Goal: Transaction & Acquisition: Book appointment/travel/reservation

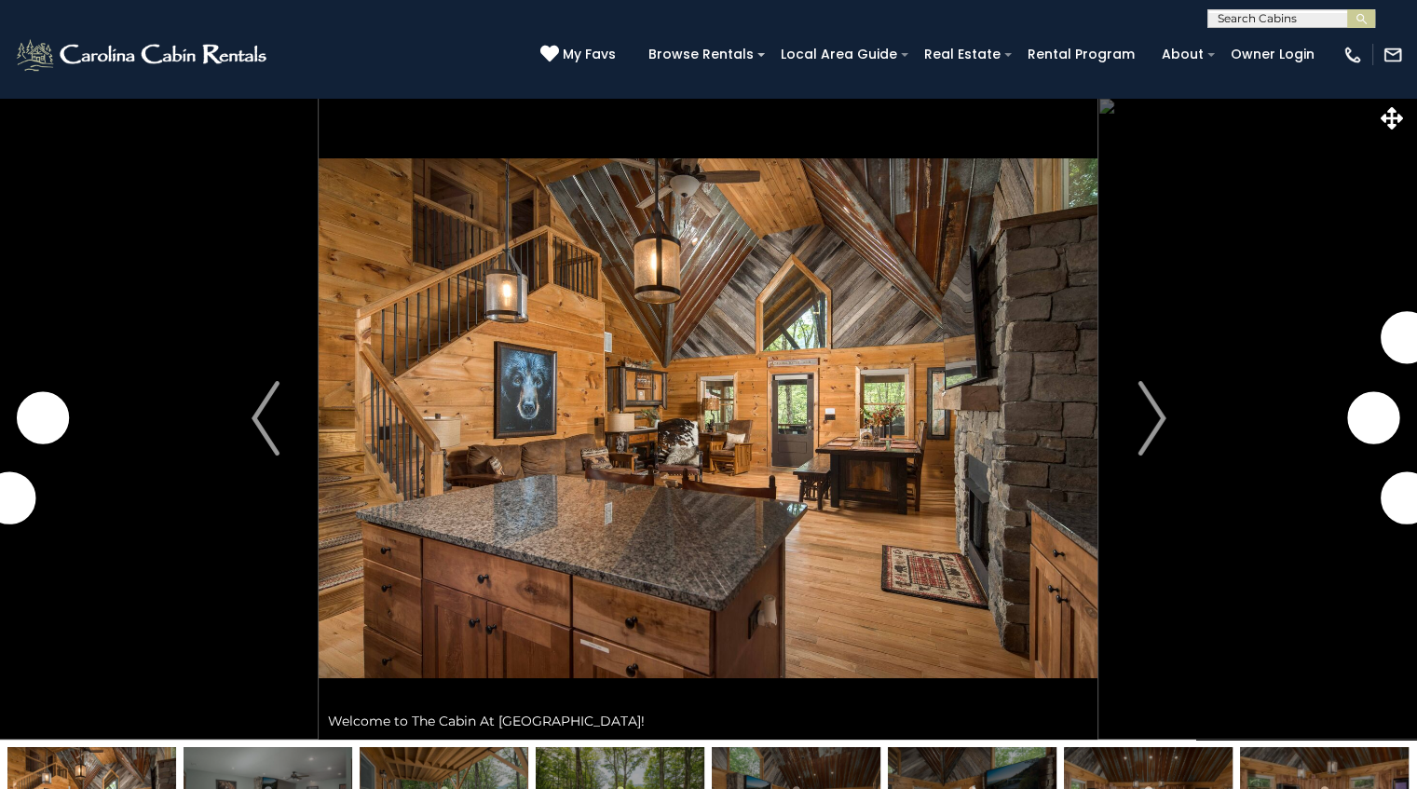
click at [1155, 408] on img "Next" at bounding box center [1151, 418] width 28 height 75
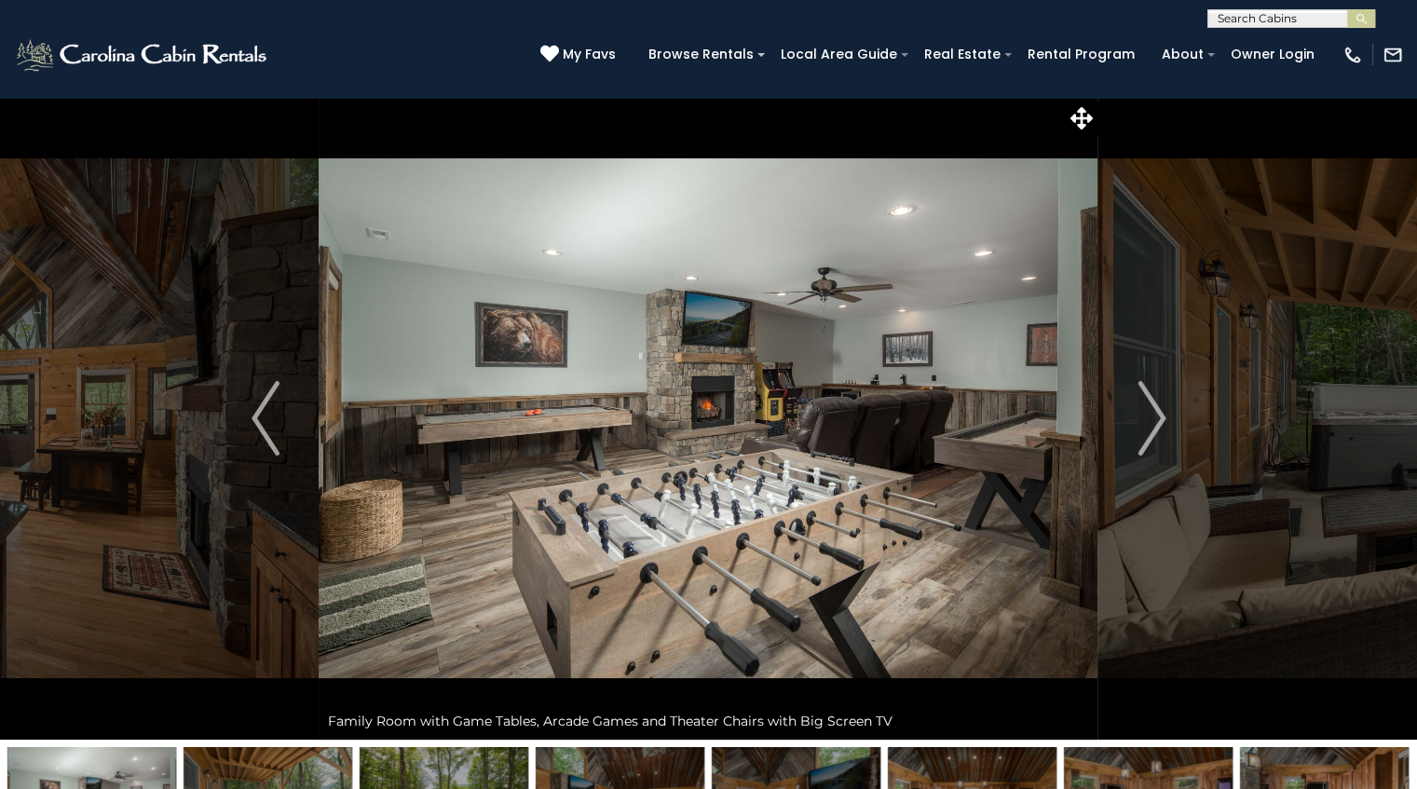
click at [1155, 408] on img "Next" at bounding box center [1151, 418] width 28 height 75
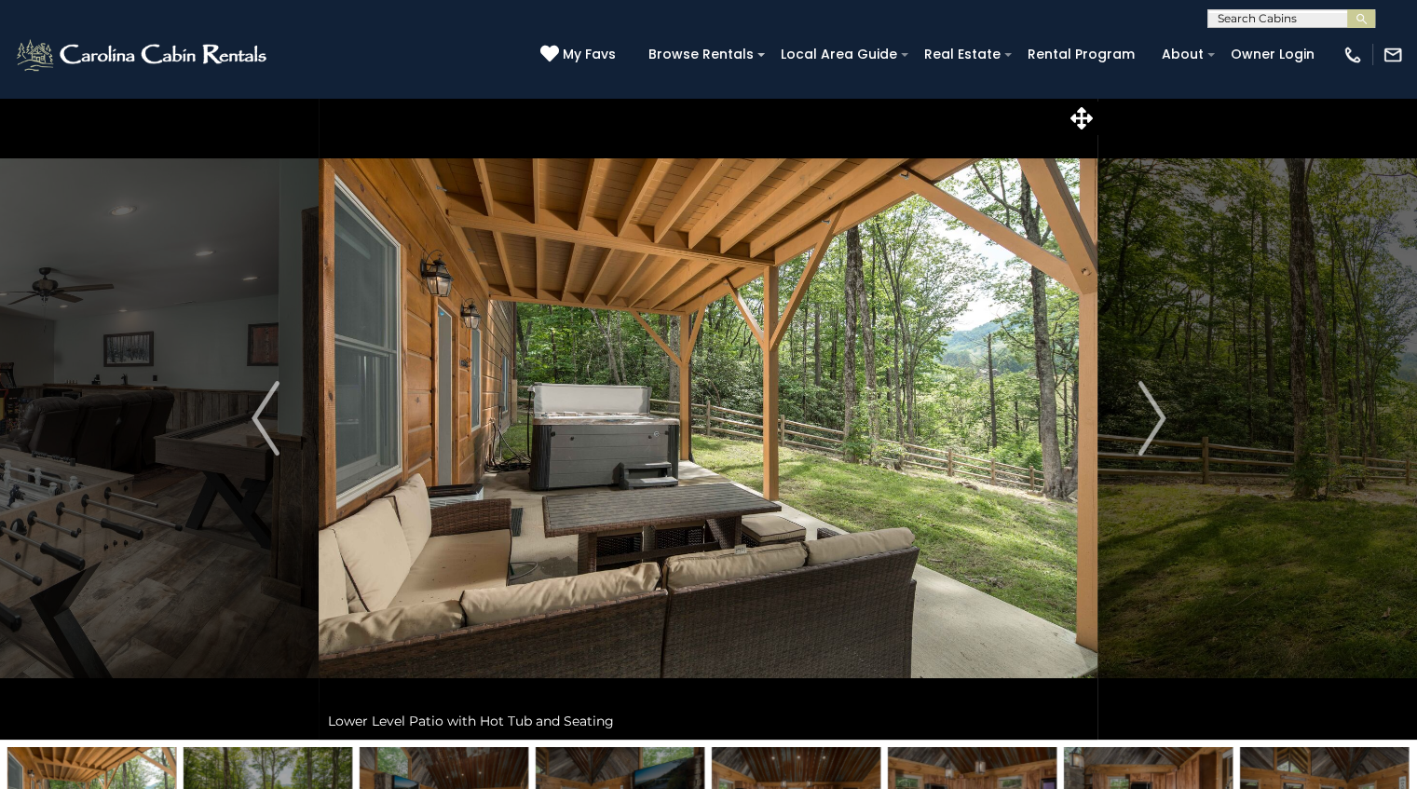
click at [1155, 408] on img "Next" at bounding box center [1151, 418] width 28 height 75
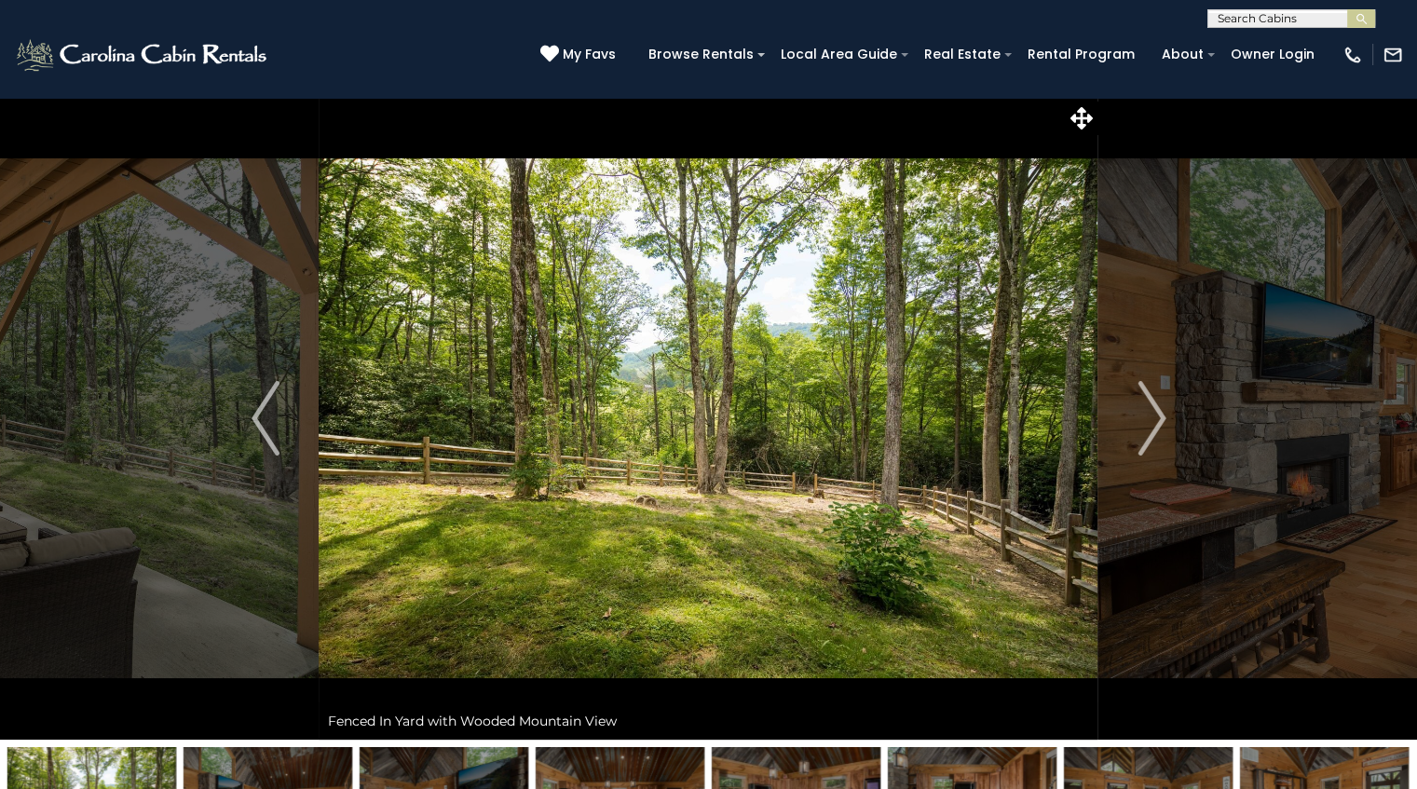
click at [1155, 408] on img "Next" at bounding box center [1151, 418] width 28 height 75
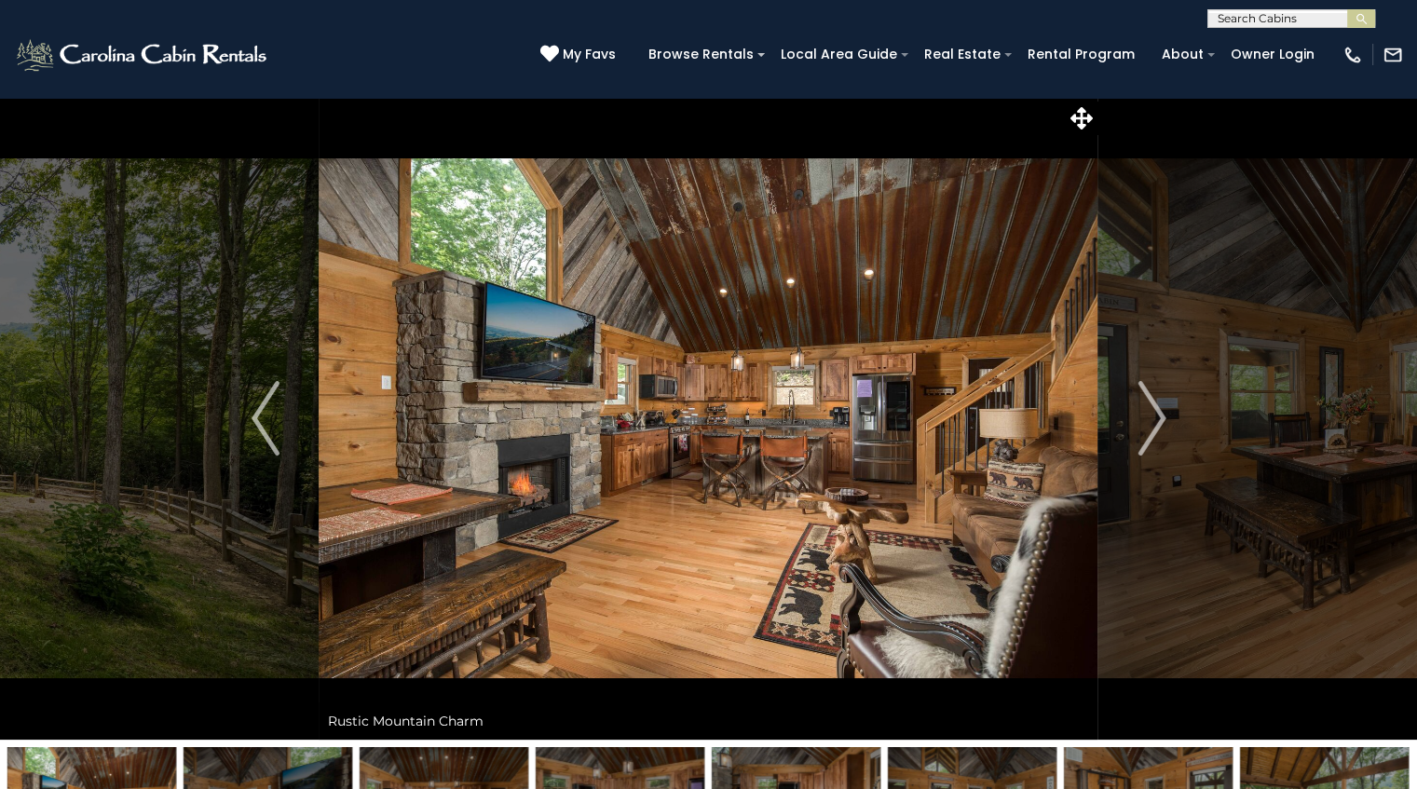
click at [1155, 408] on img "Next" at bounding box center [1151, 418] width 28 height 75
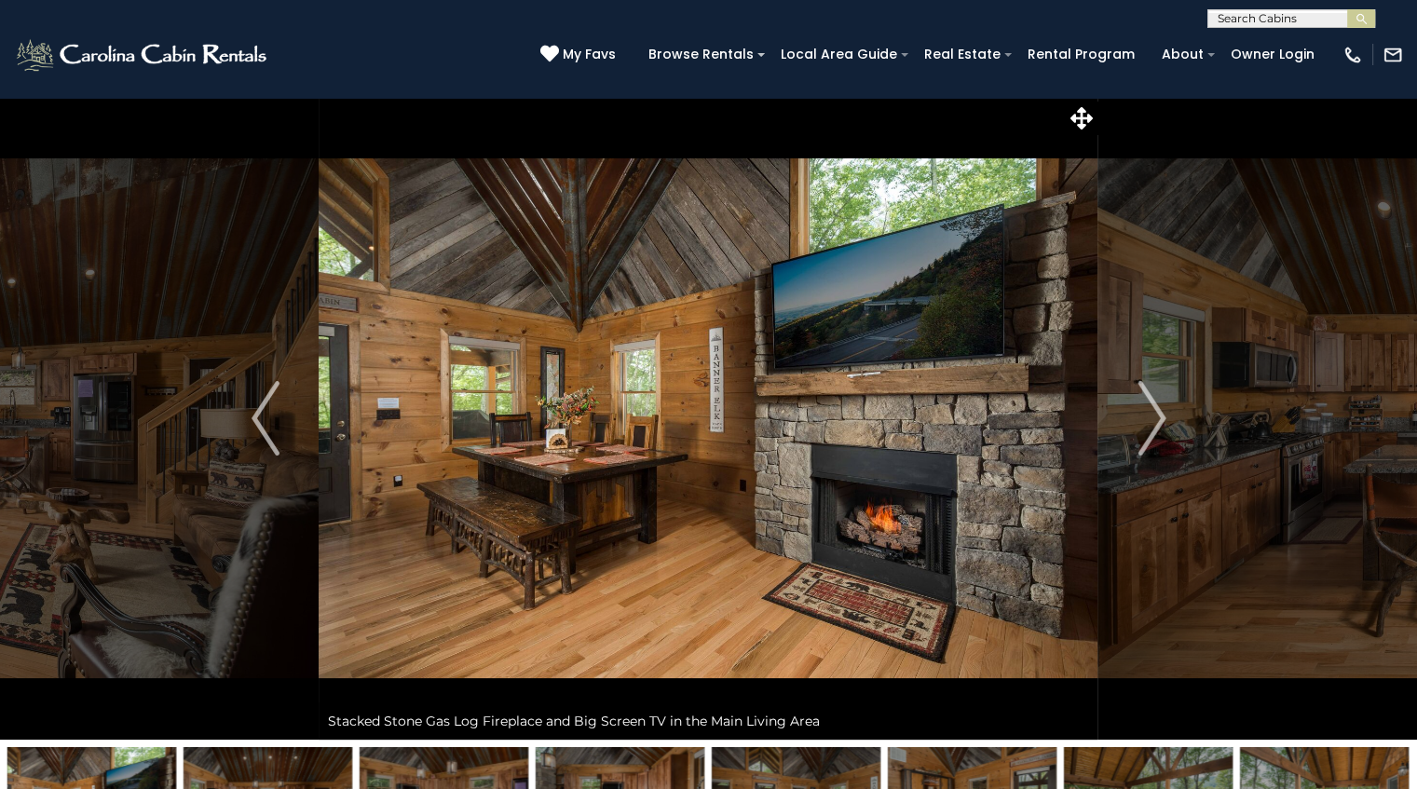
click at [1155, 408] on img "Next" at bounding box center [1151, 418] width 28 height 75
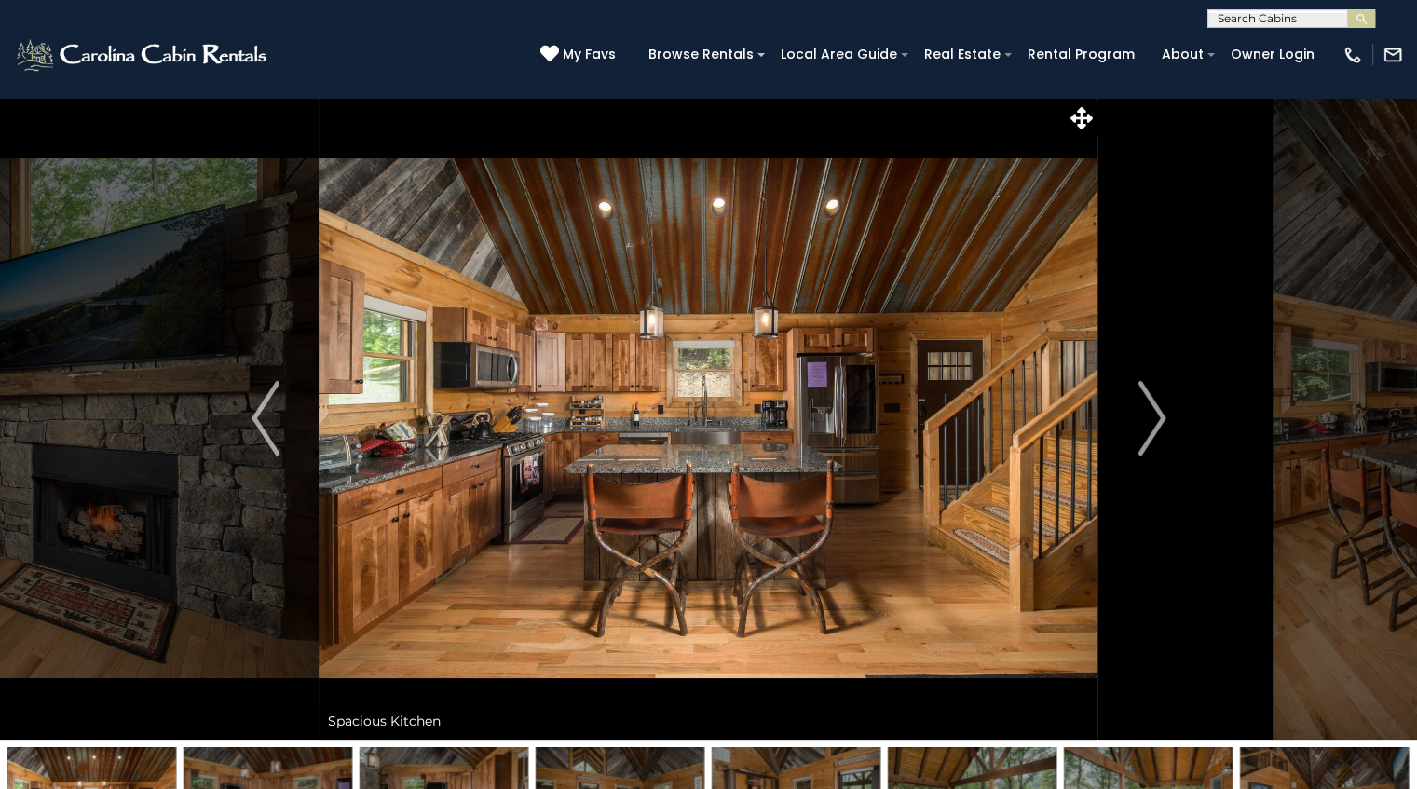
click at [1155, 408] on img "Next" at bounding box center [1151, 418] width 28 height 75
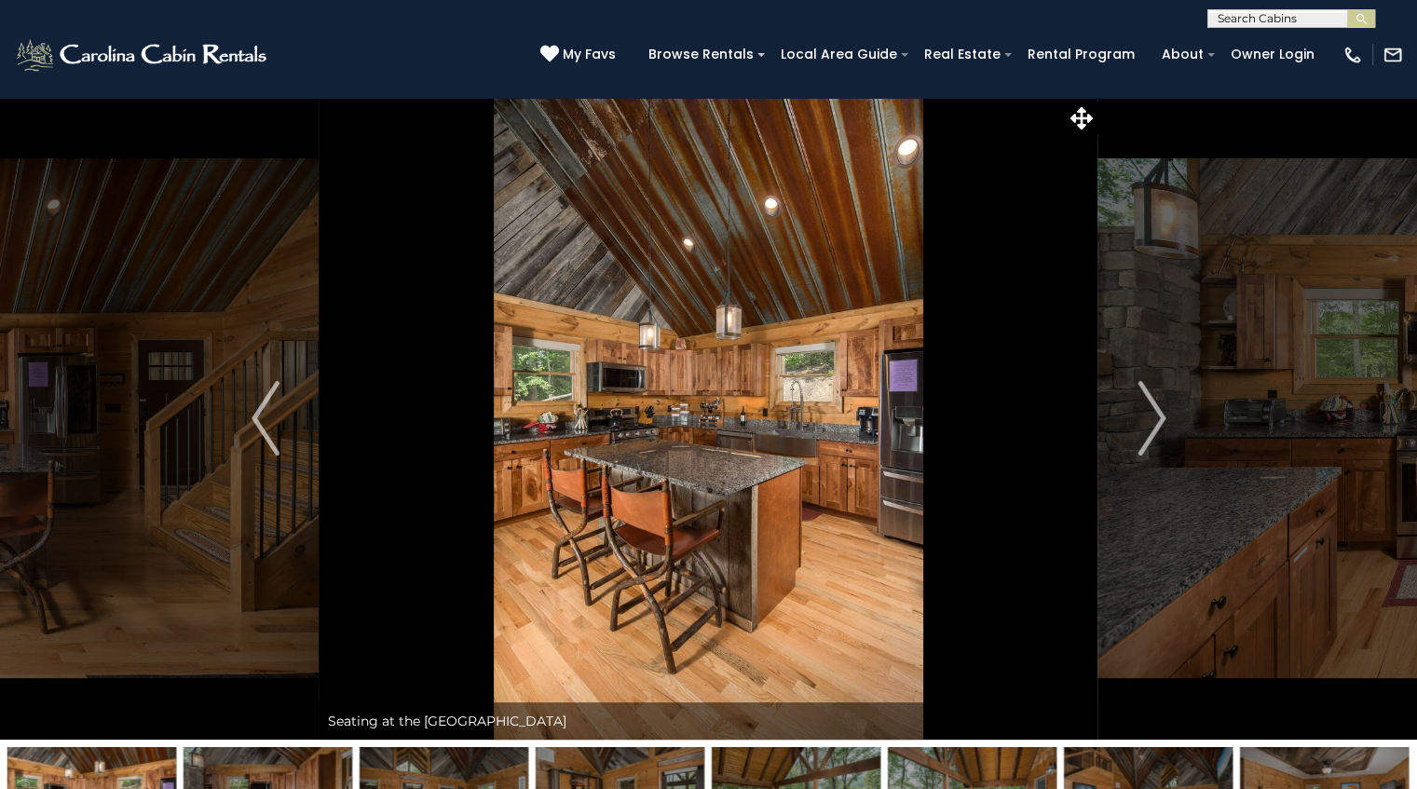
click at [1155, 408] on img "Next" at bounding box center [1151, 418] width 28 height 75
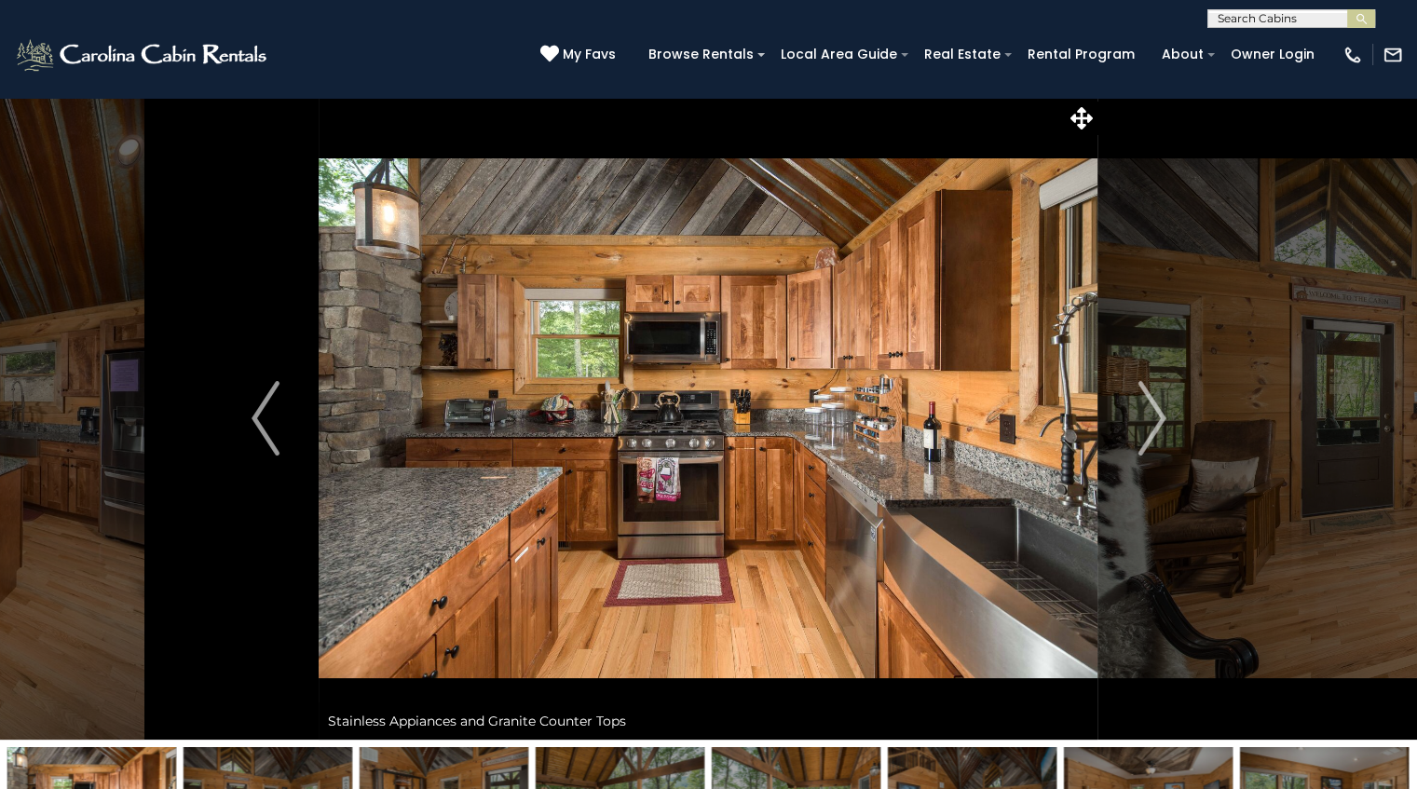
click at [1155, 408] on img "Next" at bounding box center [1151, 418] width 28 height 75
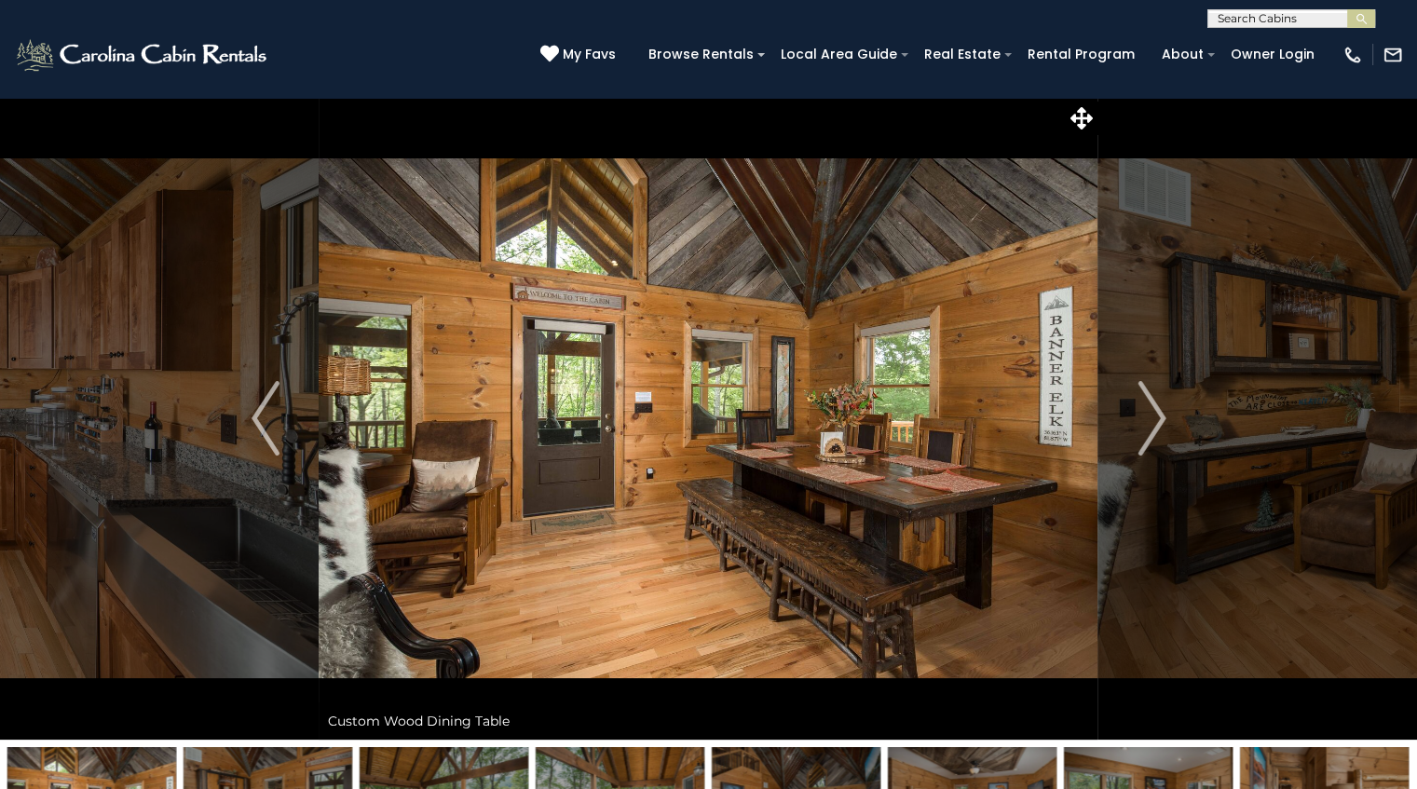
click at [1155, 408] on img "Next" at bounding box center [1151, 418] width 28 height 75
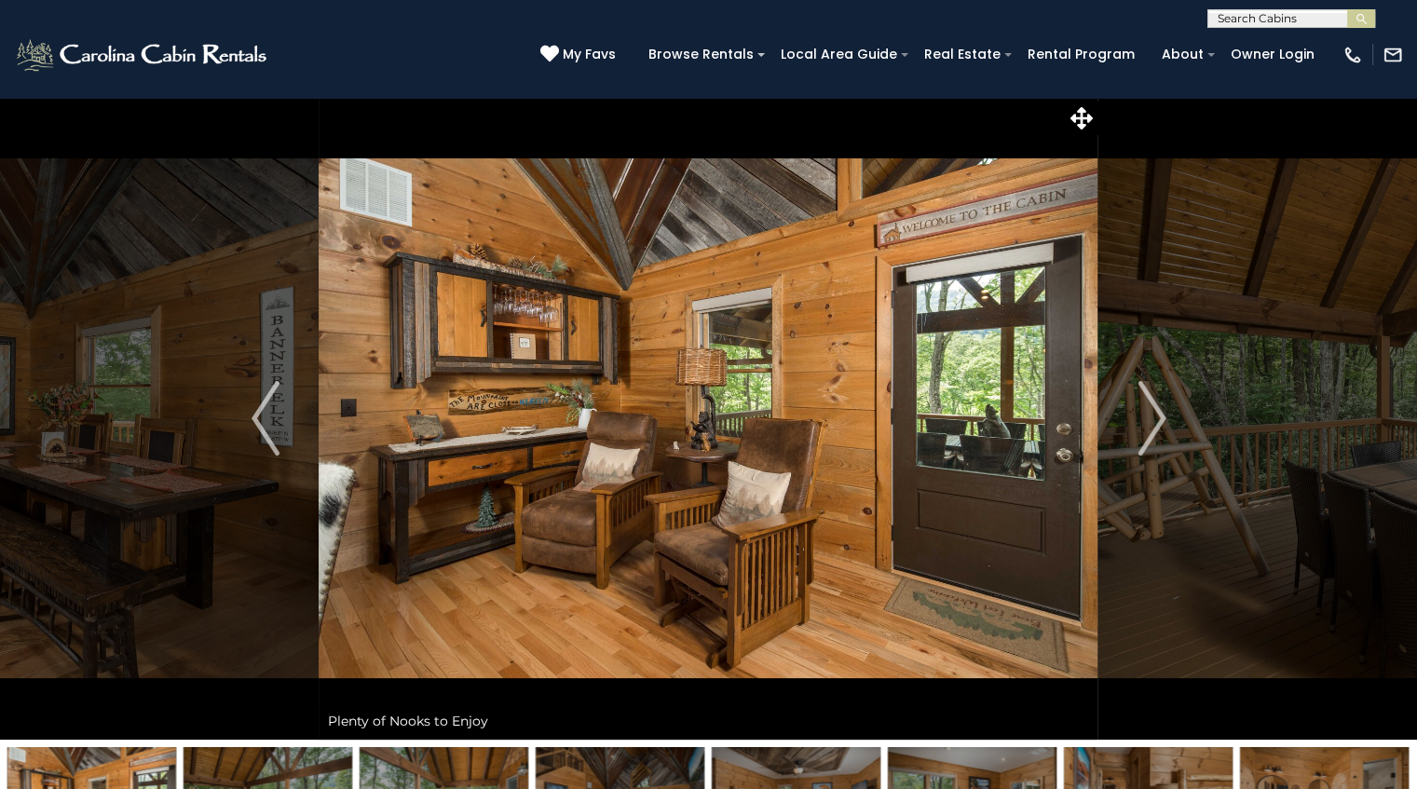
click at [1155, 408] on img "Next" at bounding box center [1151, 418] width 28 height 75
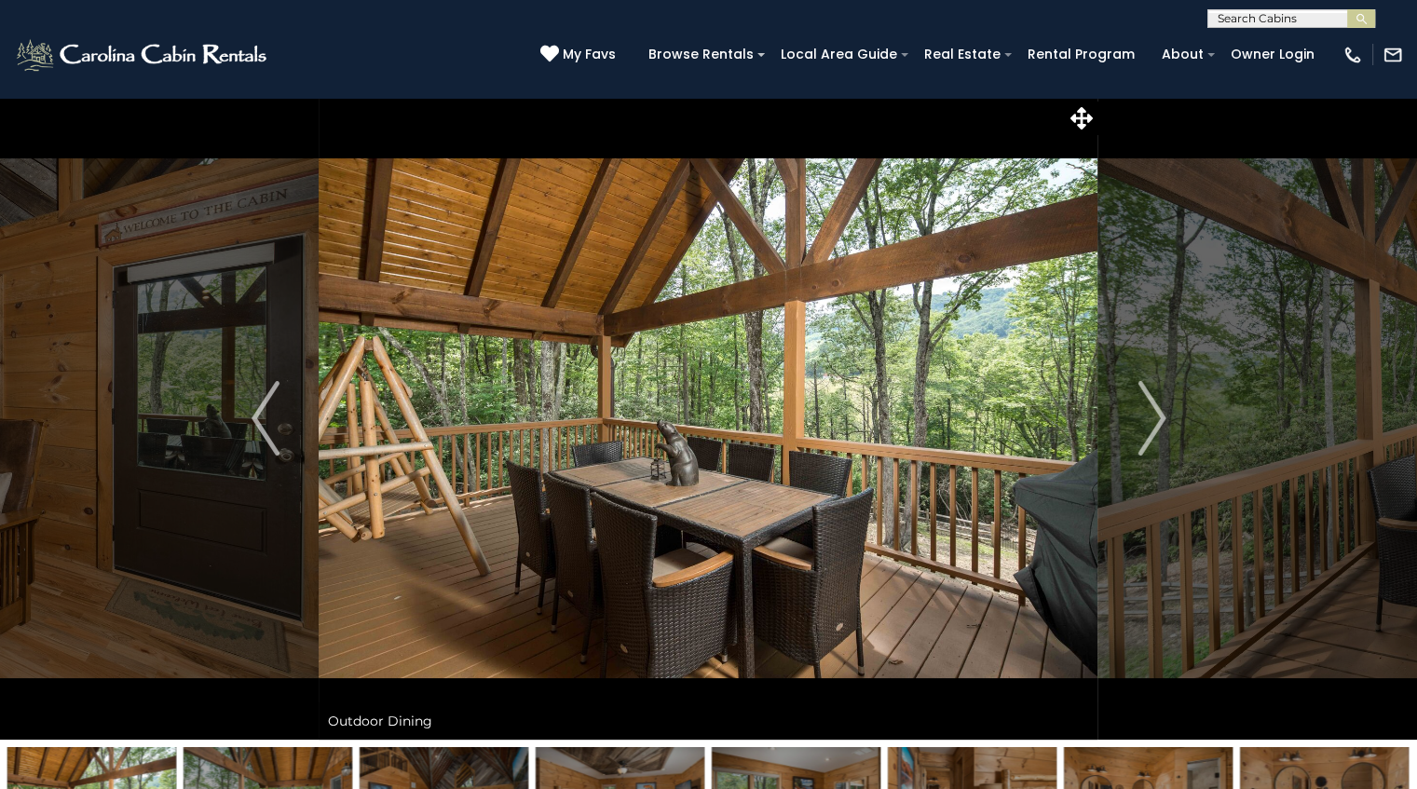
click at [1155, 408] on img "Next" at bounding box center [1151, 418] width 28 height 75
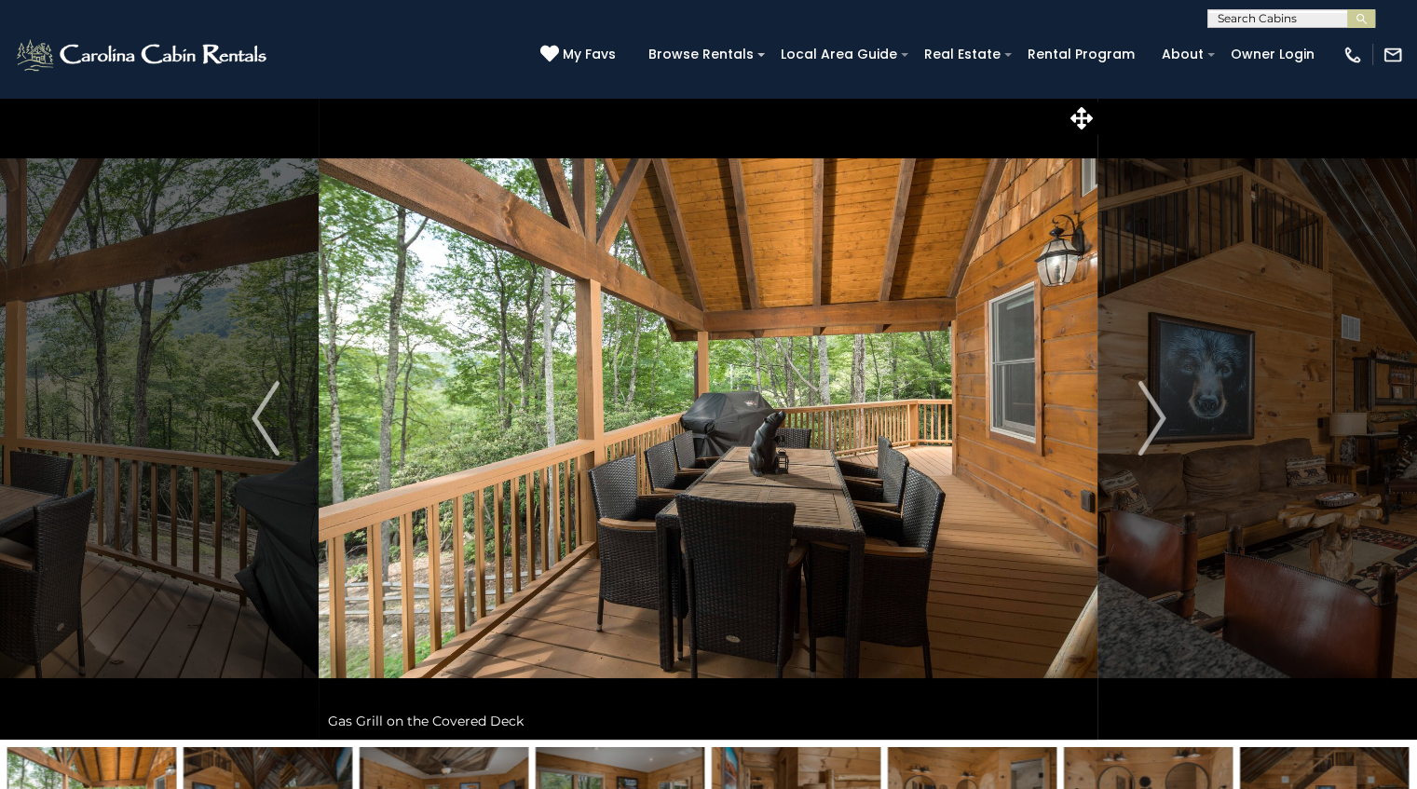
click at [1155, 408] on img "Next" at bounding box center [1151, 418] width 28 height 75
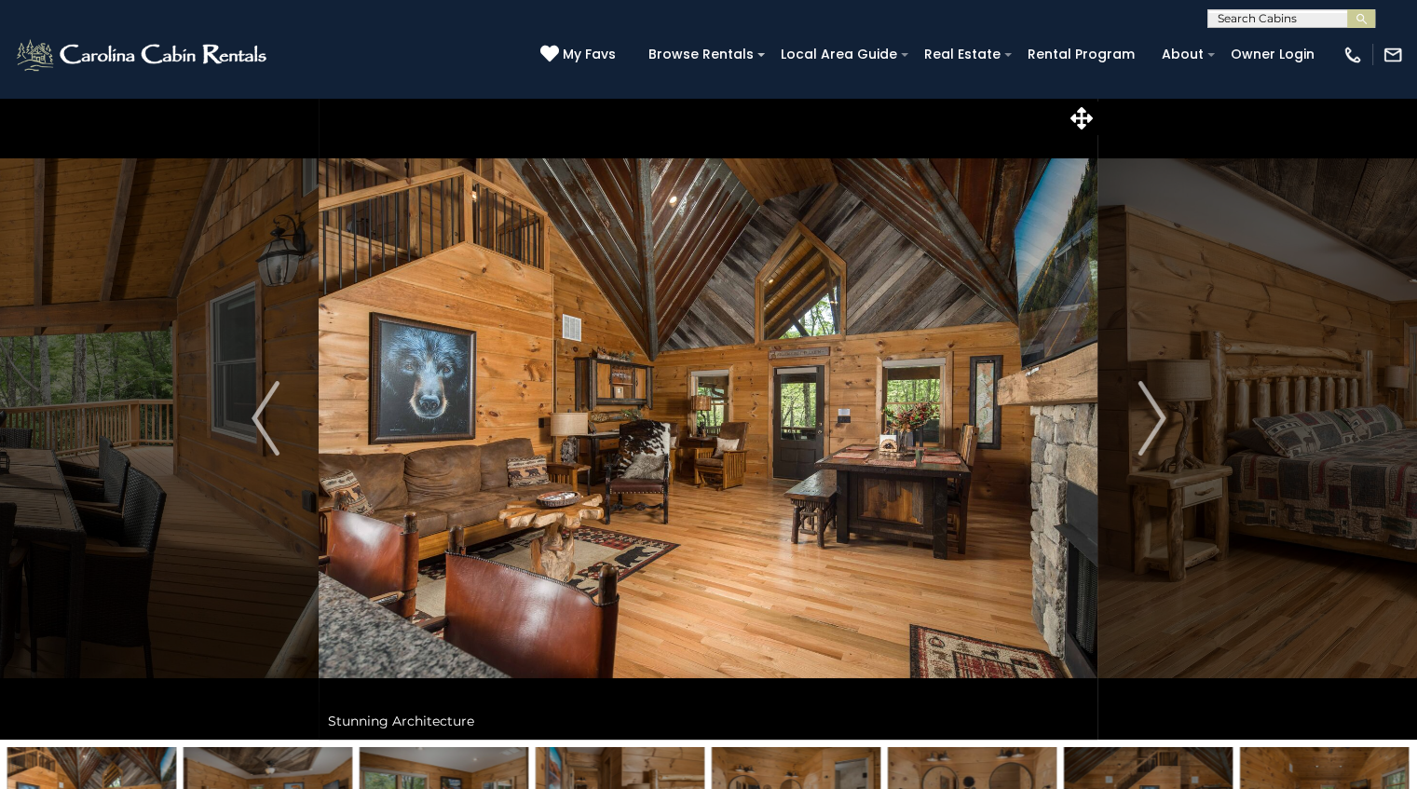
click at [1155, 408] on img "Next" at bounding box center [1151, 418] width 28 height 75
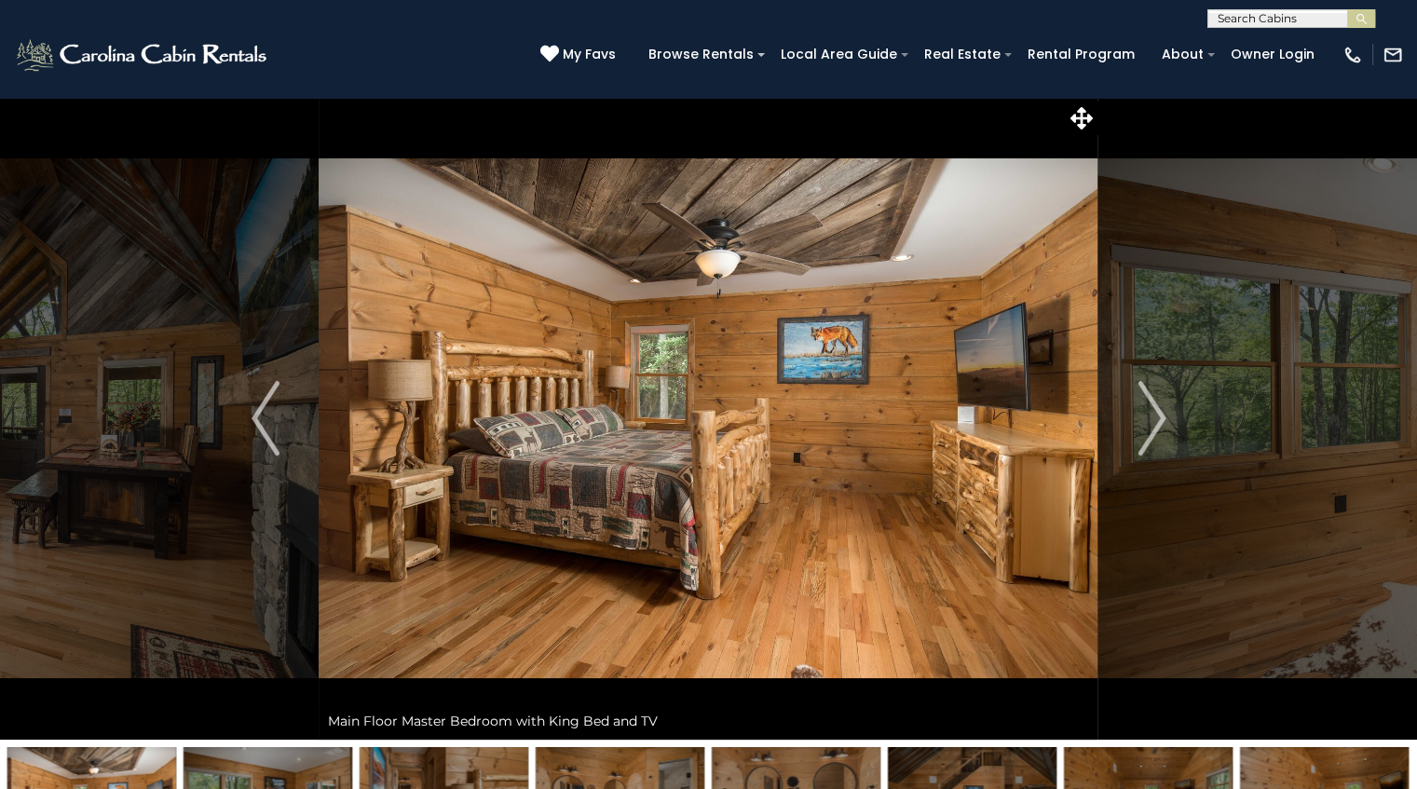
click at [1155, 408] on img "Next" at bounding box center [1151, 418] width 28 height 75
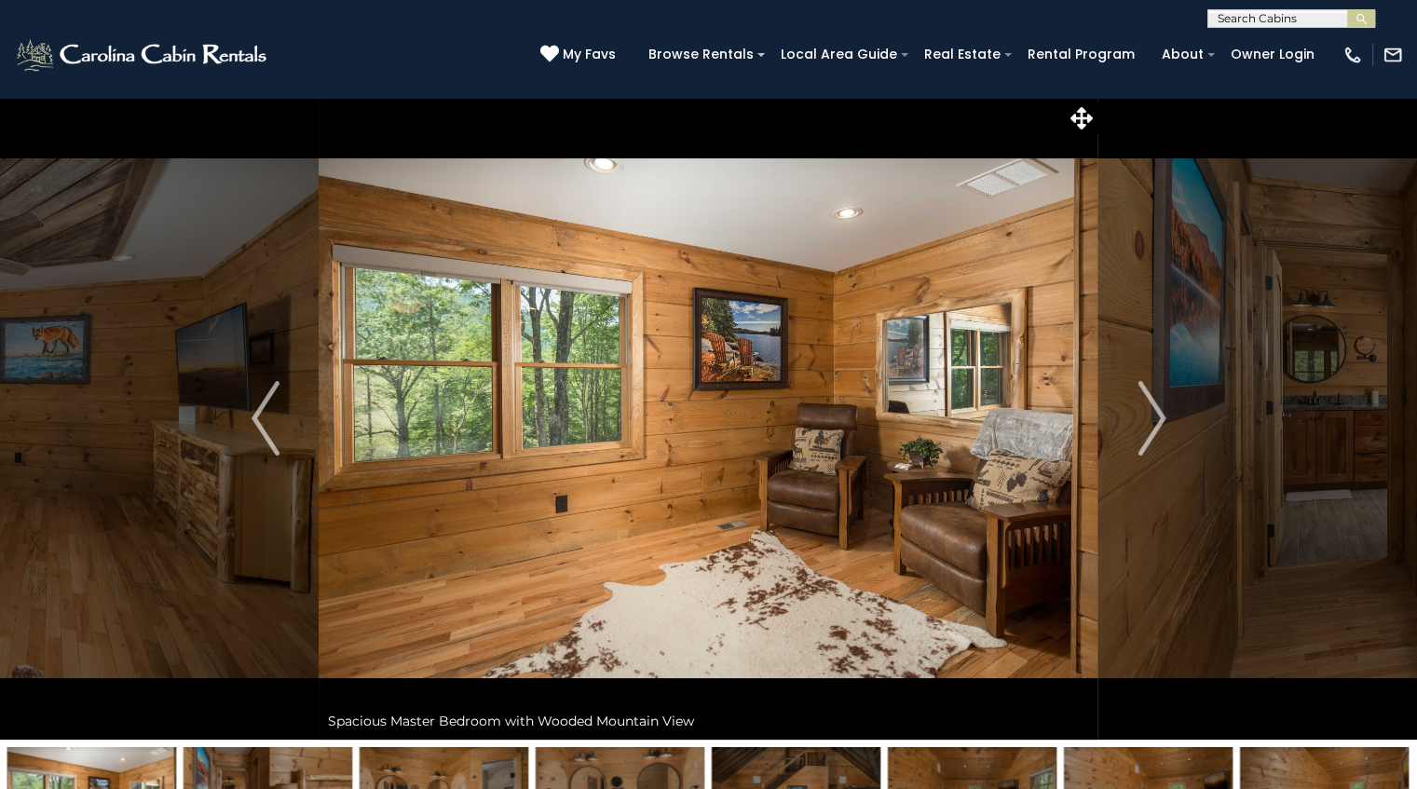
click at [1155, 408] on img "Next" at bounding box center [1151, 418] width 28 height 75
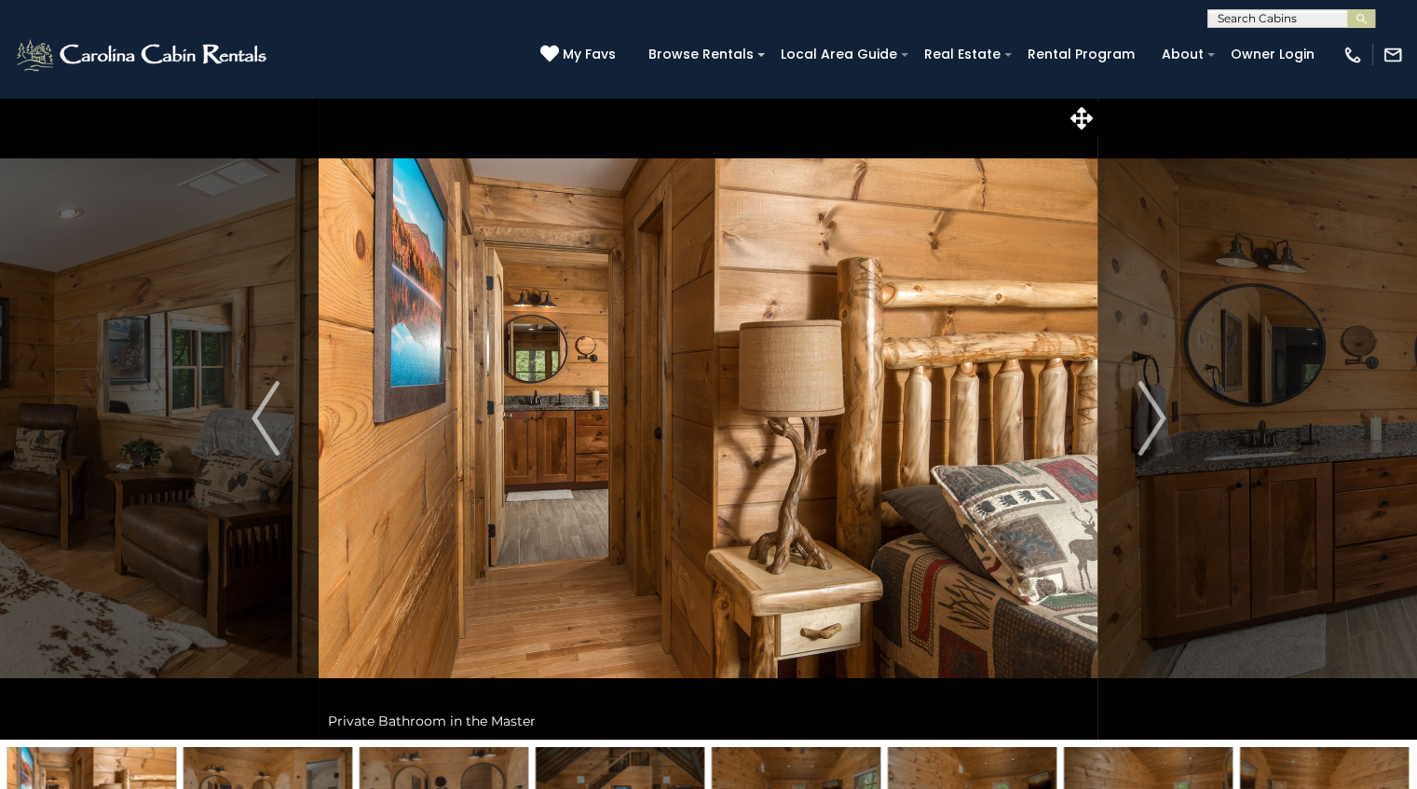
click at [1155, 408] on img "Next" at bounding box center [1151, 418] width 28 height 75
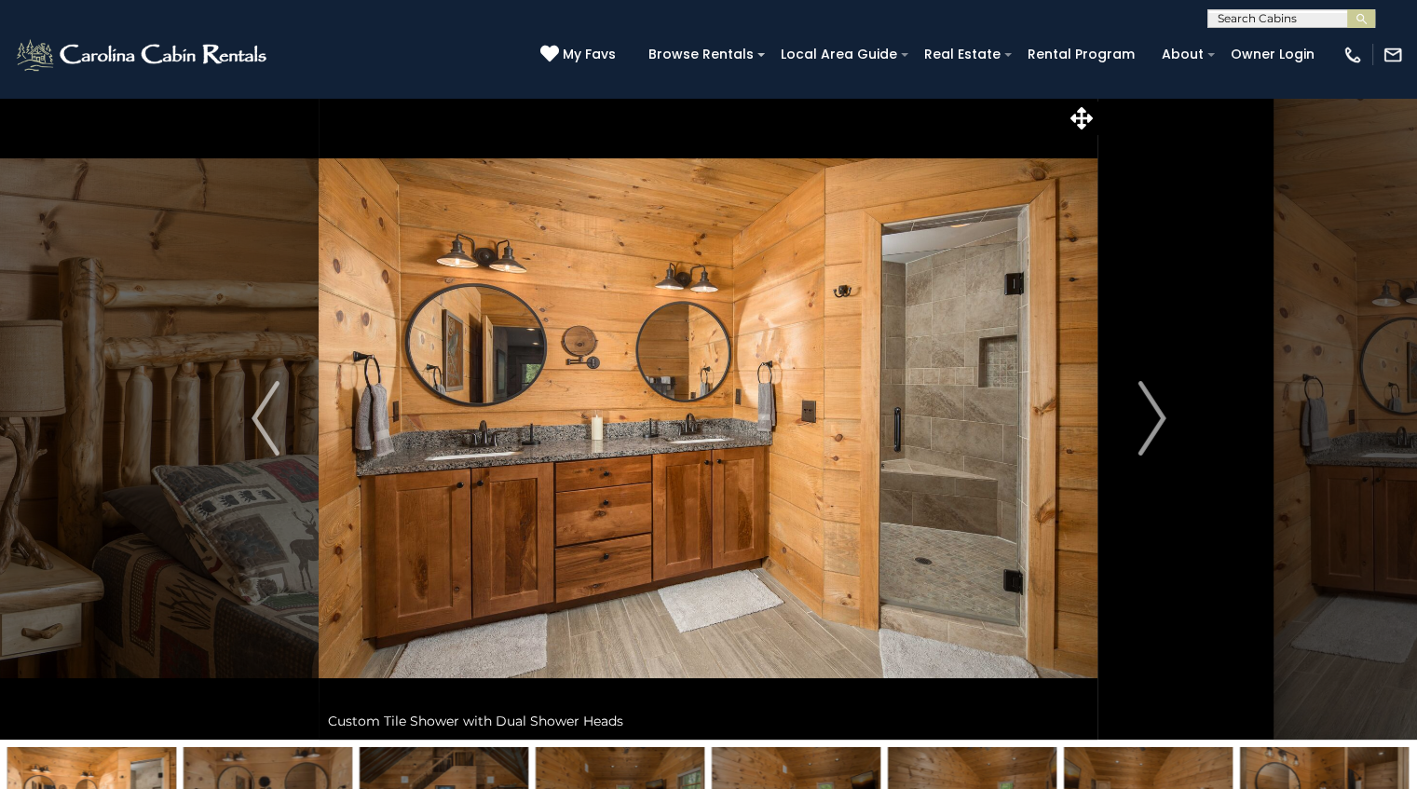
click at [1155, 409] on img "Next" at bounding box center [1151, 418] width 28 height 75
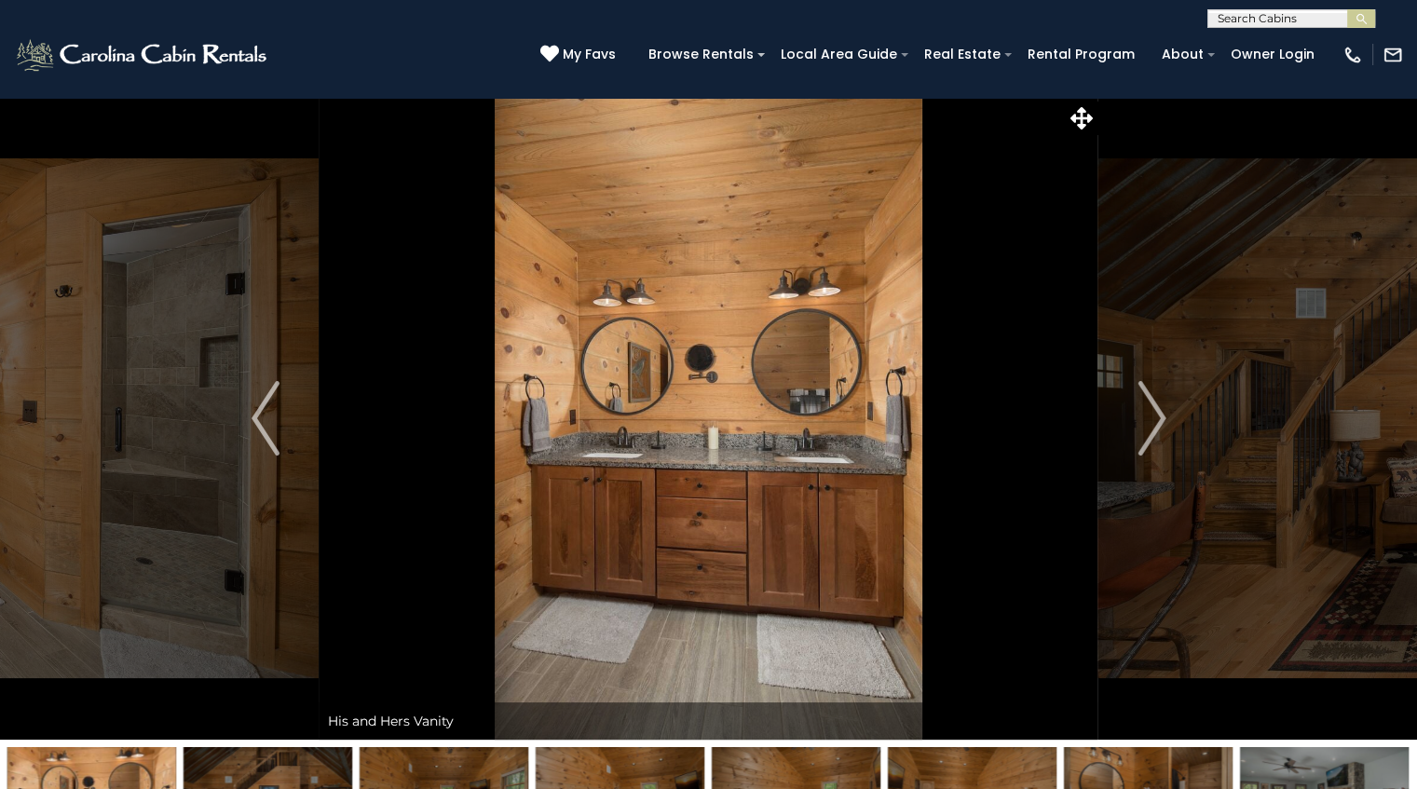
click at [1155, 409] on img "Next" at bounding box center [1151, 418] width 28 height 75
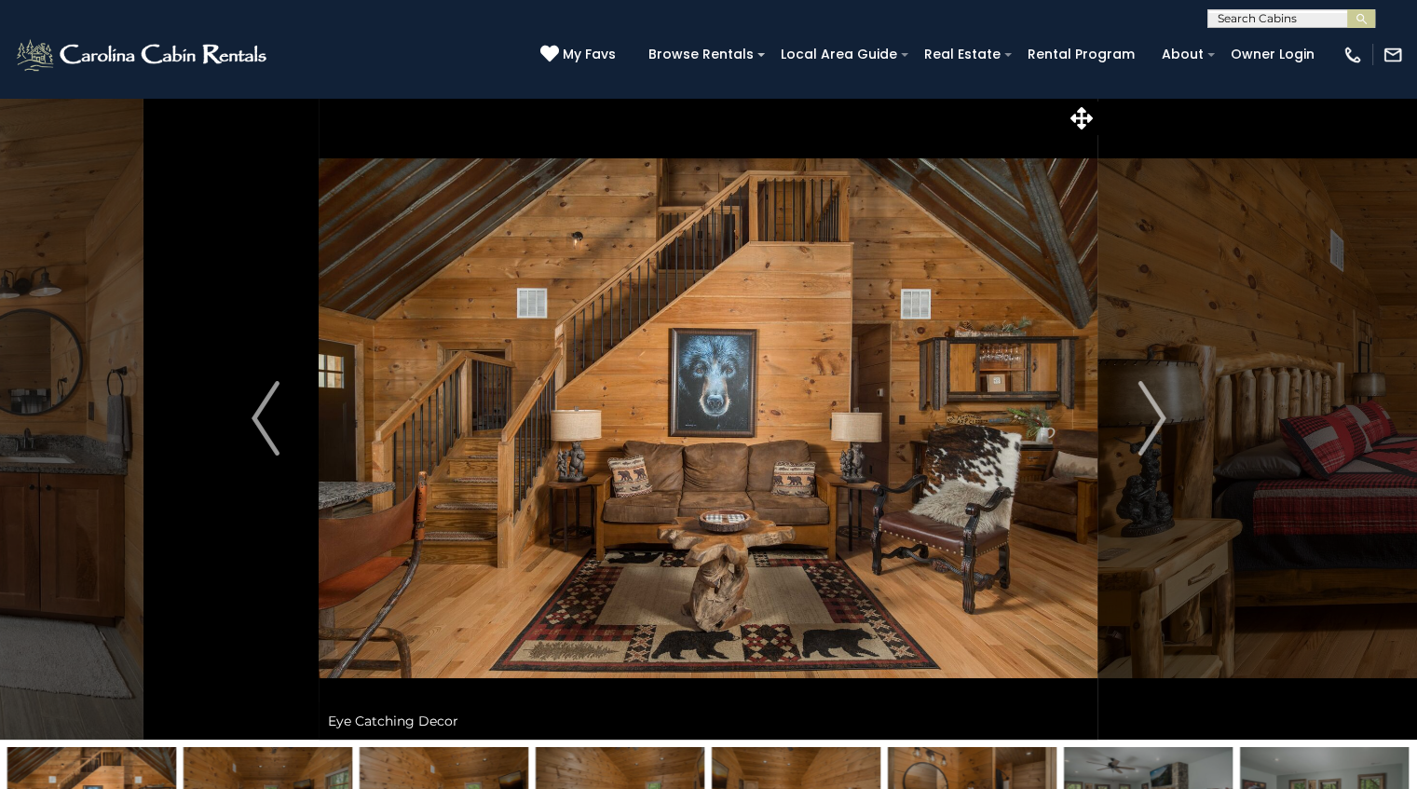
click at [1155, 409] on img "Next" at bounding box center [1151, 418] width 28 height 75
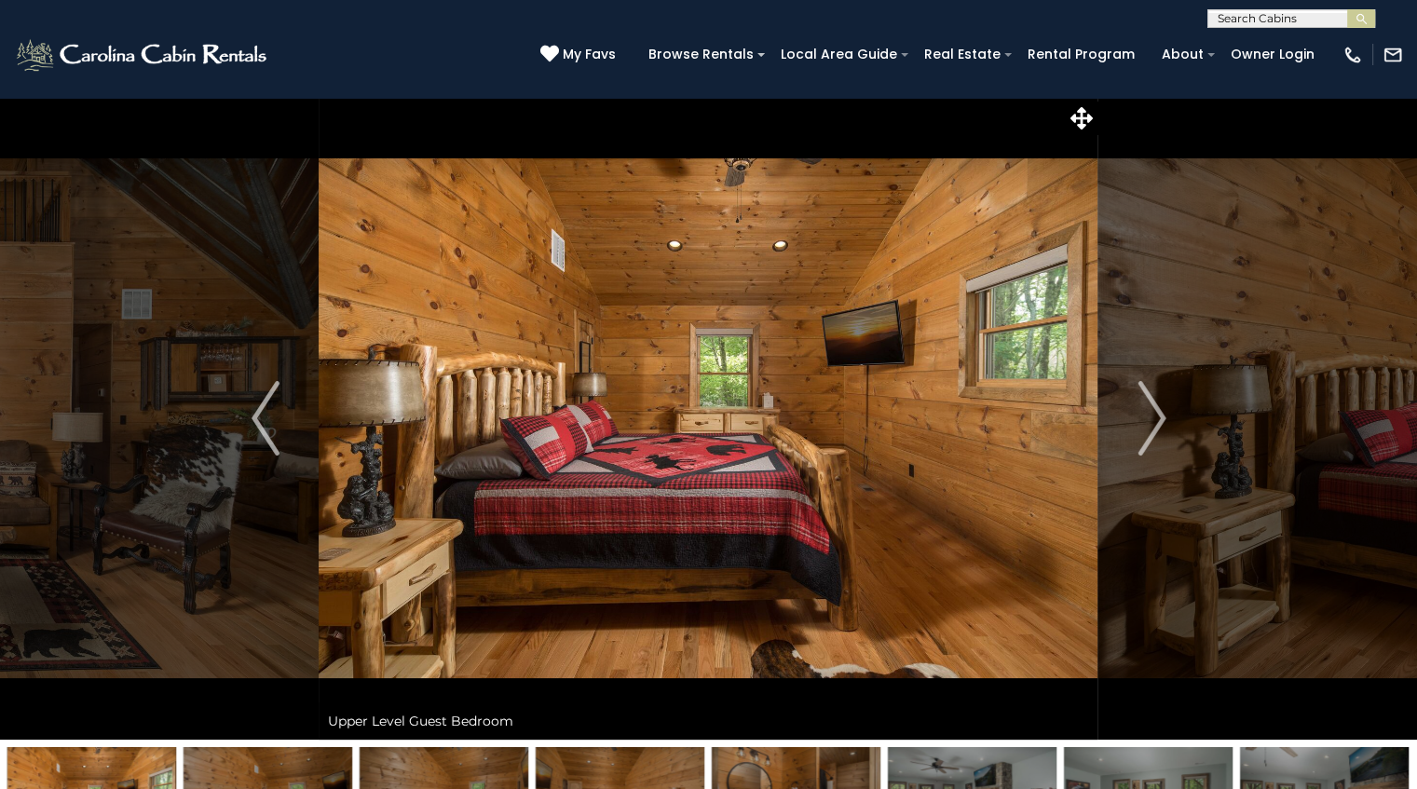
click at [1155, 409] on img "Next" at bounding box center [1151, 418] width 28 height 75
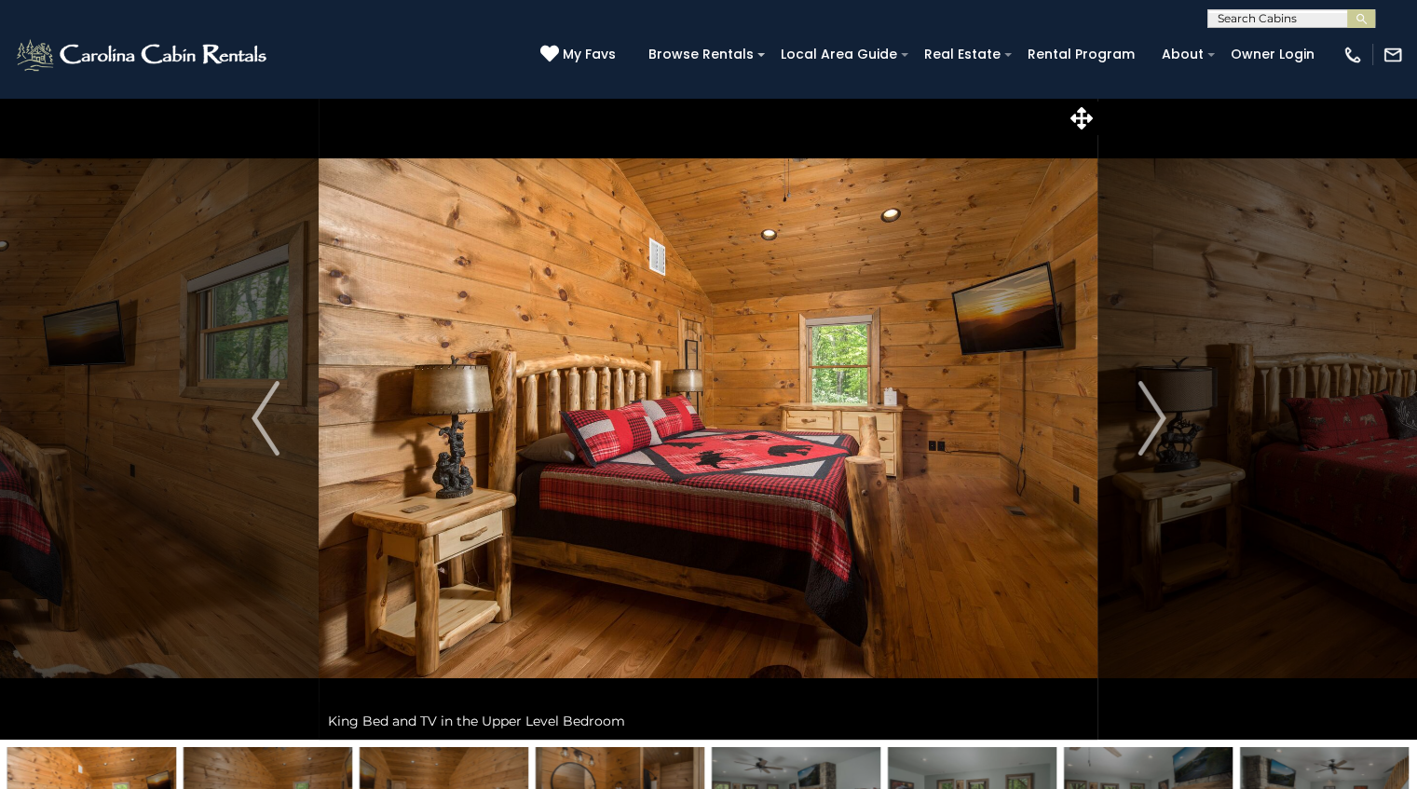
click at [1155, 409] on img "Next" at bounding box center [1151, 418] width 28 height 75
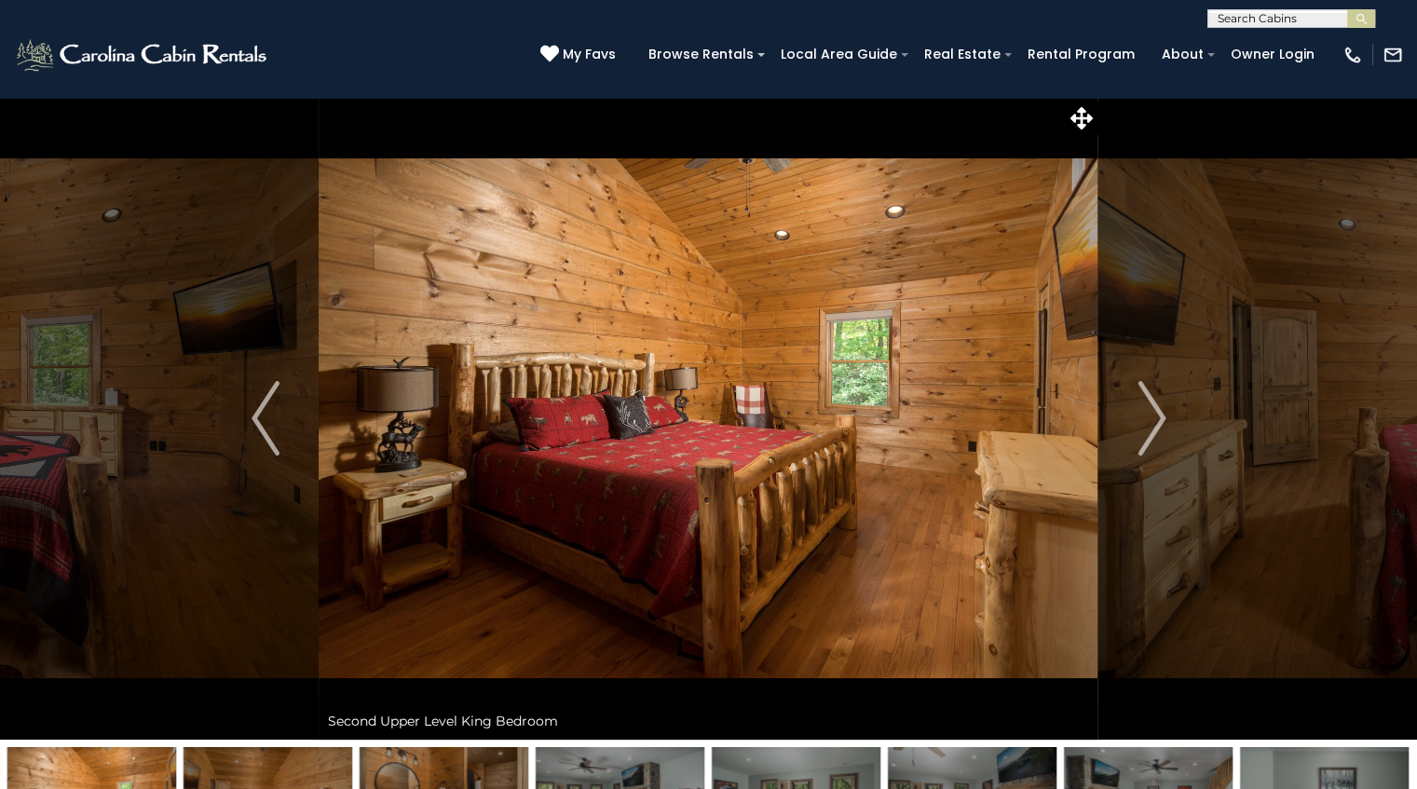
click at [1155, 409] on img "Next" at bounding box center [1151, 418] width 28 height 75
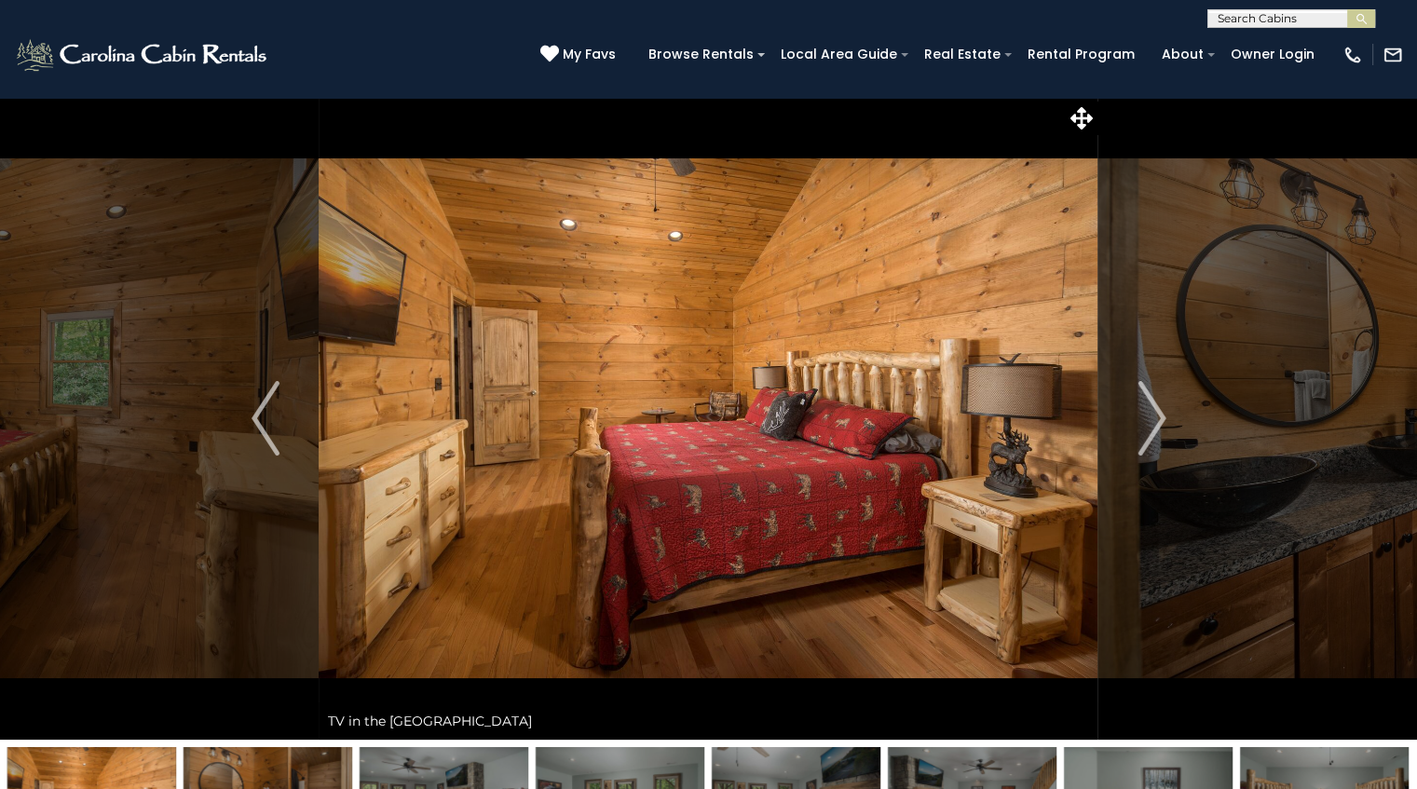
click at [1155, 409] on img "Next" at bounding box center [1151, 418] width 28 height 75
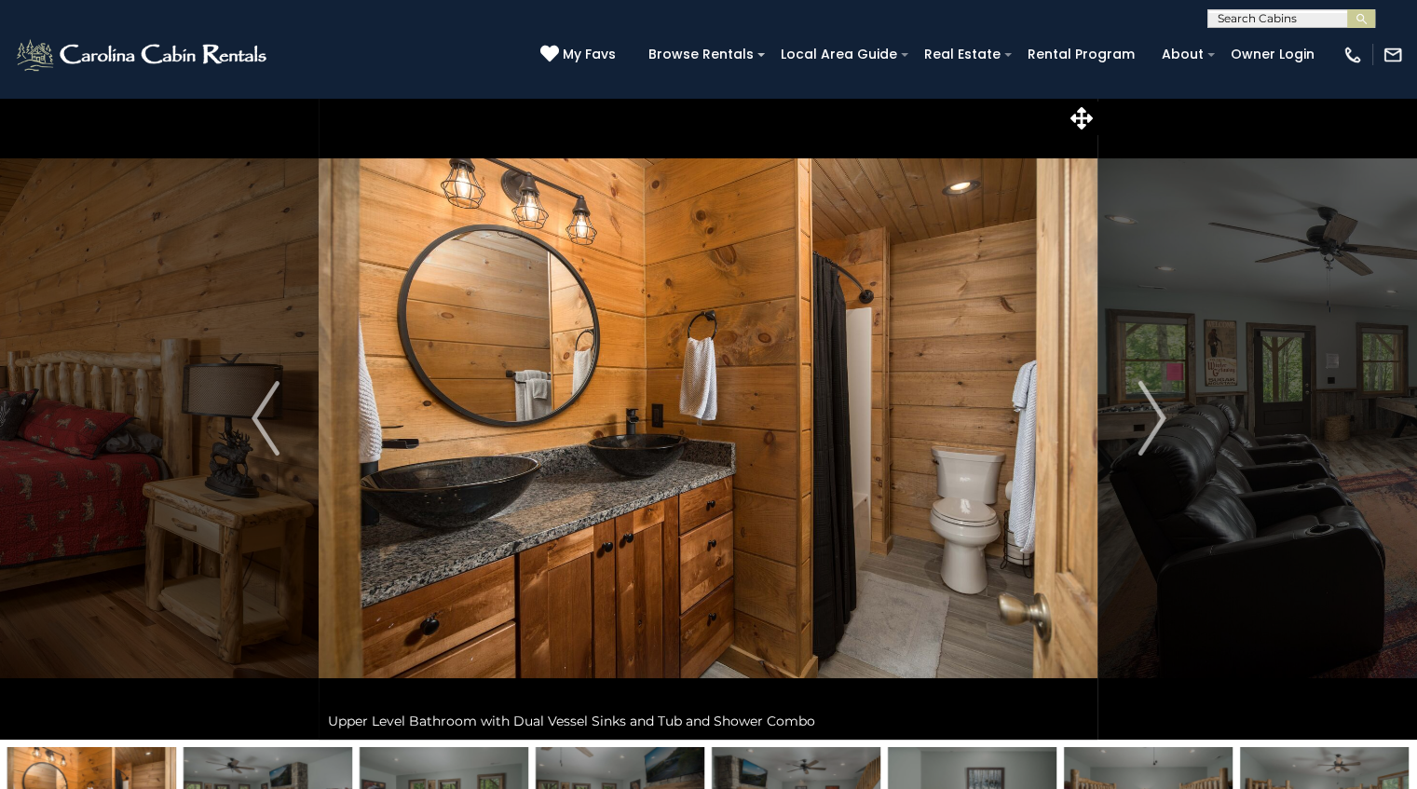
click at [1155, 409] on img "Next" at bounding box center [1151, 418] width 28 height 75
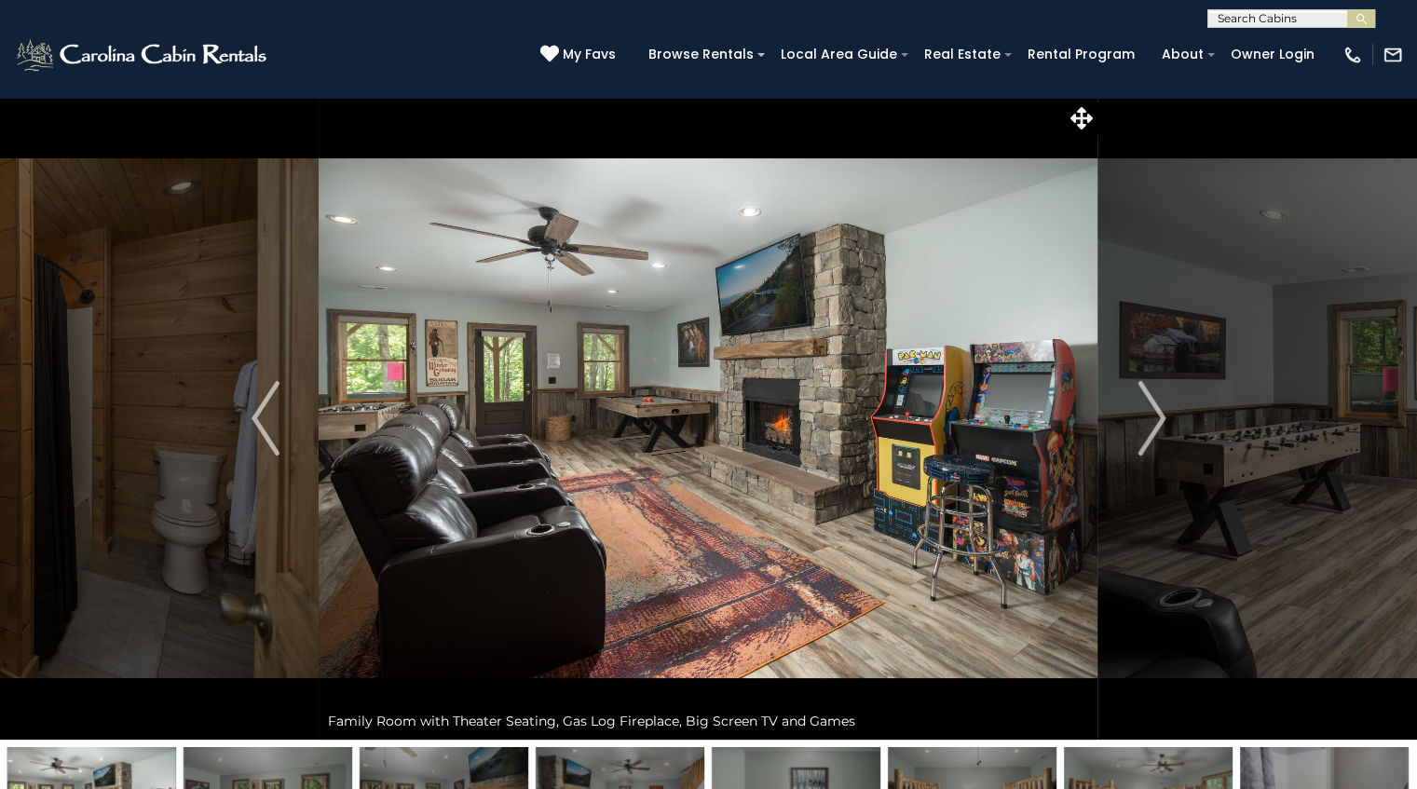
click at [1155, 409] on img "Next" at bounding box center [1151, 418] width 28 height 75
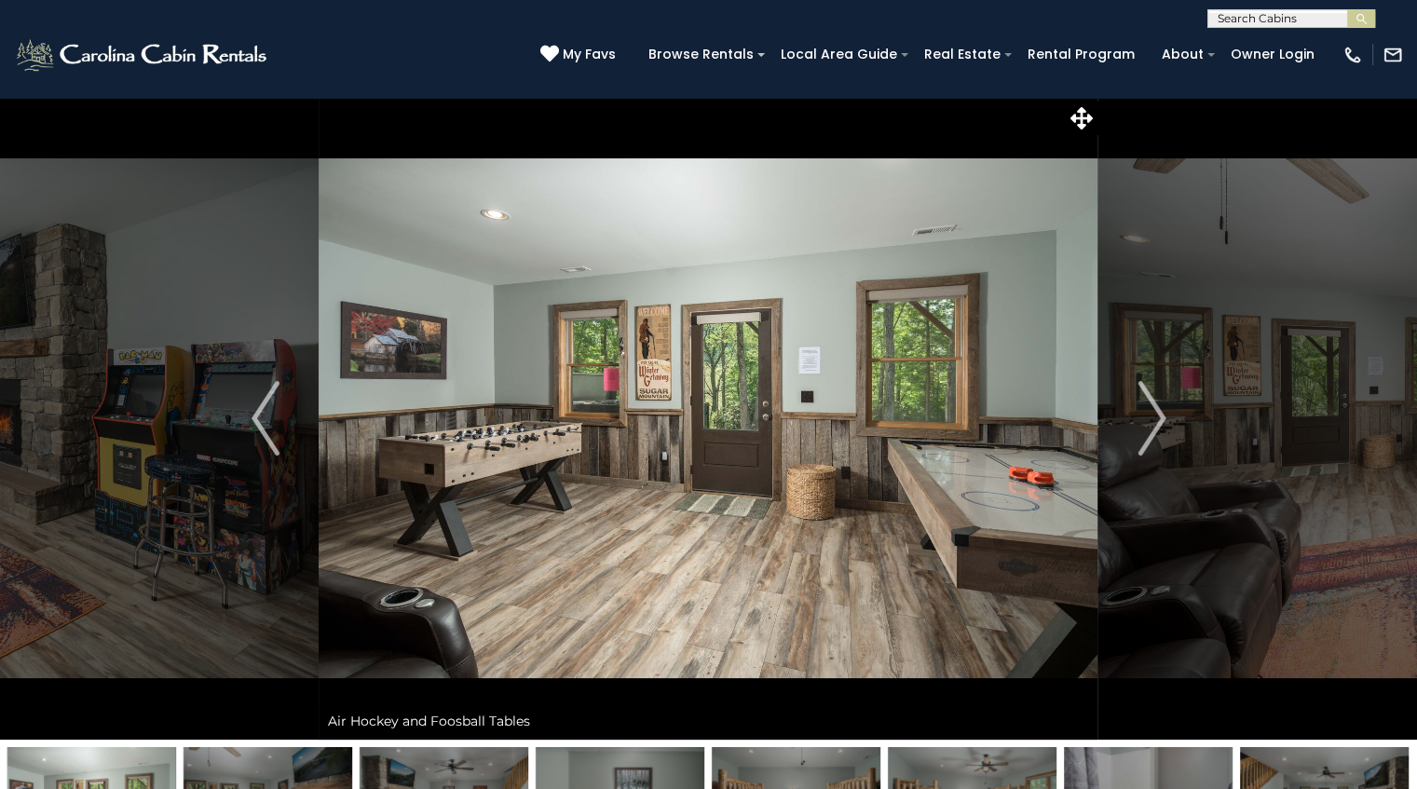
click at [1155, 409] on img "Next" at bounding box center [1151, 418] width 28 height 75
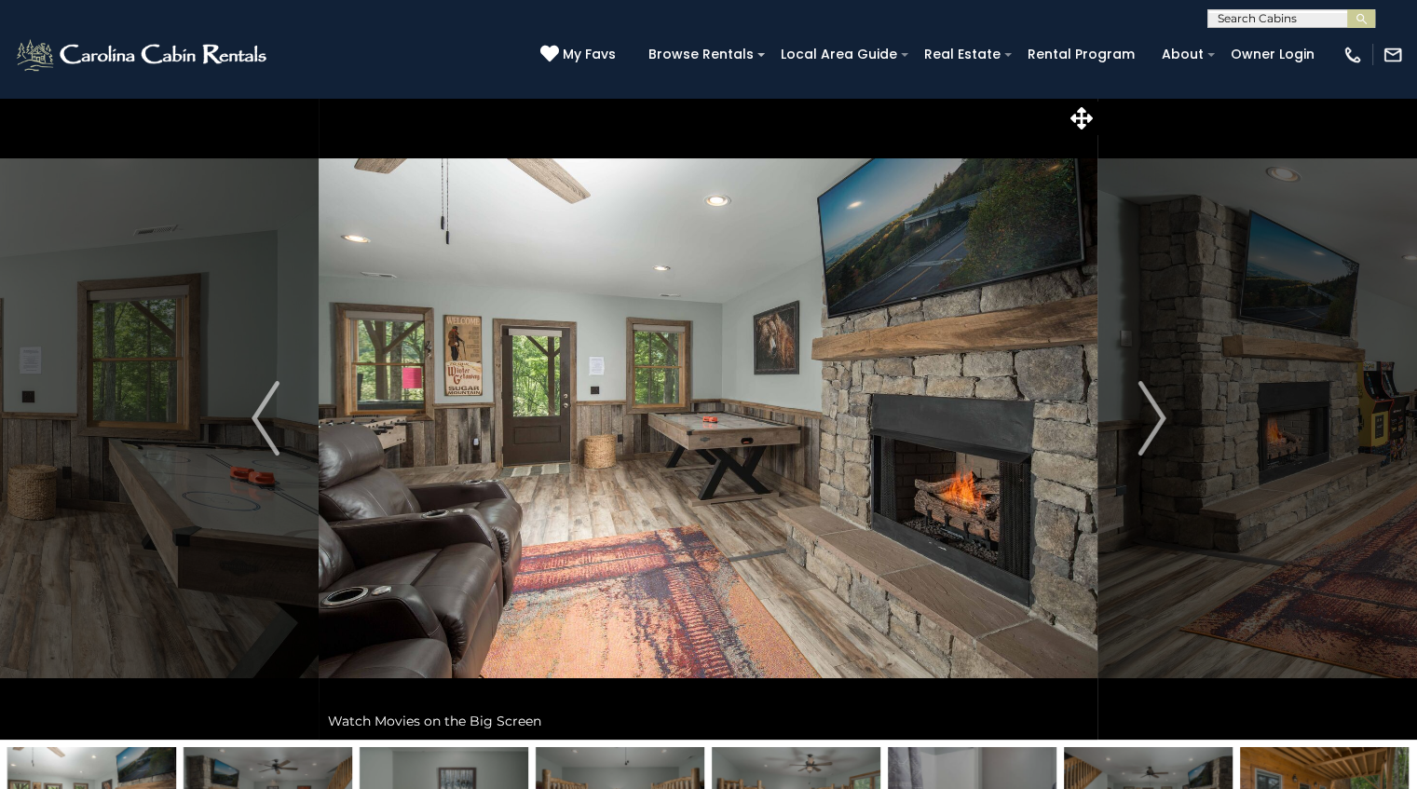
click at [1155, 409] on img "Next" at bounding box center [1151, 418] width 28 height 75
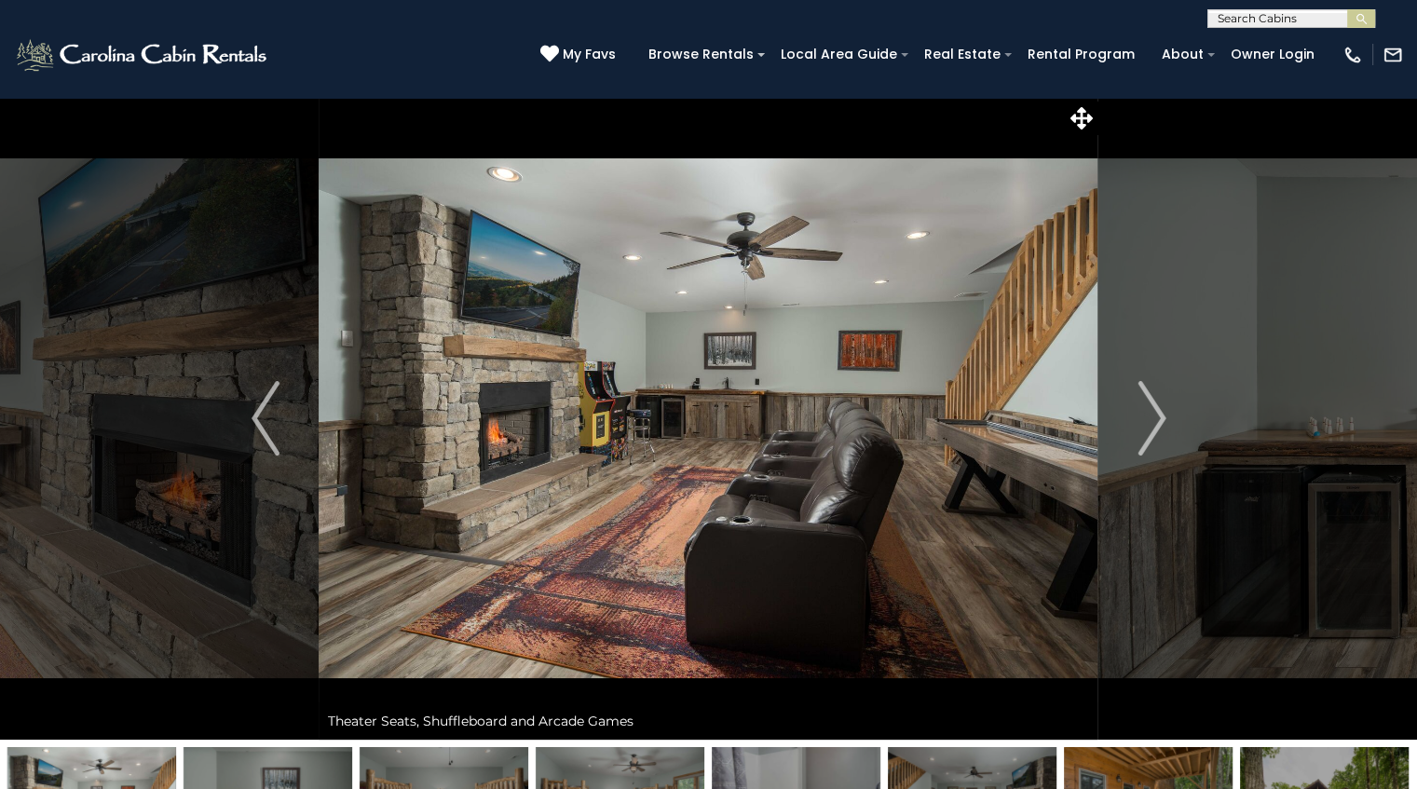
click at [1155, 409] on img "Next" at bounding box center [1151, 418] width 28 height 75
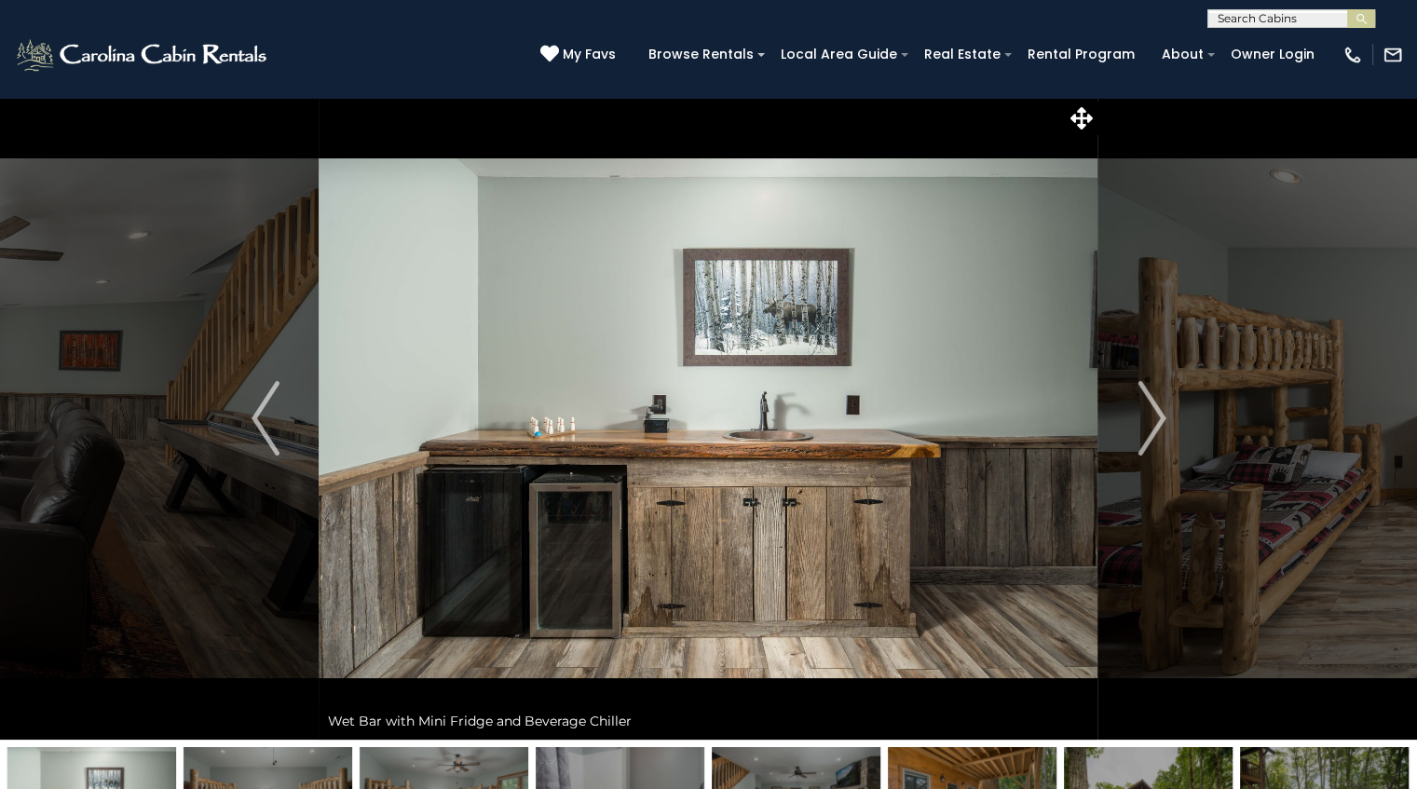
click at [1155, 409] on img "Next" at bounding box center [1151, 418] width 28 height 75
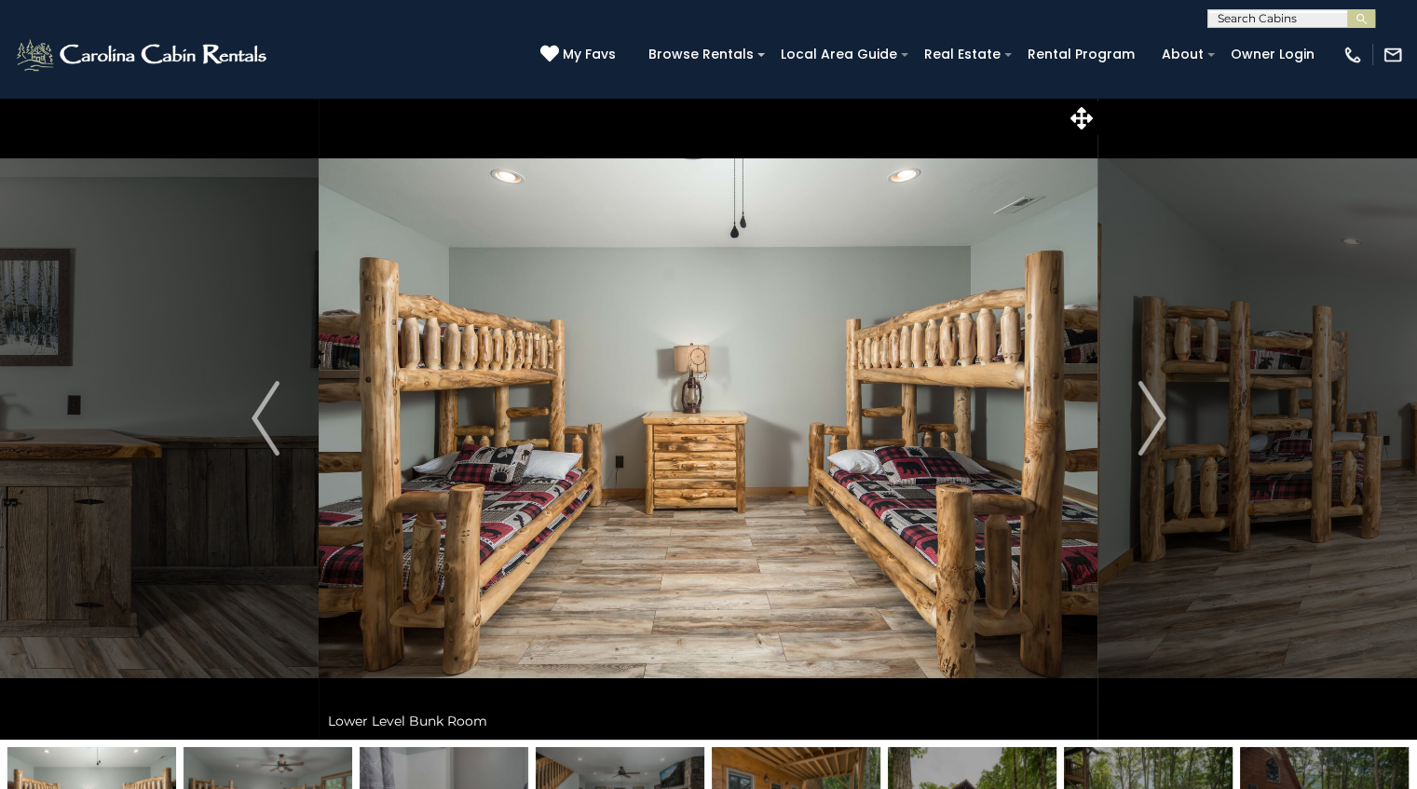
click at [1155, 409] on img "Next" at bounding box center [1151, 418] width 28 height 75
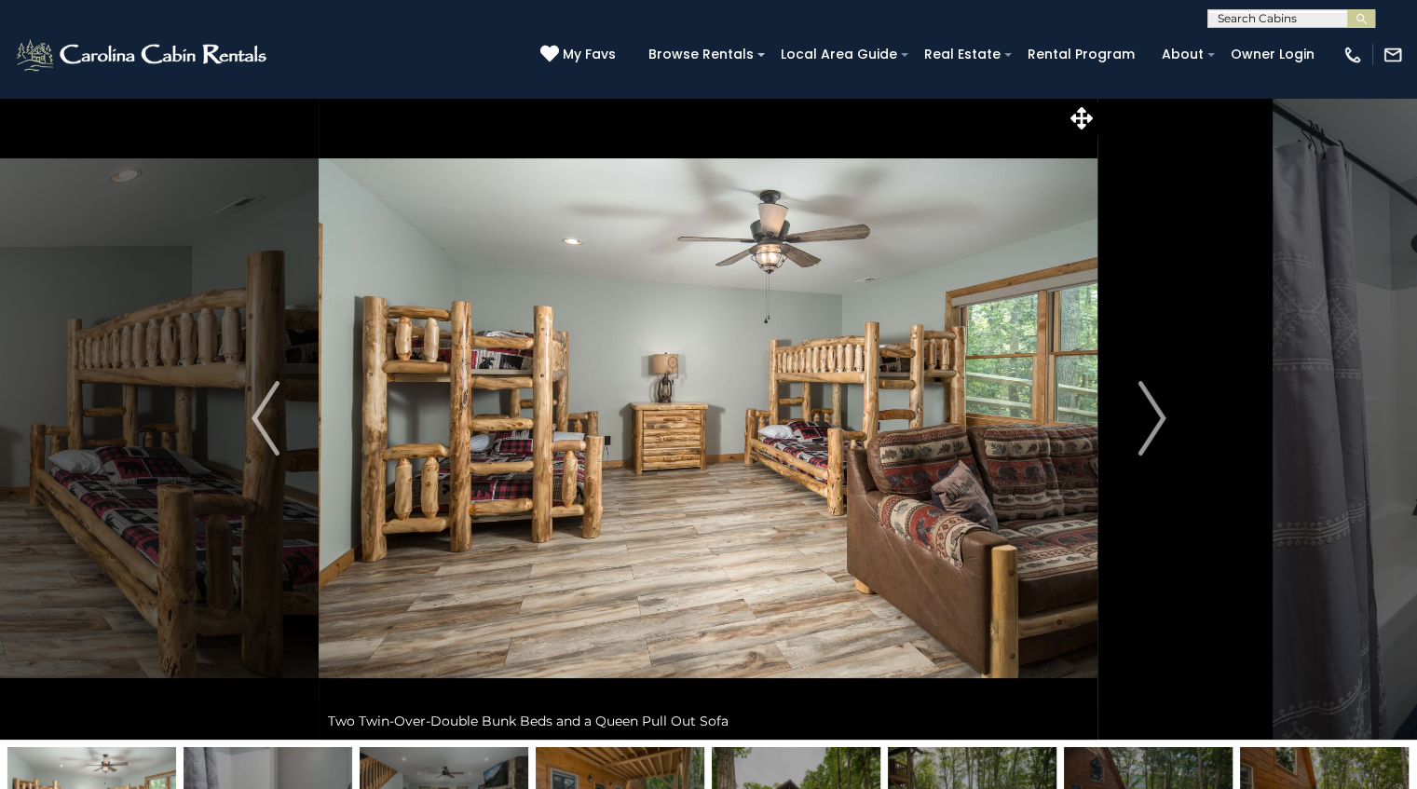
click at [1155, 409] on img "Next" at bounding box center [1151, 418] width 28 height 75
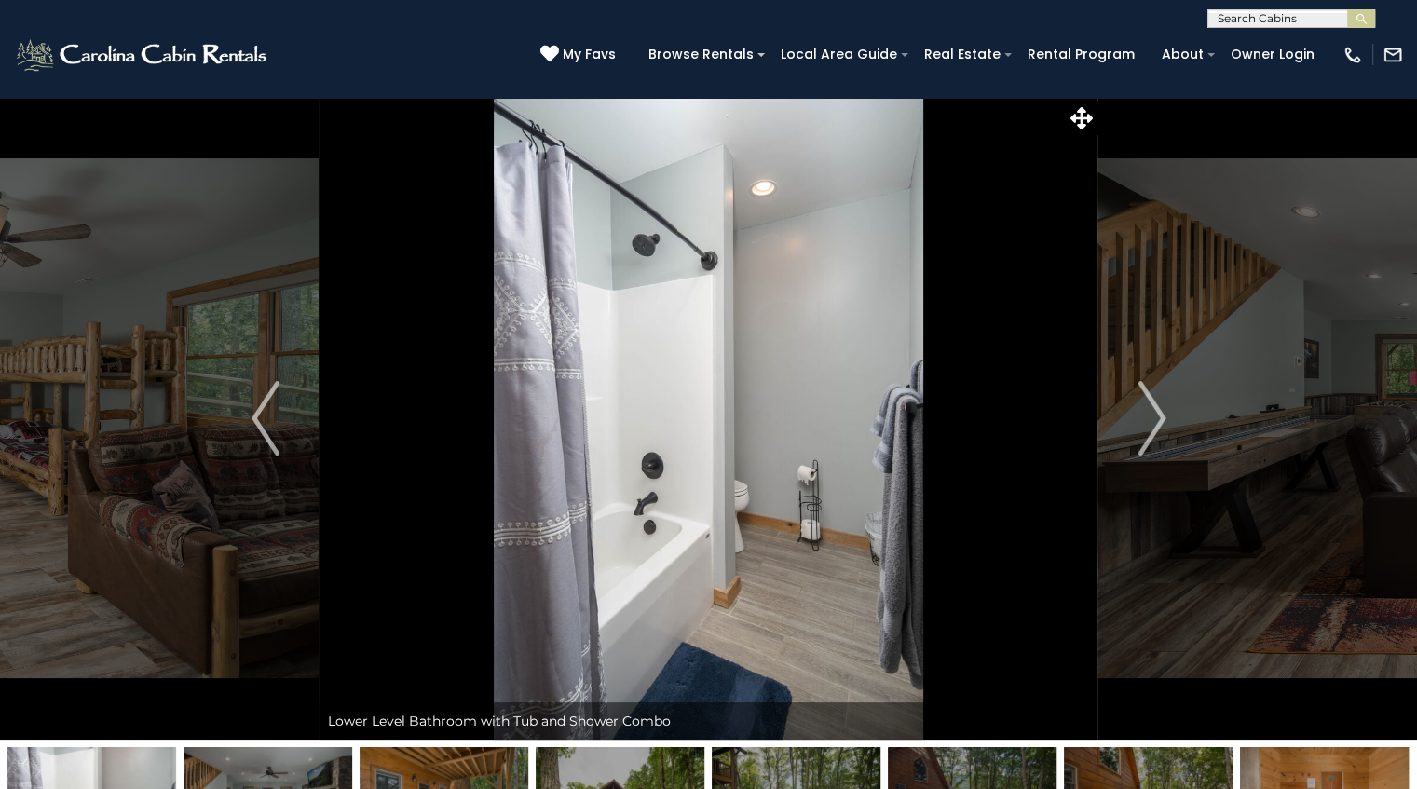
click at [1155, 409] on img "Next" at bounding box center [1151, 418] width 28 height 75
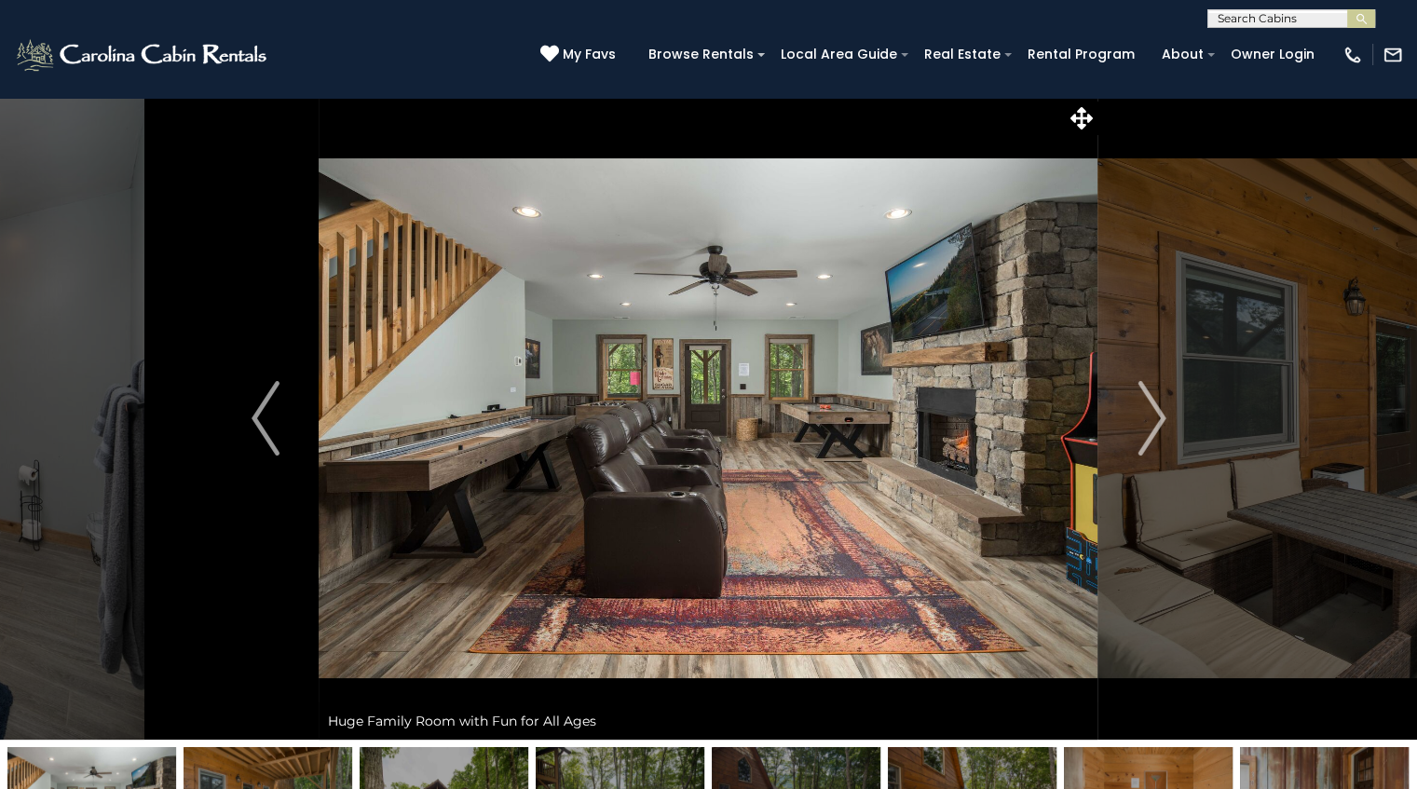
click at [1155, 409] on img "Next" at bounding box center [1151, 418] width 28 height 75
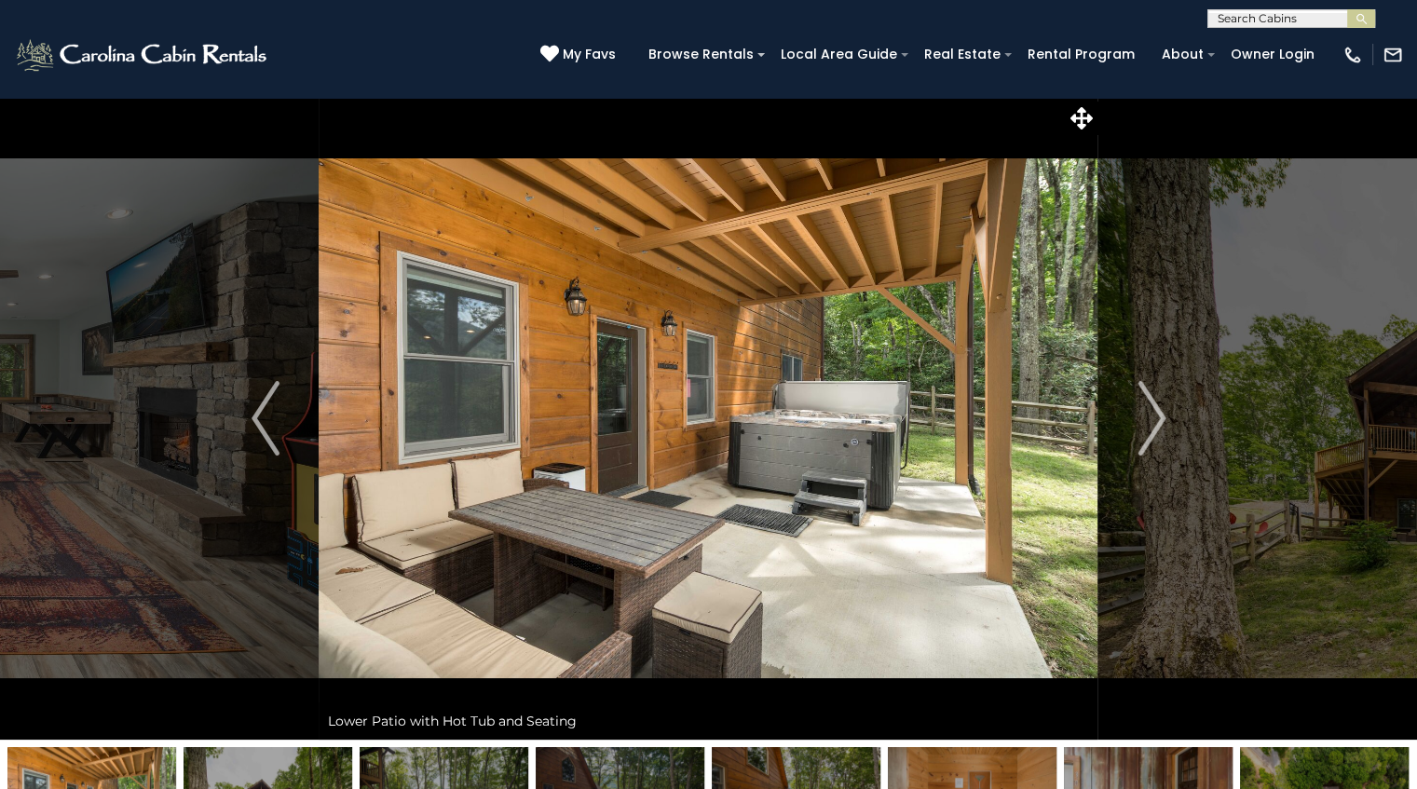
click at [1155, 409] on img "Next" at bounding box center [1151, 418] width 28 height 75
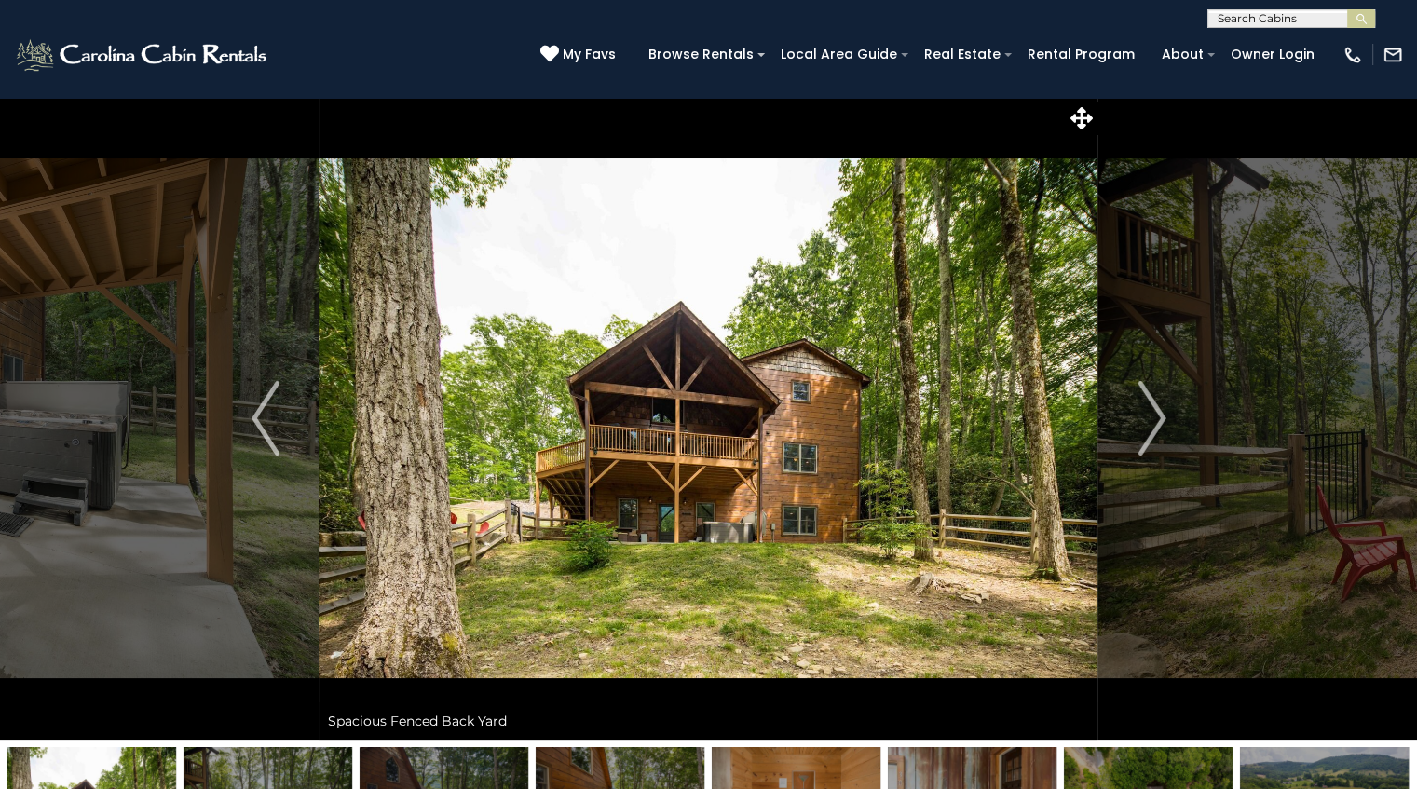
click at [1155, 409] on img "Next" at bounding box center [1151, 418] width 28 height 75
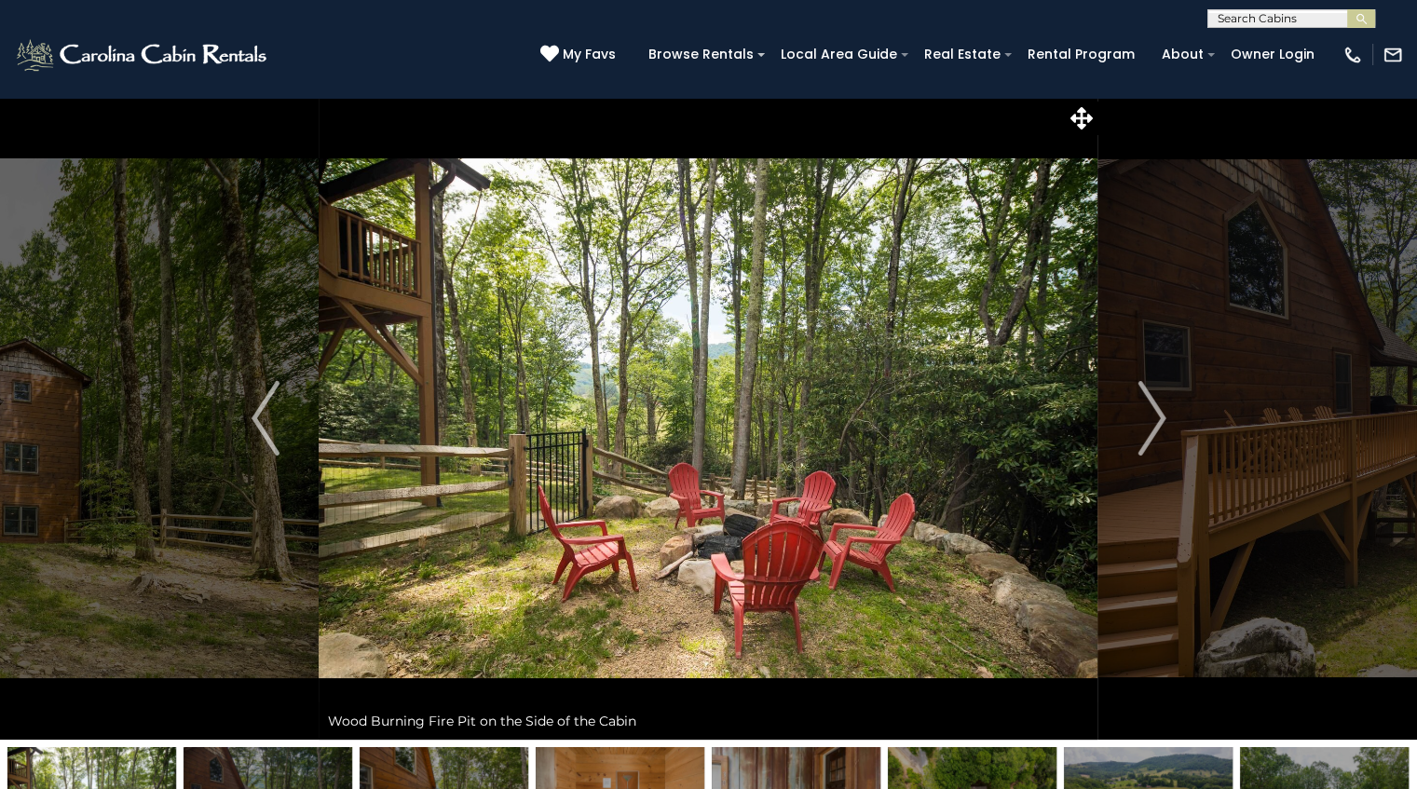
click at [1155, 409] on img "Next" at bounding box center [1151, 418] width 28 height 75
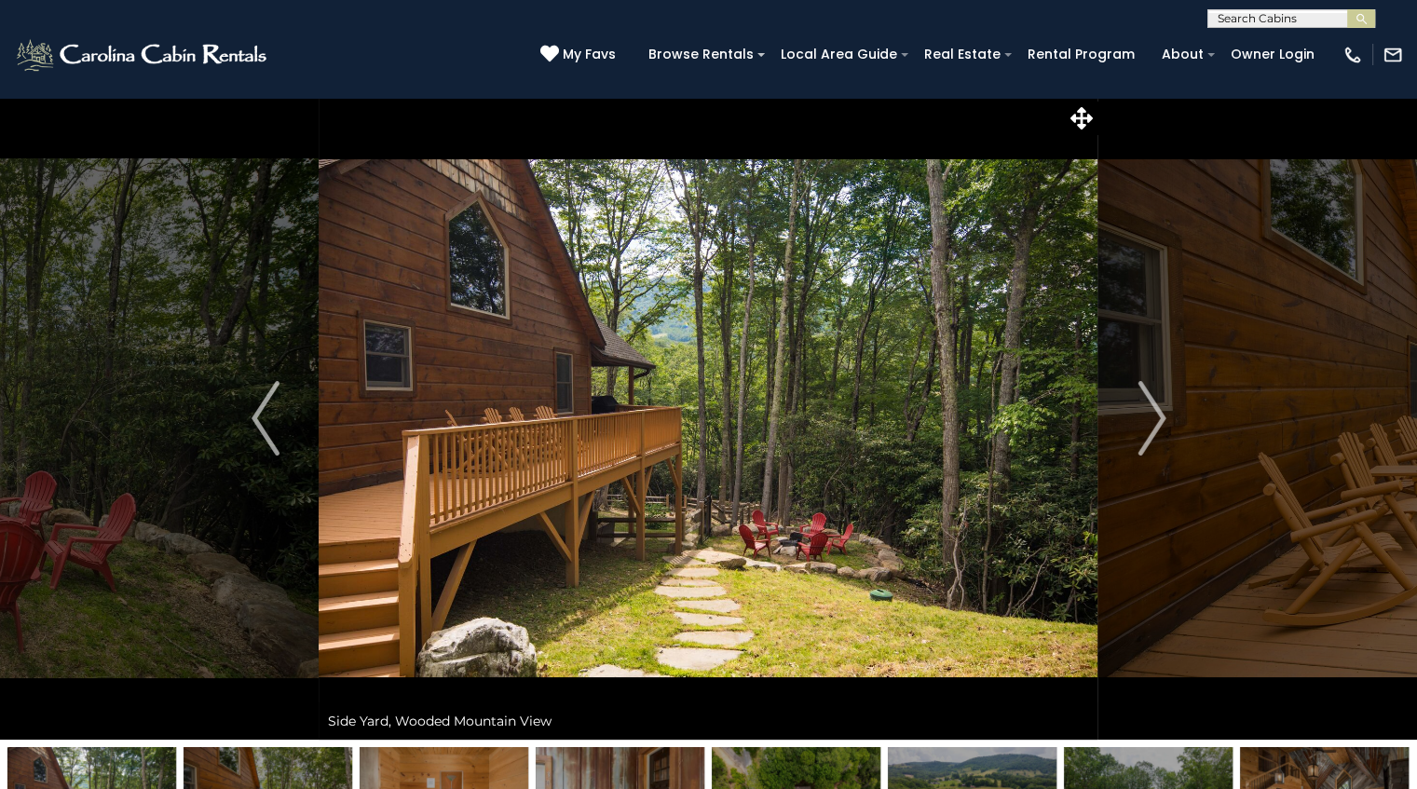
click at [1155, 409] on img "Next" at bounding box center [1151, 418] width 28 height 75
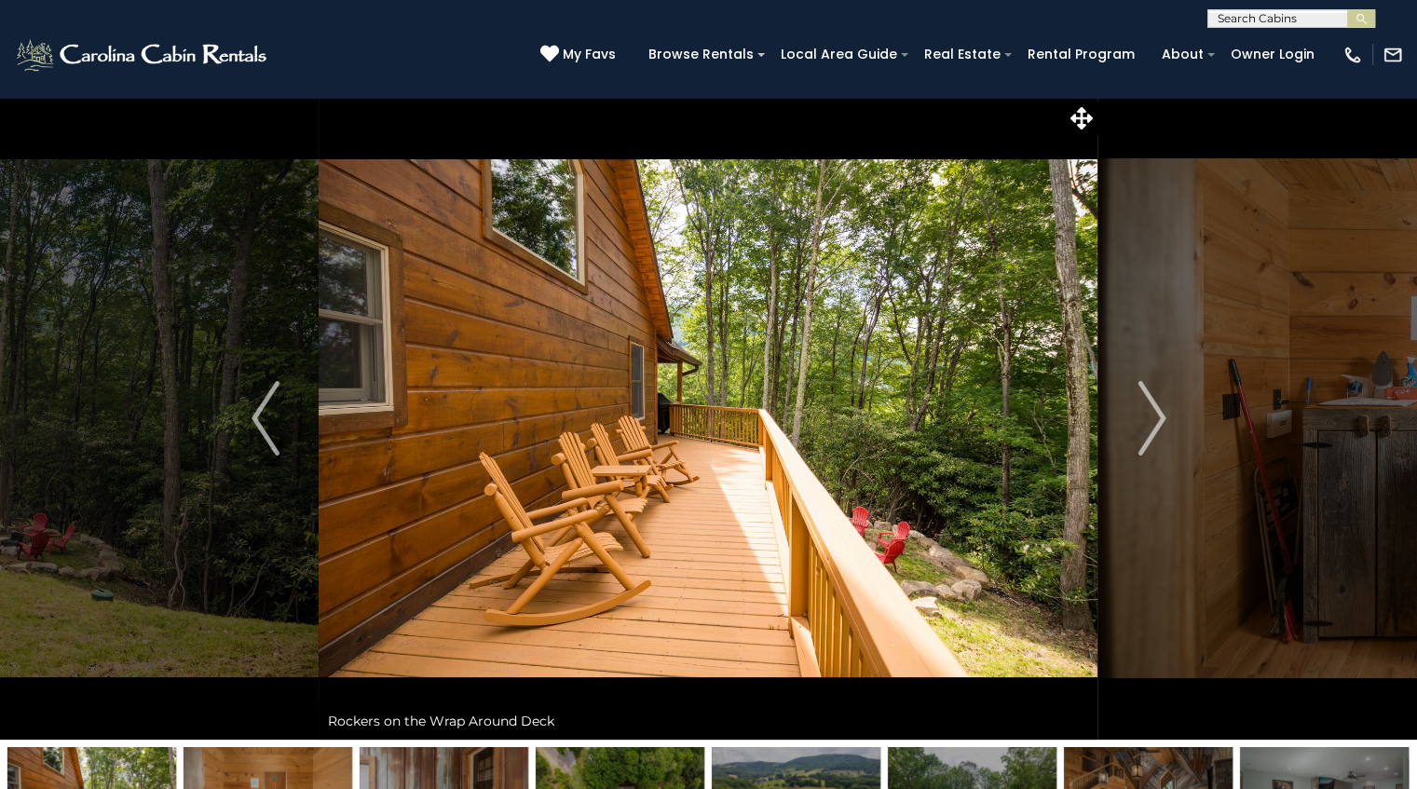
click at [1155, 409] on img "Next" at bounding box center [1151, 418] width 28 height 75
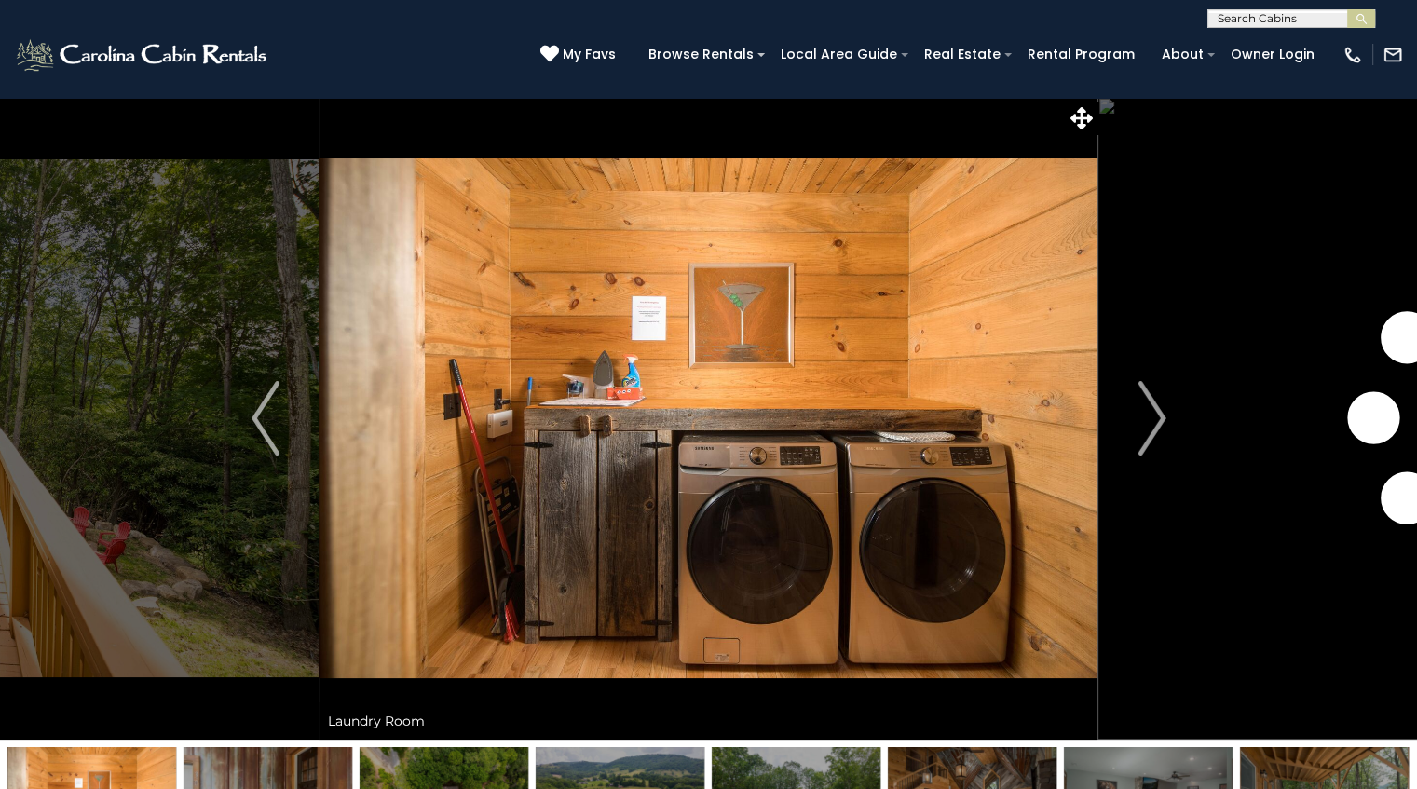
click at [1155, 409] on img "Next" at bounding box center [1151, 418] width 28 height 75
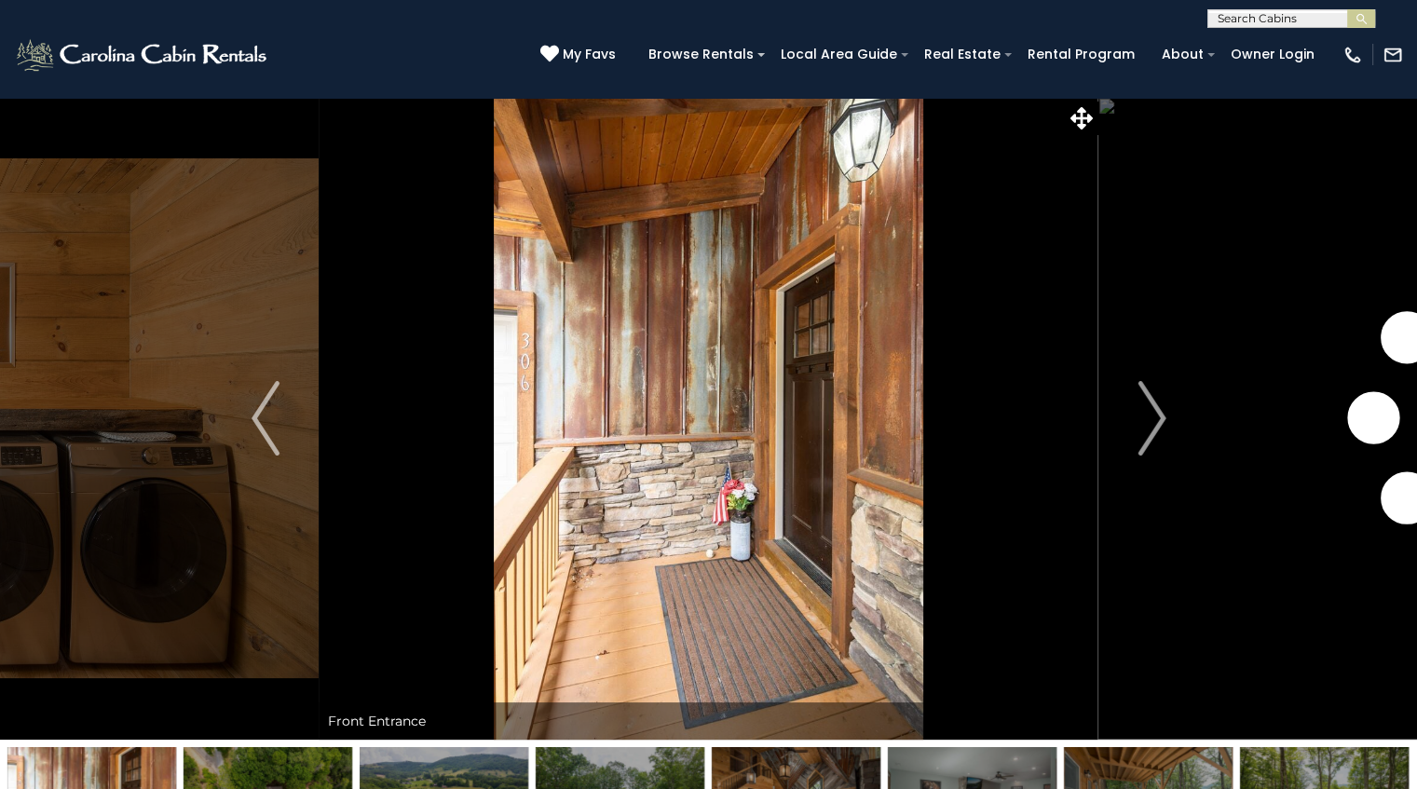
click at [1155, 409] on img "Next" at bounding box center [1151, 418] width 28 height 75
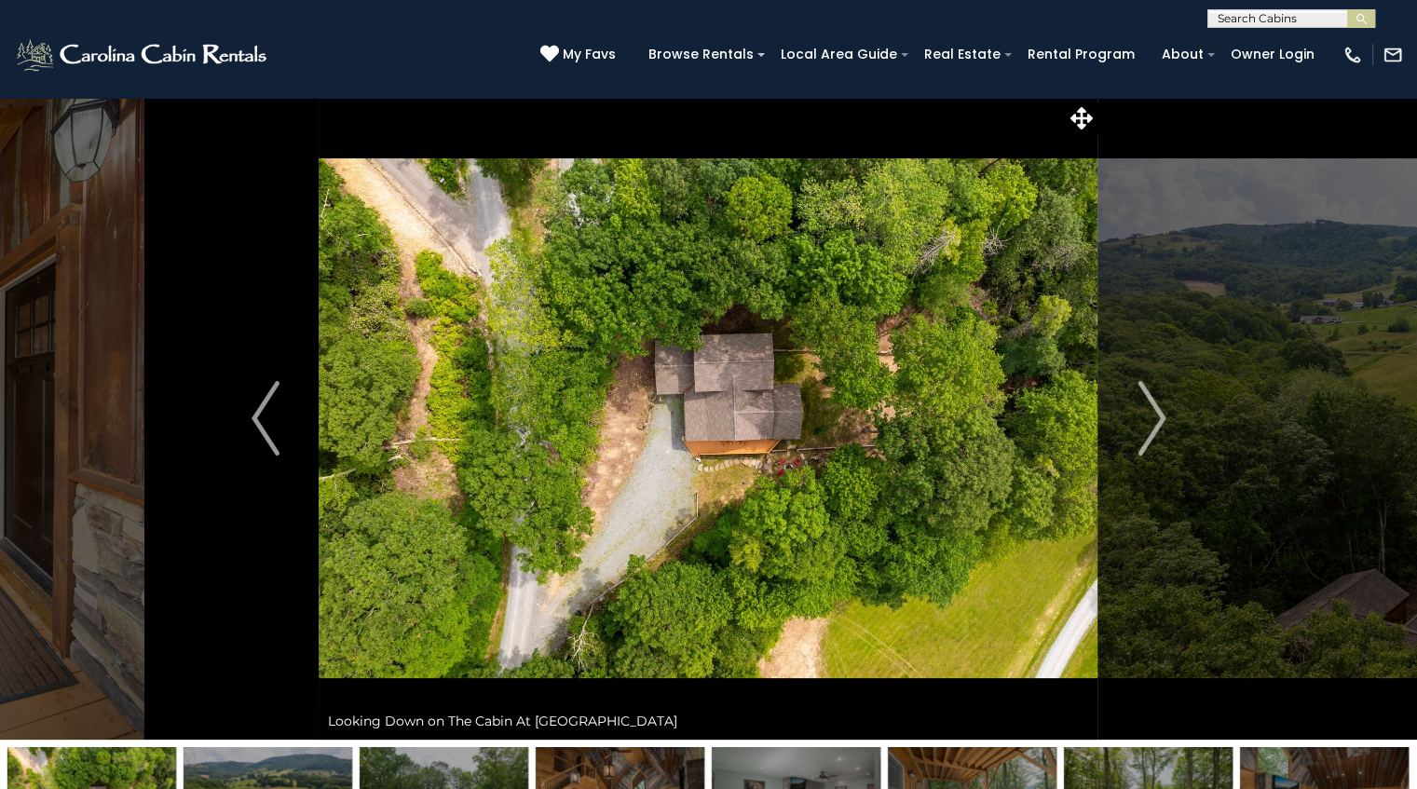
click at [1148, 413] on img "Next" at bounding box center [1151, 418] width 28 height 75
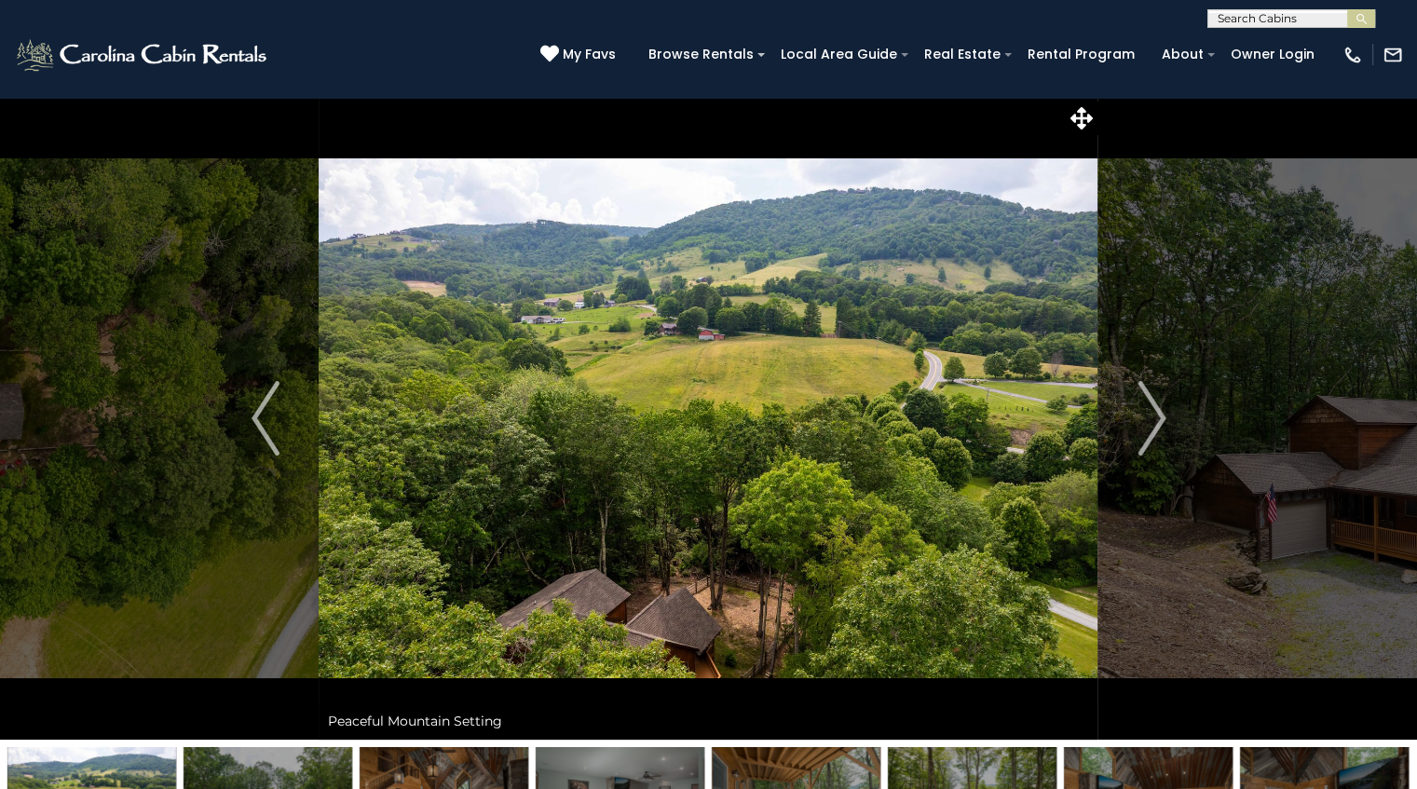
click at [1148, 413] on img "Next" at bounding box center [1151, 418] width 28 height 75
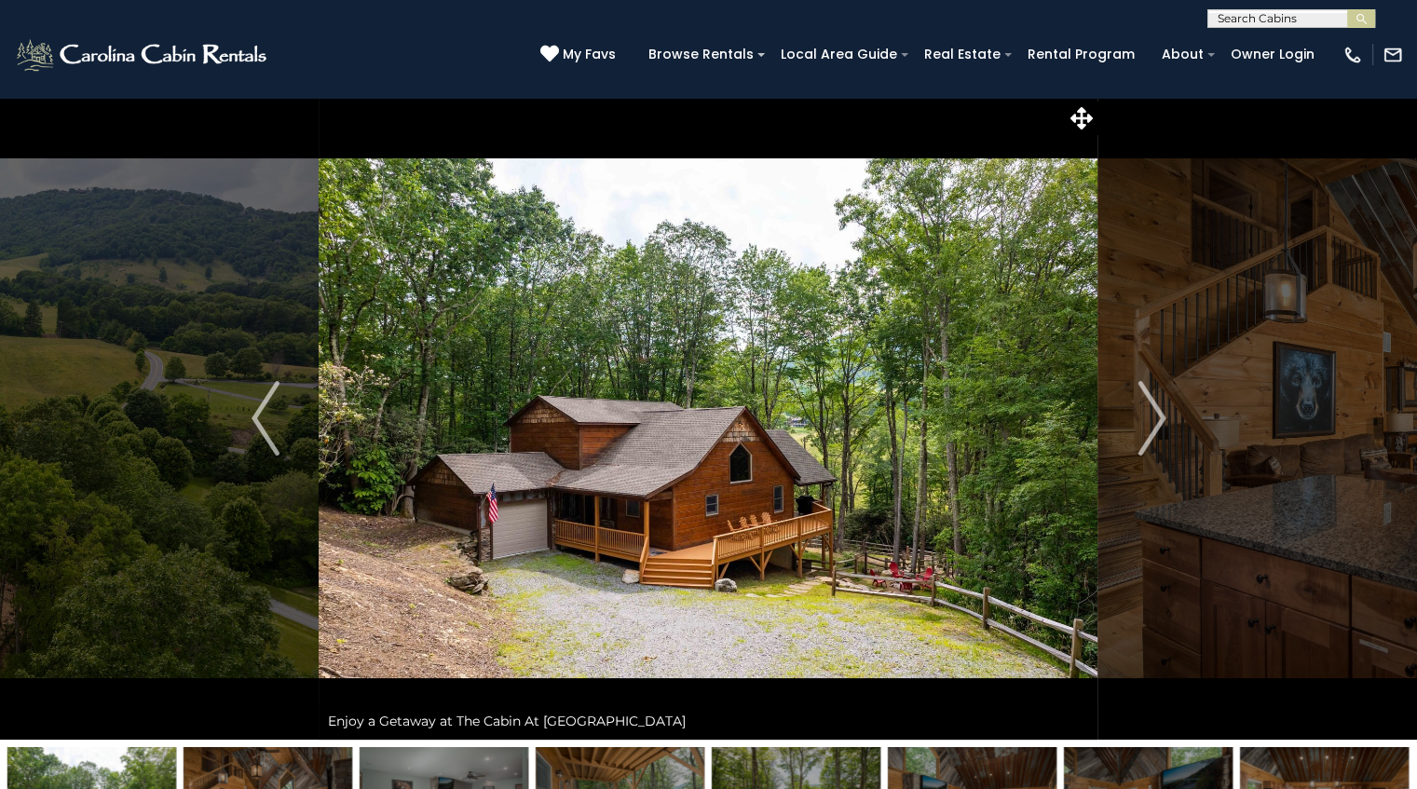
click at [1148, 413] on img "Next" at bounding box center [1151, 418] width 28 height 75
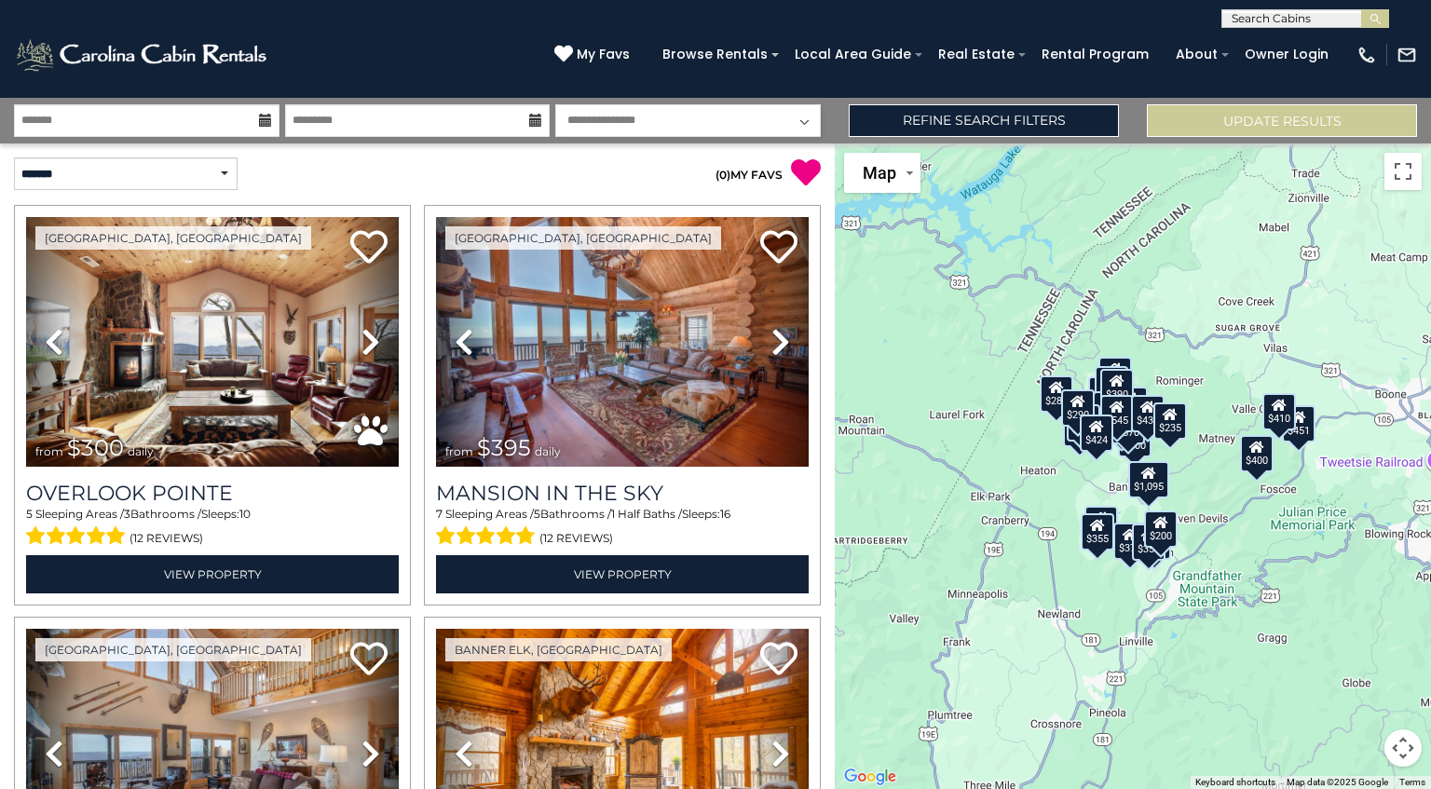
drag, startPoint x: 1059, startPoint y: 420, endPoint x: 954, endPoint y: 420, distance: 105.3
click at [954, 420] on div "$300 $395 $535 $225 $425 $350 $325 $451 $460 $1,095 $310 $230 $395 $400 $355 $3…" at bounding box center [1133, 465] width 596 height 645
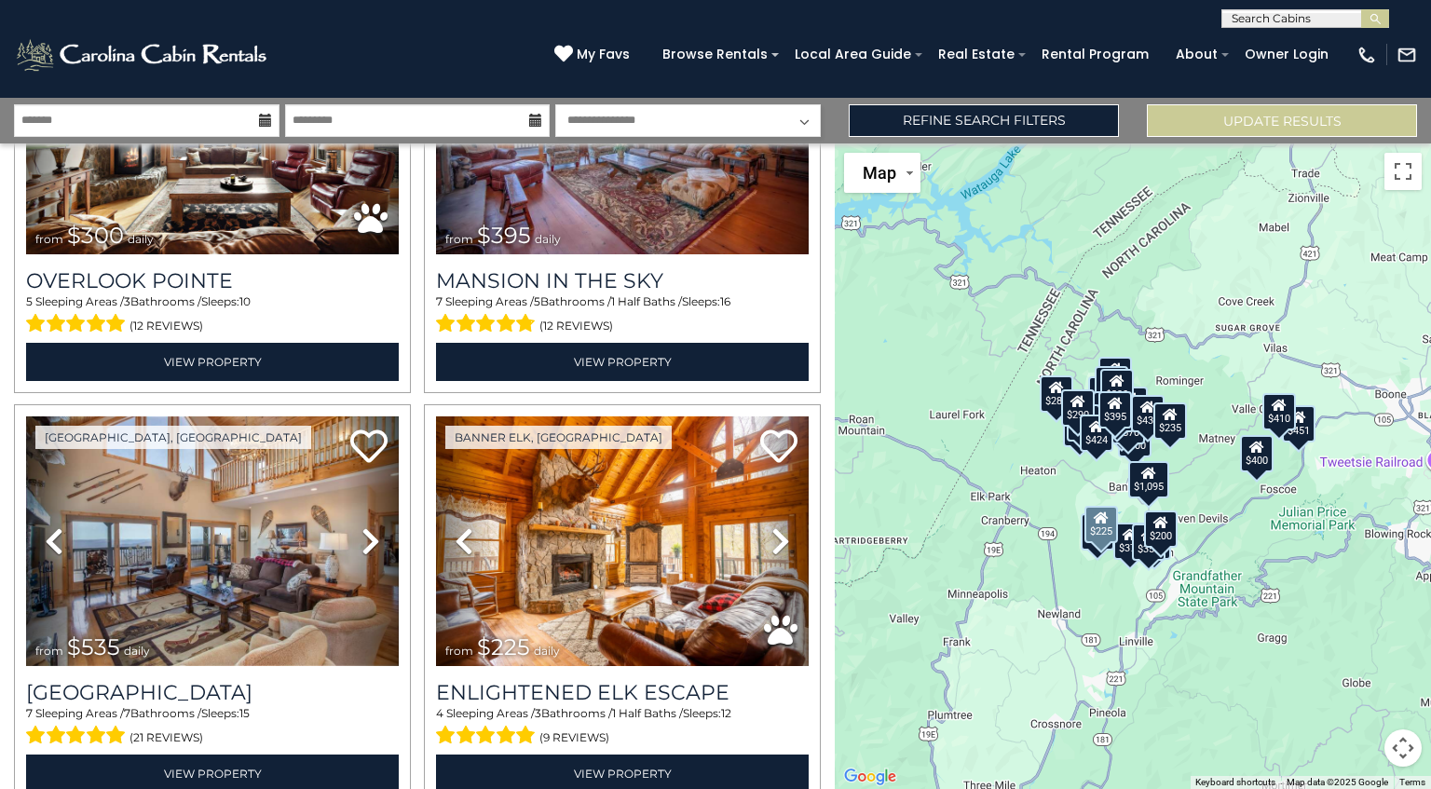
scroll to position [214, 0]
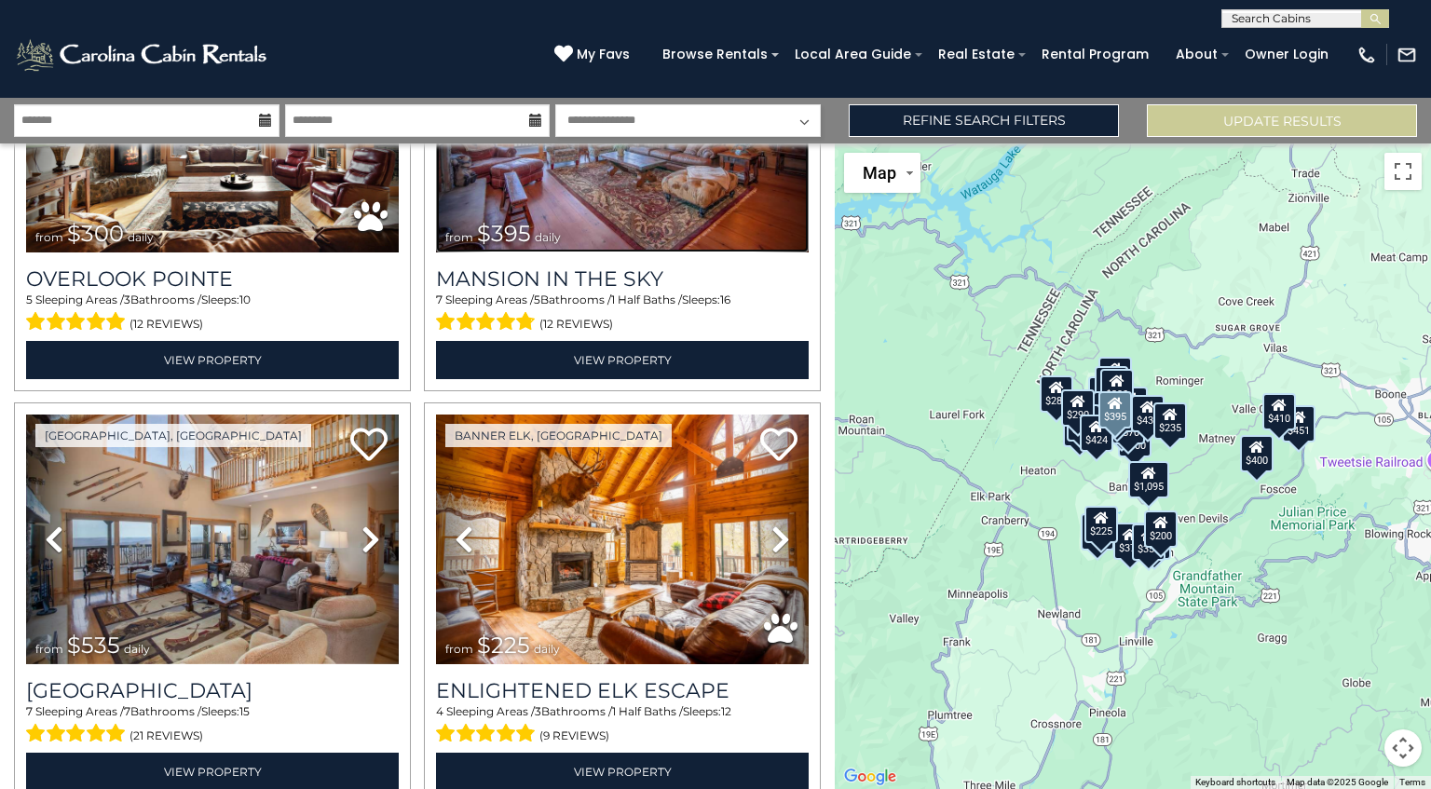
click at [651, 221] on img at bounding box center [622, 128] width 373 height 250
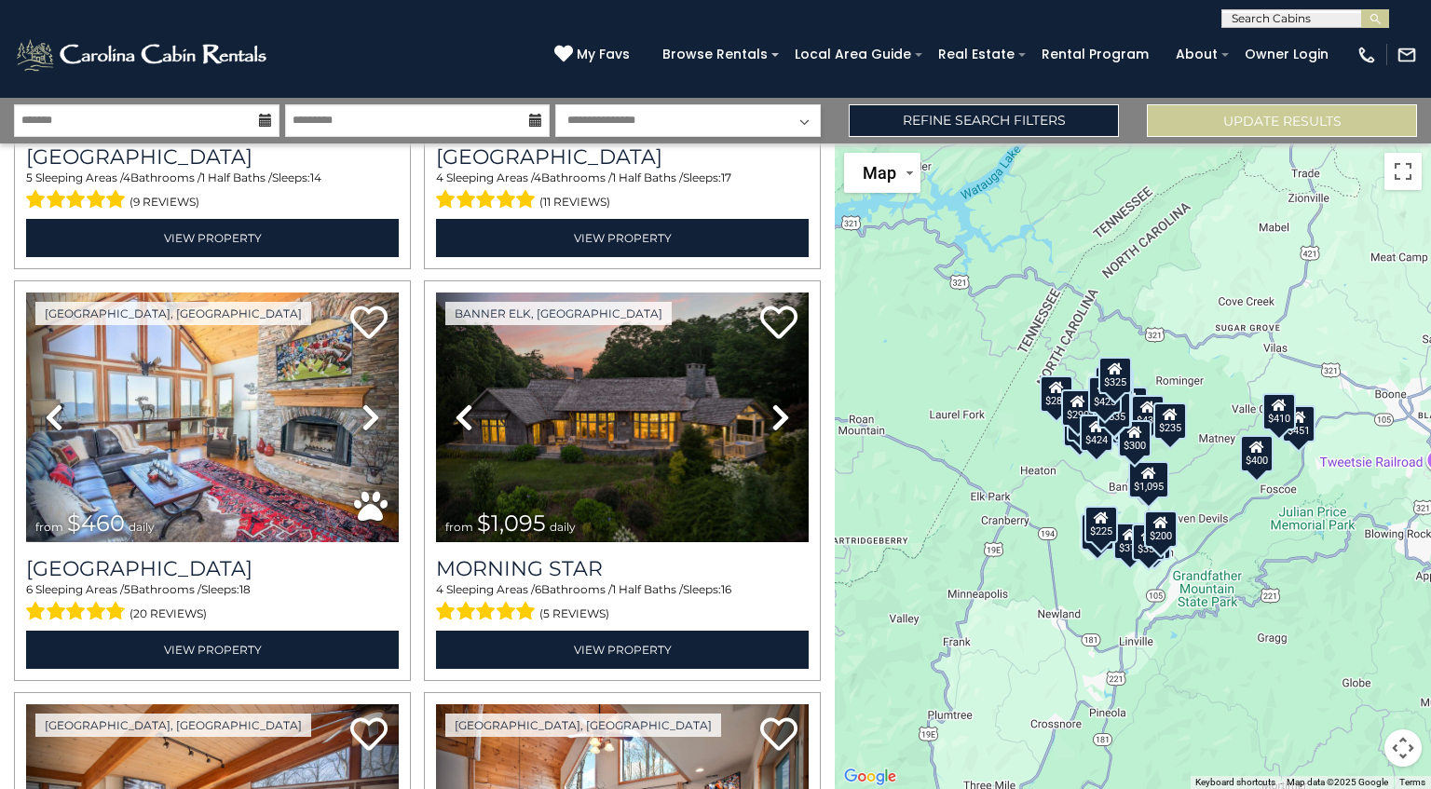
scroll to position [1576, 0]
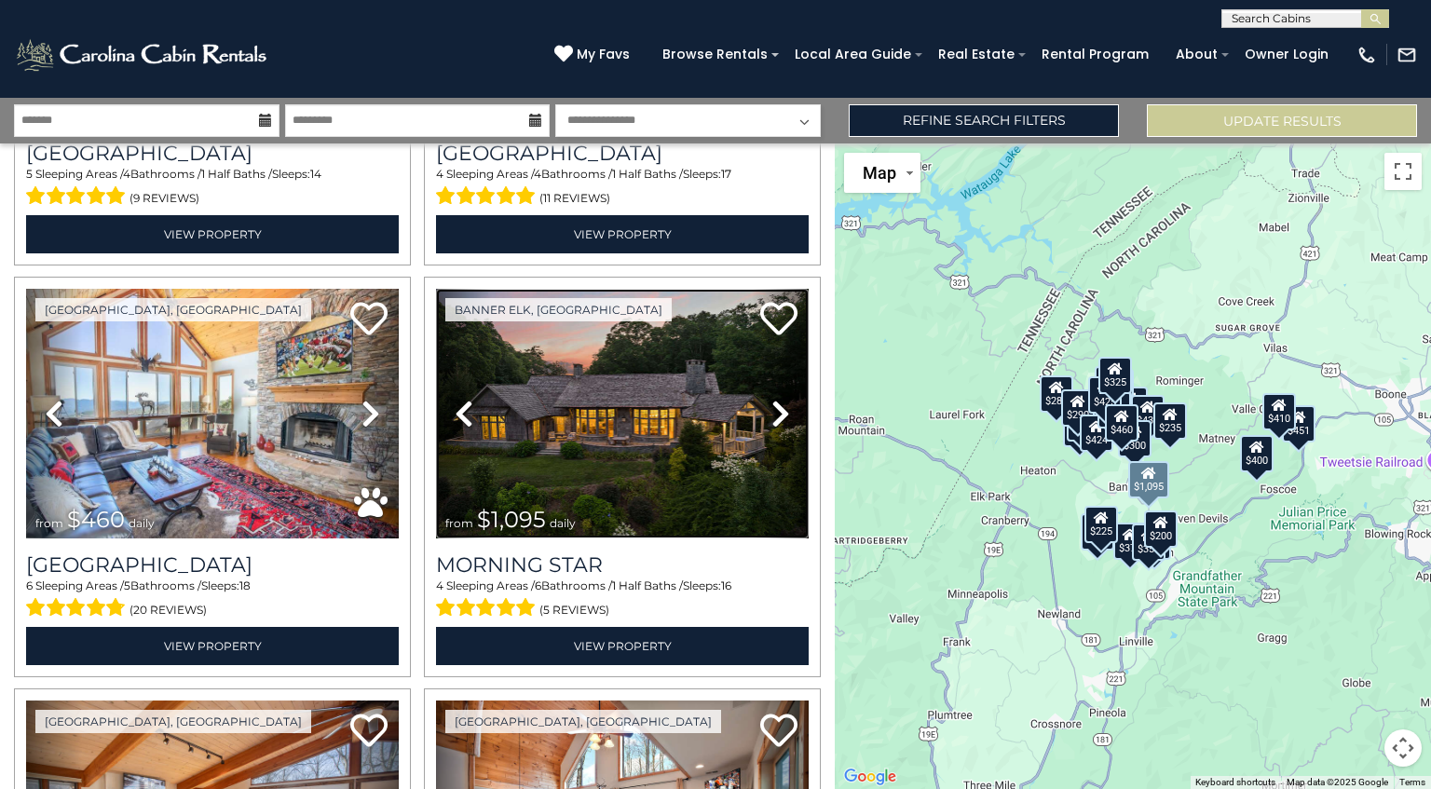
click at [573, 392] on img at bounding box center [622, 414] width 373 height 250
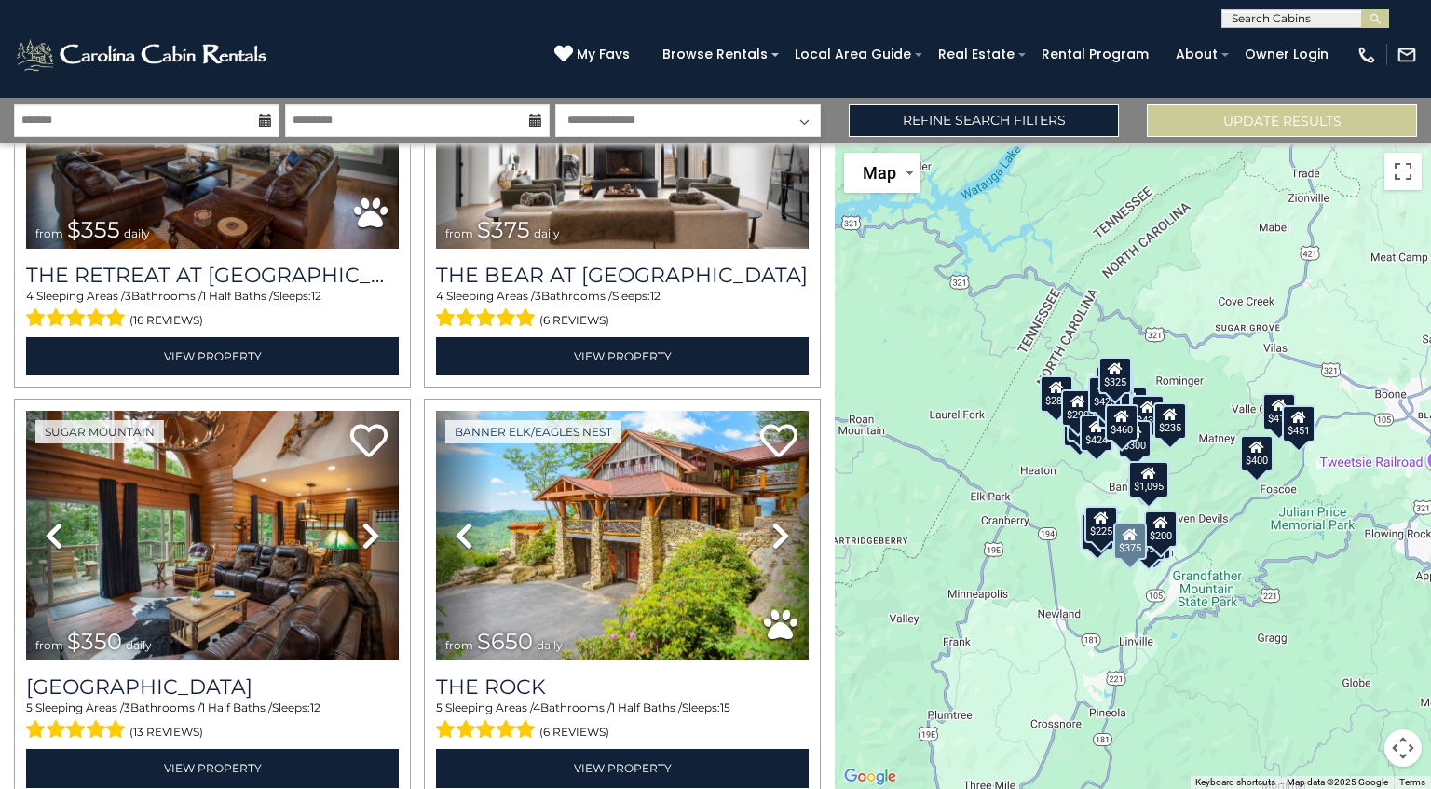
scroll to position [3103, 0]
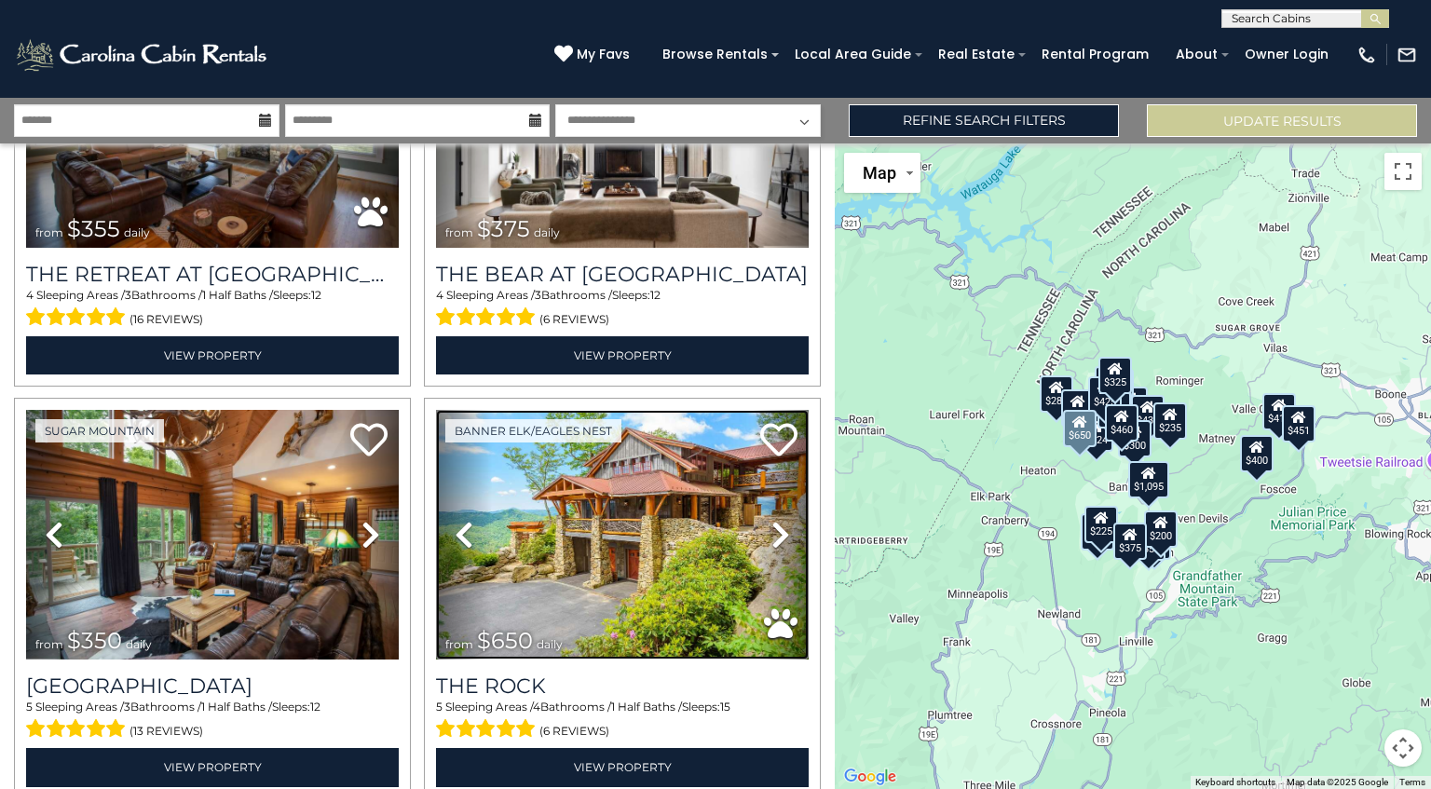
click at [567, 505] on img at bounding box center [622, 535] width 373 height 250
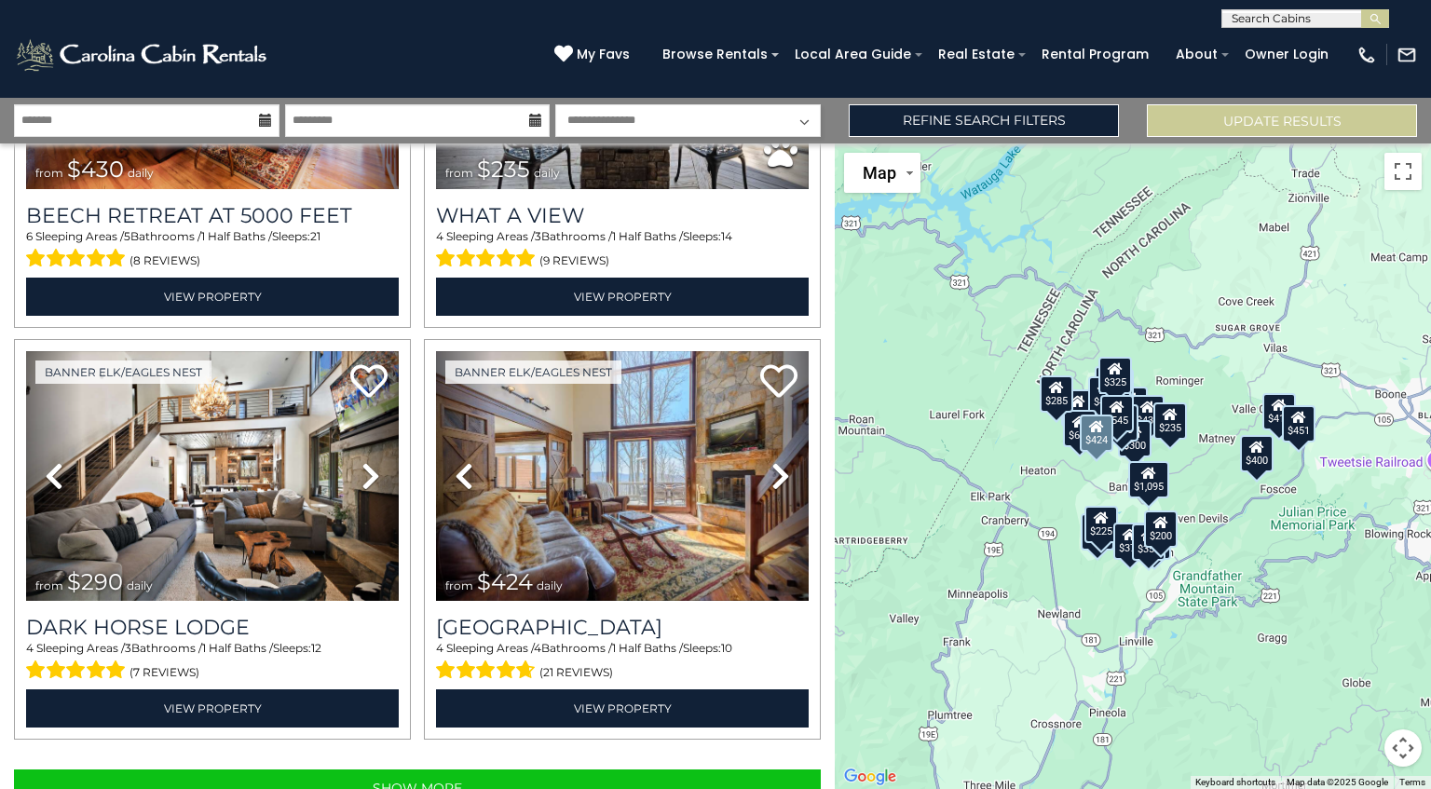
scroll to position [5648, 0]
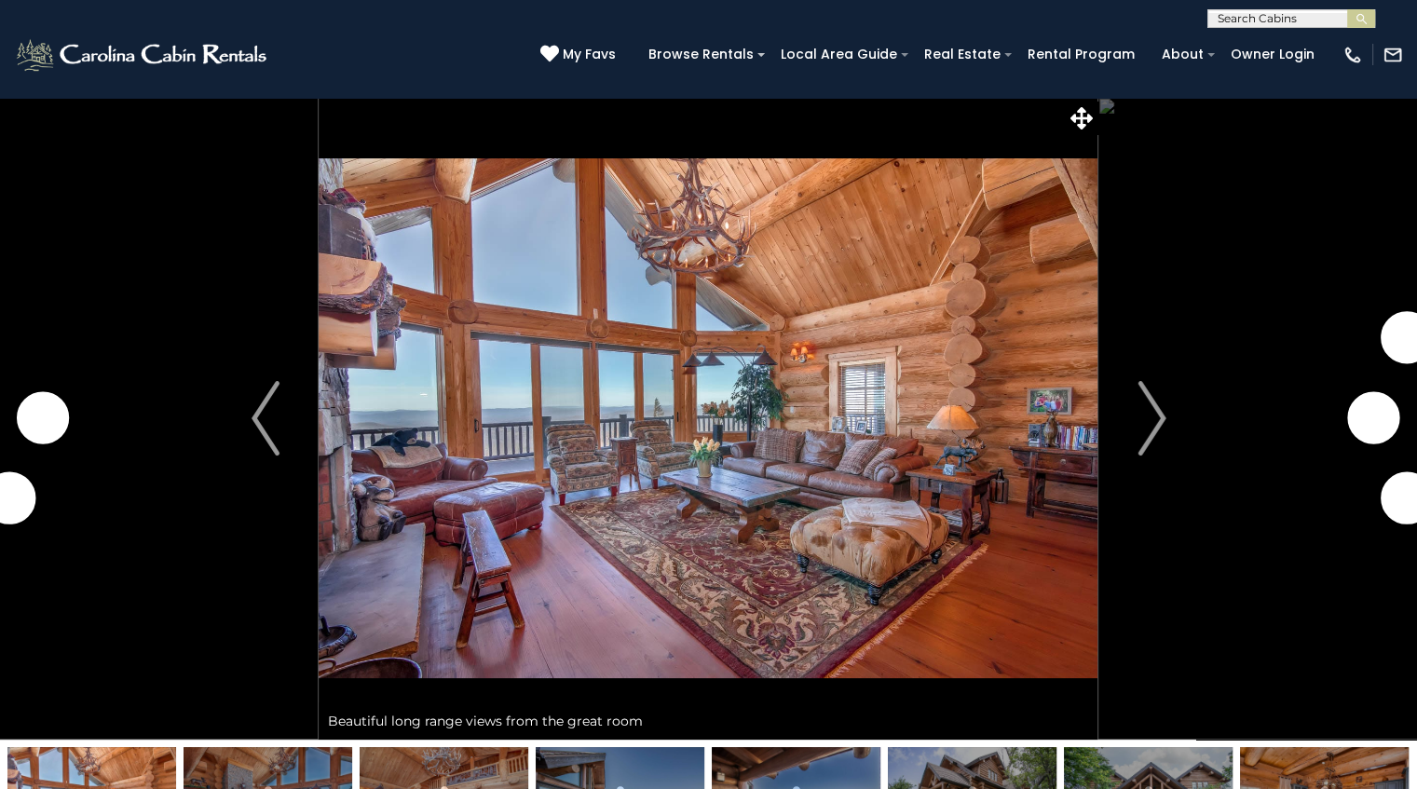
click at [1130, 421] on button "Next" at bounding box center [1151, 418] width 107 height 643
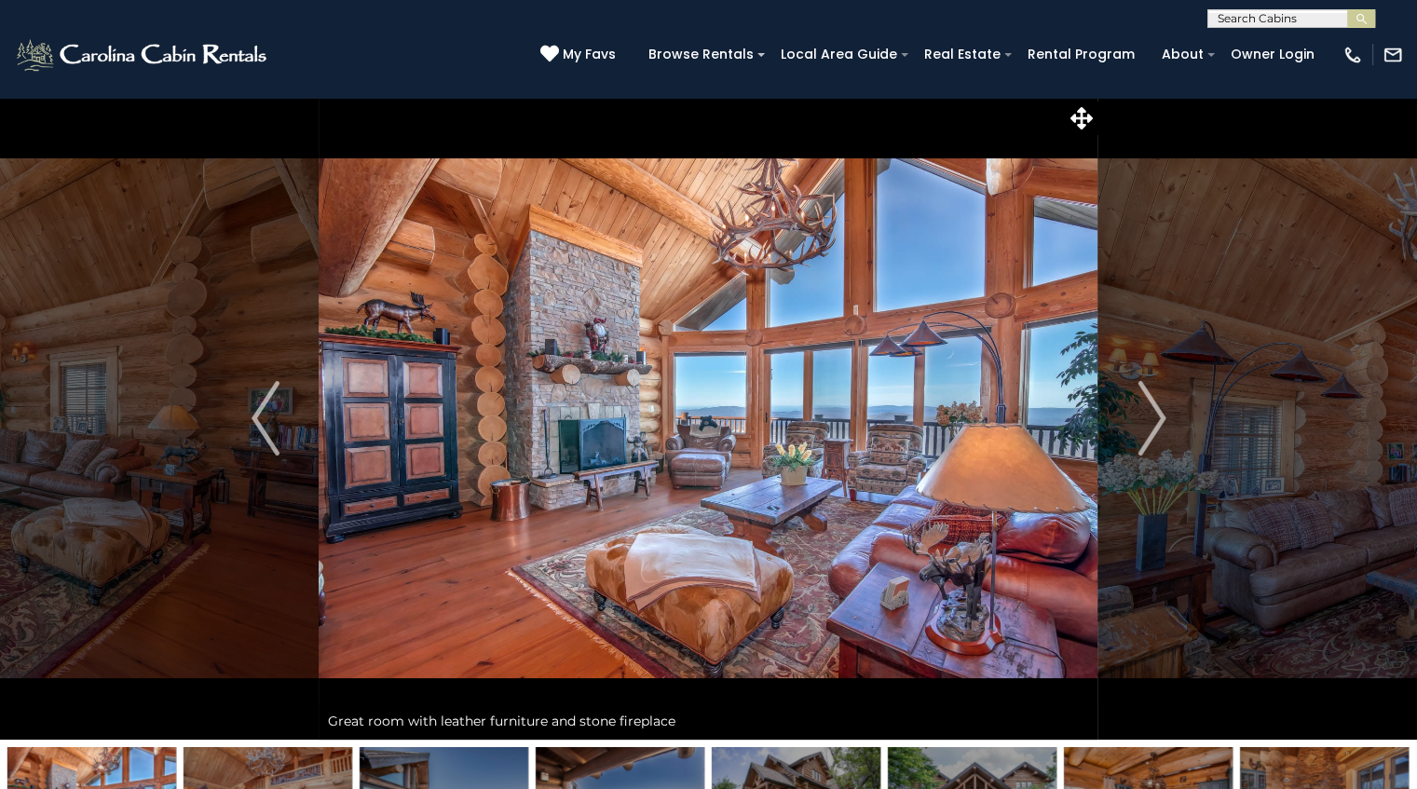
click at [1151, 415] on img "Next" at bounding box center [1151, 418] width 28 height 75
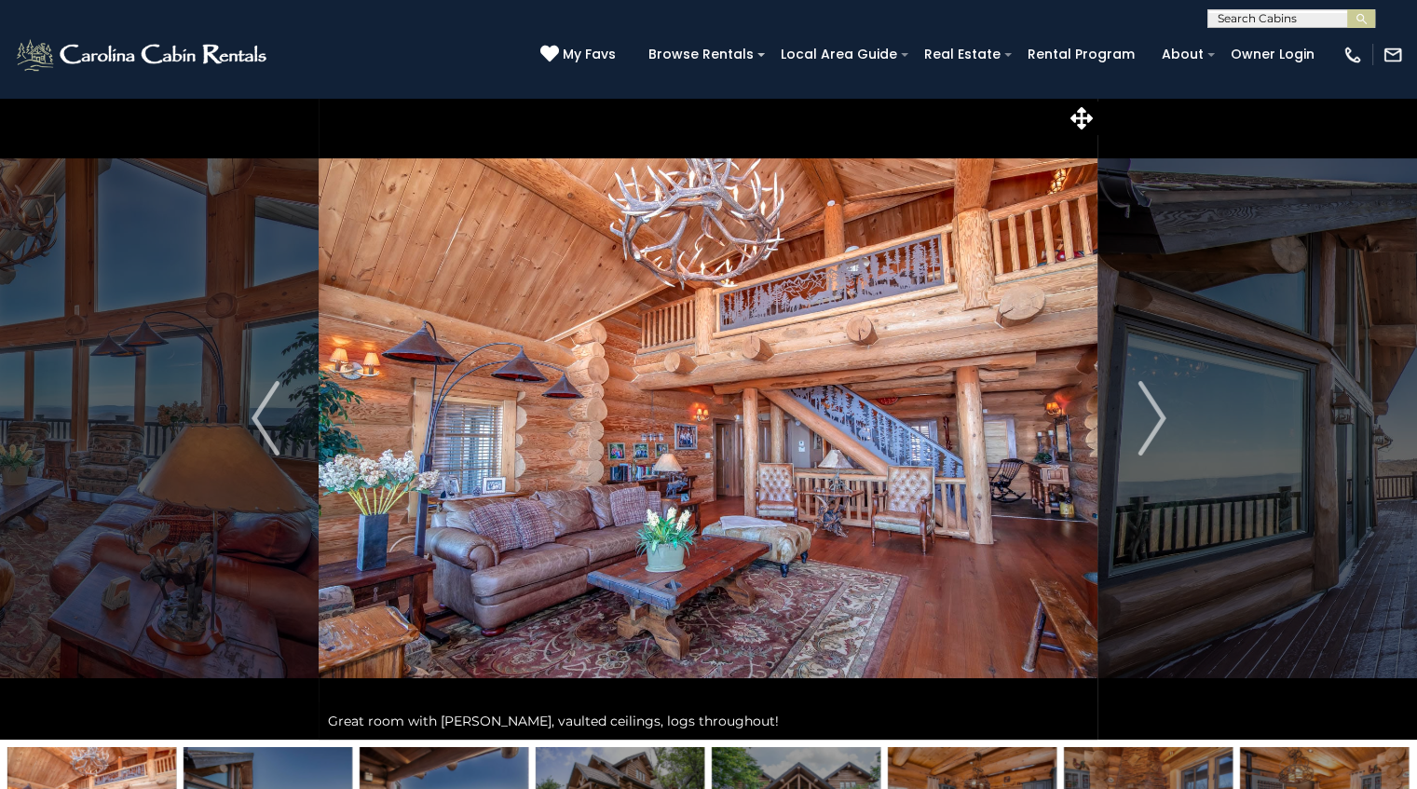
click at [1151, 415] on img "Next" at bounding box center [1151, 418] width 28 height 75
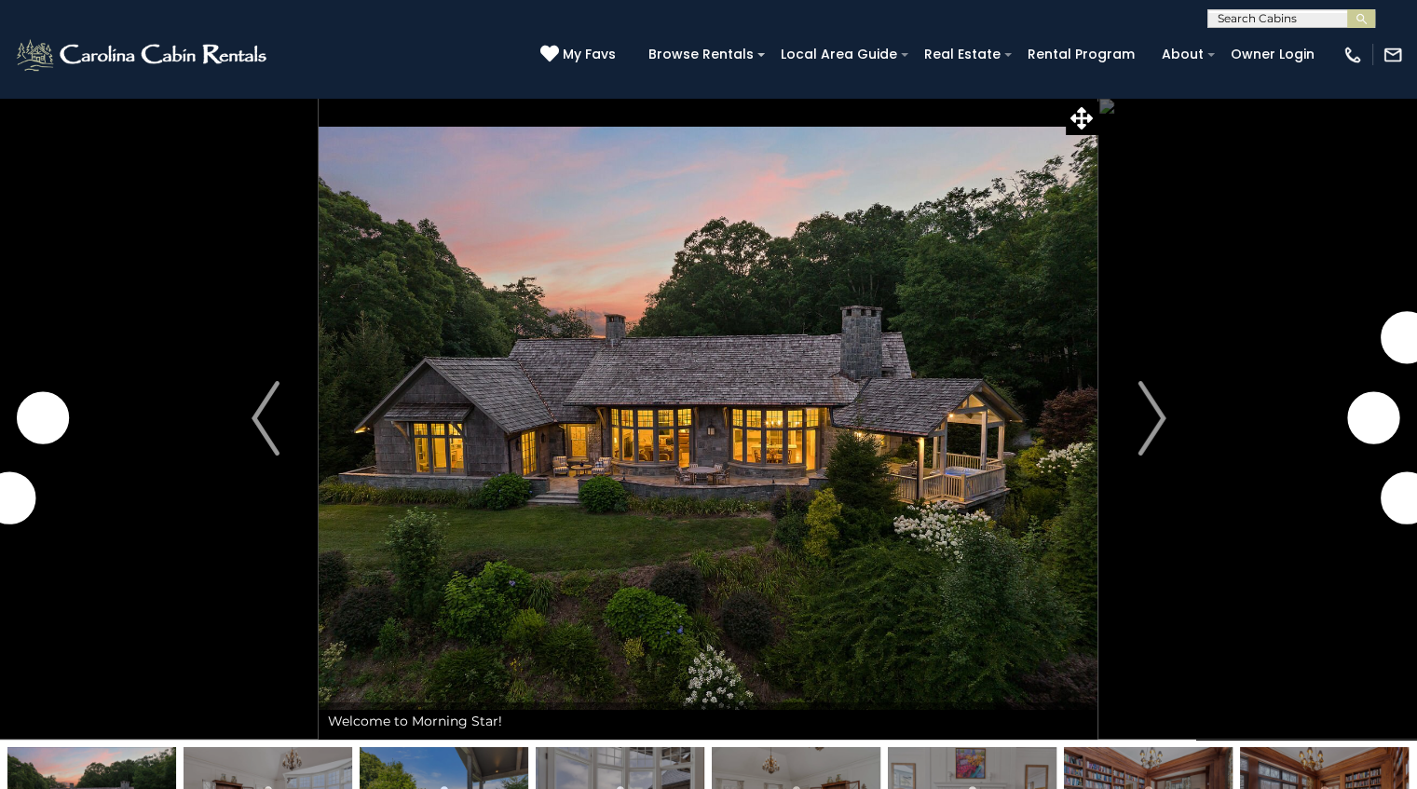
click at [1146, 393] on img "Next" at bounding box center [1151, 418] width 28 height 75
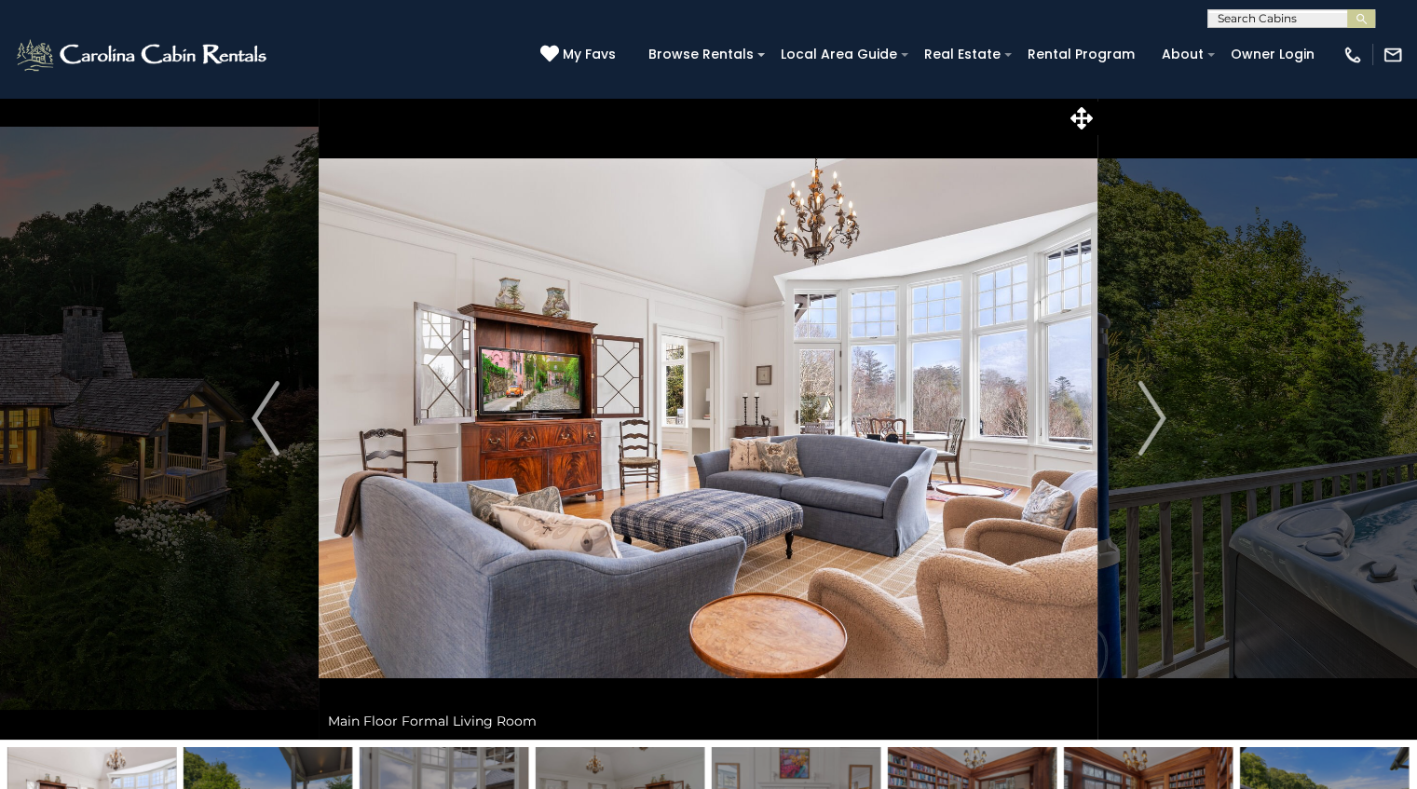
click at [1144, 405] on img "Next" at bounding box center [1151, 418] width 28 height 75
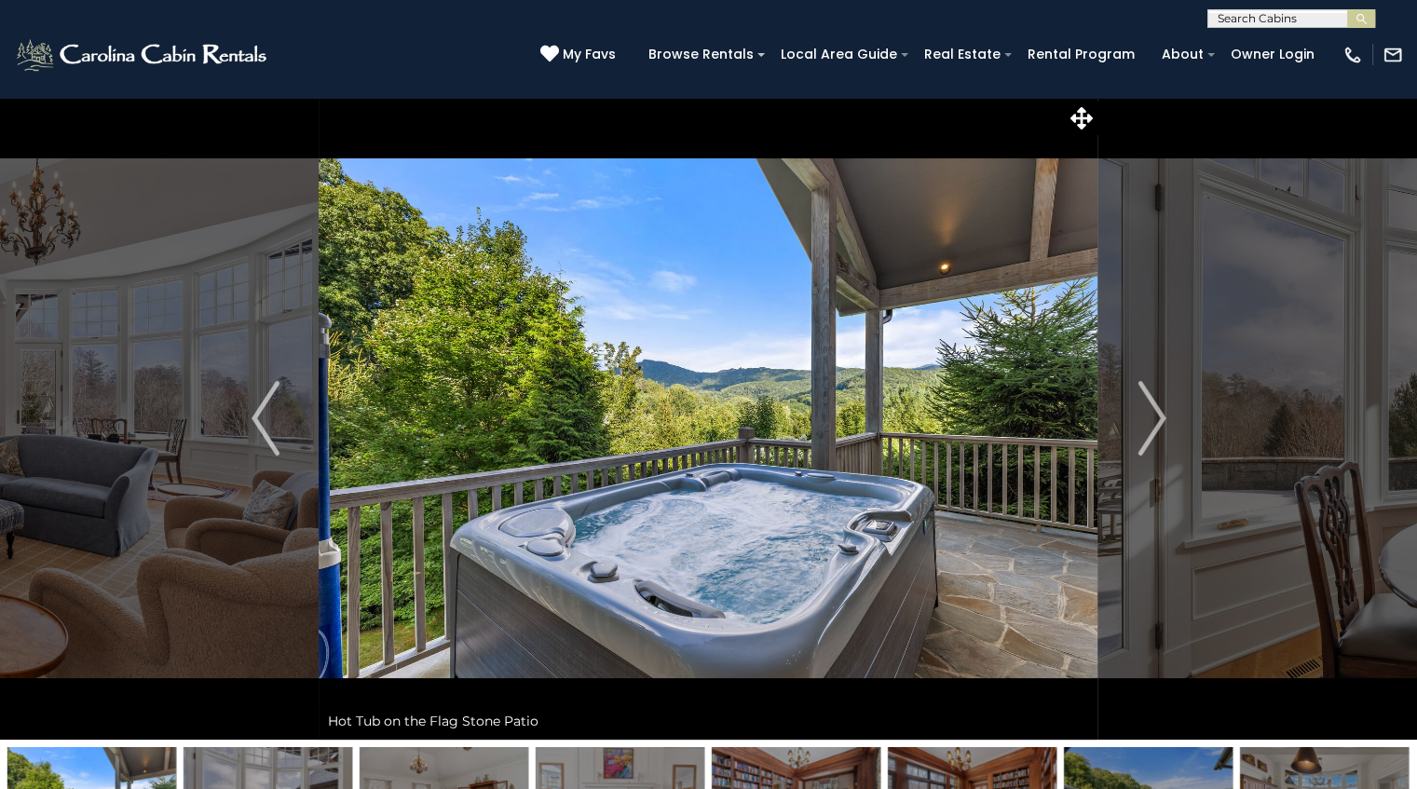
click at [1144, 405] on img "Next" at bounding box center [1151, 418] width 28 height 75
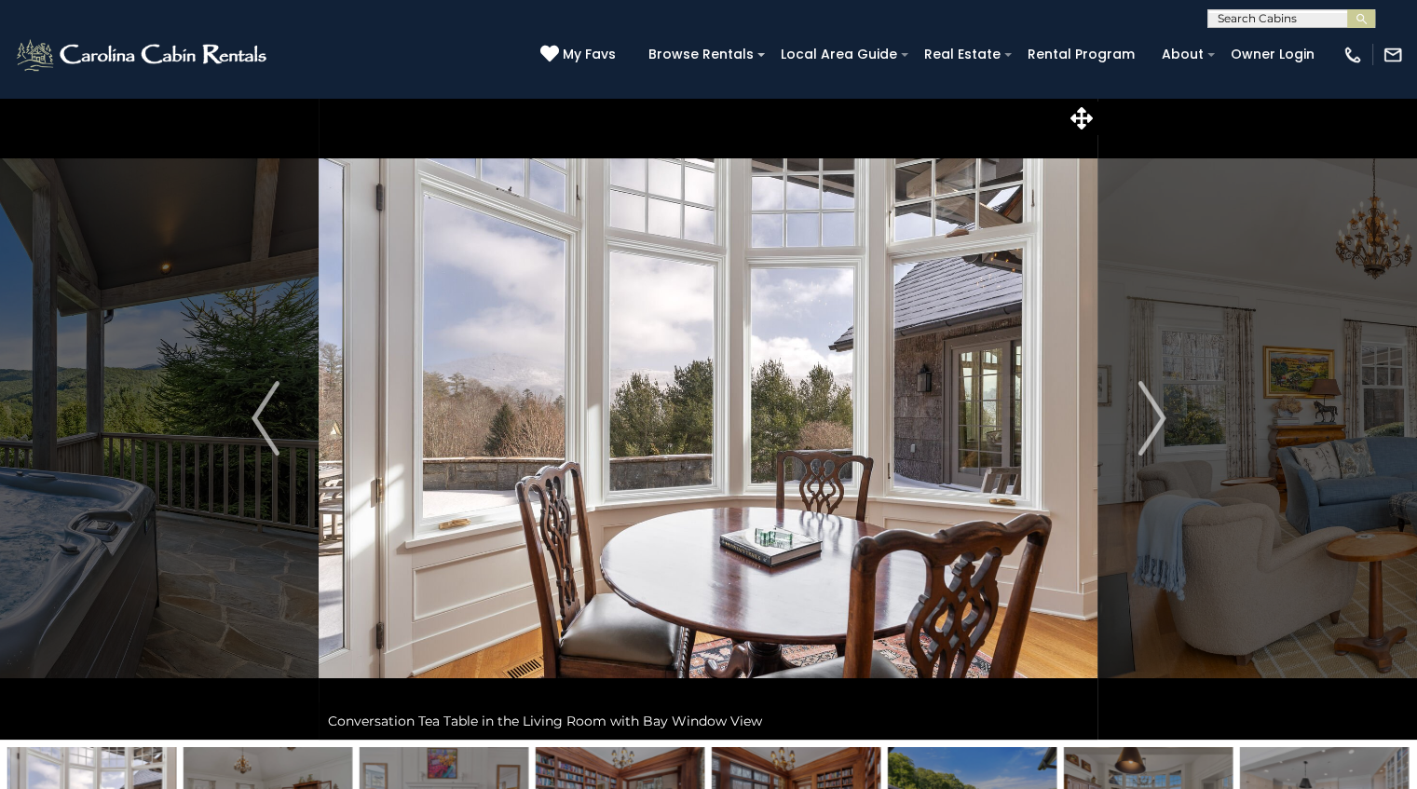
click at [1144, 405] on img "Next" at bounding box center [1151, 418] width 28 height 75
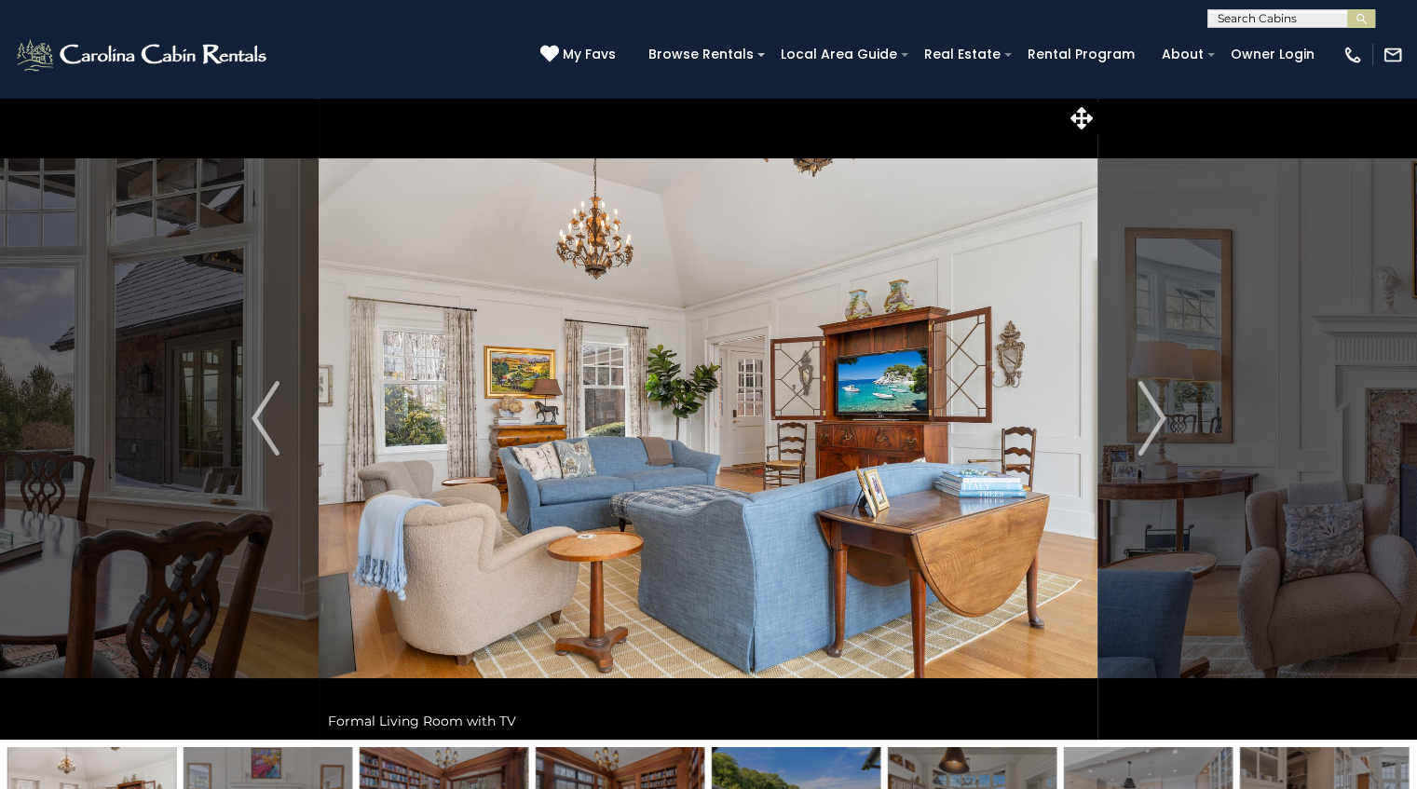
click at [1144, 405] on img "Next" at bounding box center [1151, 418] width 28 height 75
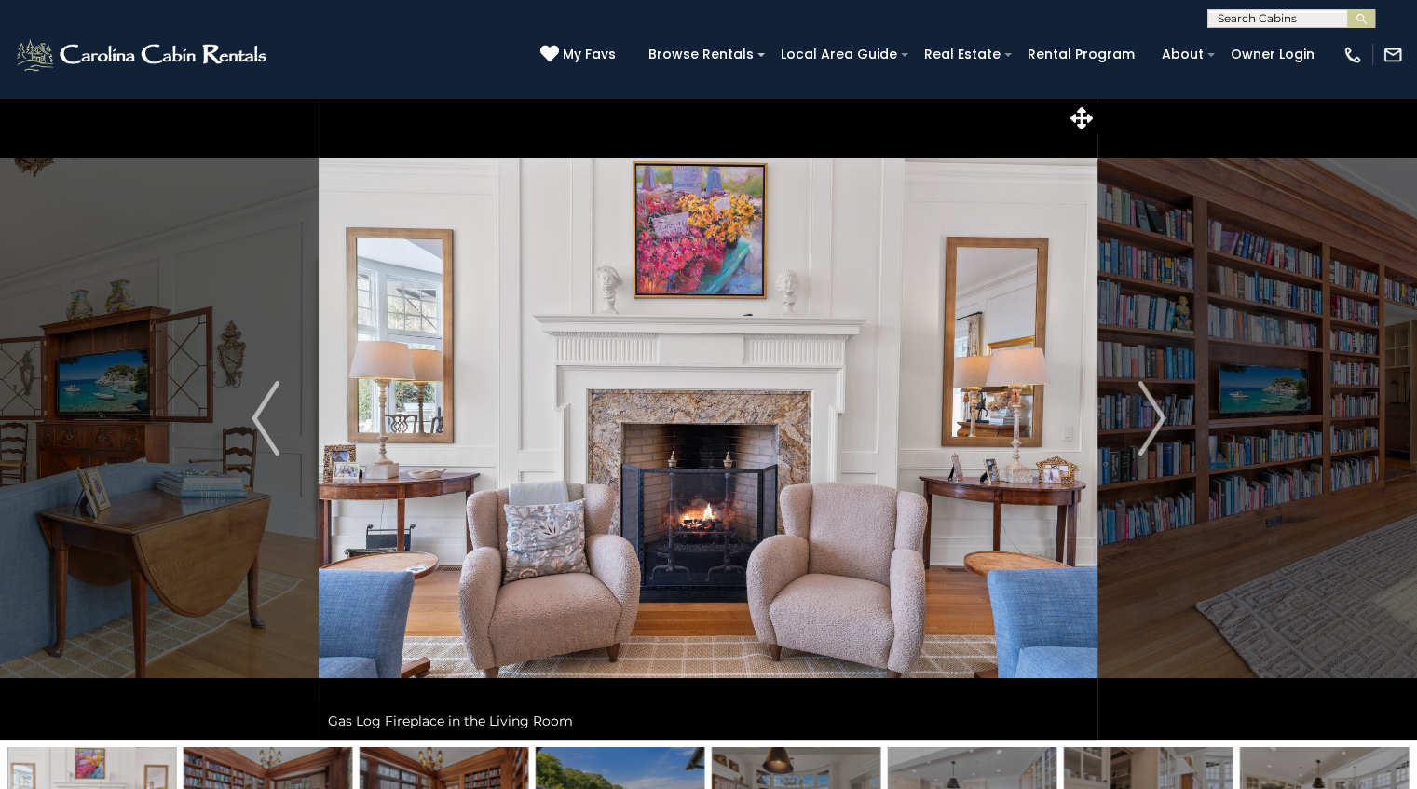
click at [1144, 405] on img "Next" at bounding box center [1151, 418] width 28 height 75
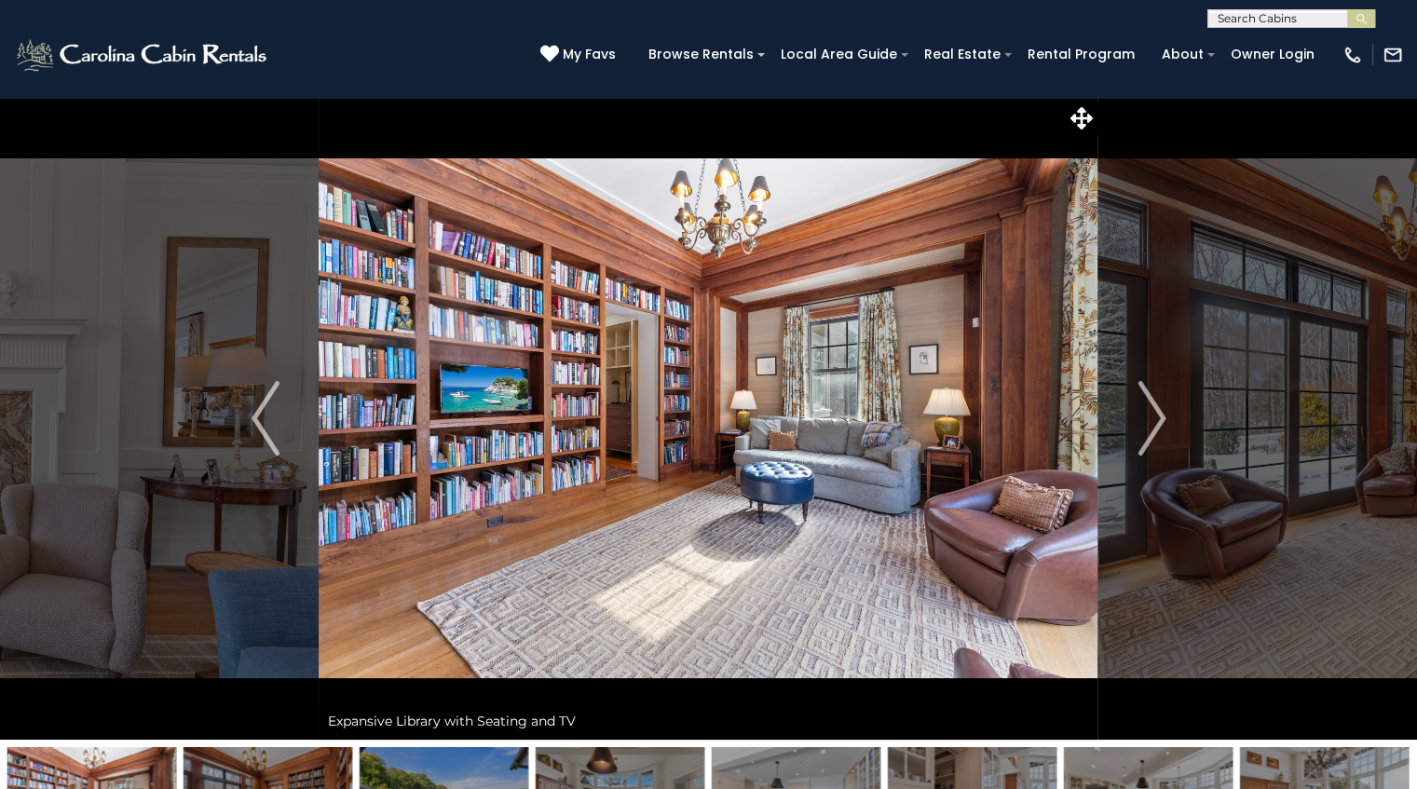
click at [1144, 405] on img "Next" at bounding box center [1151, 418] width 28 height 75
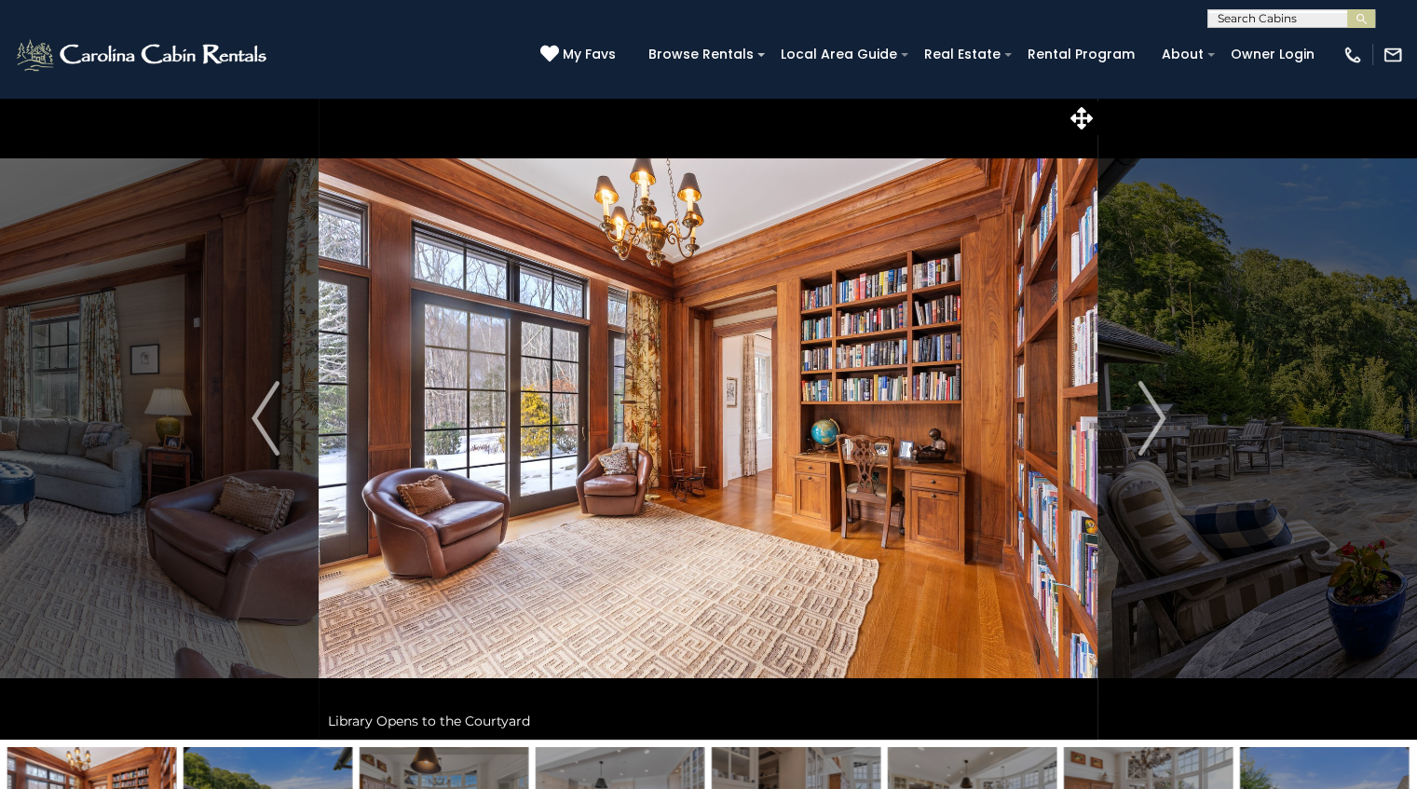
click at [1144, 405] on img "Next" at bounding box center [1151, 418] width 28 height 75
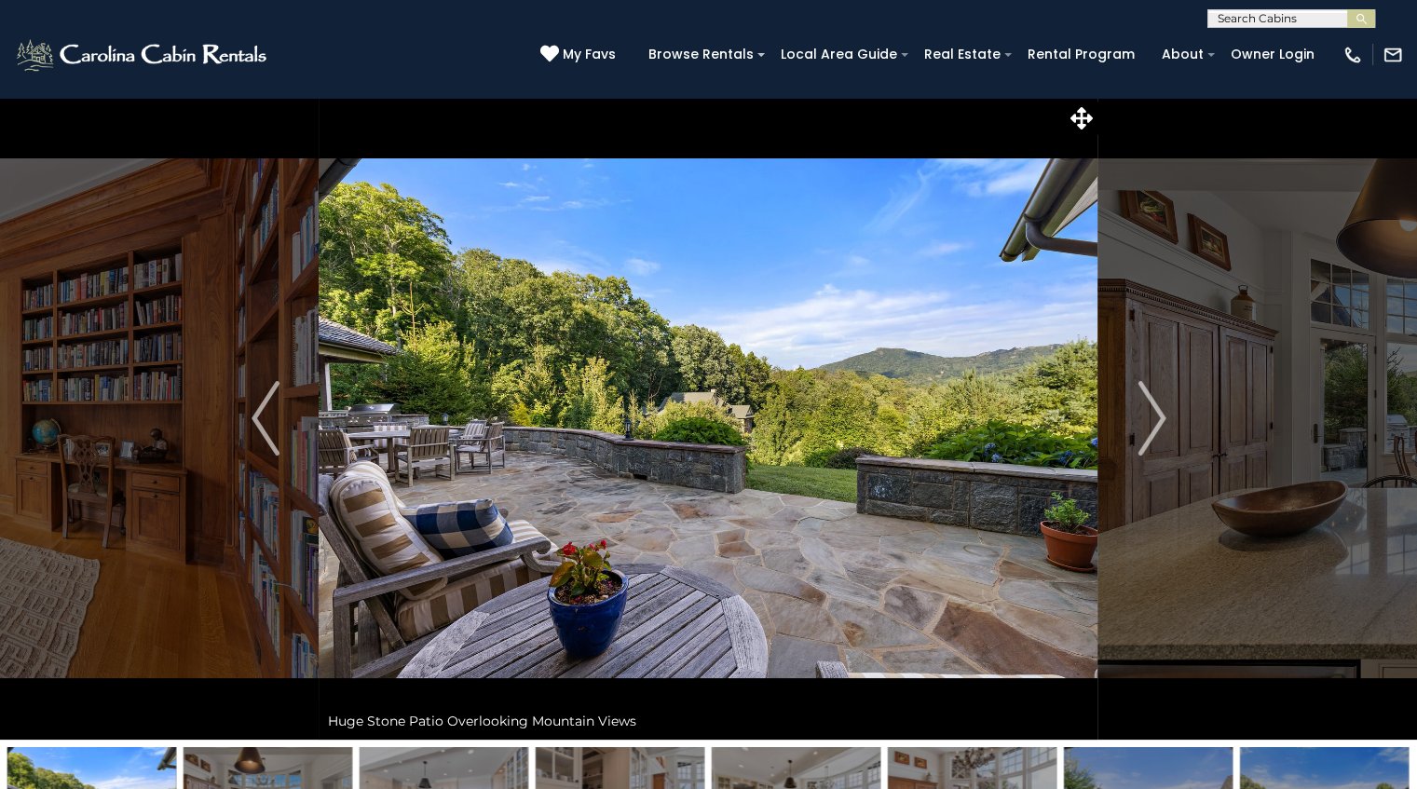
click at [1144, 405] on img "Next" at bounding box center [1151, 418] width 28 height 75
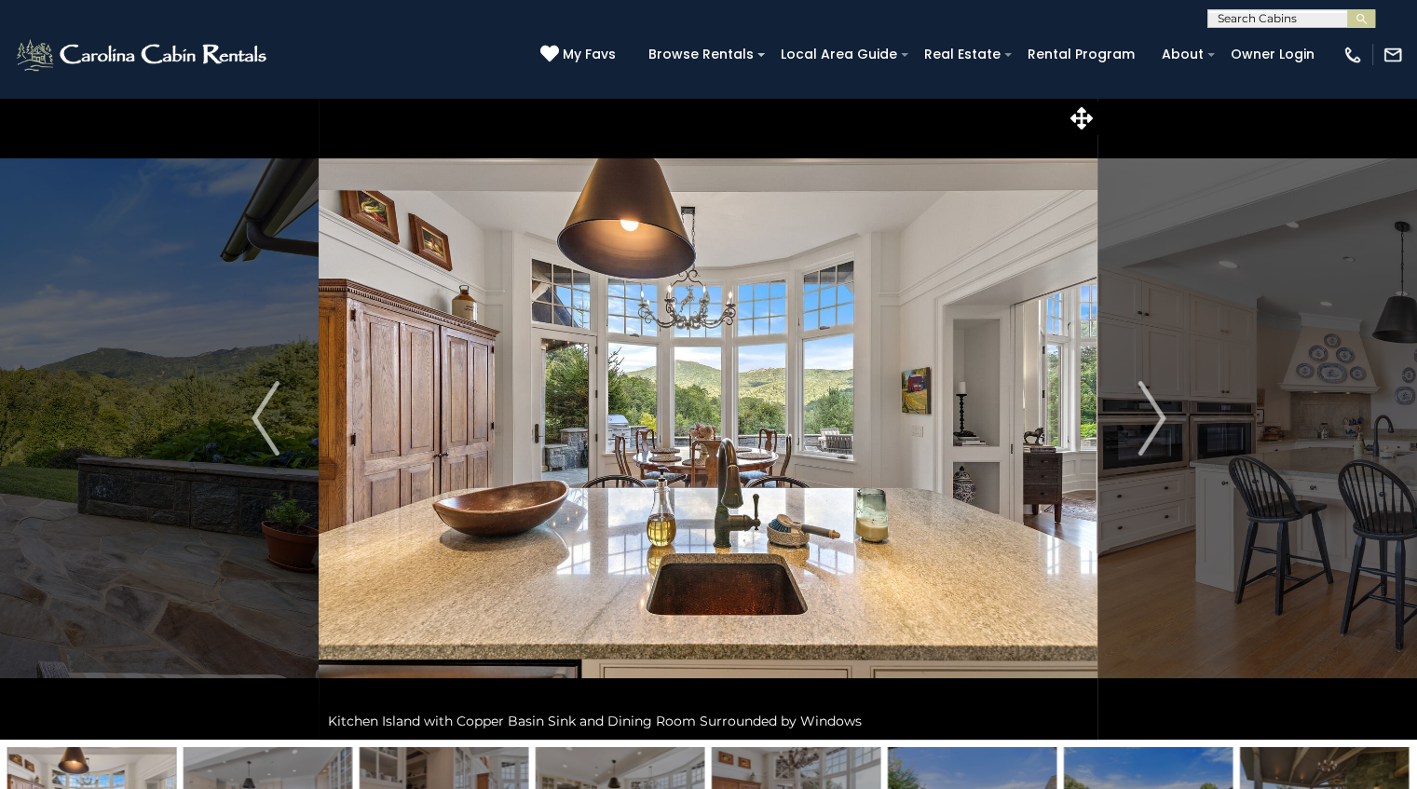
click at [1144, 405] on img "Next" at bounding box center [1151, 418] width 28 height 75
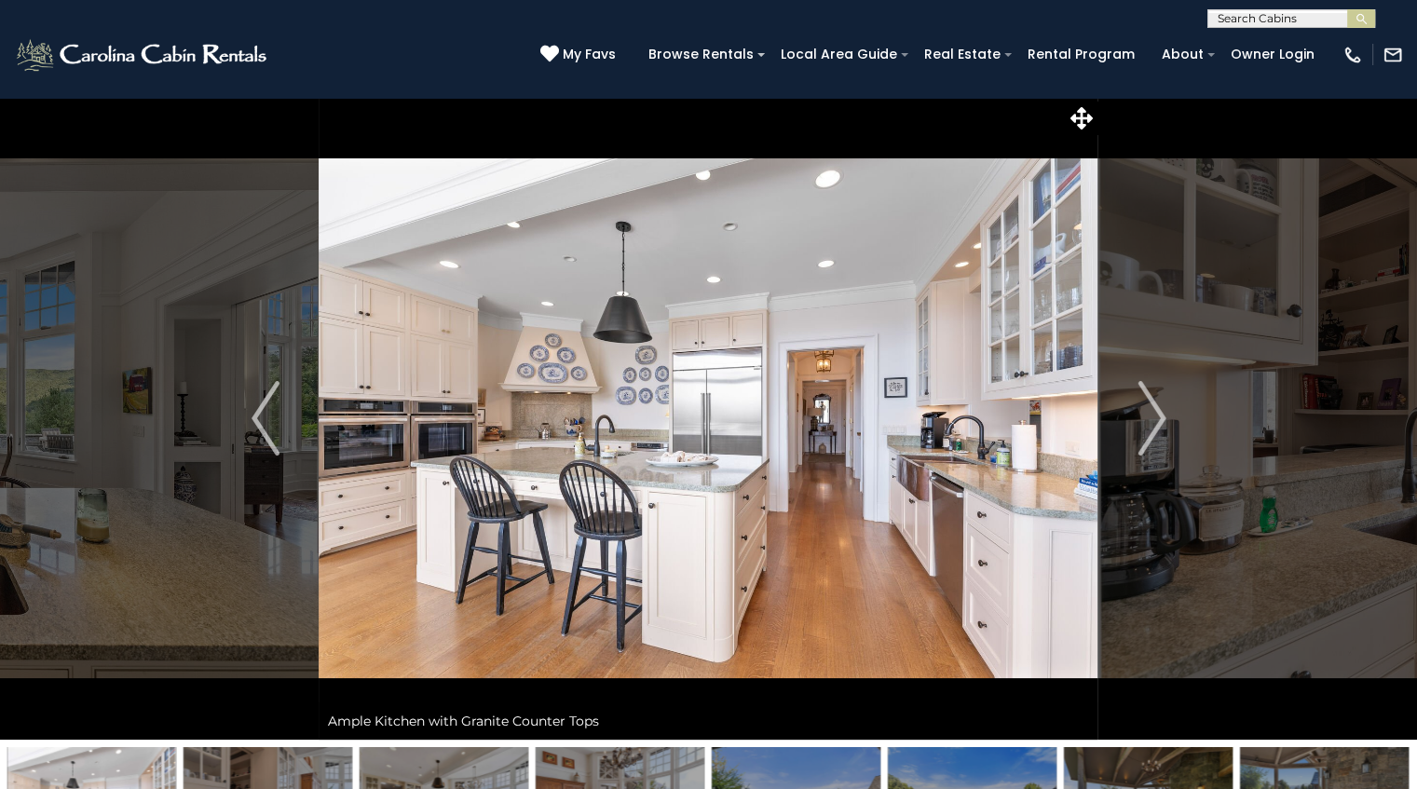
click at [1144, 405] on img "Next" at bounding box center [1151, 418] width 28 height 75
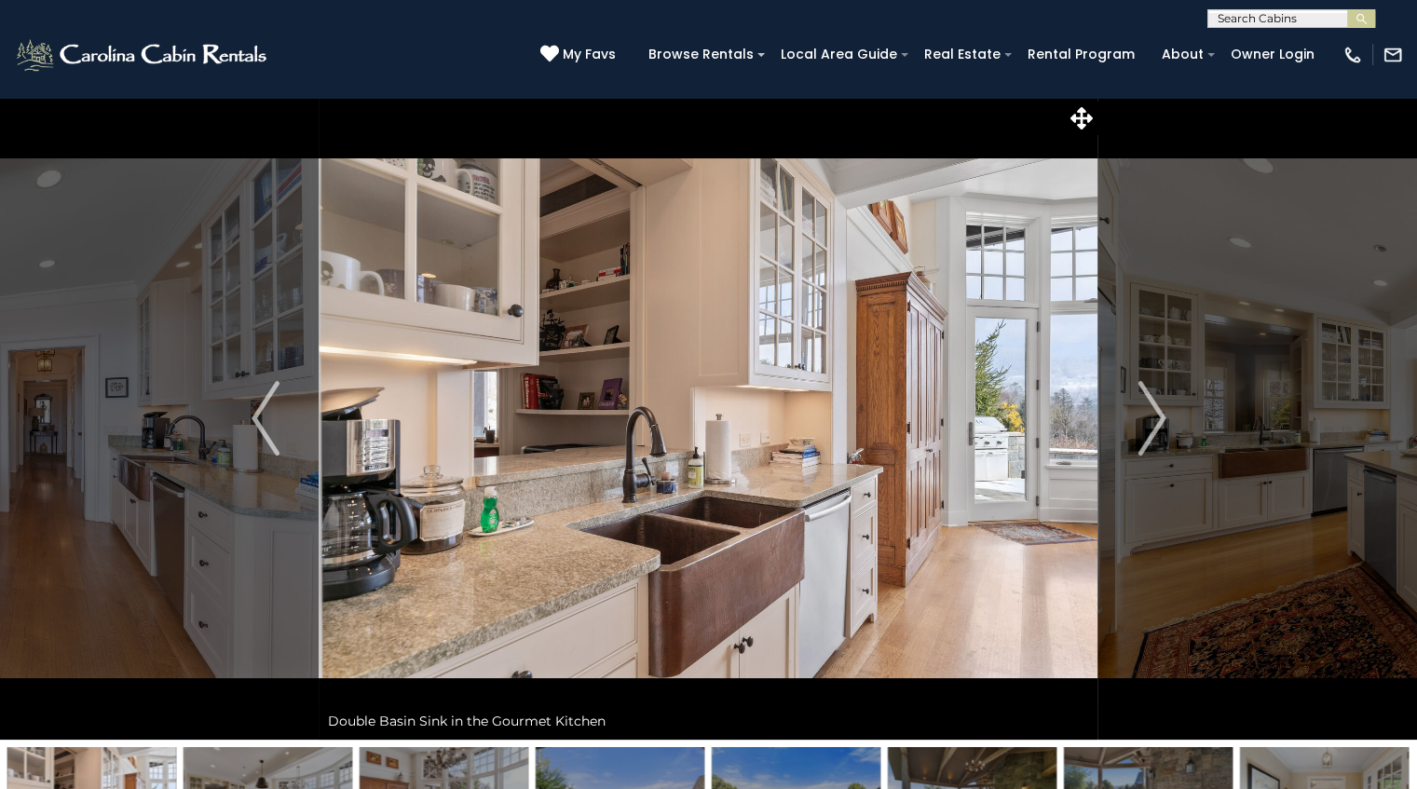
click at [1144, 405] on img "Next" at bounding box center [1151, 418] width 28 height 75
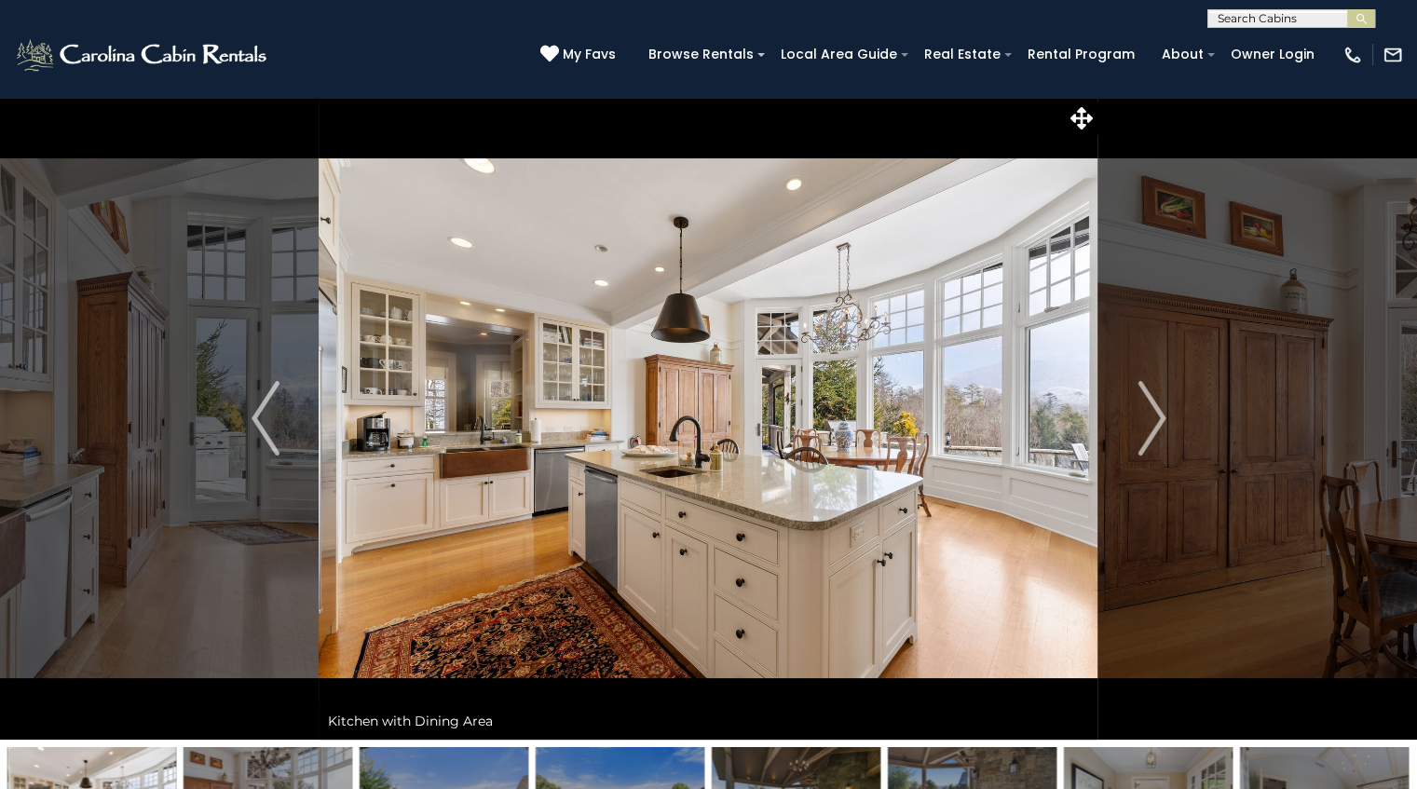
click at [1144, 405] on img "Next" at bounding box center [1151, 418] width 28 height 75
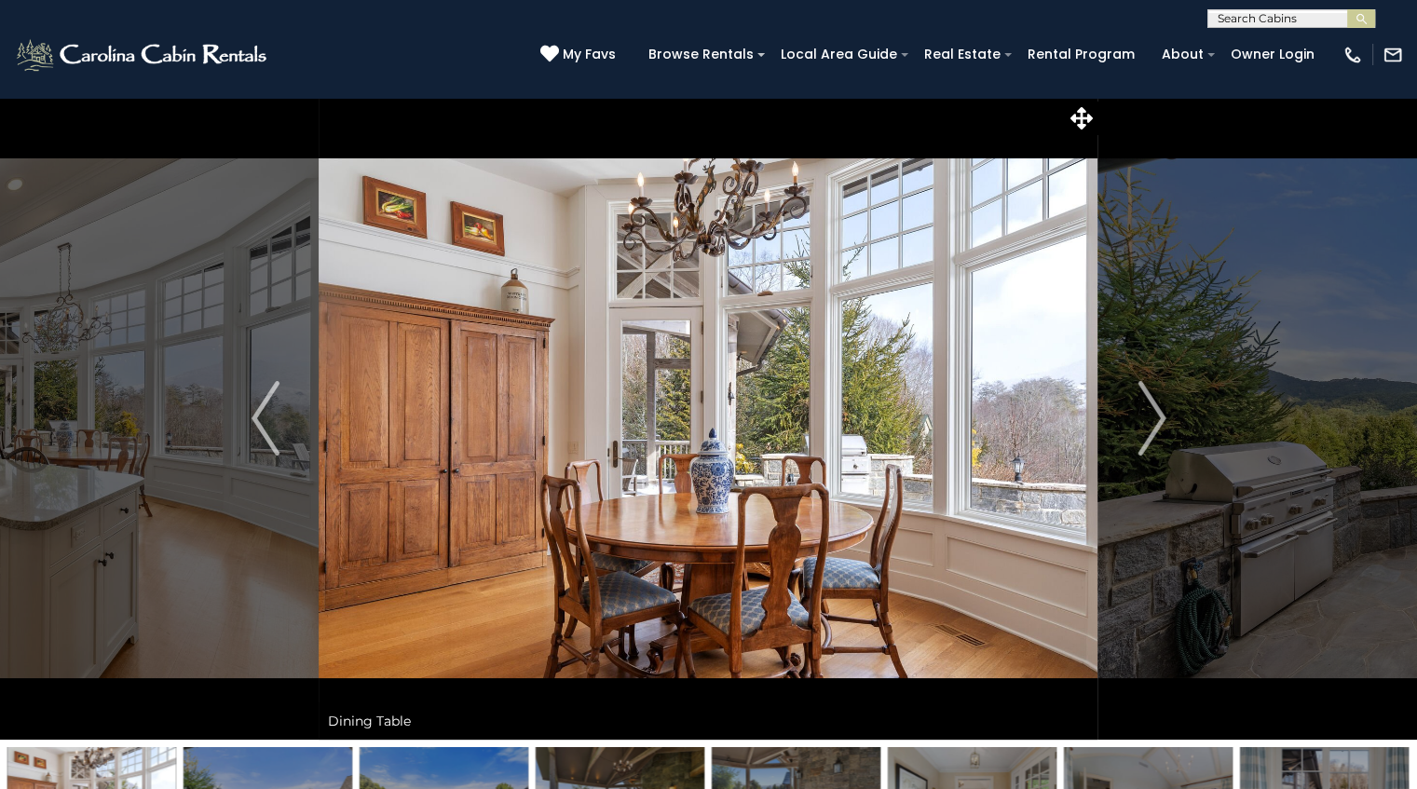
click at [1144, 405] on img "Next" at bounding box center [1151, 418] width 28 height 75
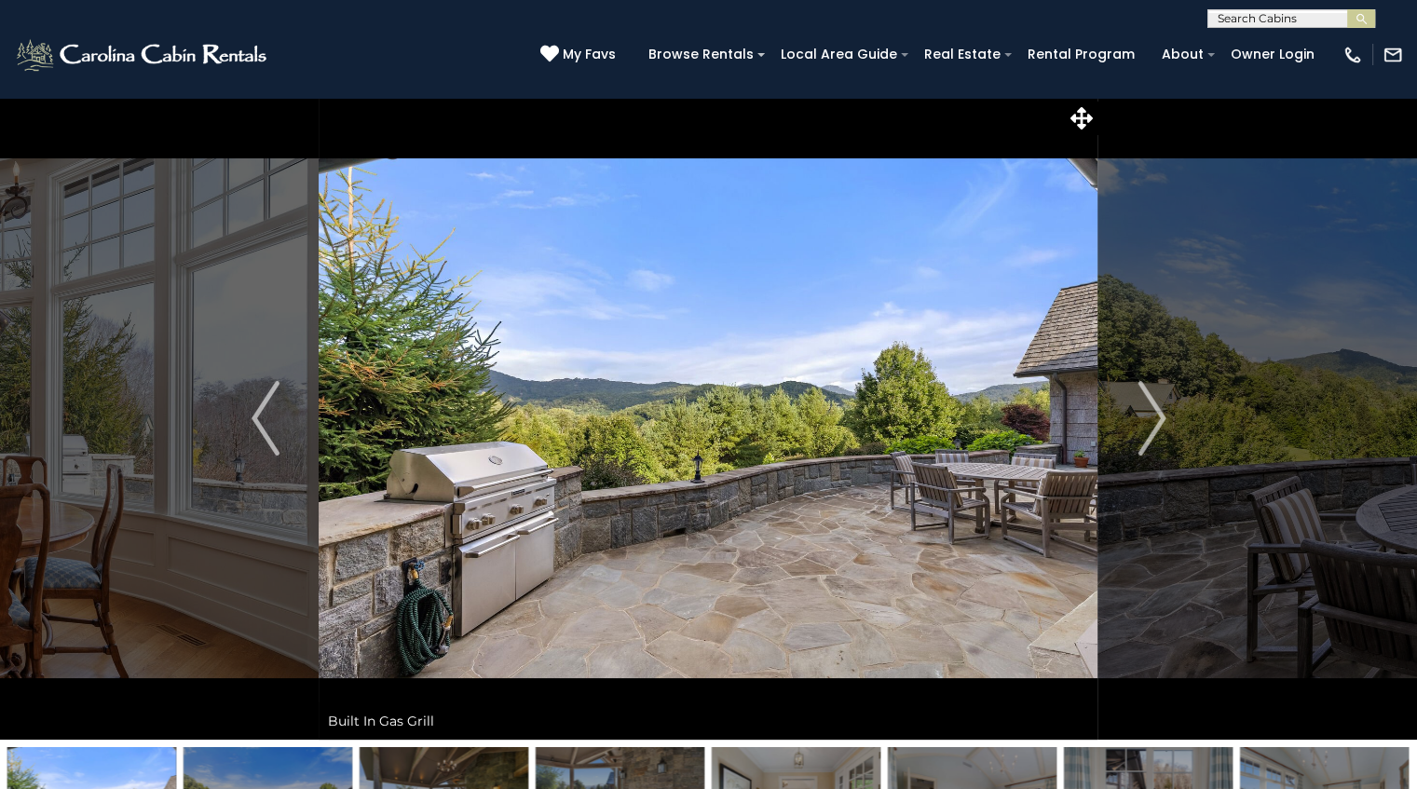
click at [1144, 405] on img "Next" at bounding box center [1151, 418] width 28 height 75
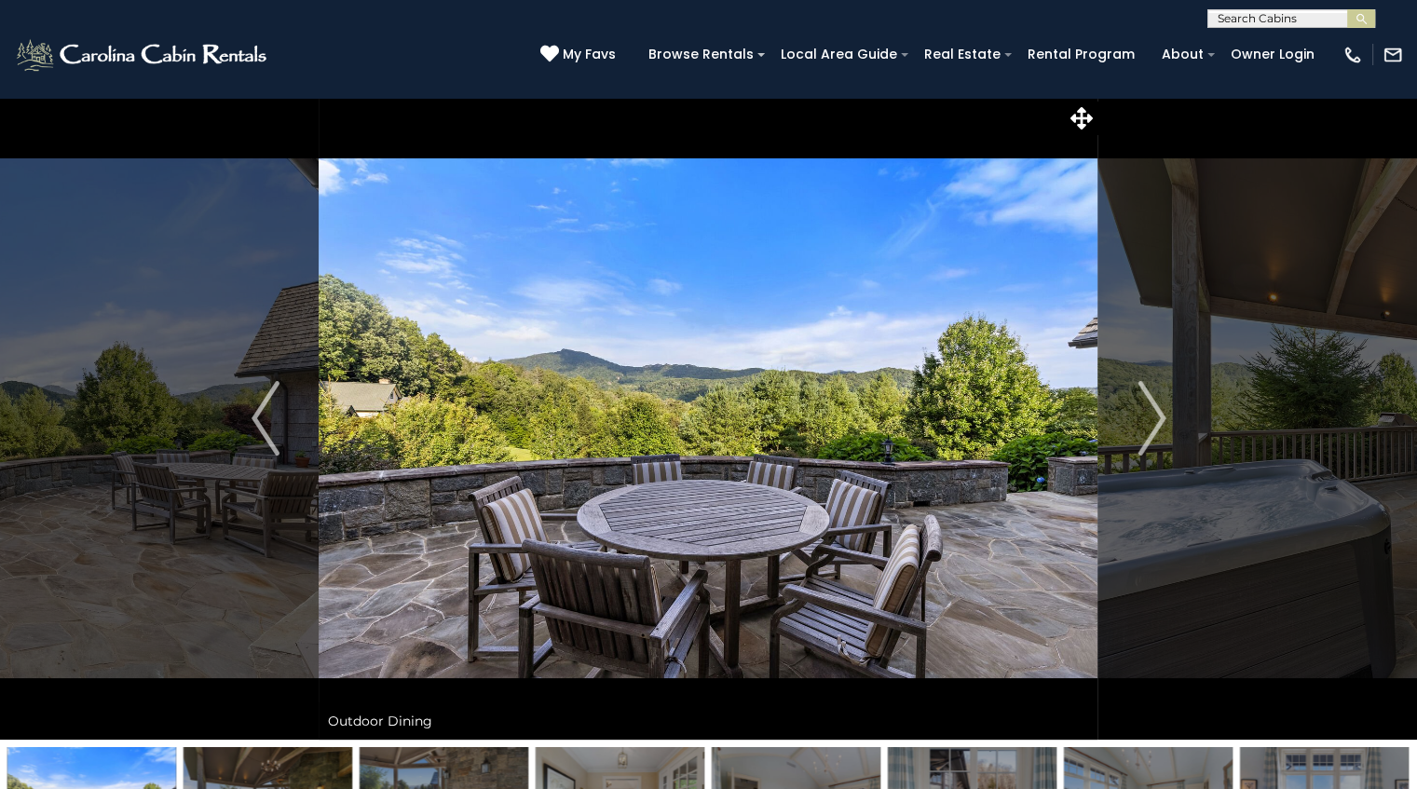
click at [1144, 405] on img "Next" at bounding box center [1151, 418] width 28 height 75
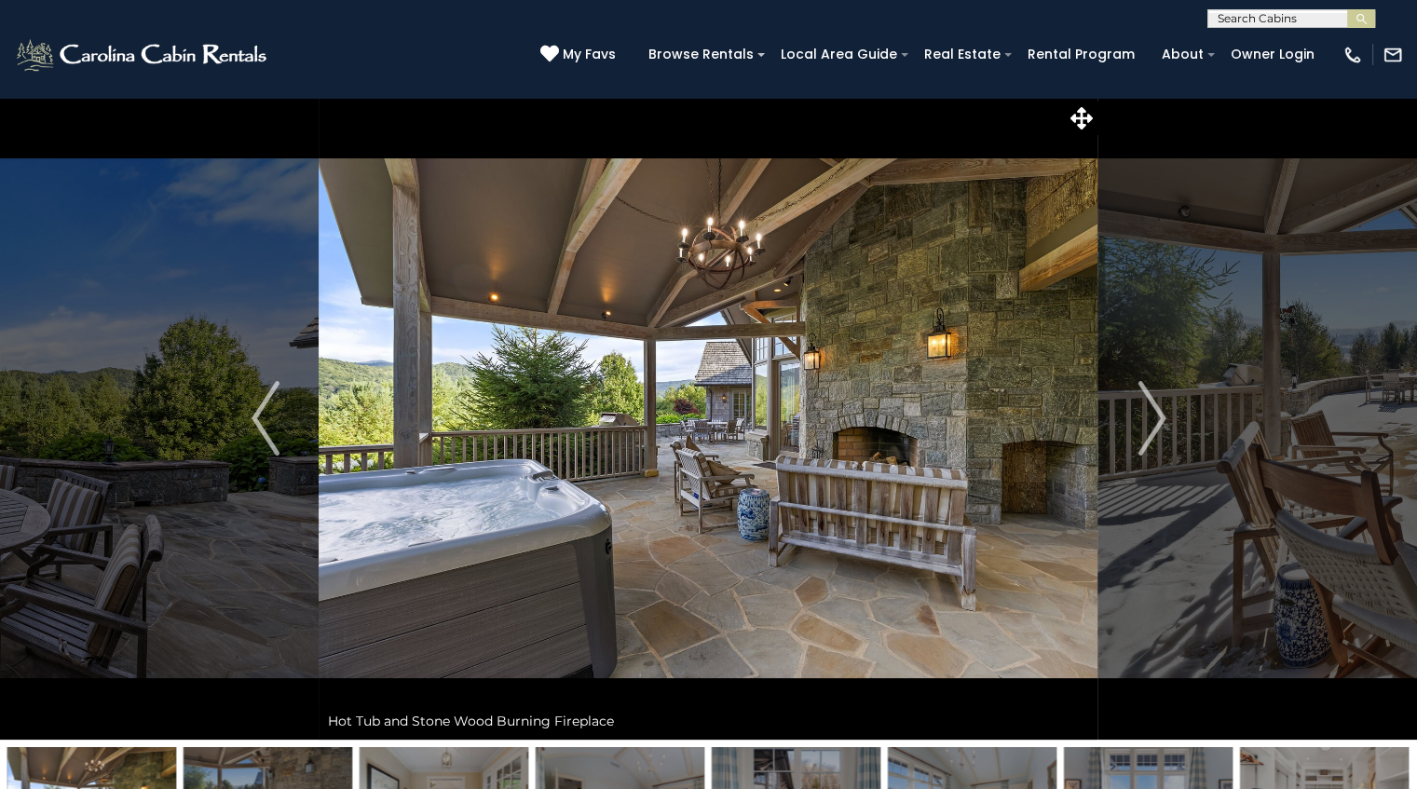
click at [1144, 405] on img "Next" at bounding box center [1151, 418] width 28 height 75
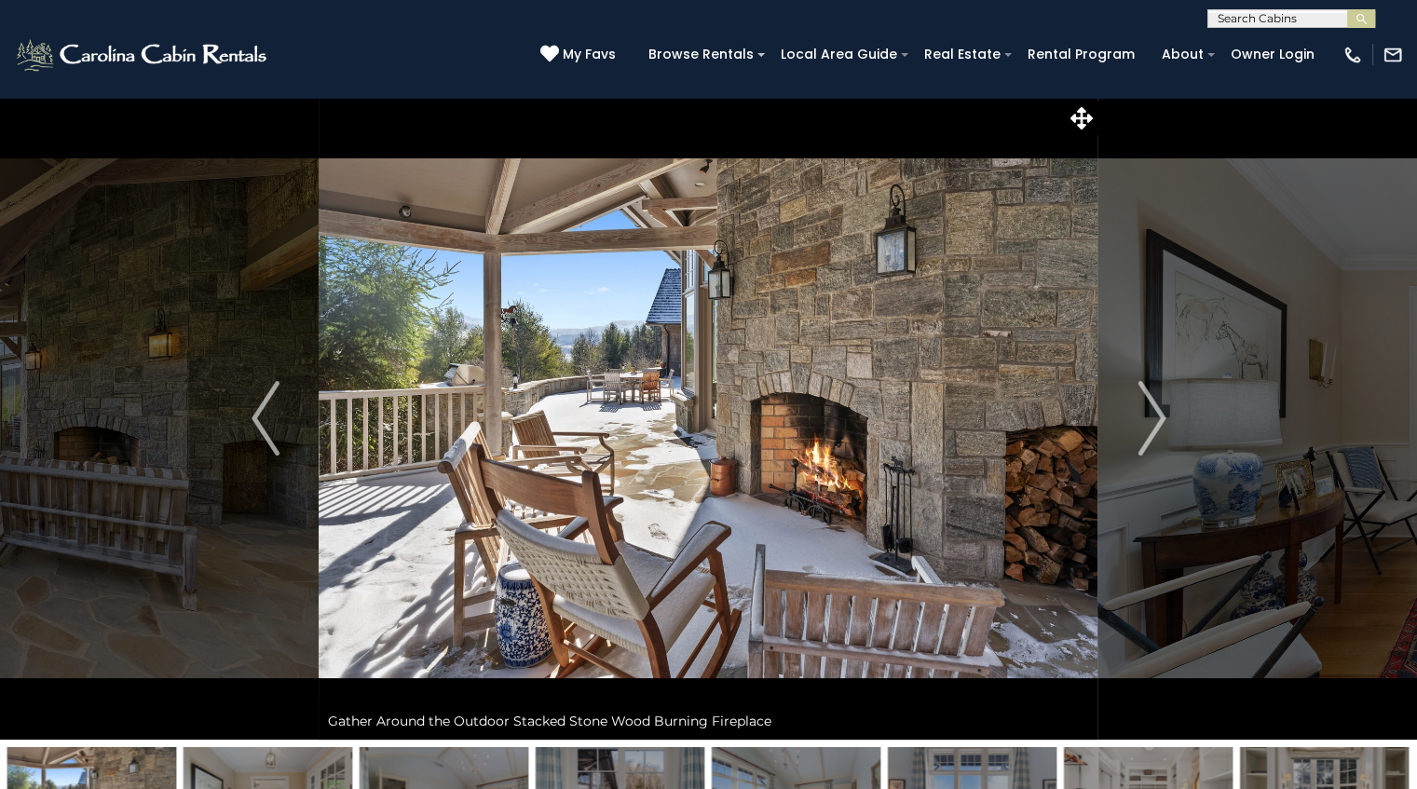
click at [1144, 405] on img "Next" at bounding box center [1151, 418] width 28 height 75
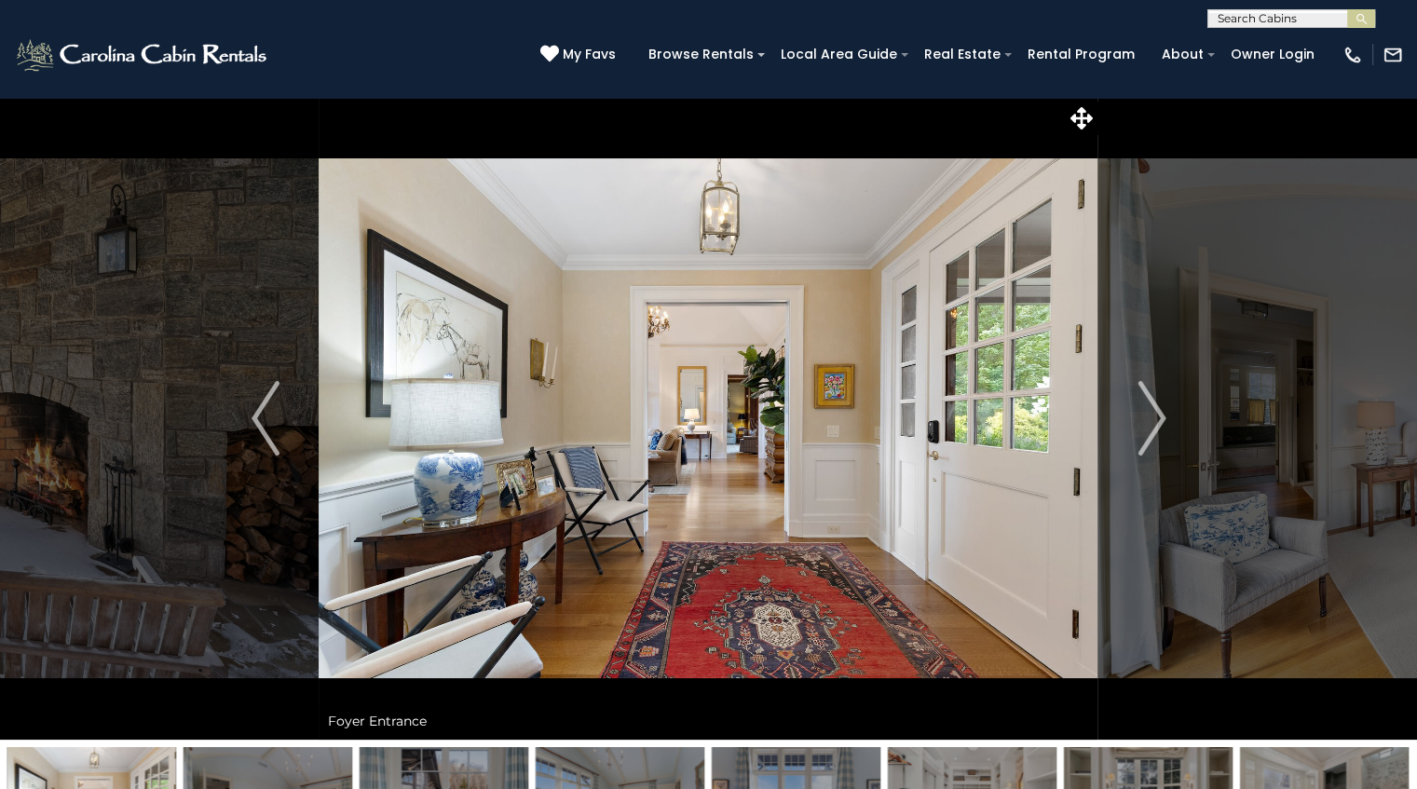
click at [1144, 405] on img "Next" at bounding box center [1151, 418] width 28 height 75
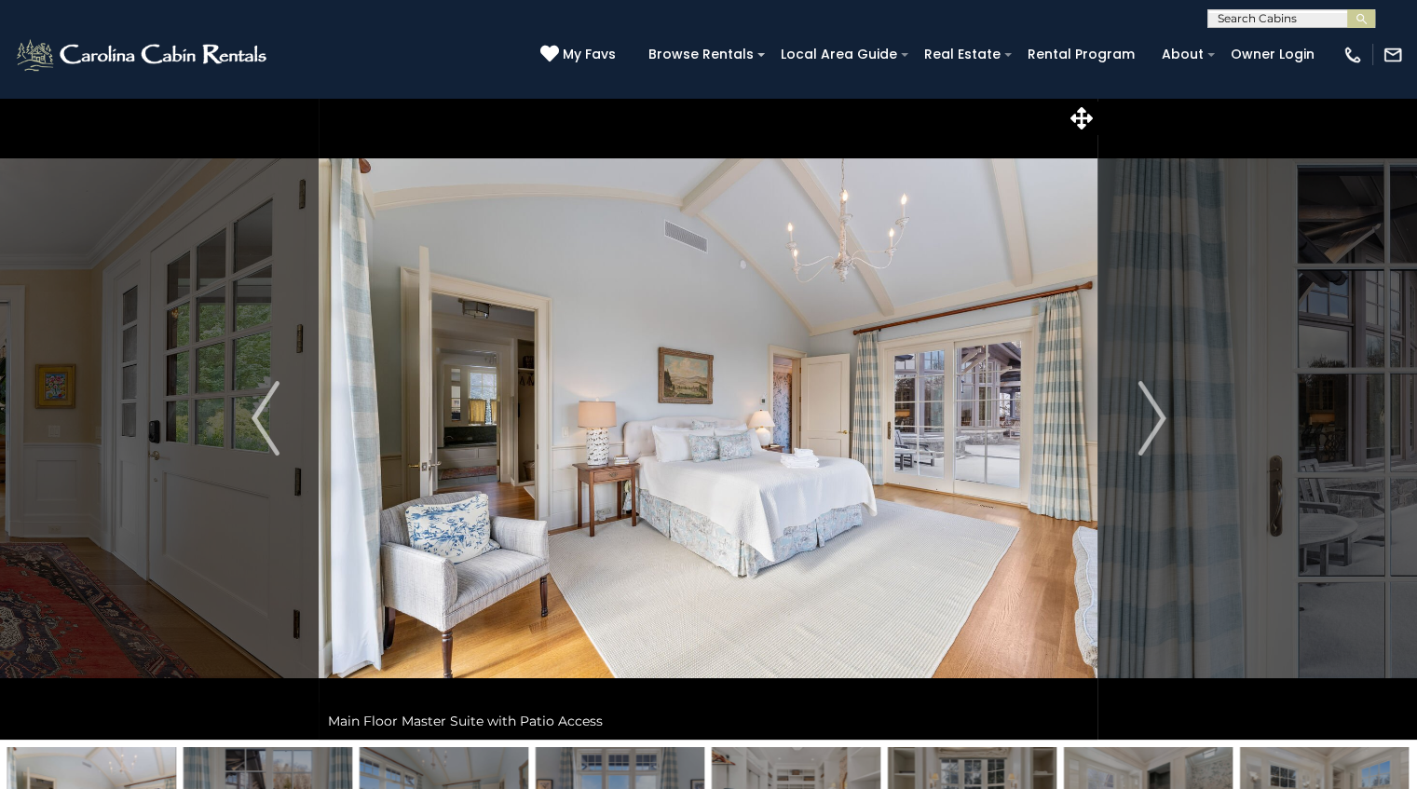
click at [1144, 405] on img "Next" at bounding box center [1151, 418] width 28 height 75
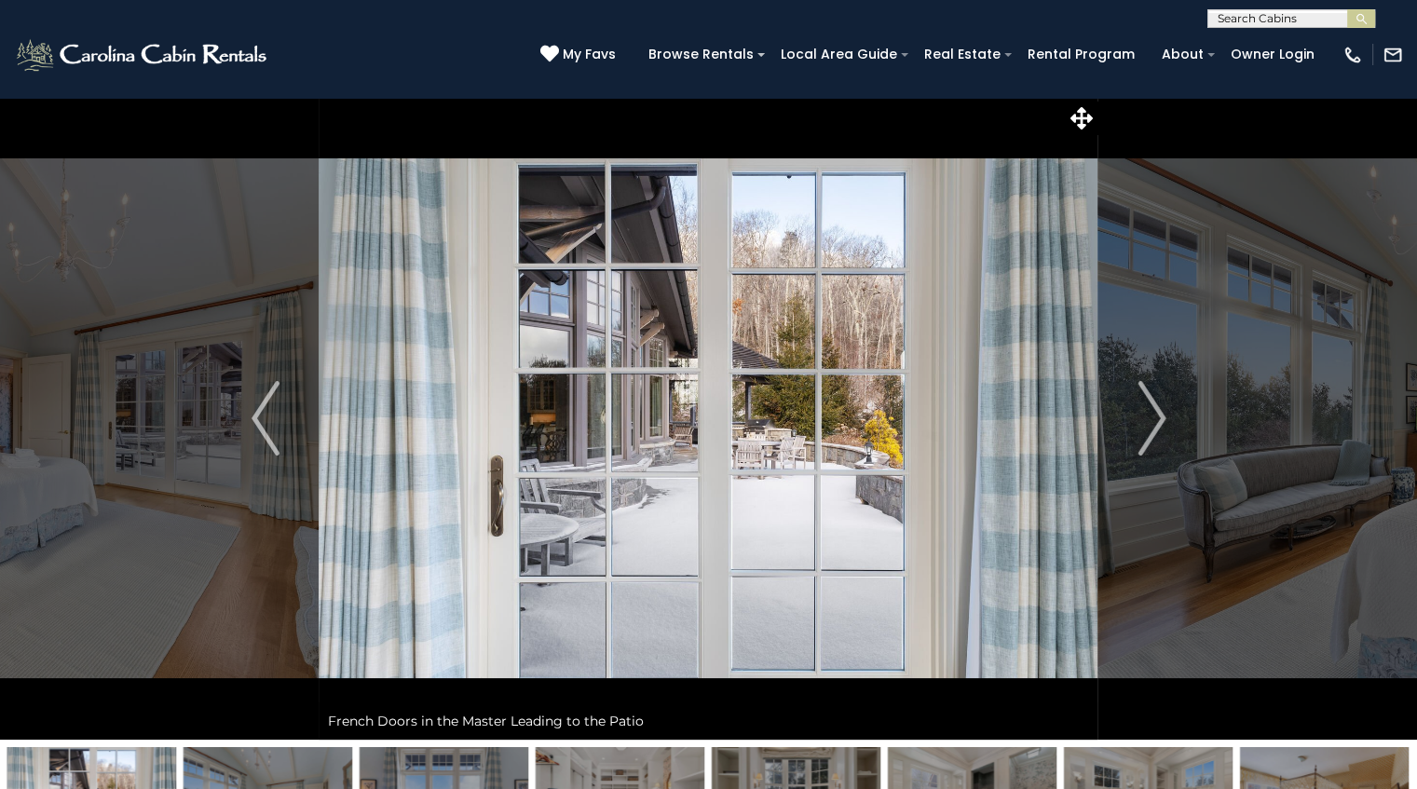
click at [1144, 405] on img "Next" at bounding box center [1151, 418] width 28 height 75
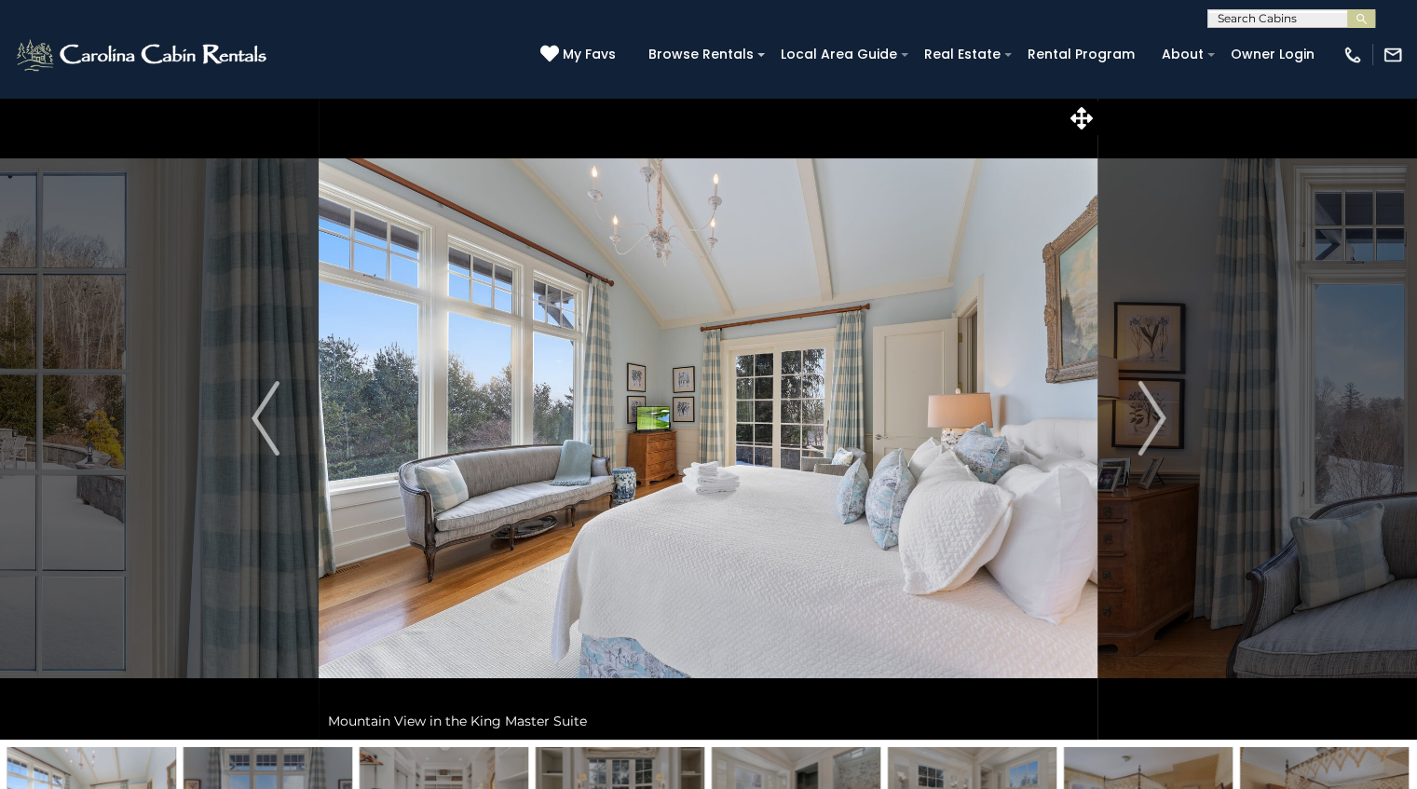
click at [1144, 405] on img "Next" at bounding box center [1151, 418] width 28 height 75
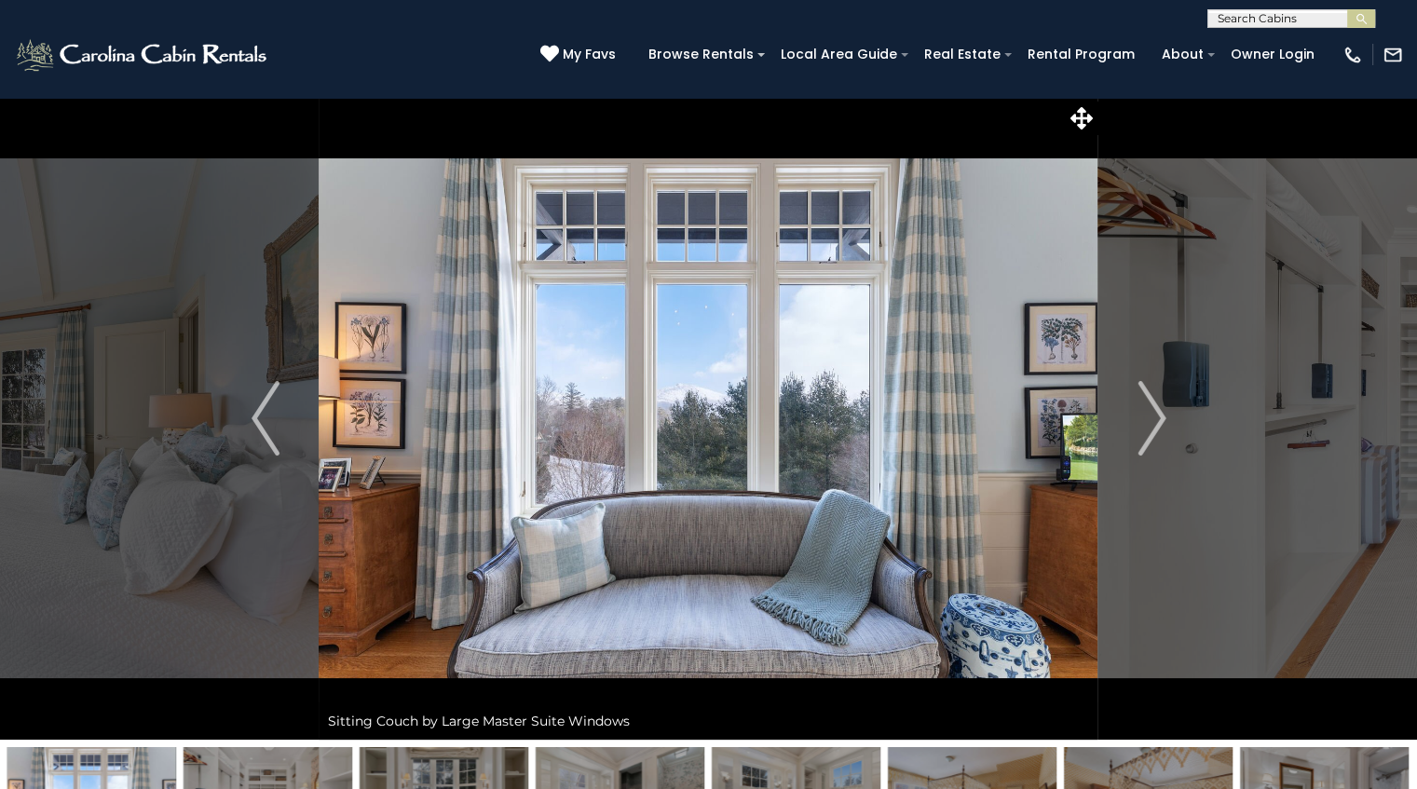
click at [1144, 405] on img "Next" at bounding box center [1151, 418] width 28 height 75
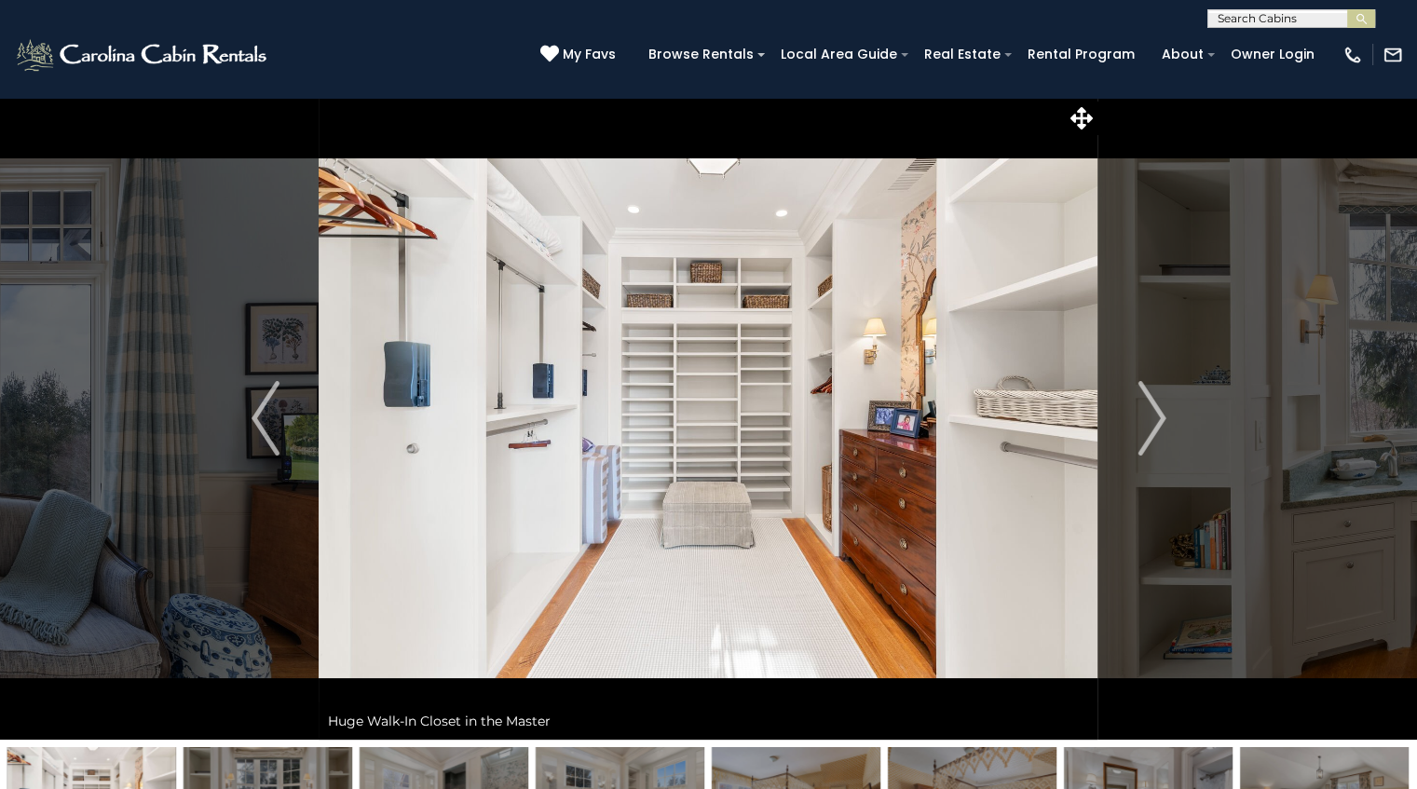
click at [1144, 405] on img "Next" at bounding box center [1151, 418] width 28 height 75
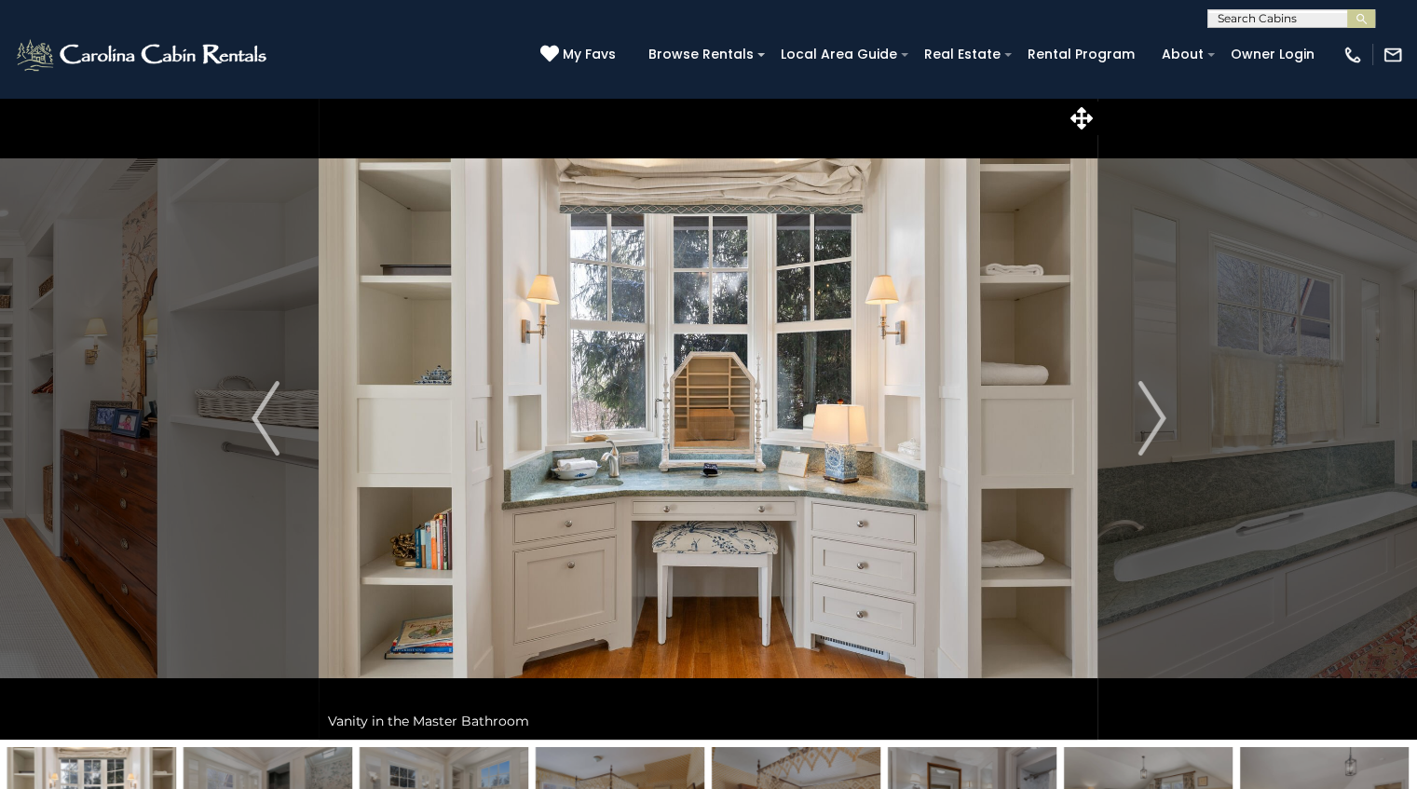
click at [1144, 405] on img "Next" at bounding box center [1151, 418] width 28 height 75
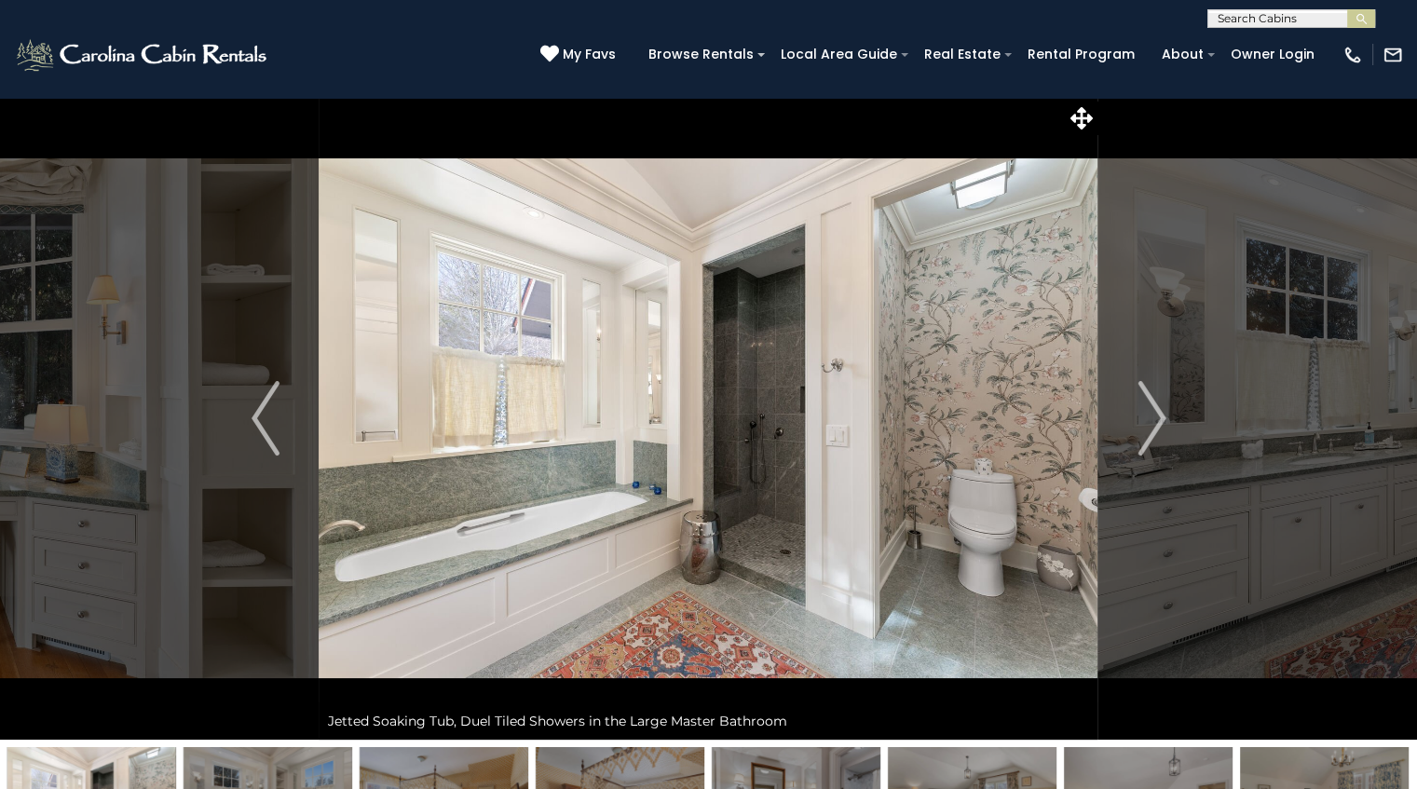
click at [1144, 405] on img "Next" at bounding box center [1151, 418] width 28 height 75
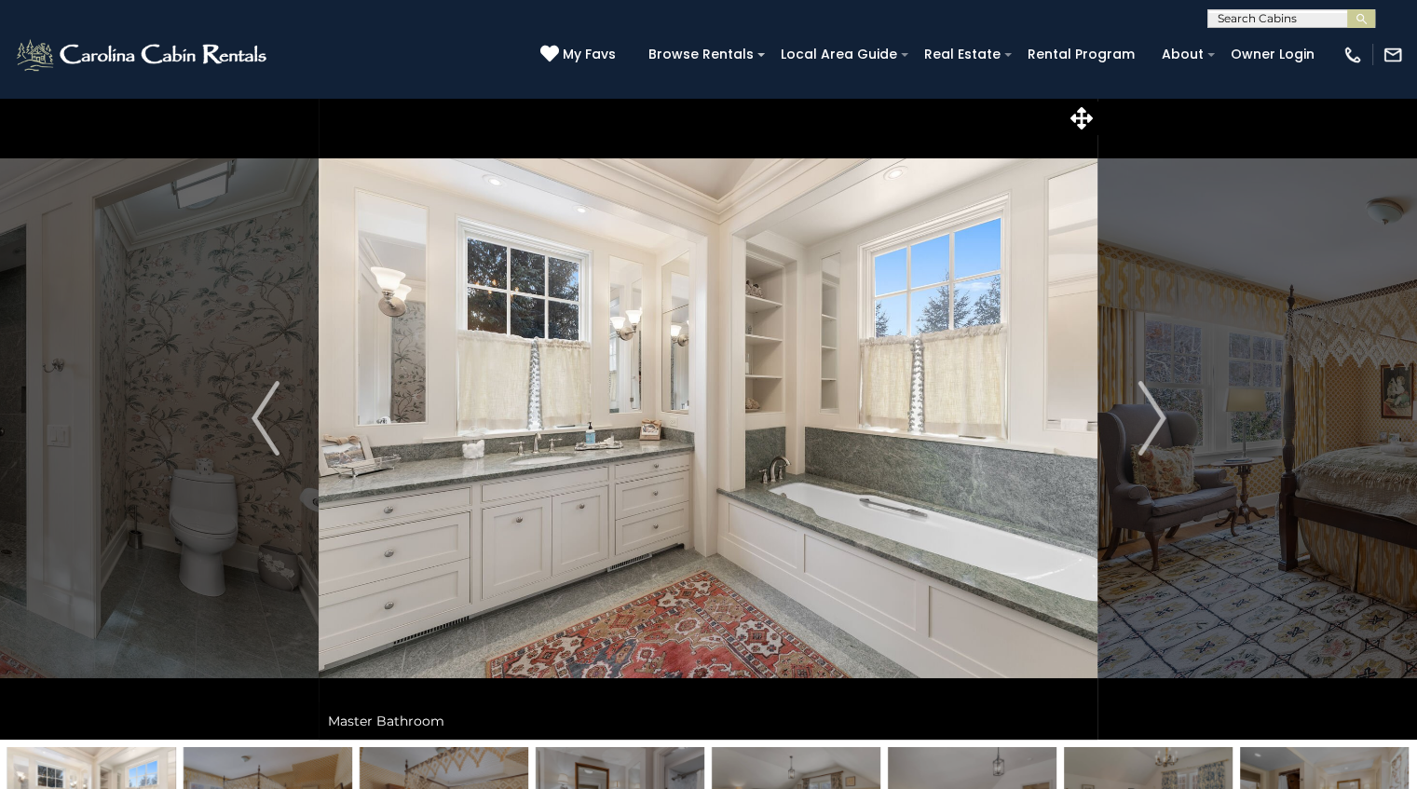
click at [1144, 405] on img "Next" at bounding box center [1151, 418] width 28 height 75
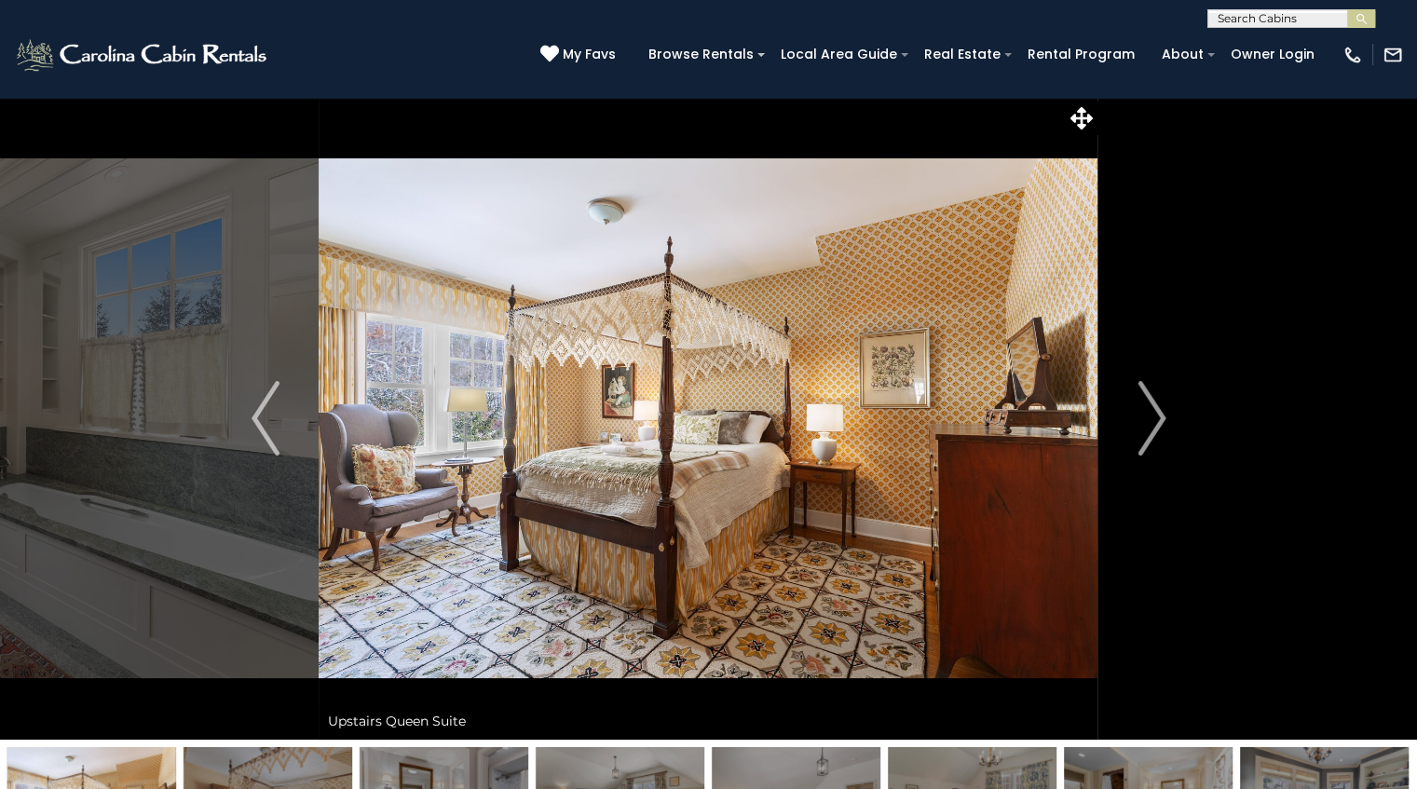
click at [1144, 405] on img "Next" at bounding box center [1151, 418] width 28 height 75
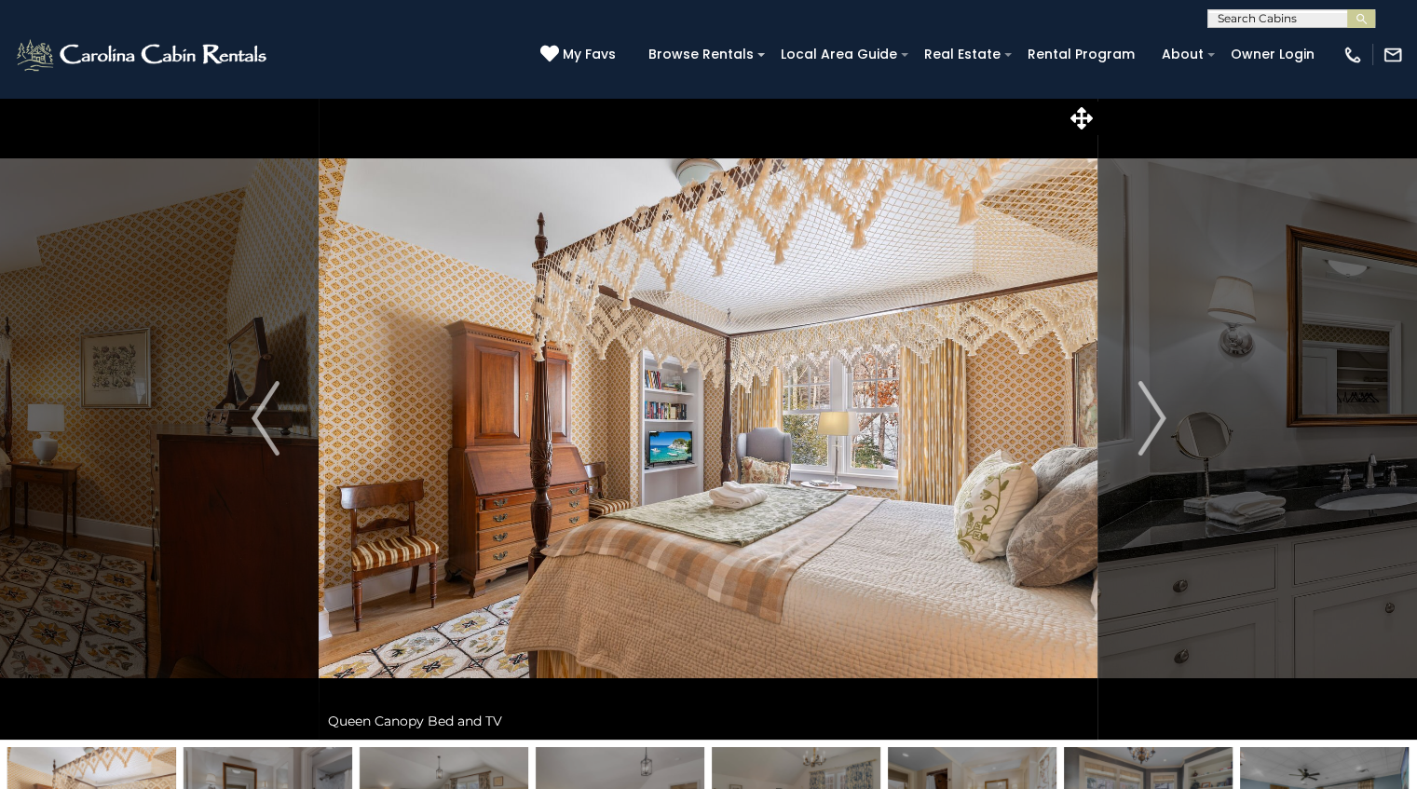
click at [1144, 405] on img "Next" at bounding box center [1151, 418] width 28 height 75
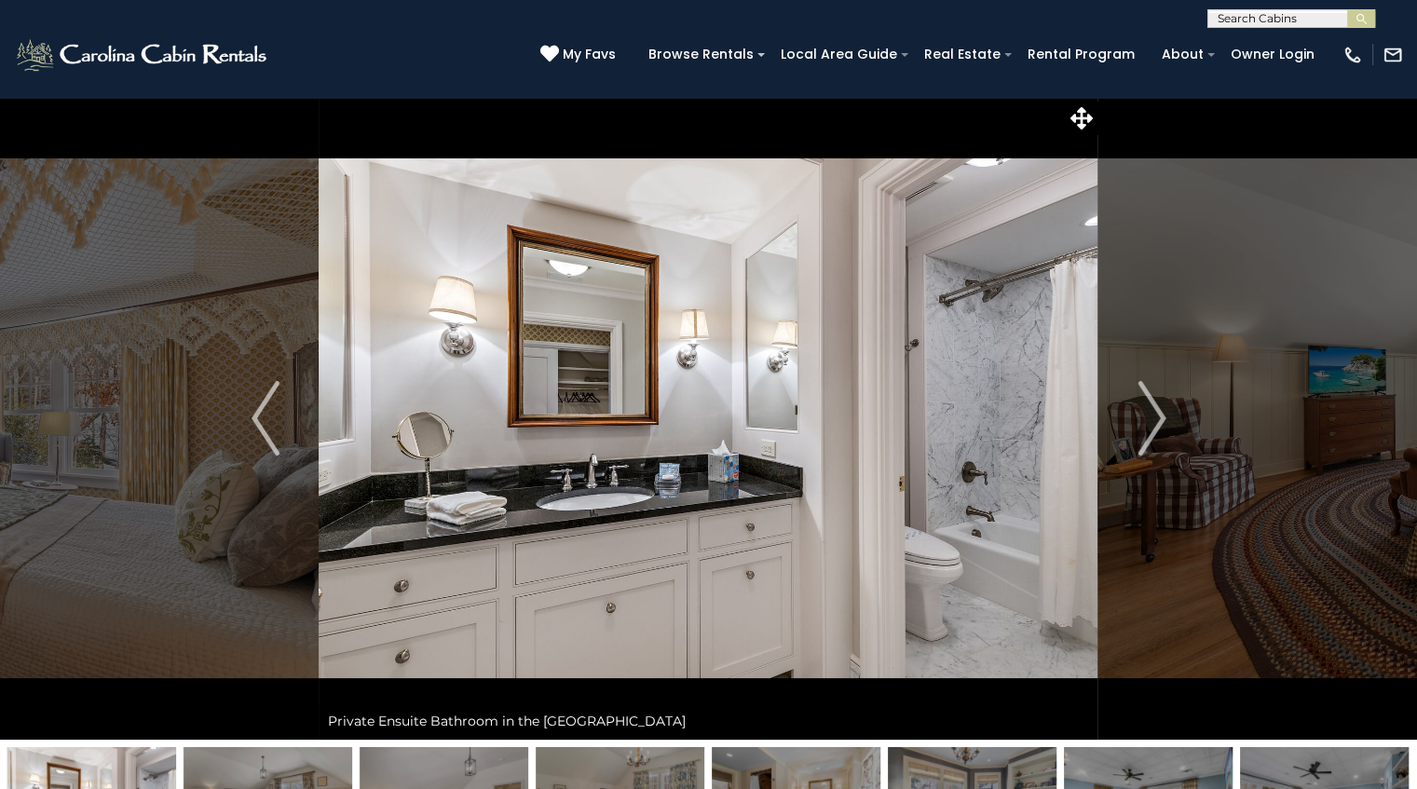
click at [1144, 405] on img "Next" at bounding box center [1151, 418] width 28 height 75
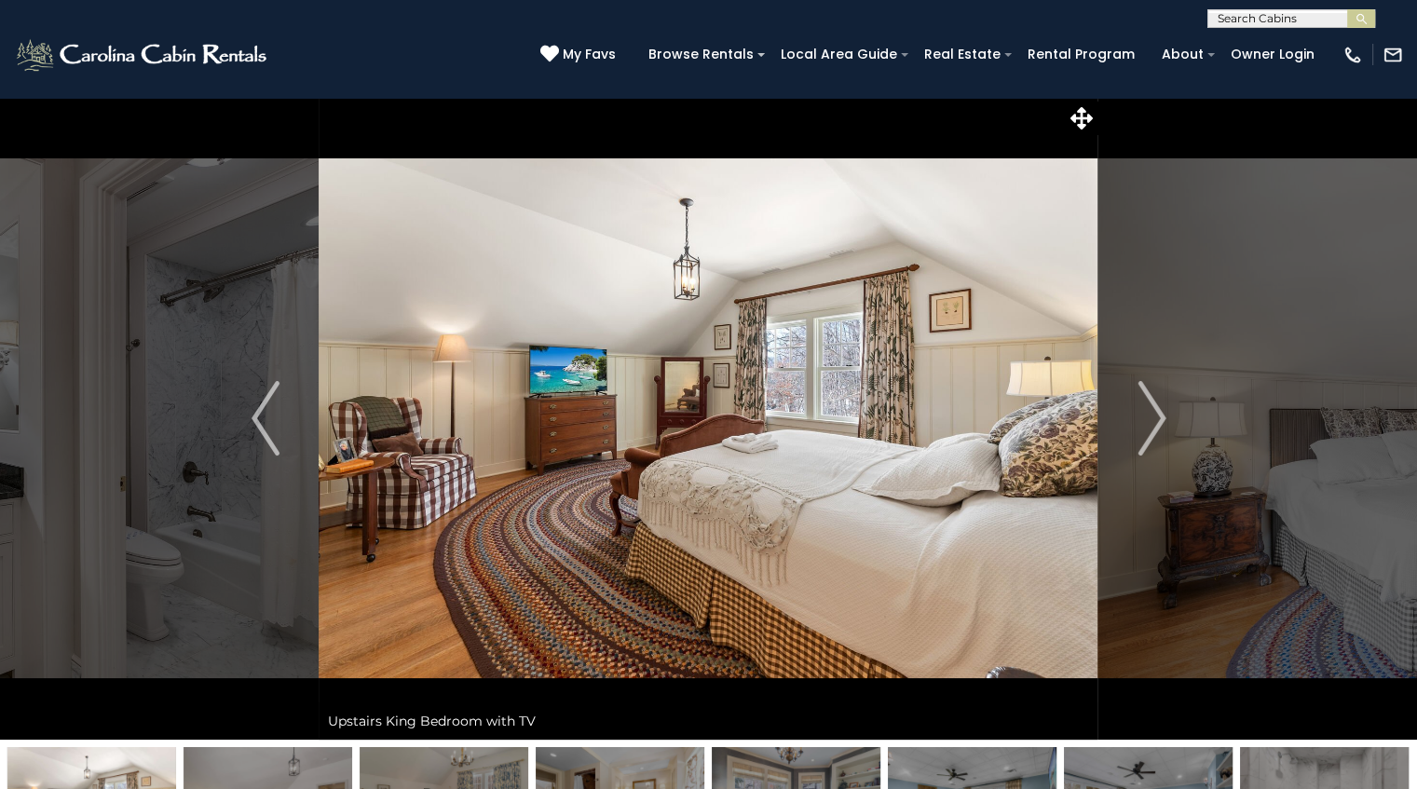
click at [1144, 405] on img "Next" at bounding box center [1151, 418] width 28 height 75
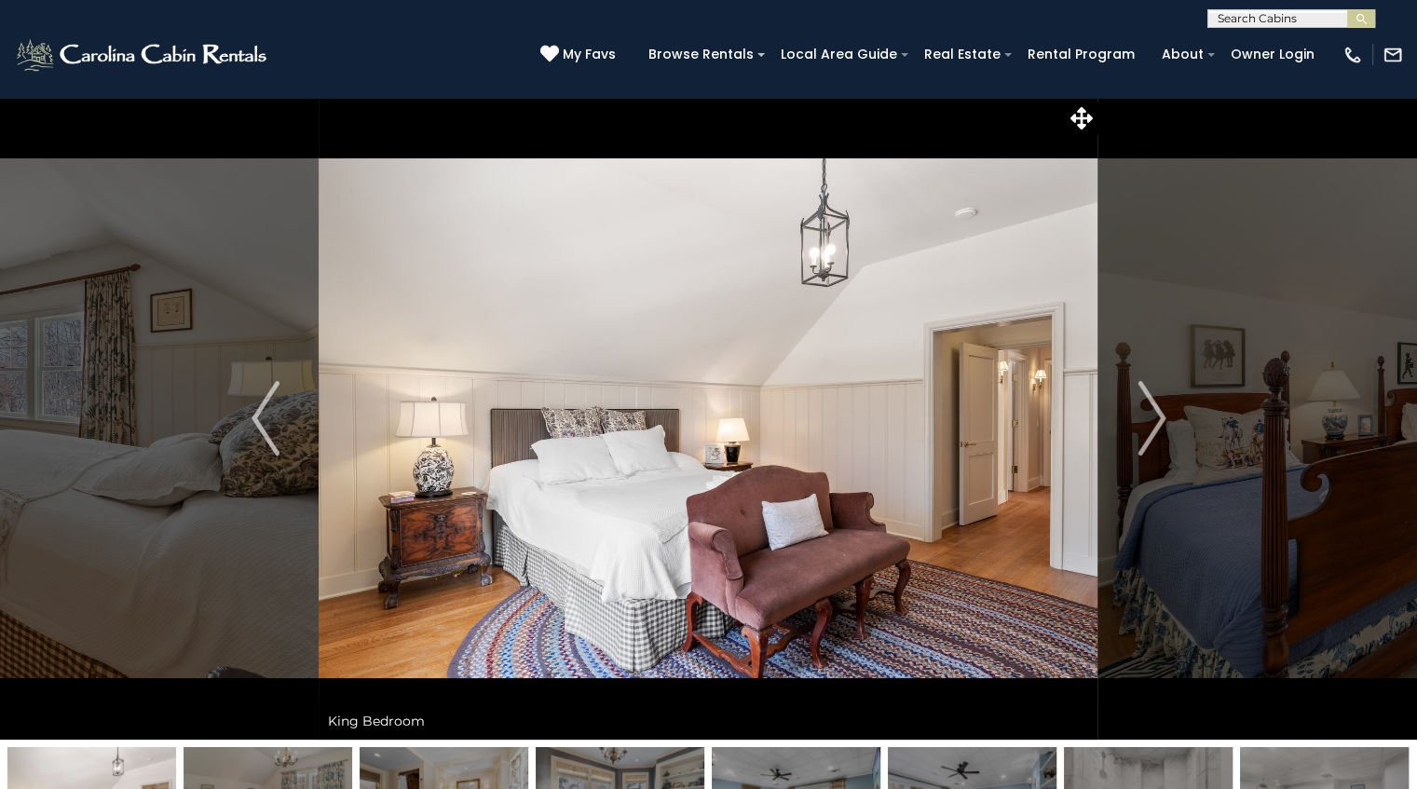
click at [1144, 405] on img "Next" at bounding box center [1151, 418] width 28 height 75
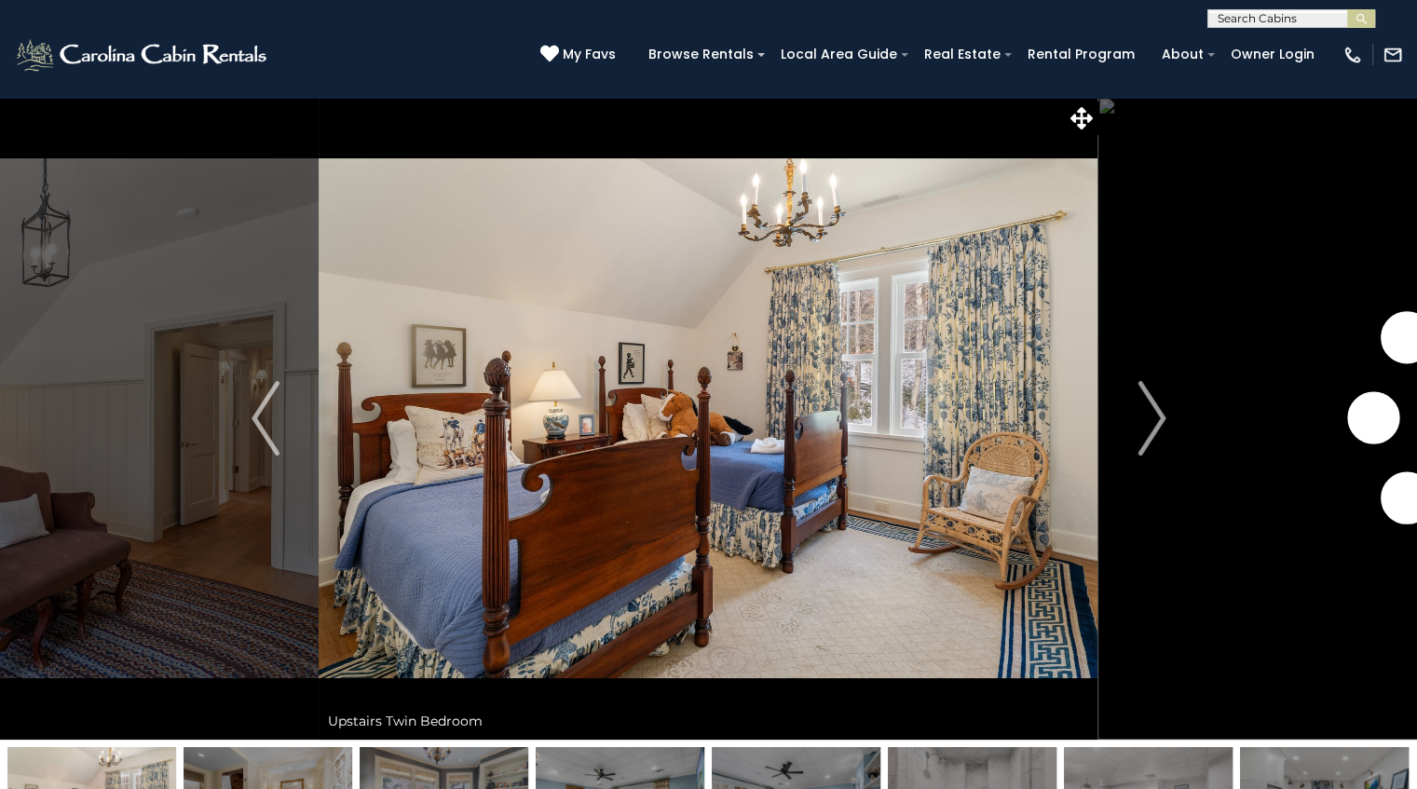
click at [1144, 405] on img "Next" at bounding box center [1151, 418] width 28 height 75
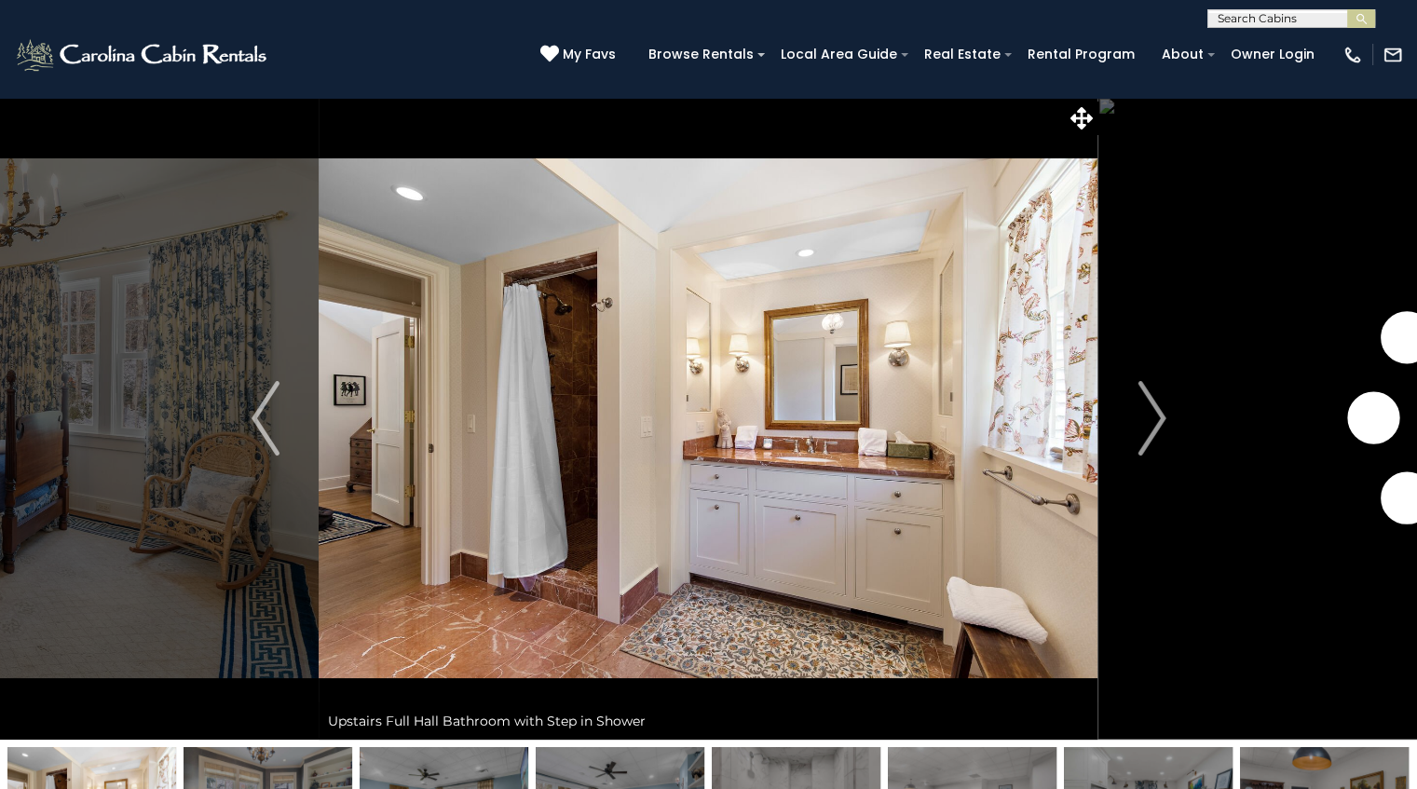
click at [1144, 405] on img "Next" at bounding box center [1151, 418] width 28 height 75
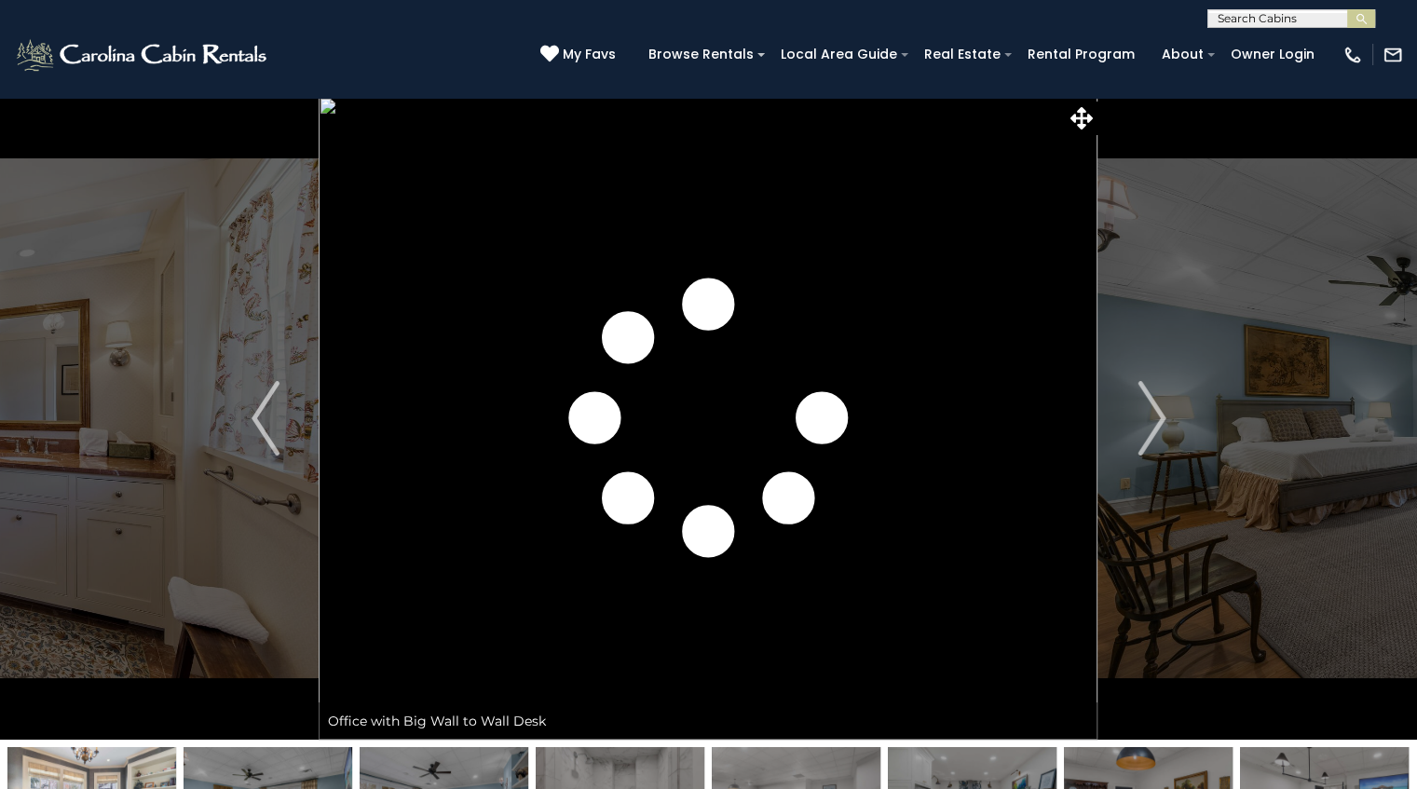
click at [1144, 405] on img "Next" at bounding box center [1151, 418] width 28 height 75
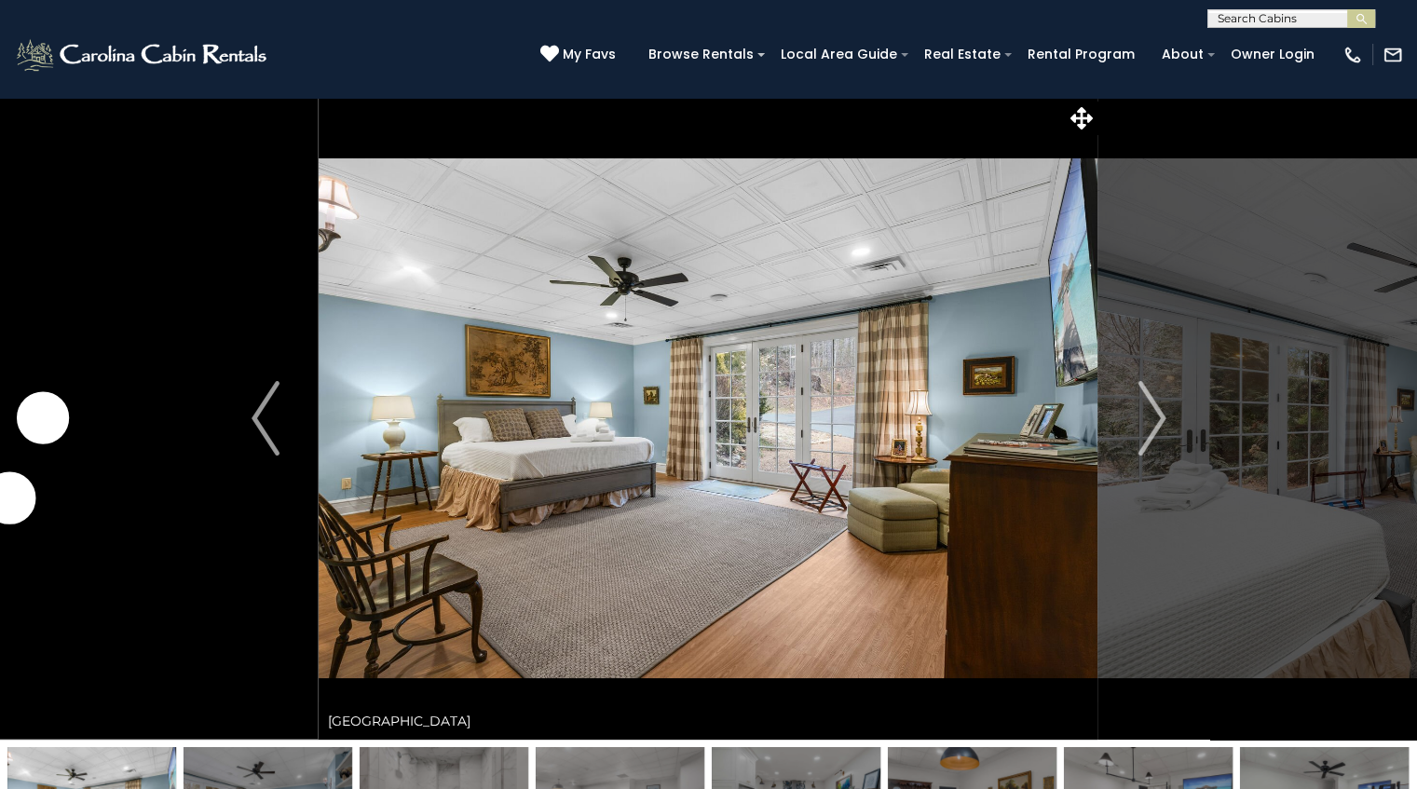
click at [1144, 405] on img "Next" at bounding box center [1151, 418] width 28 height 75
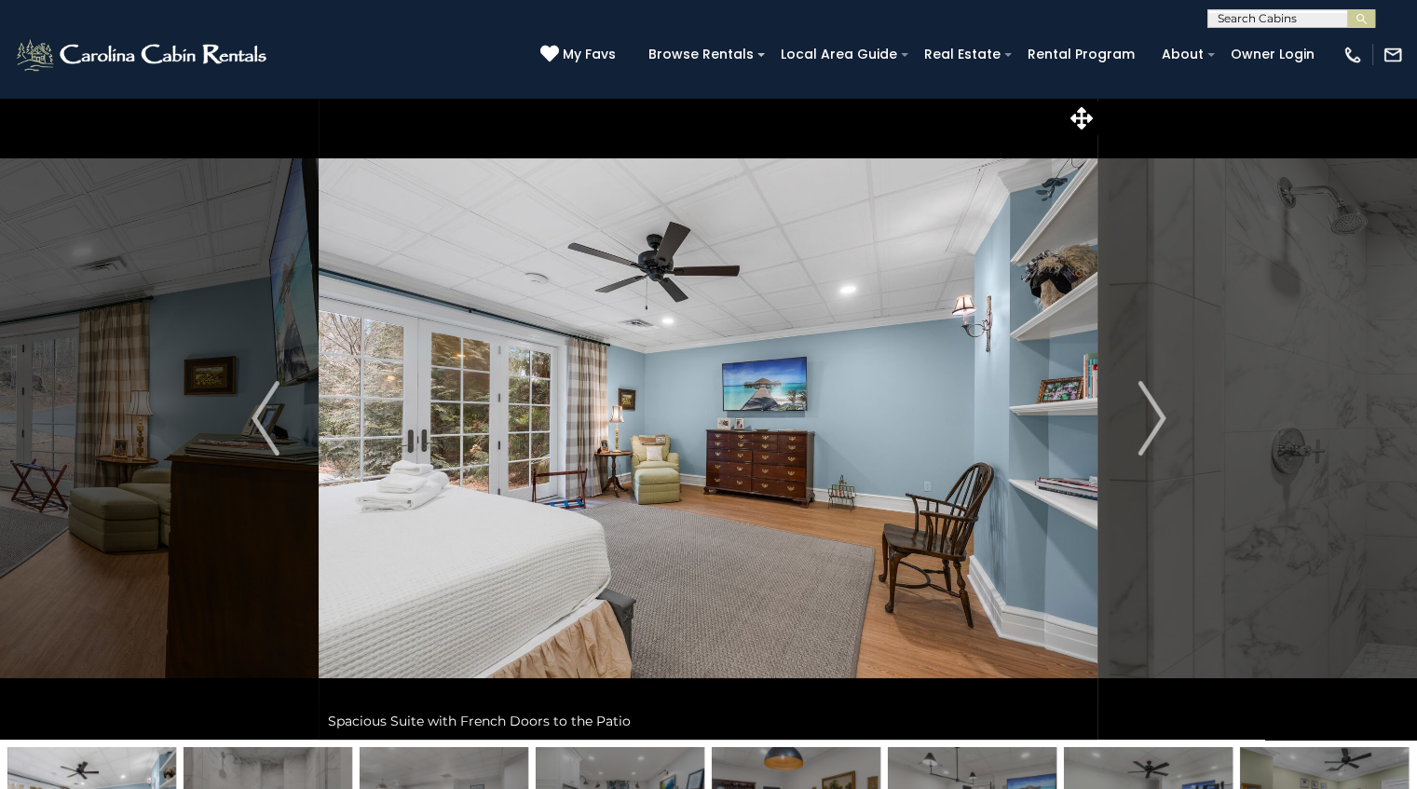
click at [1144, 405] on img "Next" at bounding box center [1151, 418] width 28 height 75
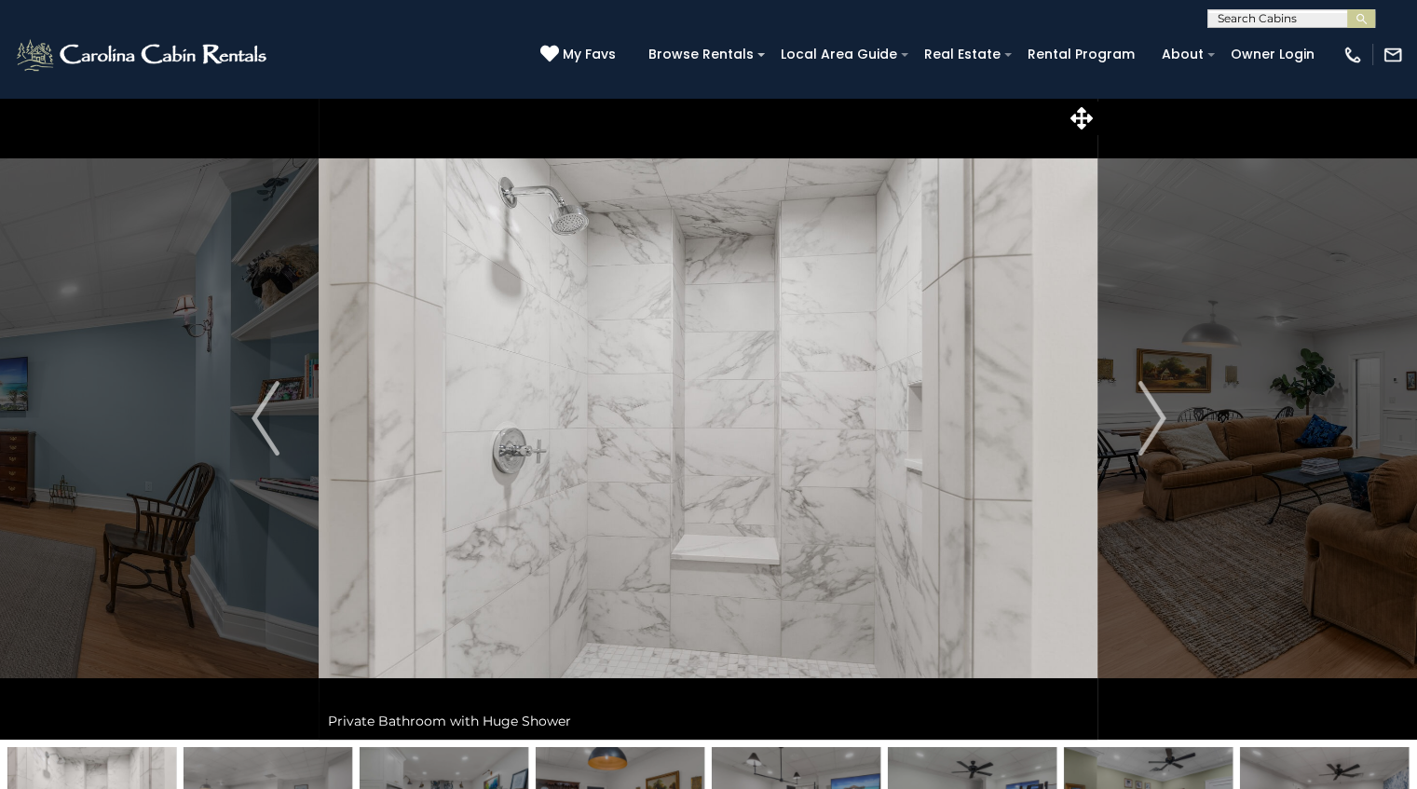
click at [1144, 405] on img "Next" at bounding box center [1151, 418] width 28 height 75
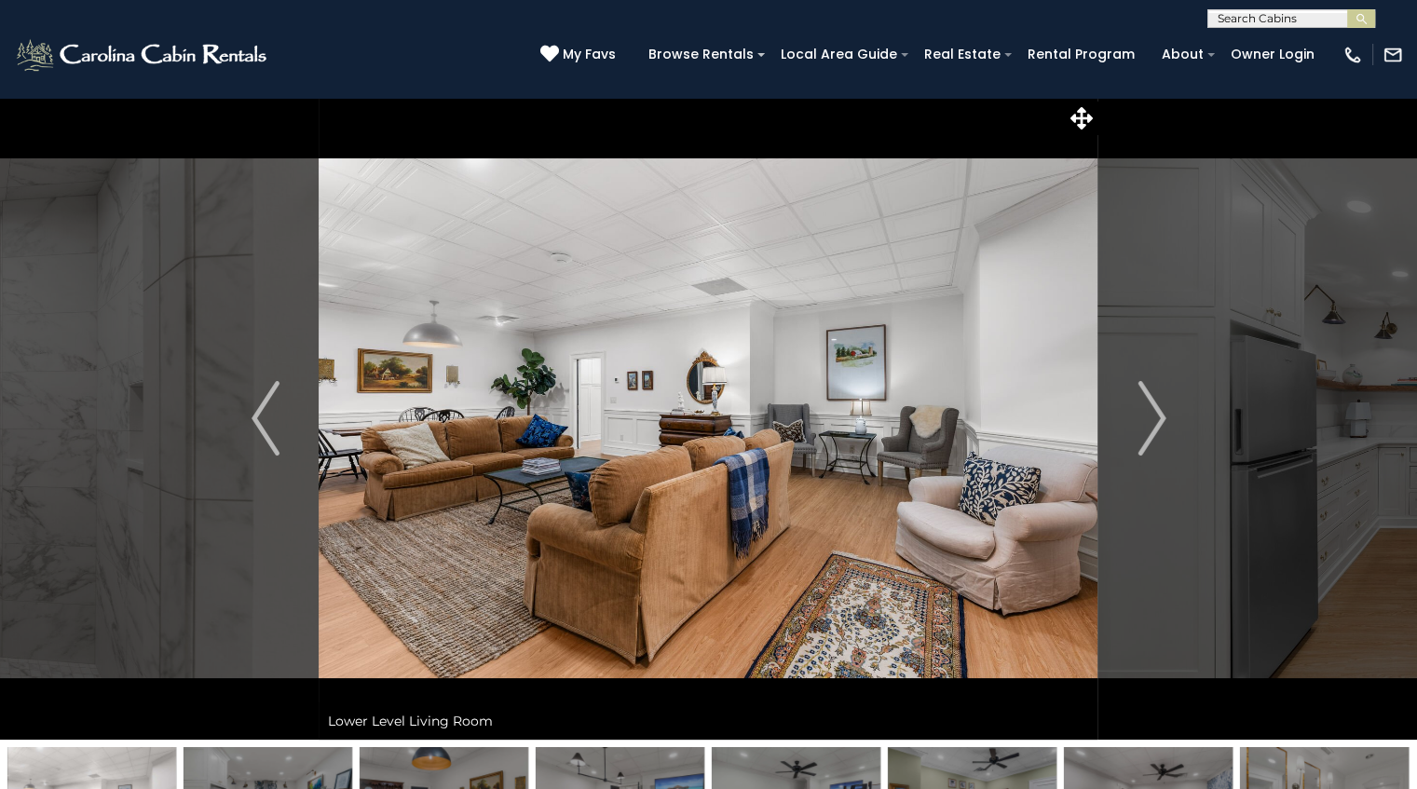
click at [1144, 405] on img "Next" at bounding box center [1151, 418] width 28 height 75
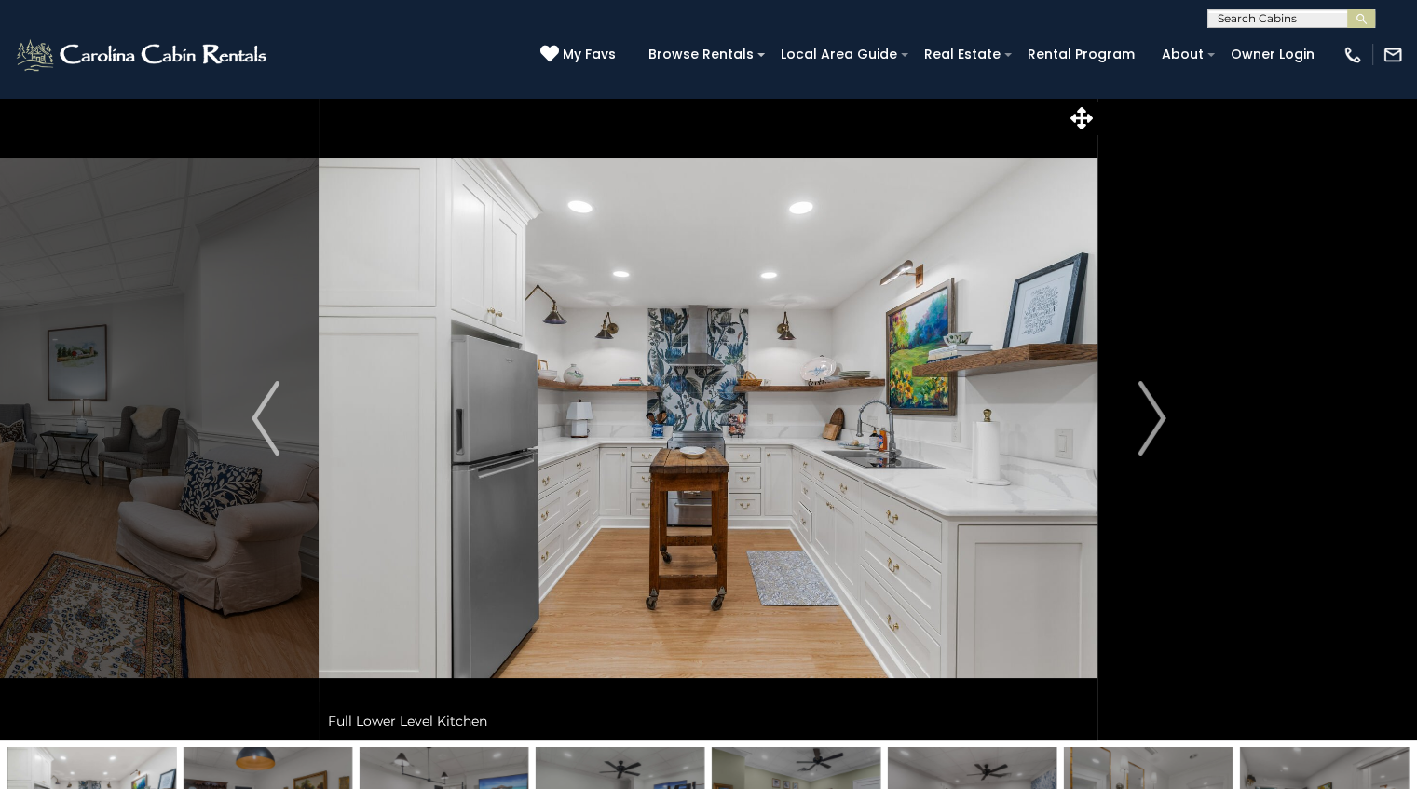
click at [1144, 405] on img "Next" at bounding box center [1151, 418] width 28 height 75
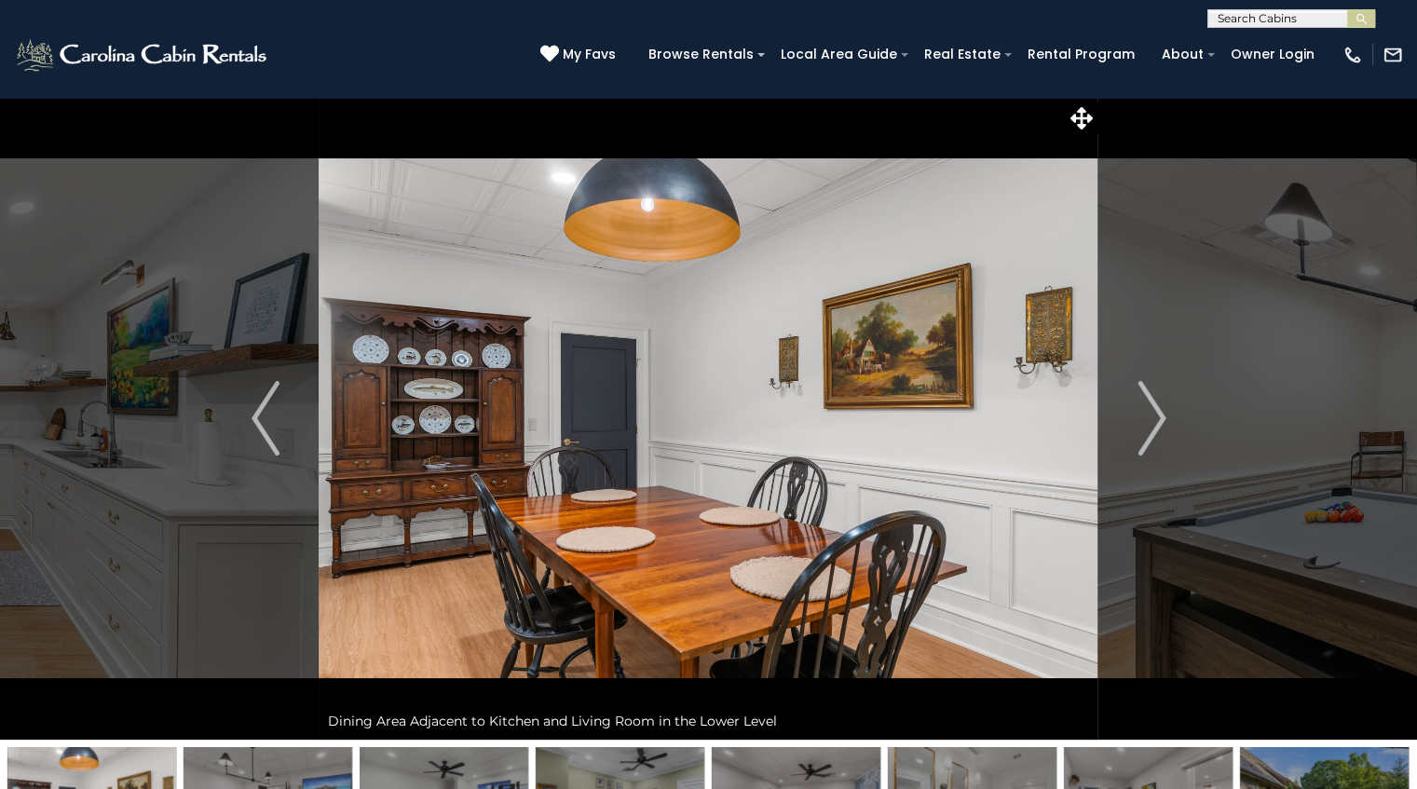
click at [1144, 405] on img "Next" at bounding box center [1151, 418] width 28 height 75
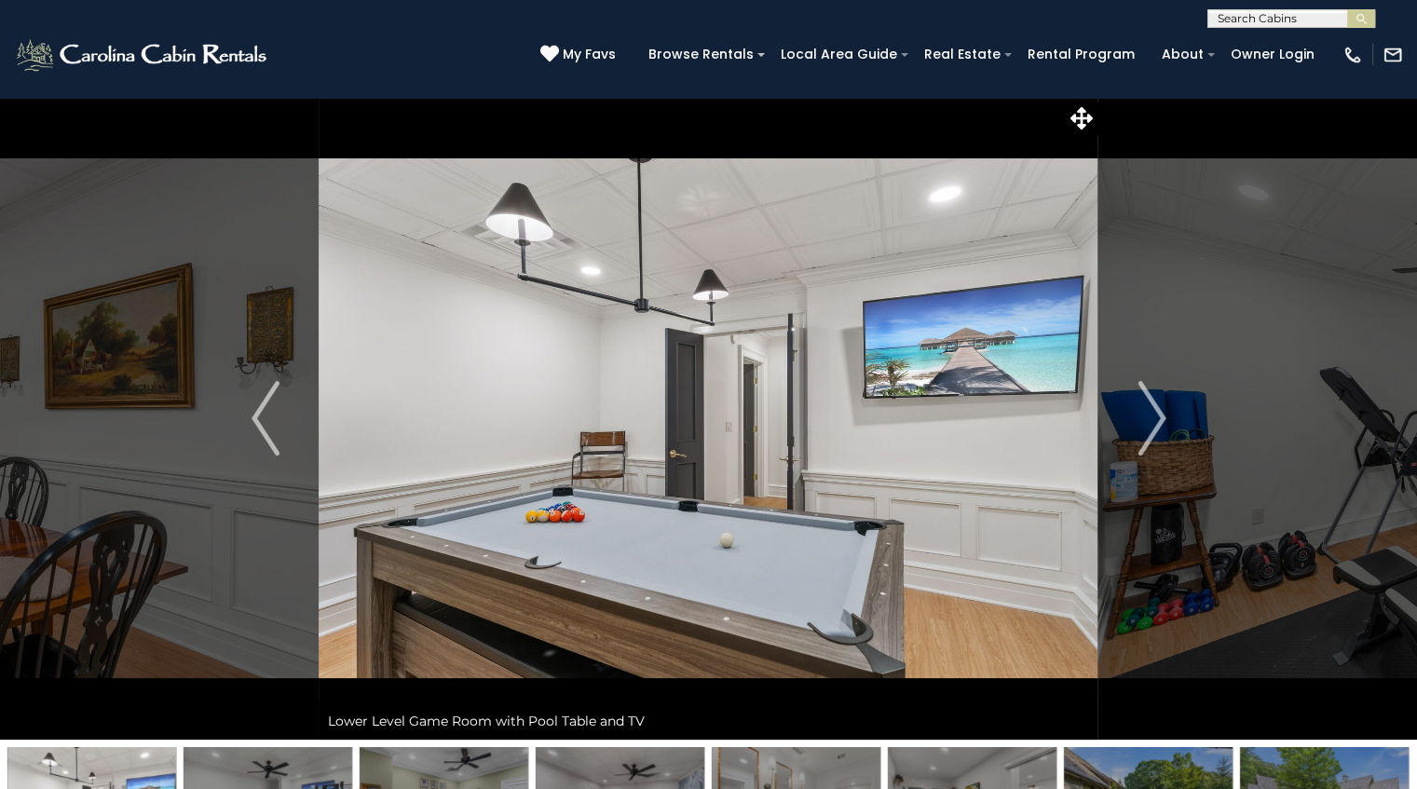
click at [1144, 405] on img "Next" at bounding box center [1151, 418] width 28 height 75
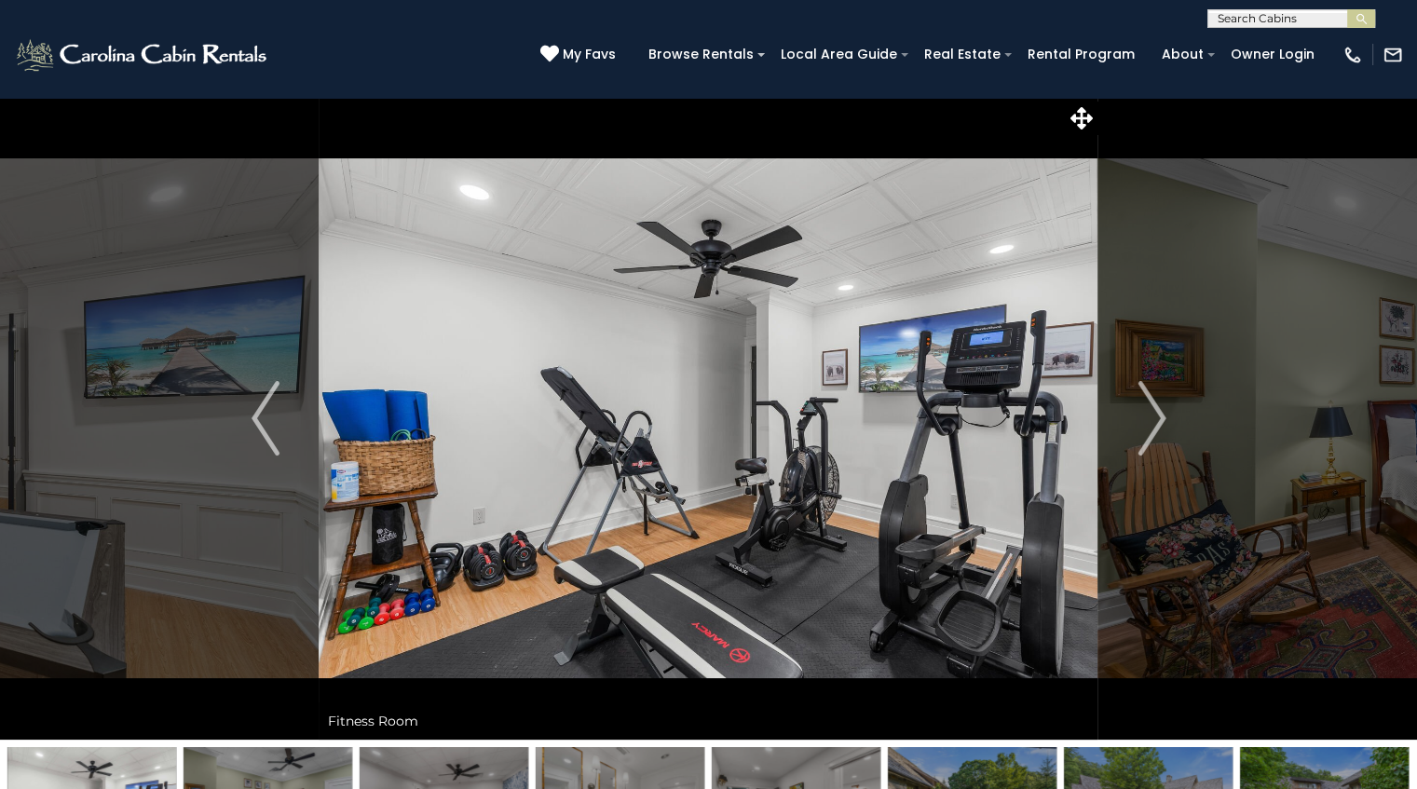
click at [1144, 405] on img "Next" at bounding box center [1151, 418] width 28 height 75
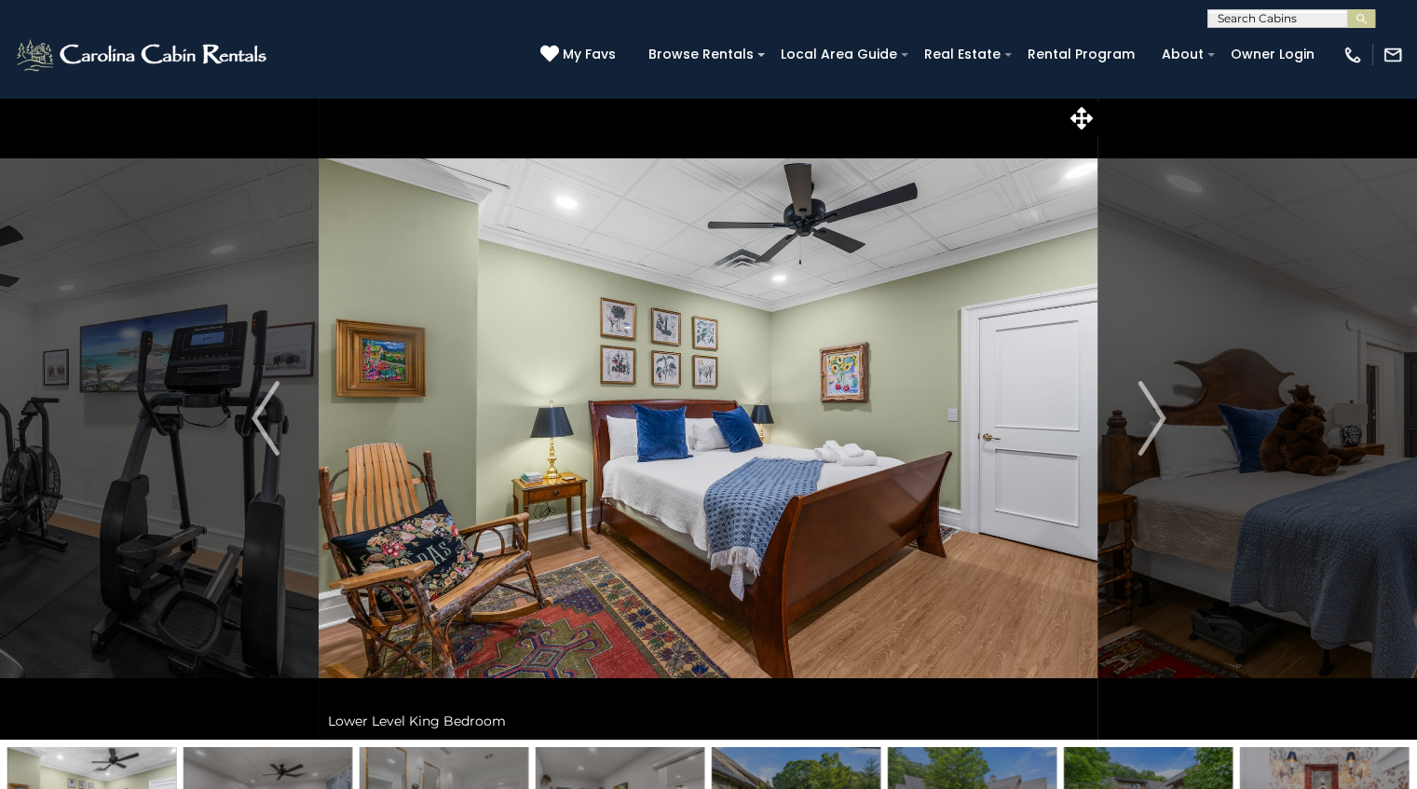
click at [1144, 405] on img "Next" at bounding box center [1151, 418] width 28 height 75
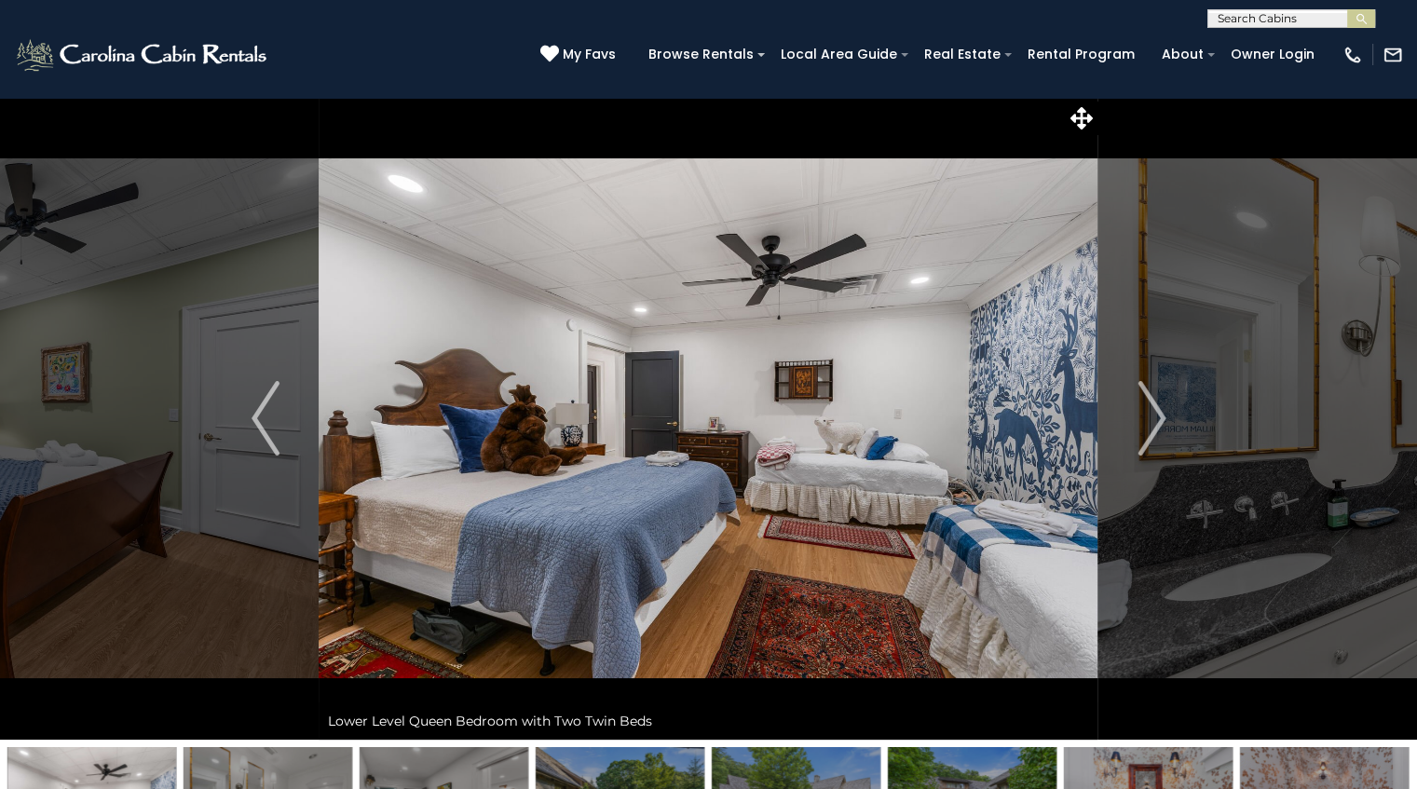
click at [1144, 405] on img "Next" at bounding box center [1151, 418] width 28 height 75
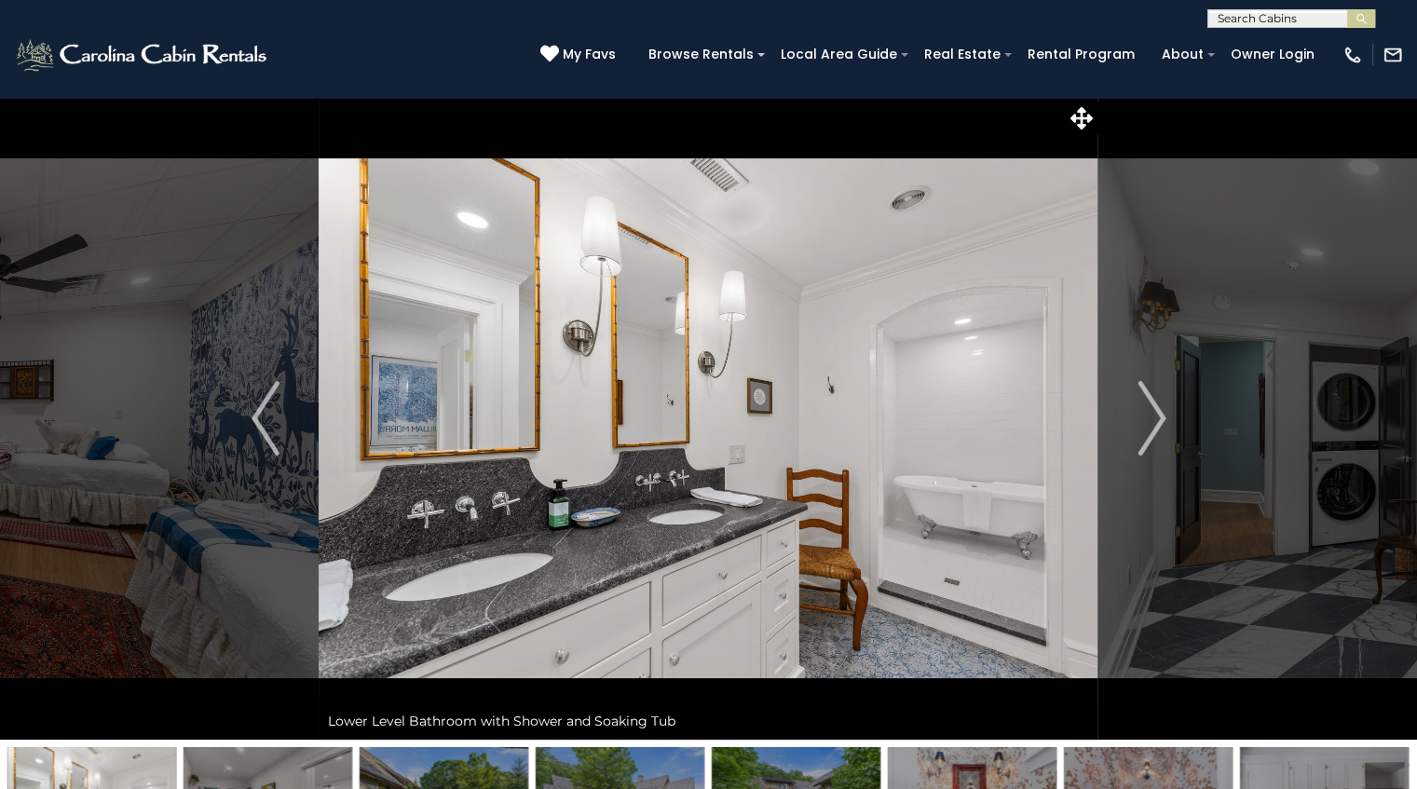
click at [1144, 405] on img "Next" at bounding box center [1151, 418] width 28 height 75
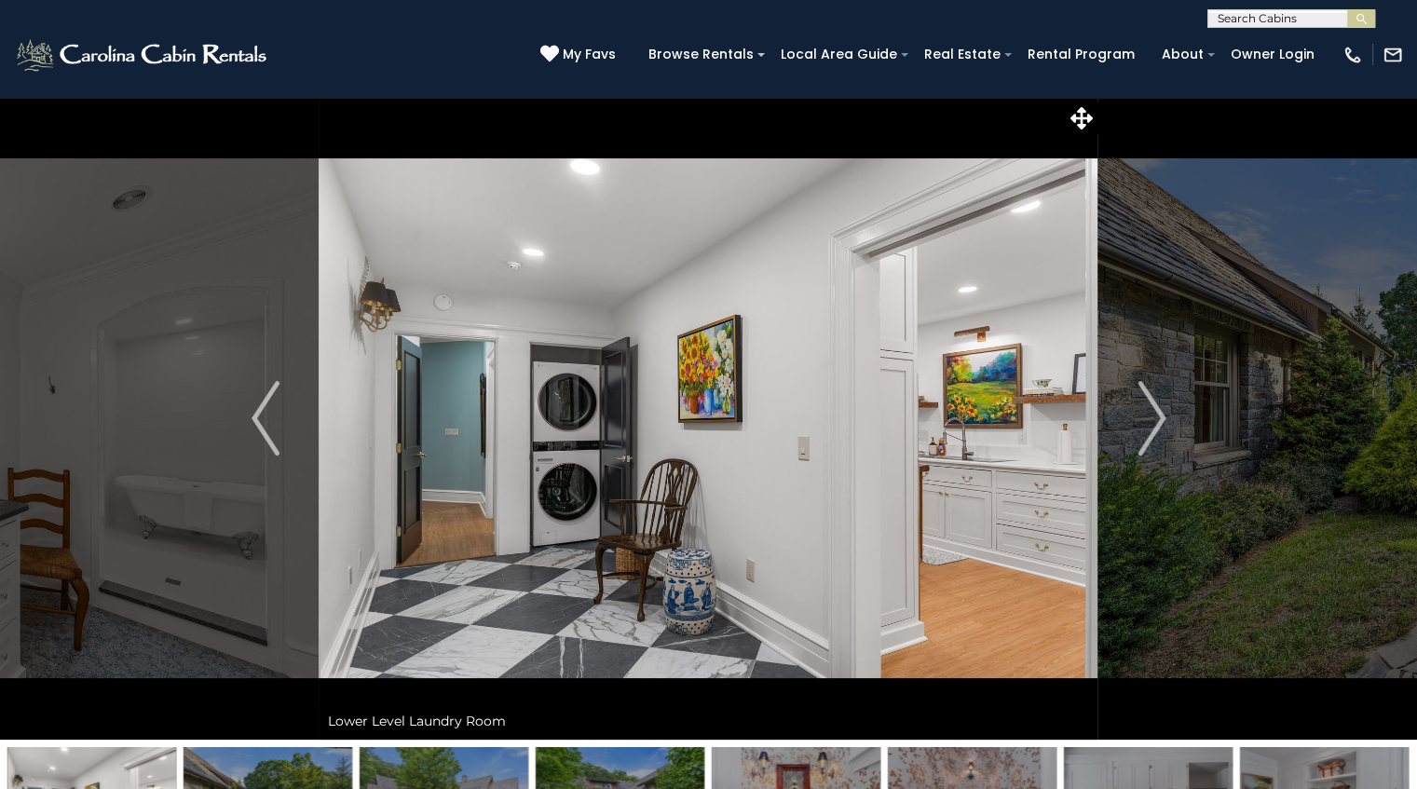
click at [1144, 405] on img "Next" at bounding box center [1151, 418] width 28 height 75
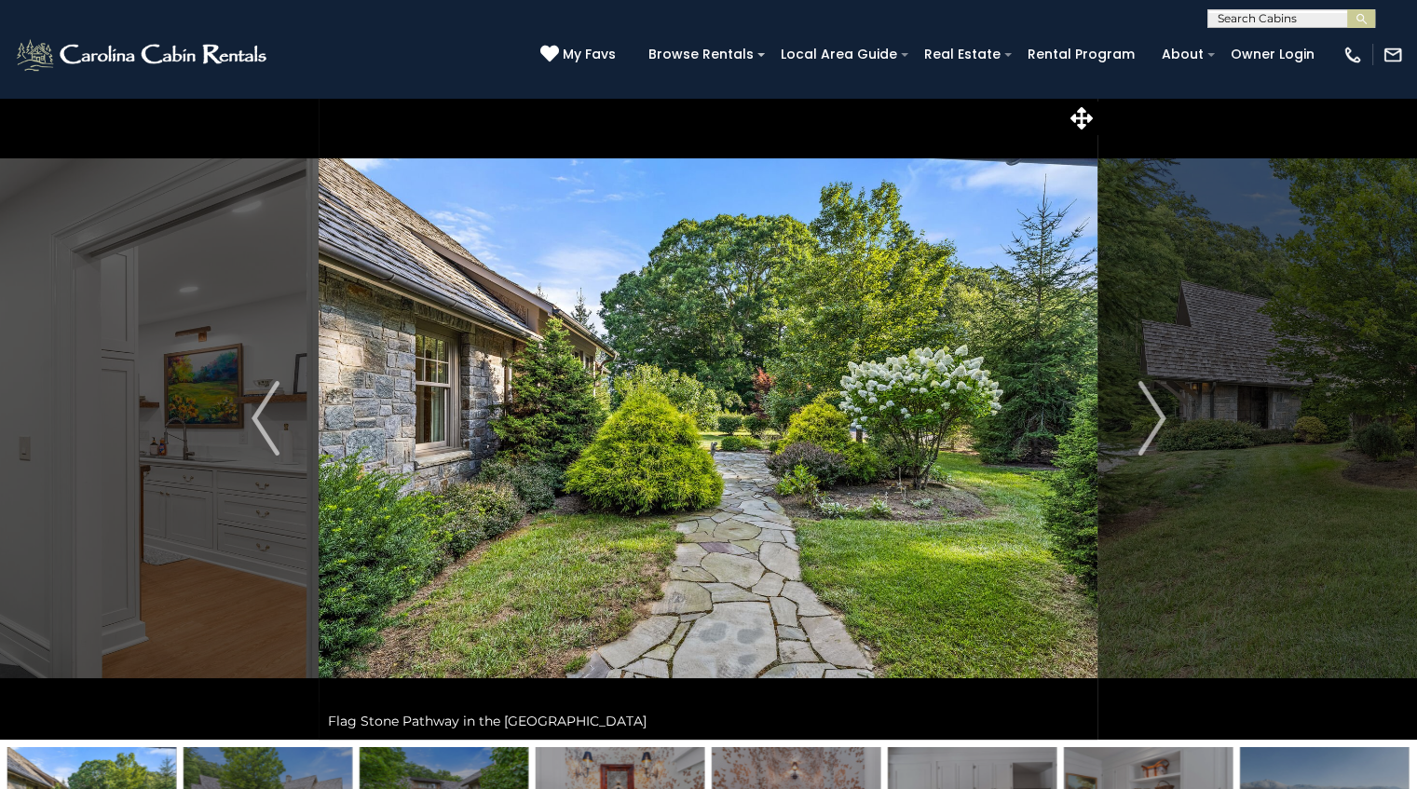
click at [1144, 405] on img "Next" at bounding box center [1151, 418] width 28 height 75
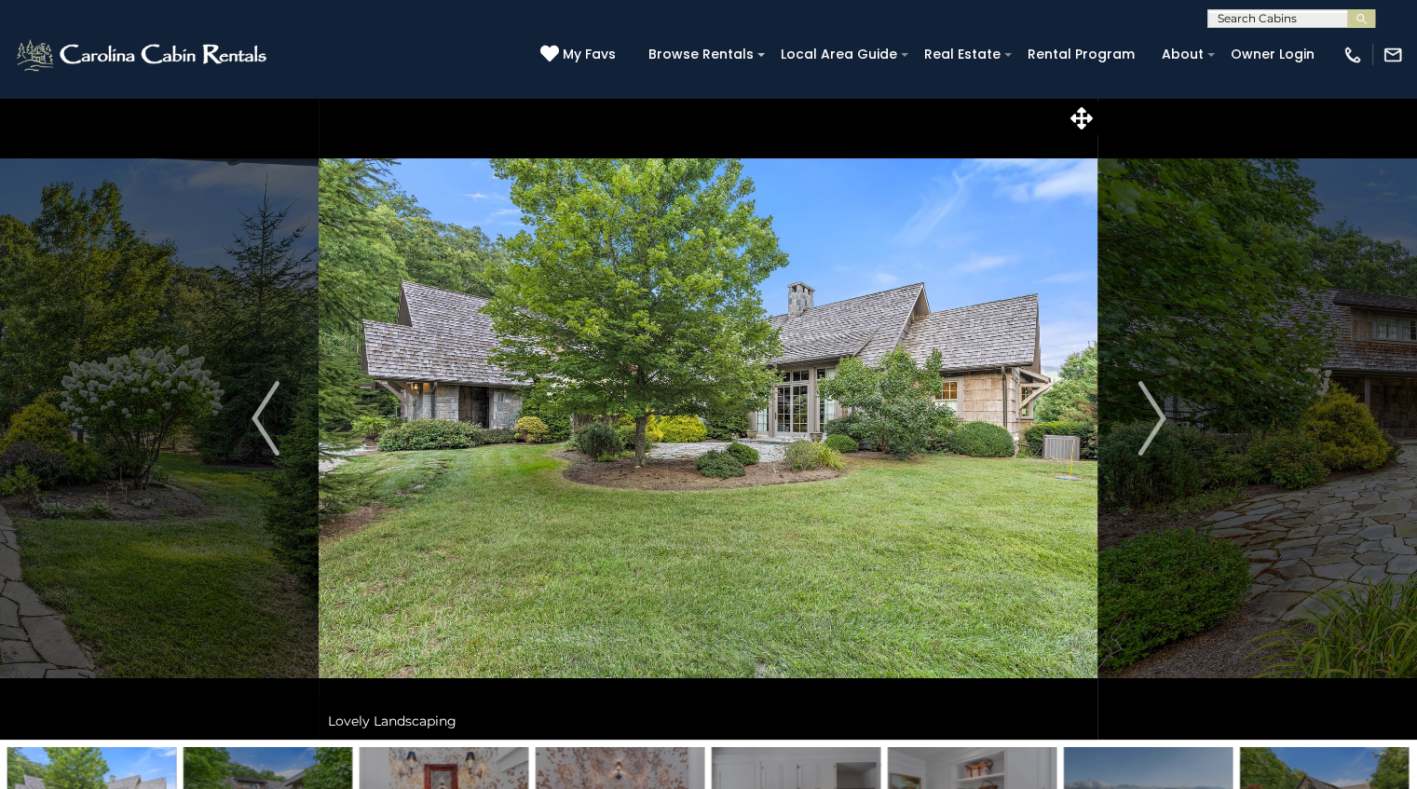
click at [1144, 405] on img "Next" at bounding box center [1151, 418] width 28 height 75
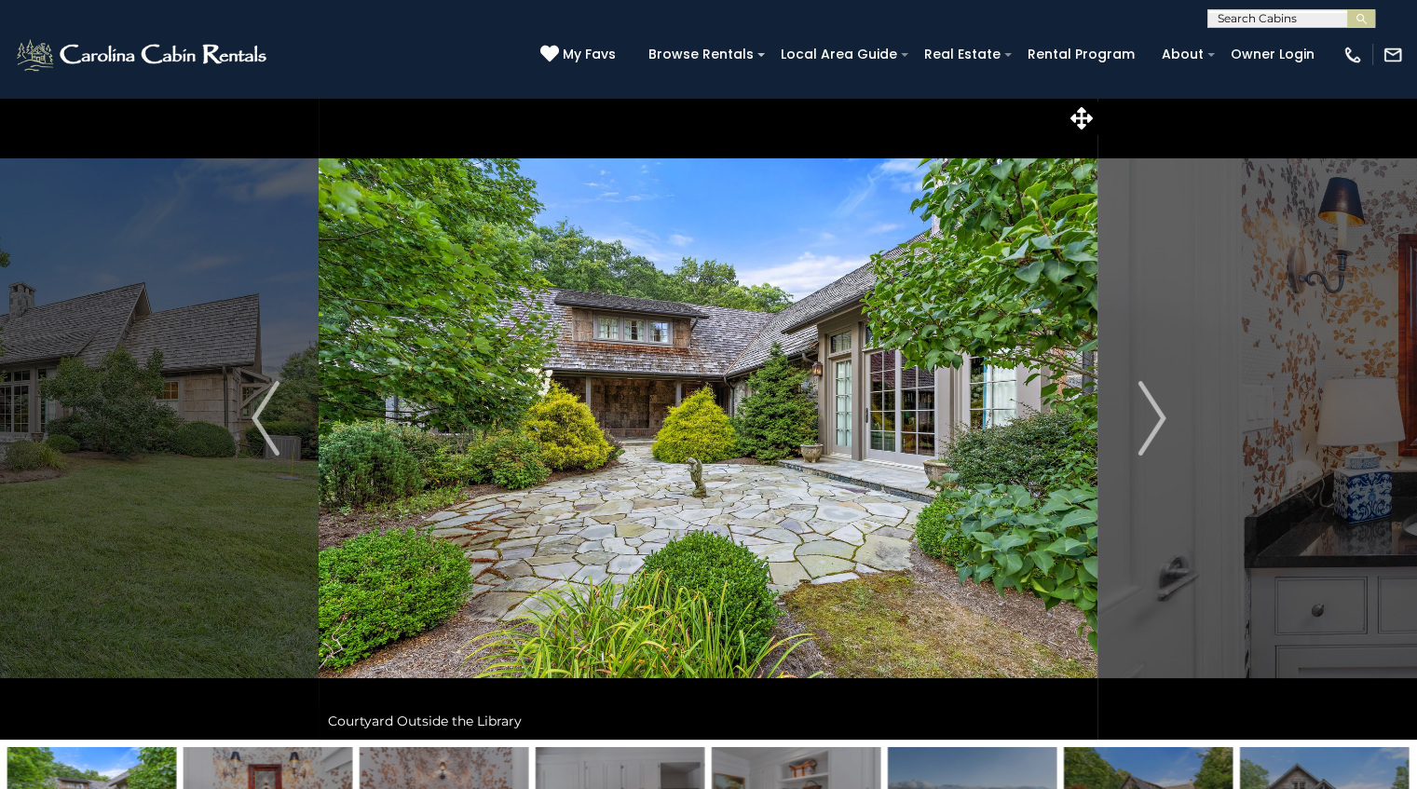
click at [1144, 405] on img "Next" at bounding box center [1151, 418] width 28 height 75
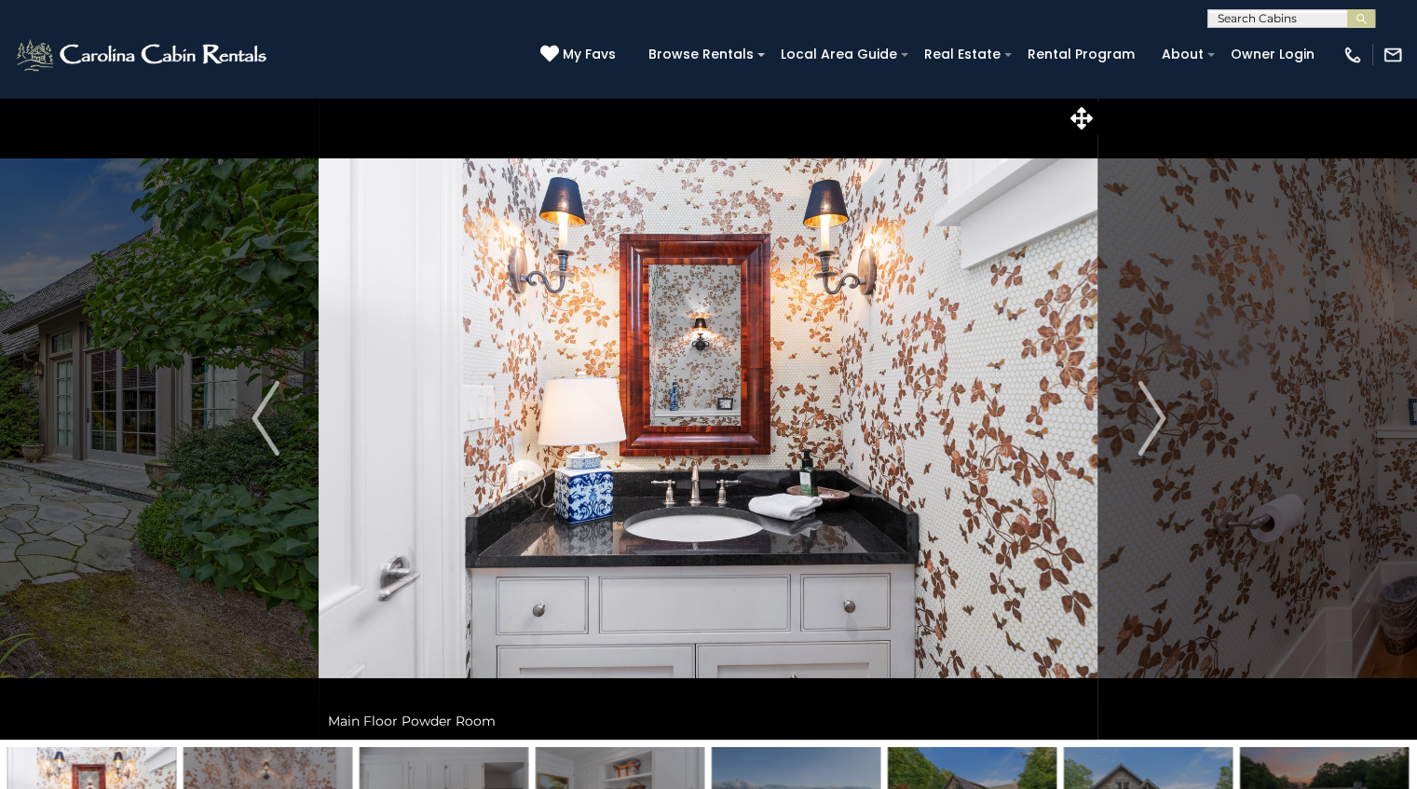
click at [1144, 405] on img "Next" at bounding box center [1151, 418] width 28 height 75
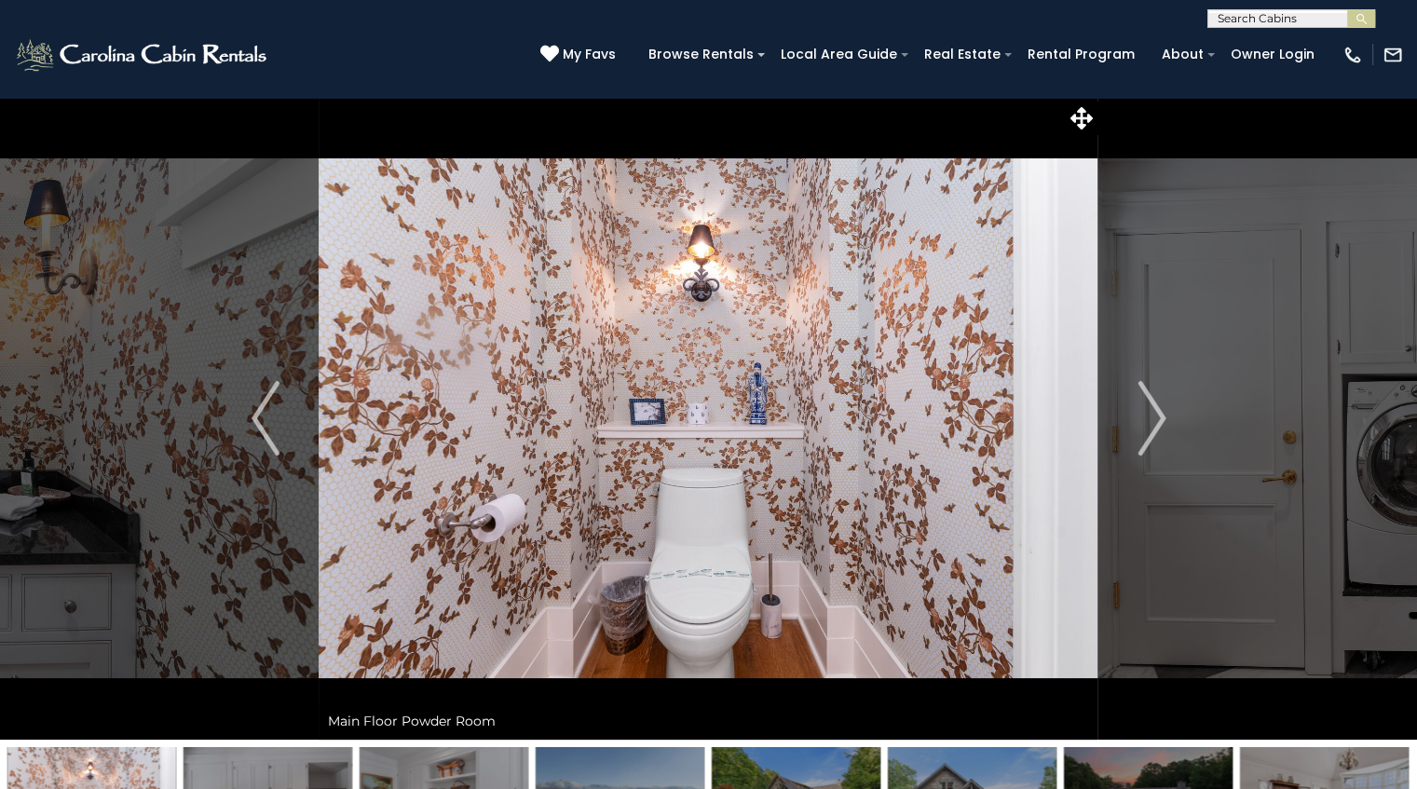
click at [1144, 405] on img "Next" at bounding box center [1151, 418] width 28 height 75
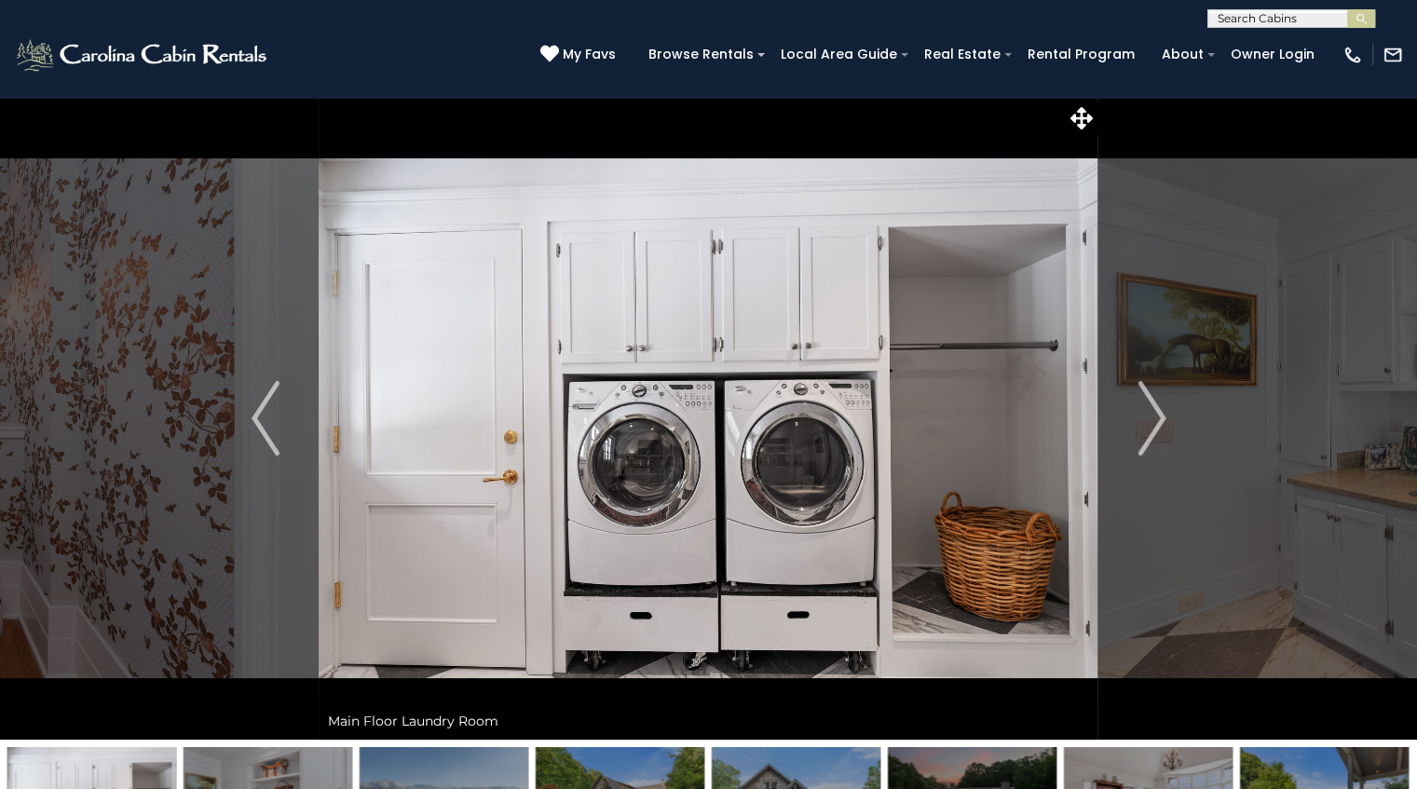
click at [1144, 405] on img "Next" at bounding box center [1151, 418] width 28 height 75
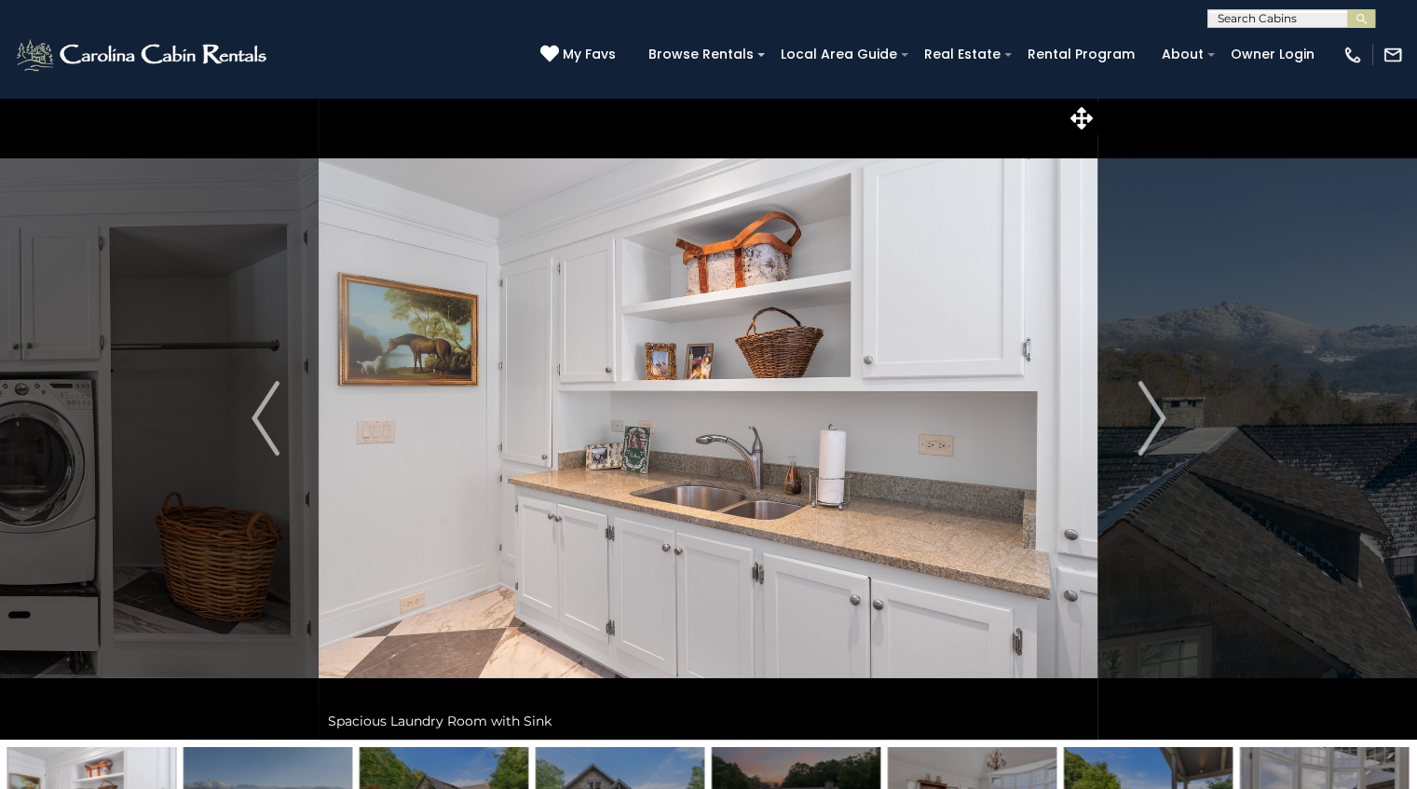
click at [1144, 405] on img "Next" at bounding box center [1151, 418] width 28 height 75
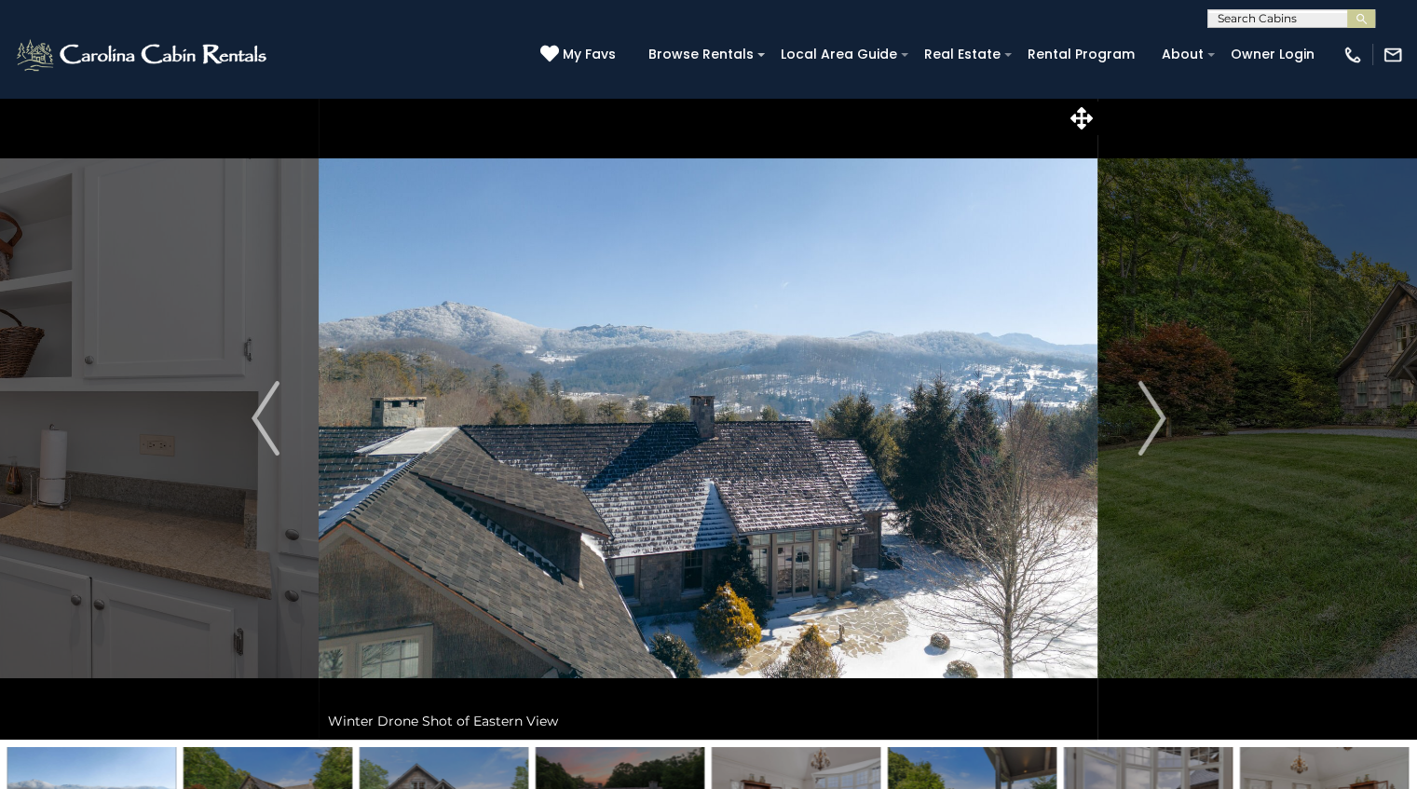
click at [1144, 405] on img "Next" at bounding box center [1151, 418] width 28 height 75
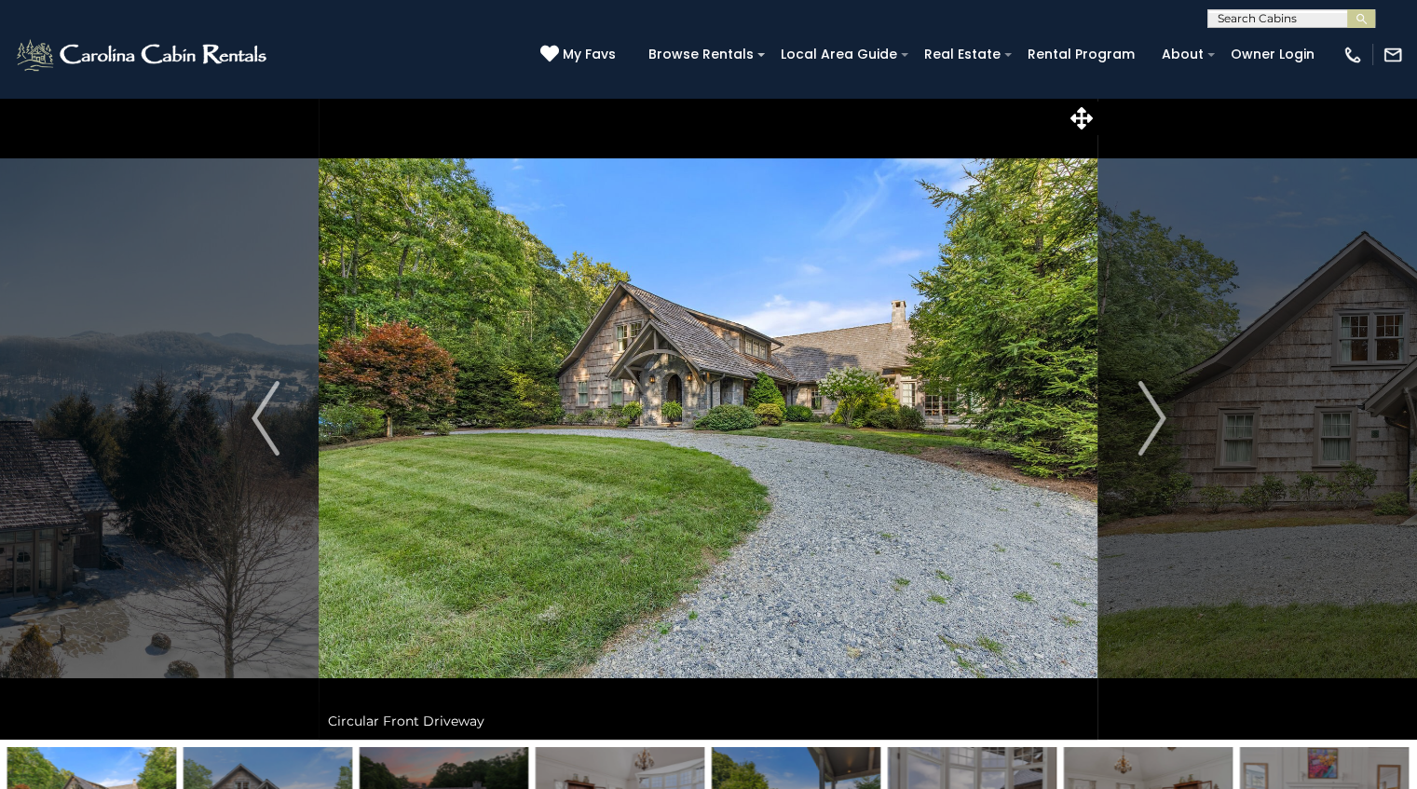
click at [1144, 405] on img "Next" at bounding box center [1151, 418] width 28 height 75
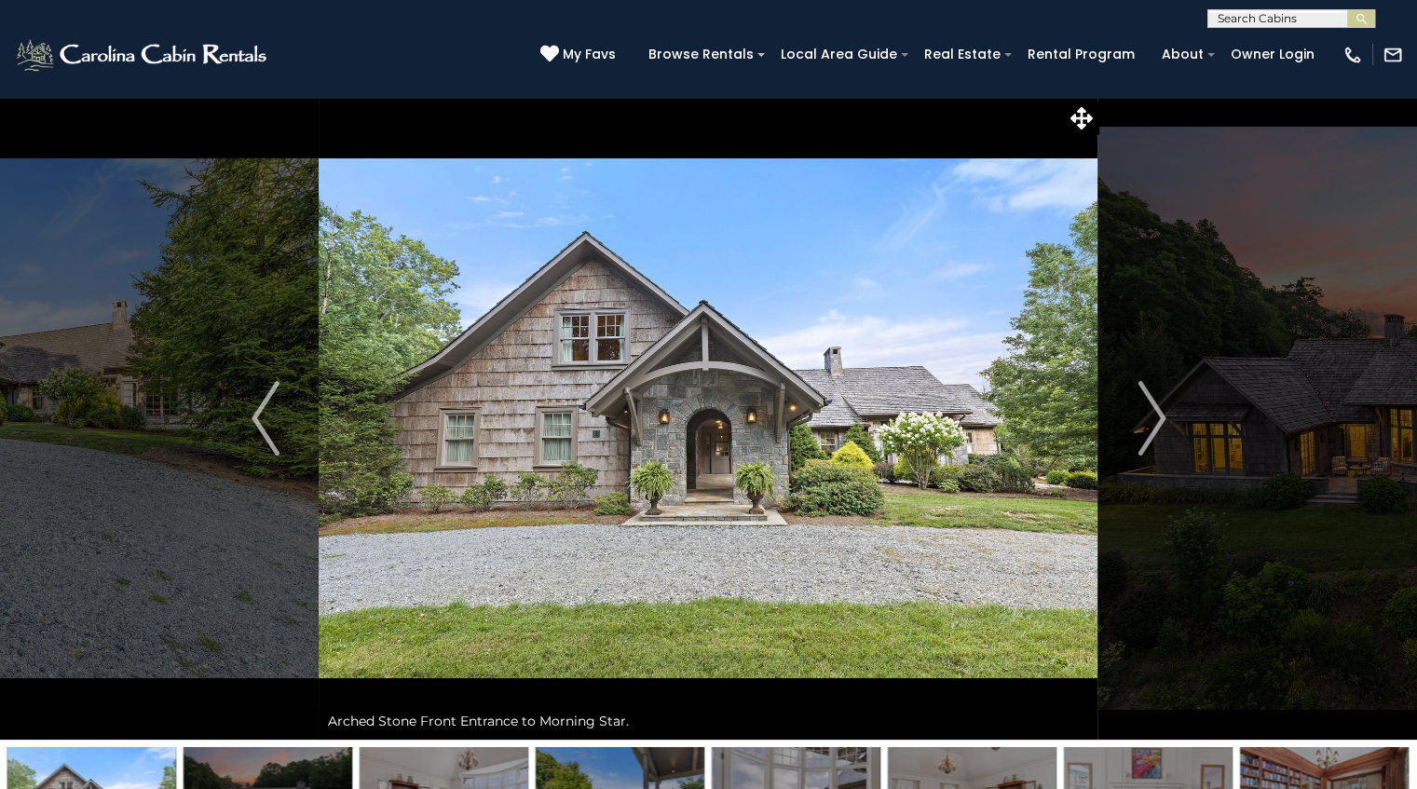
click at [1144, 405] on img "Next" at bounding box center [1151, 418] width 28 height 75
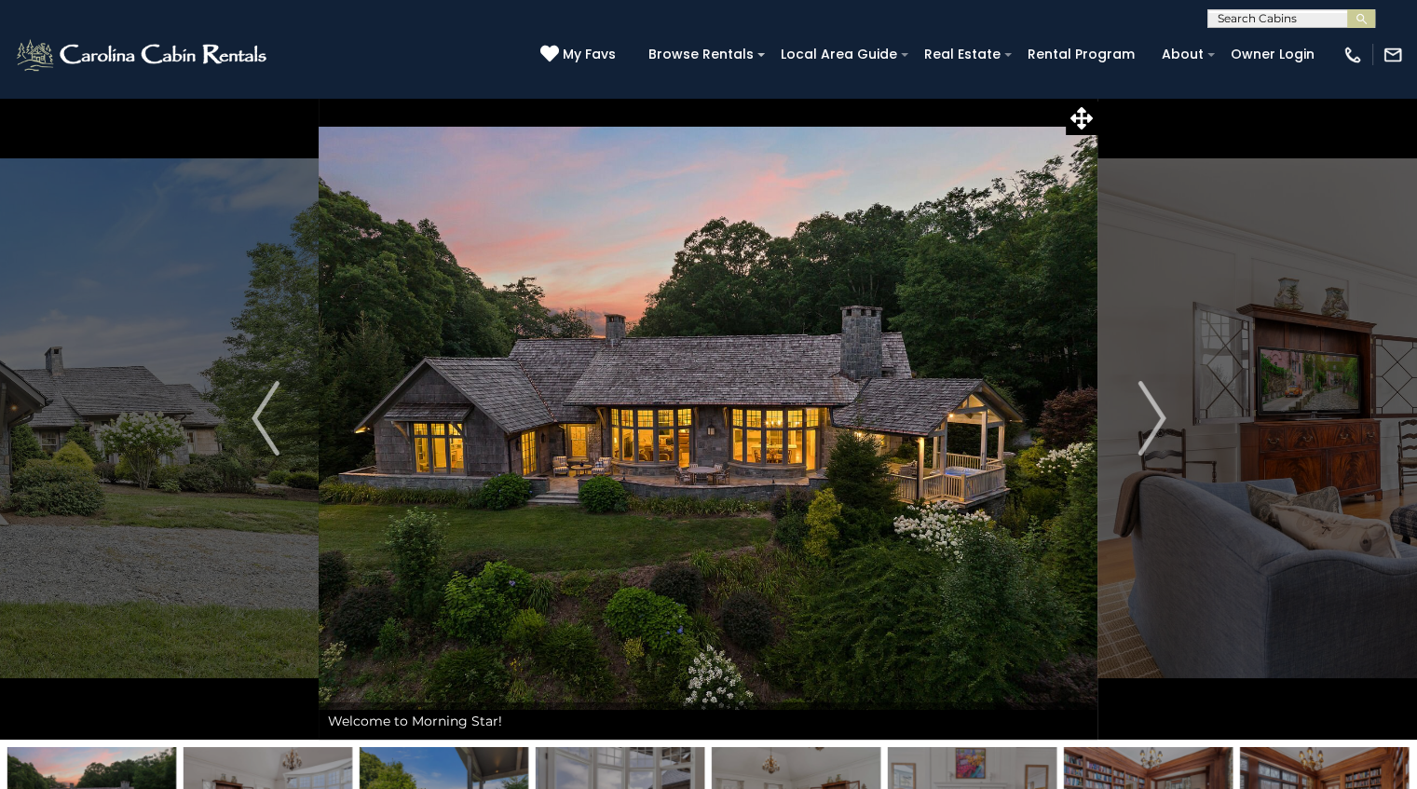
click at [1144, 405] on img "Next" at bounding box center [1151, 418] width 28 height 75
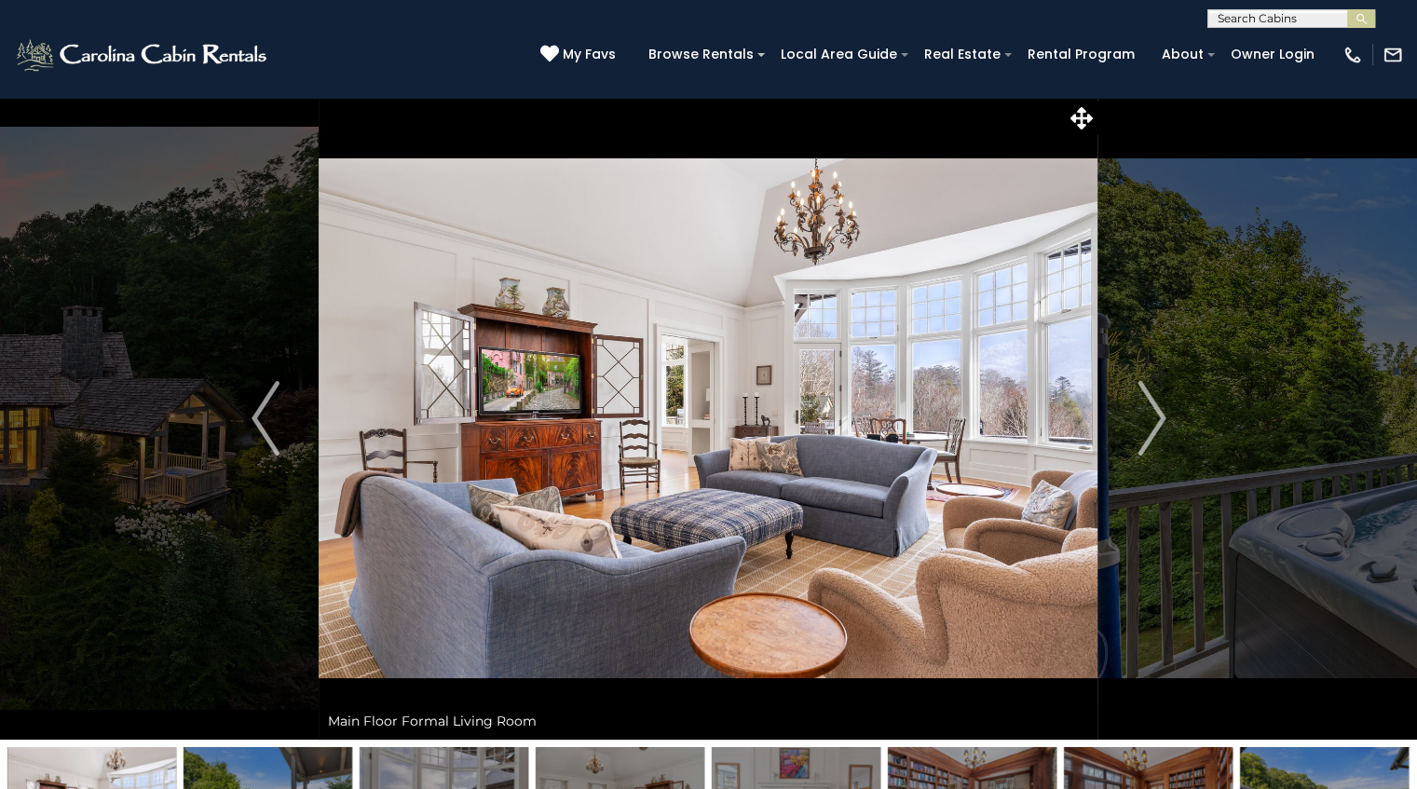
click at [1144, 405] on img "Next" at bounding box center [1151, 418] width 28 height 75
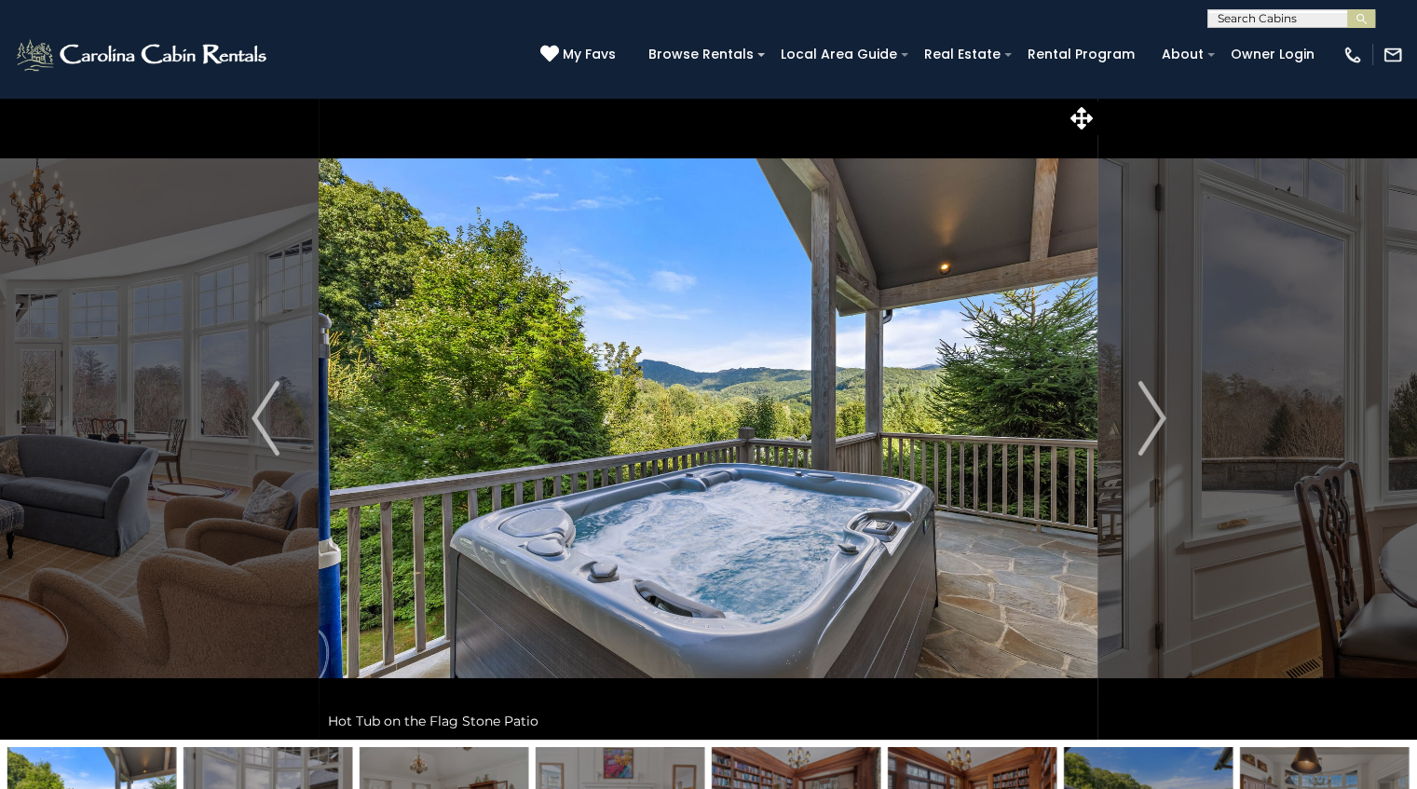
click at [1144, 405] on img "Next" at bounding box center [1151, 418] width 28 height 75
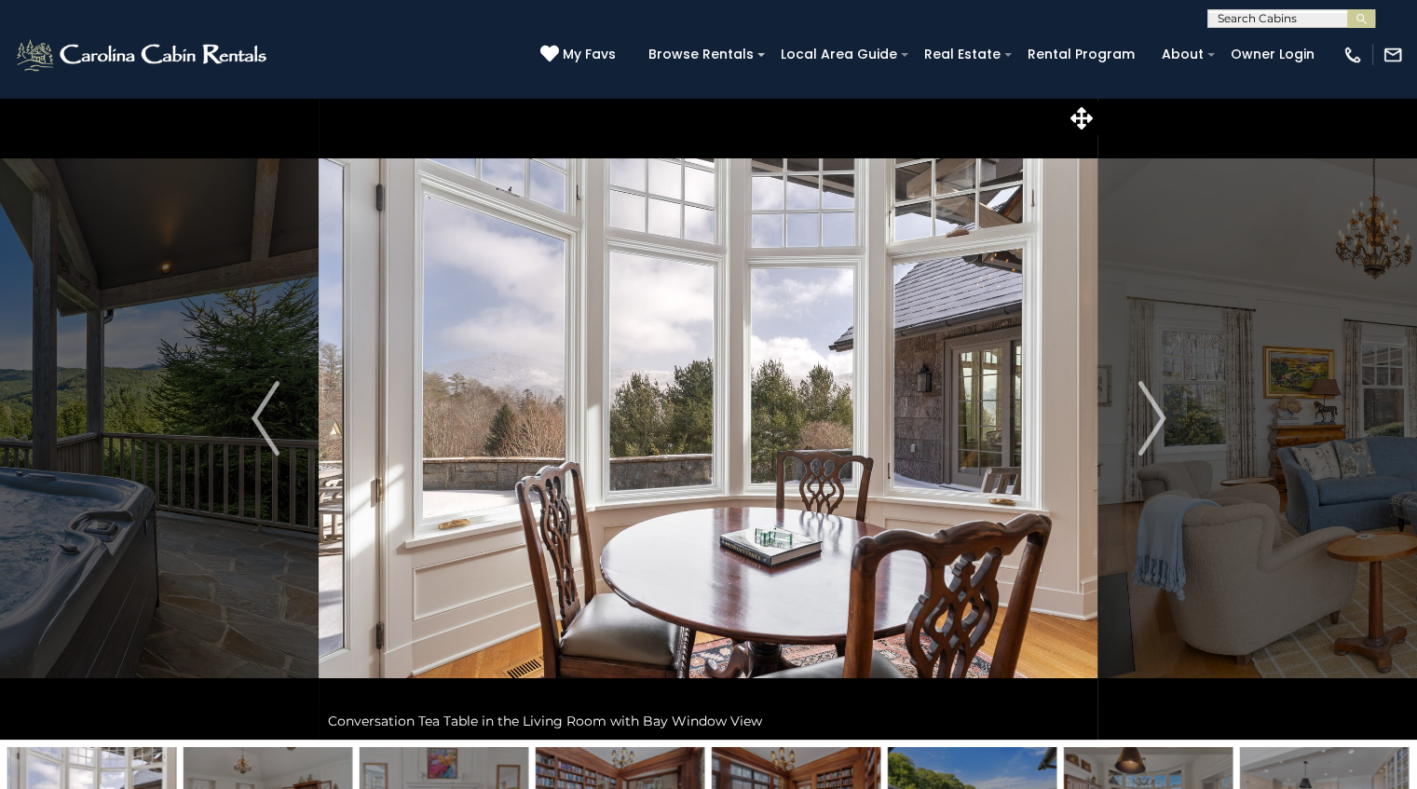
click at [1144, 405] on img "Next" at bounding box center [1151, 418] width 28 height 75
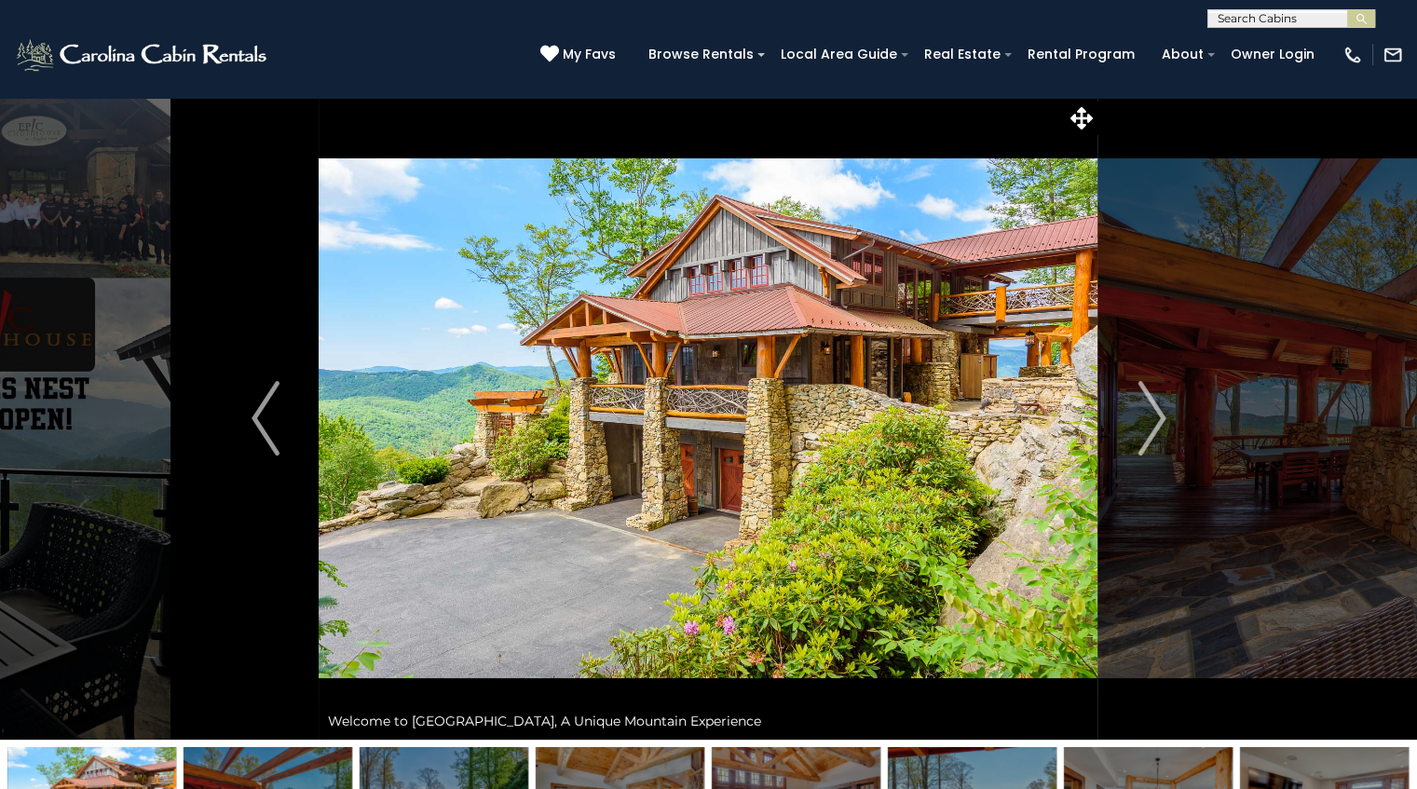
click at [1145, 424] on img "Next" at bounding box center [1151, 418] width 28 height 75
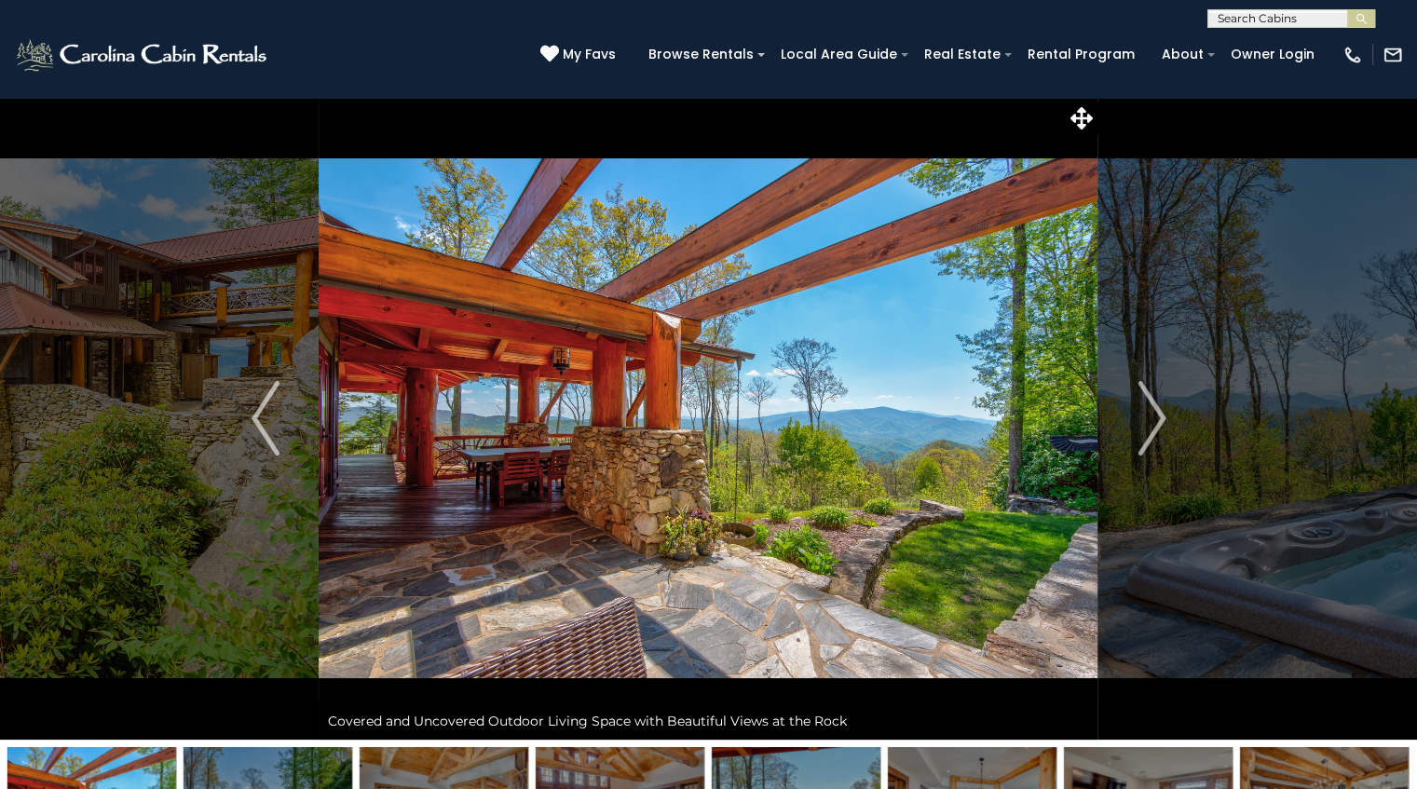
click at [1145, 424] on img "Next" at bounding box center [1151, 418] width 28 height 75
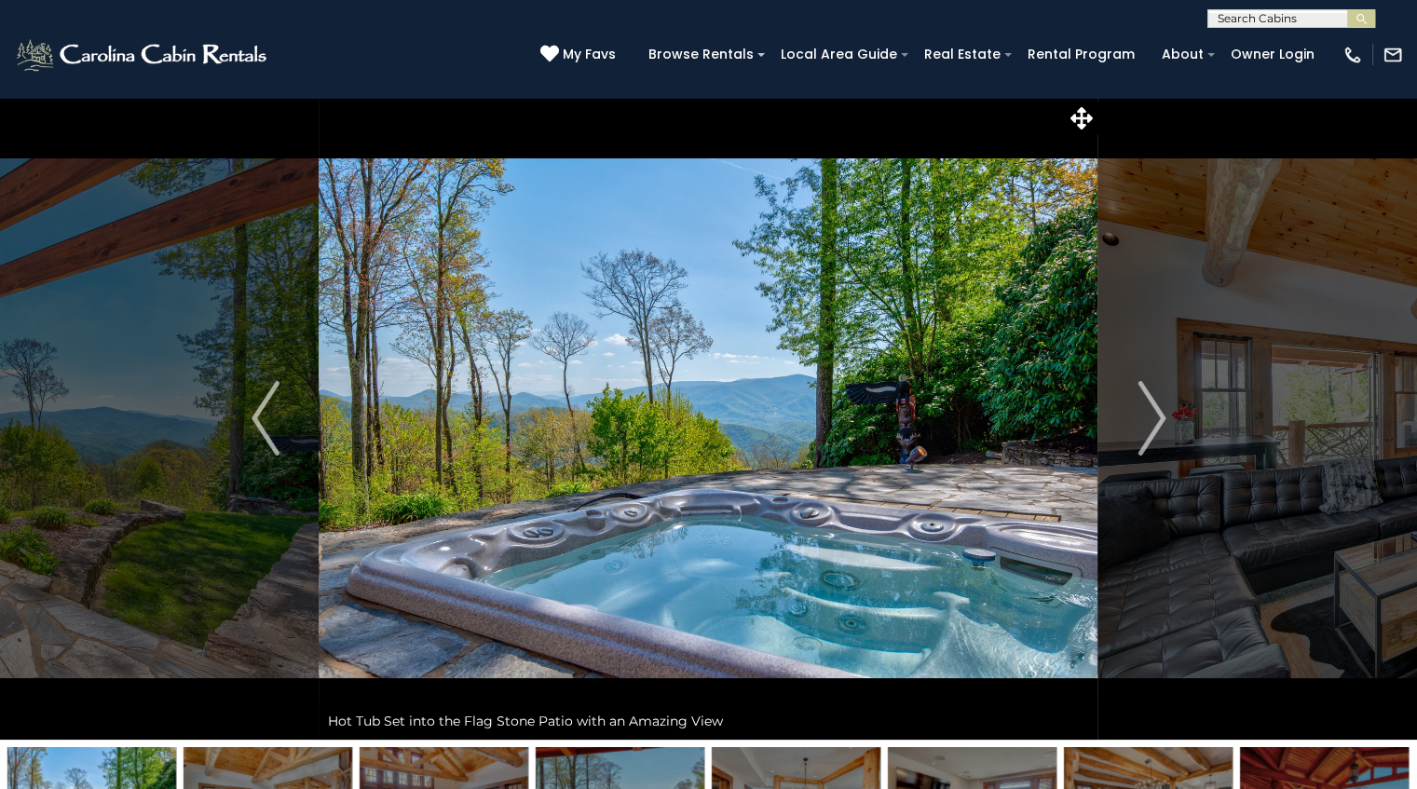
click at [1145, 424] on img "Next" at bounding box center [1151, 418] width 28 height 75
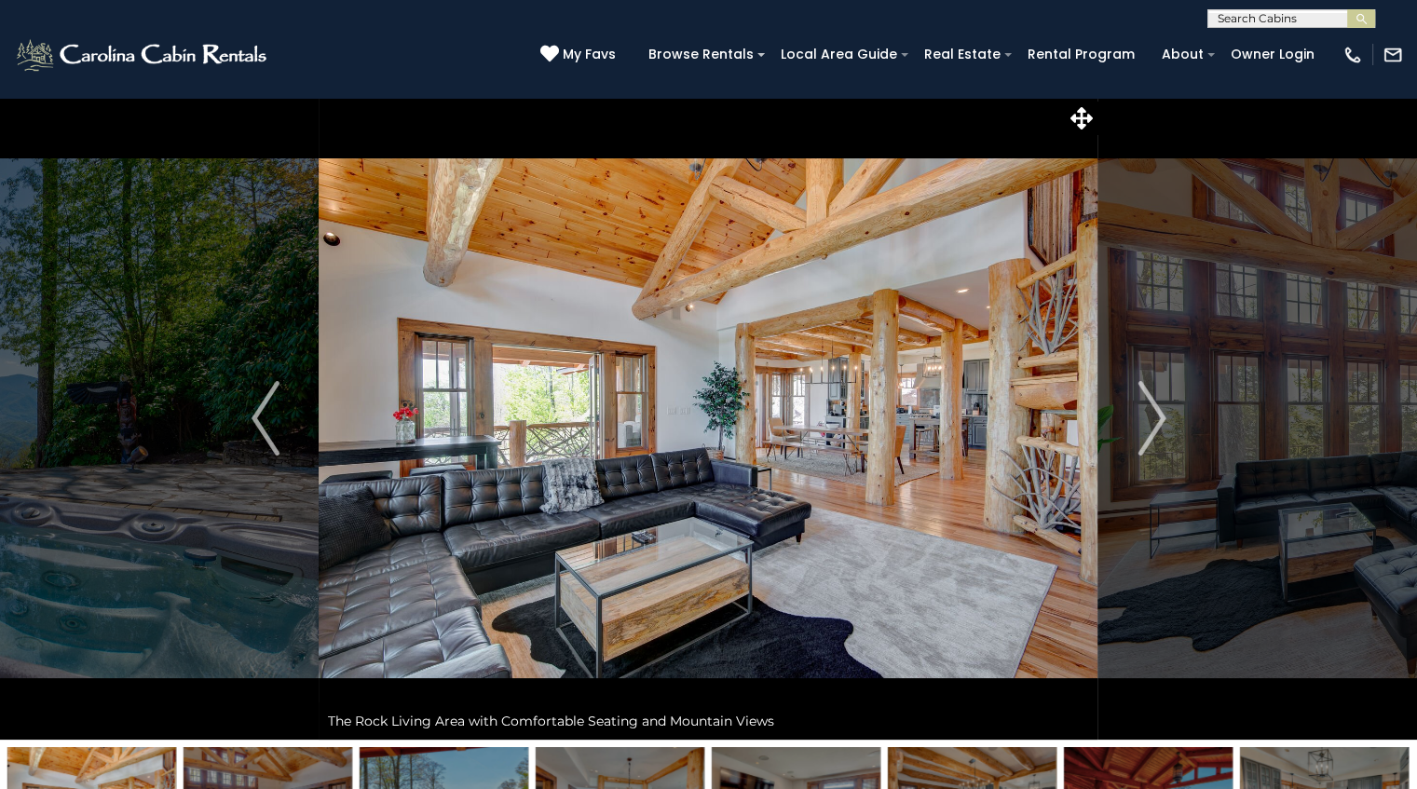
click at [1145, 424] on img "Next" at bounding box center [1151, 418] width 28 height 75
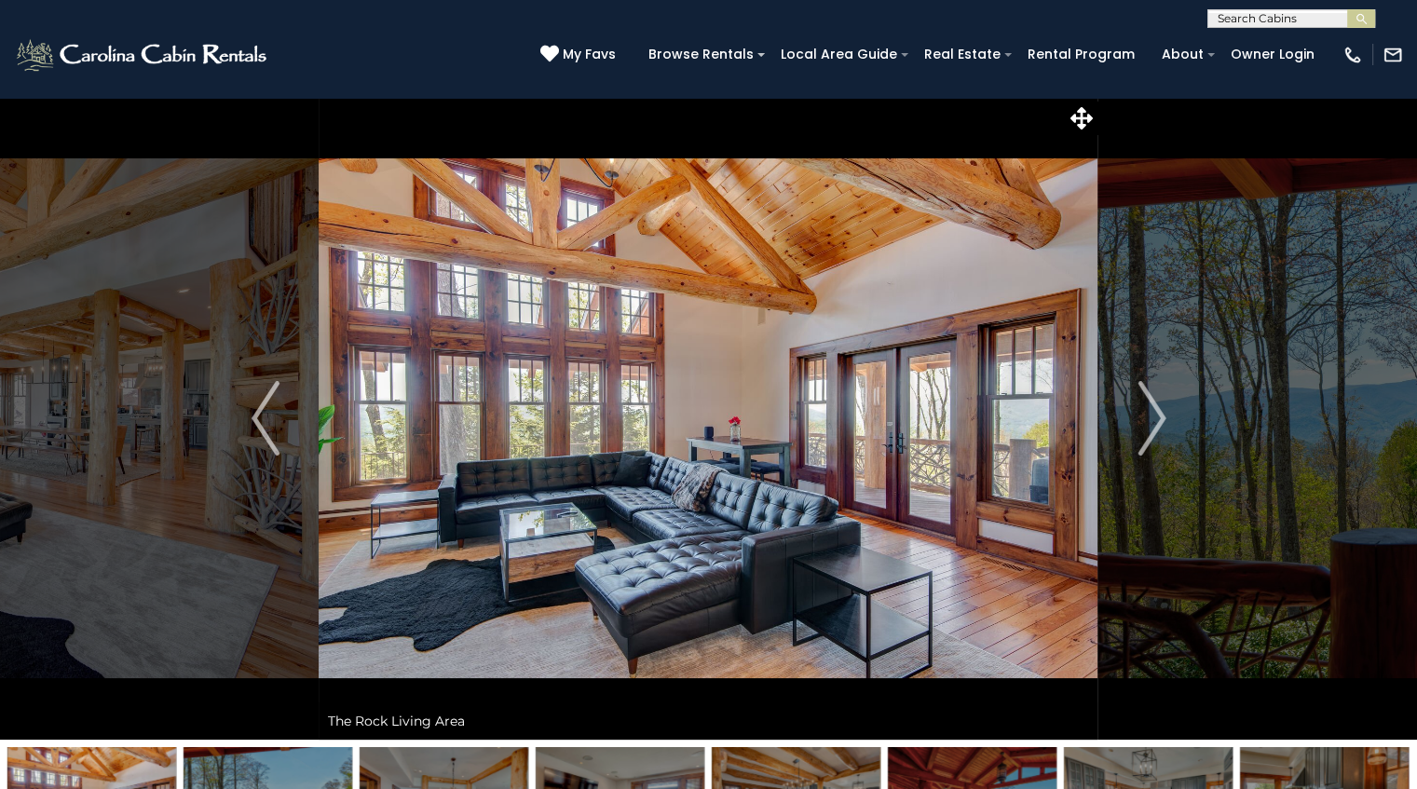
click at [1145, 424] on img "Next" at bounding box center [1151, 418] width 28 height 75
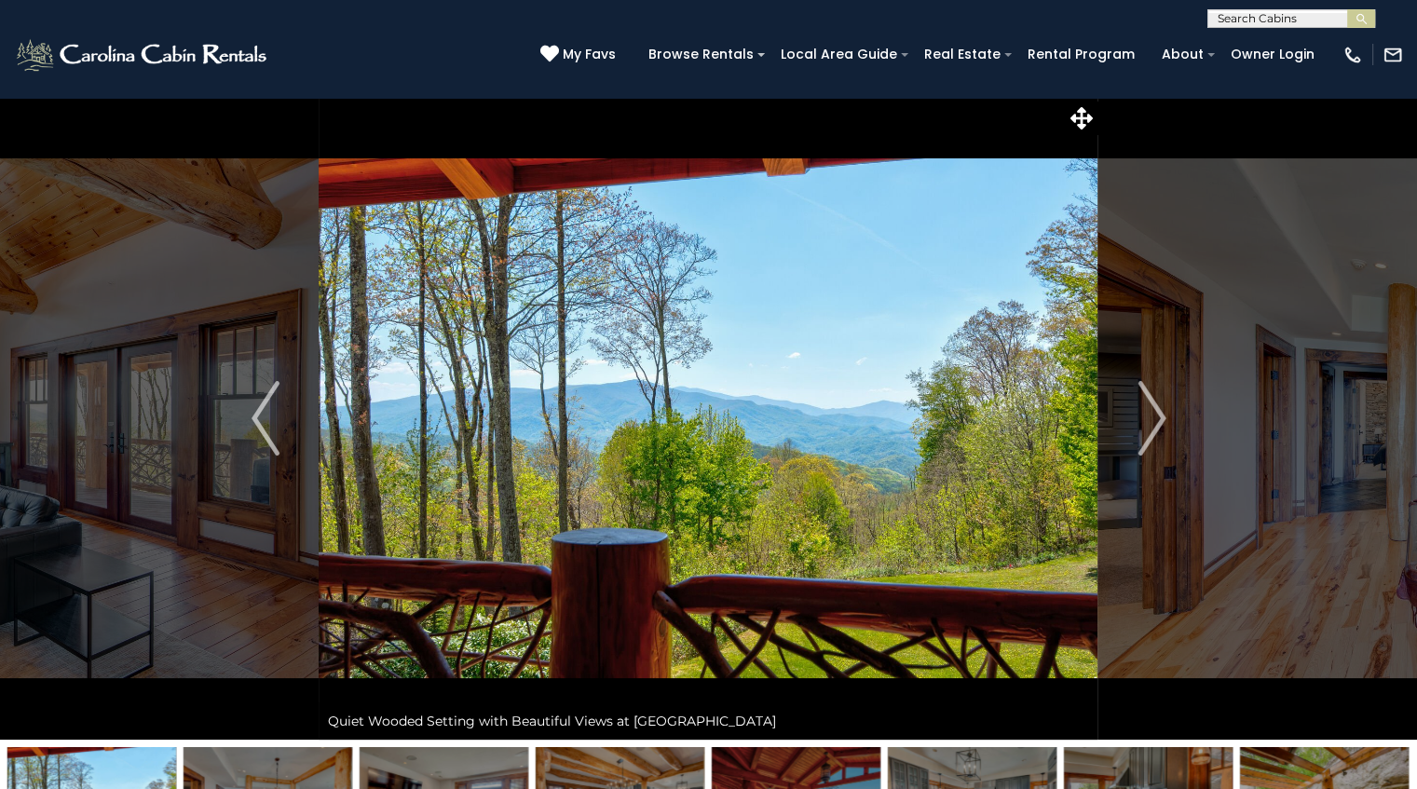
click at [1145, 424] on img "Next" at bounding box center [1151, 418] width 28 height 75
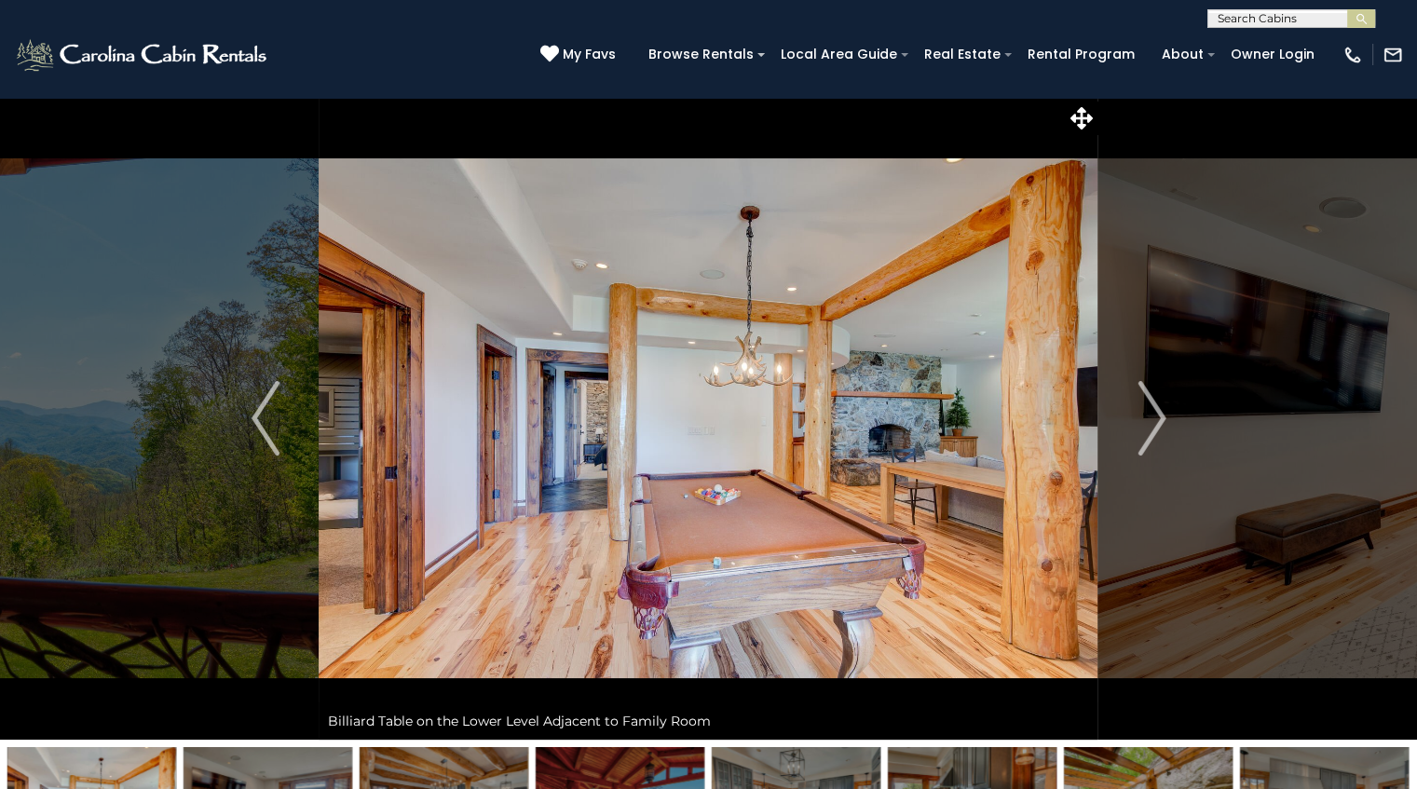
click at [1145, 424] on img "Next" at bounding box center [1151, 418] width 28 height 75
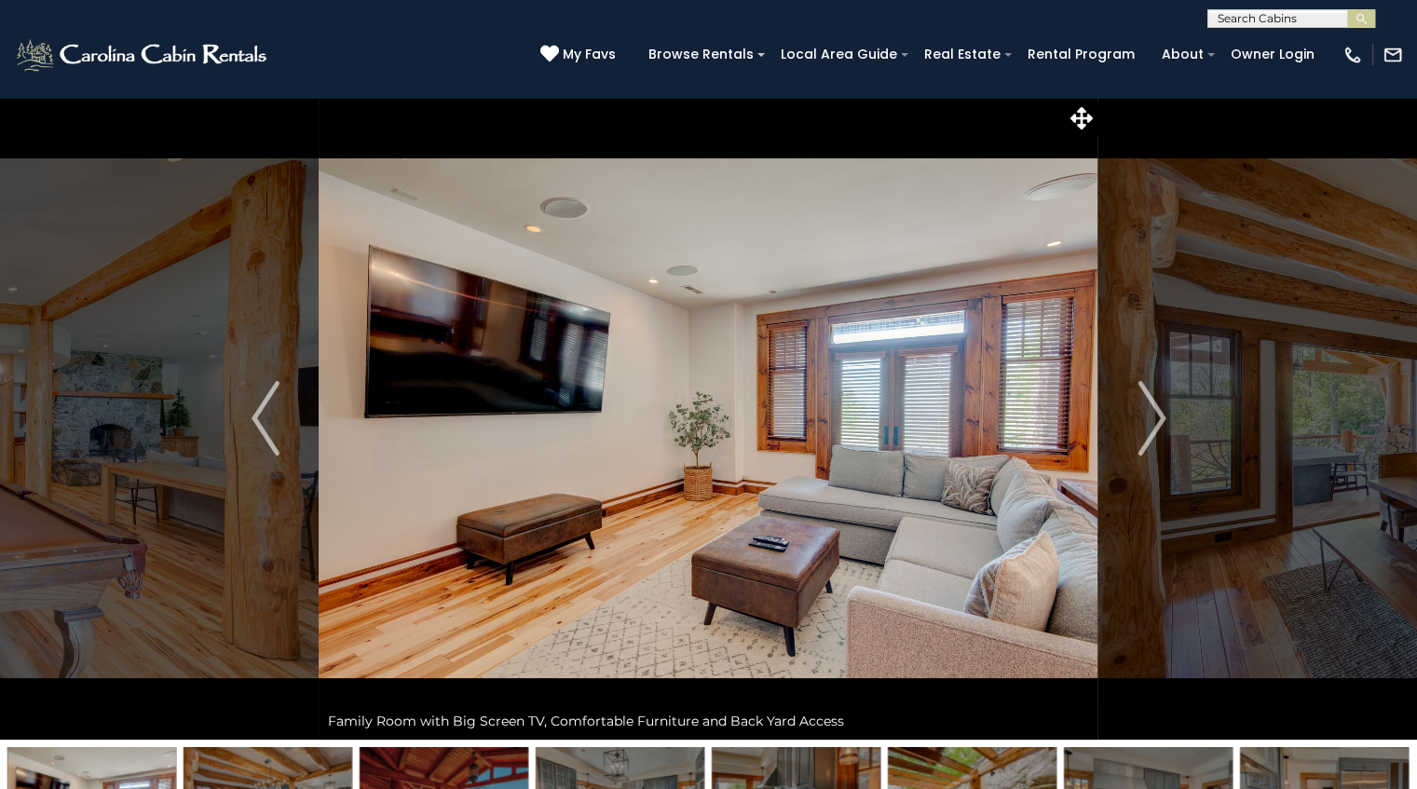
click at [1145, 424] on img "Next" at bounding box center [1151, 418] width 28 height 75
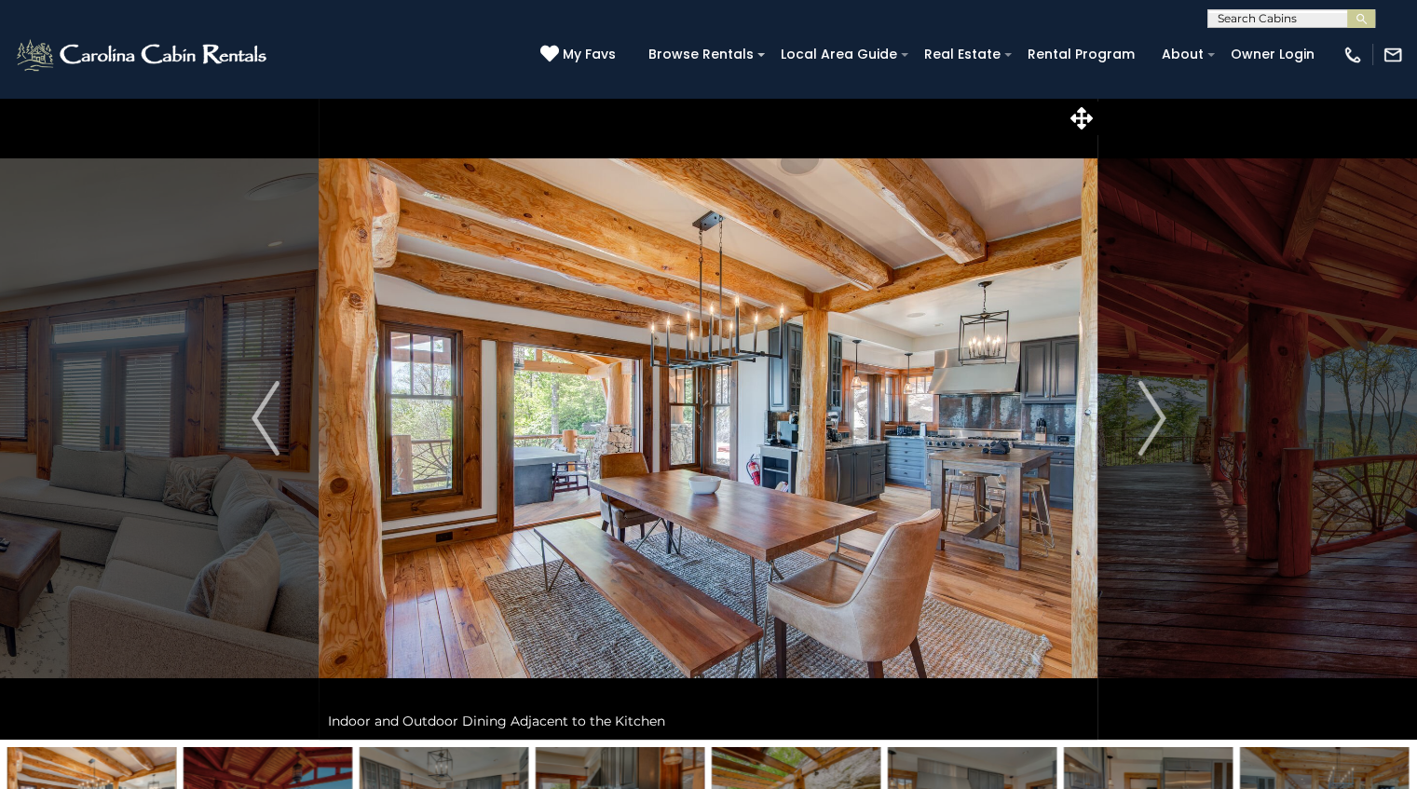
click at [1145, 424] on img "Next" at bounding box center [1151, 418] width 28 height 75
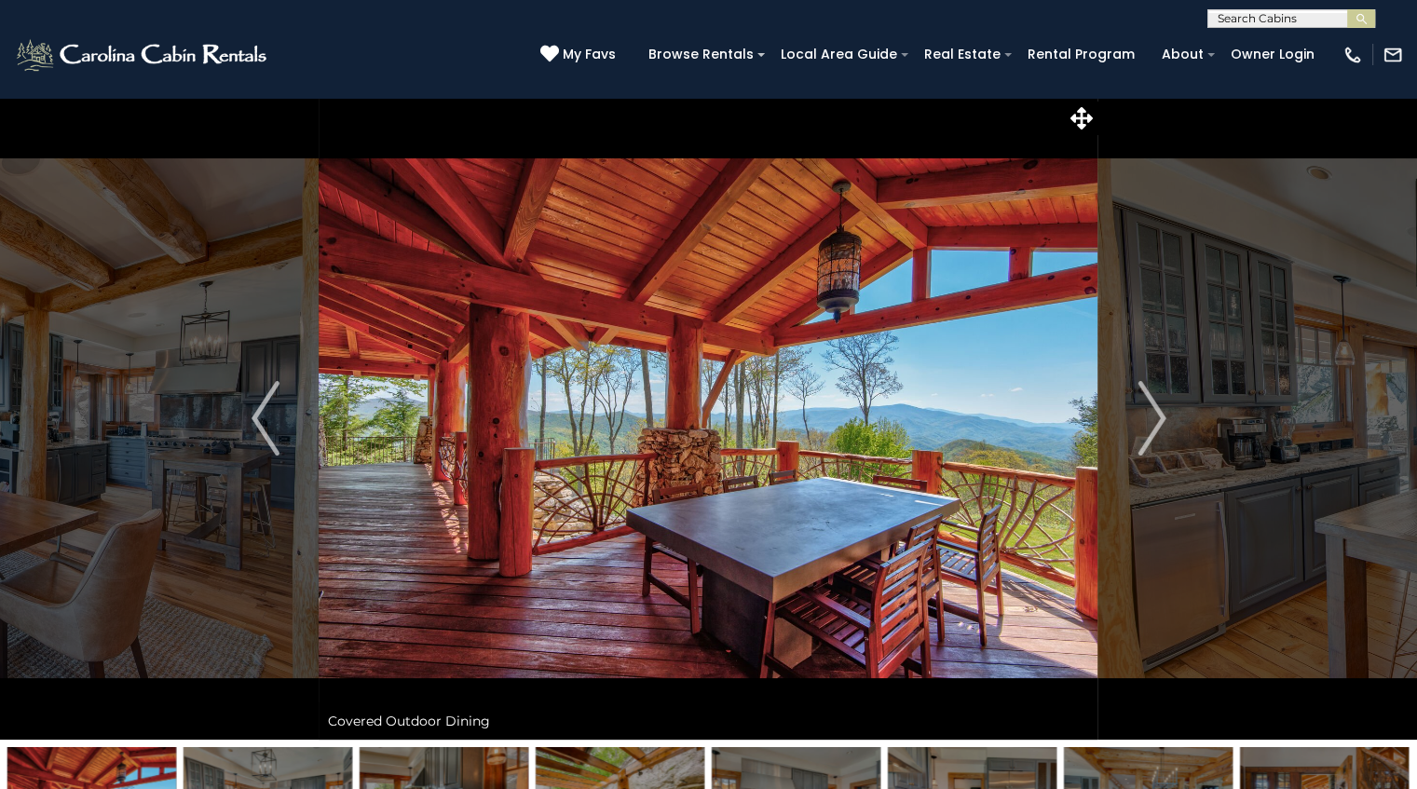
click at [1145, 424] on img "Next" at bounding box center [1151, 418] width 28 height 75
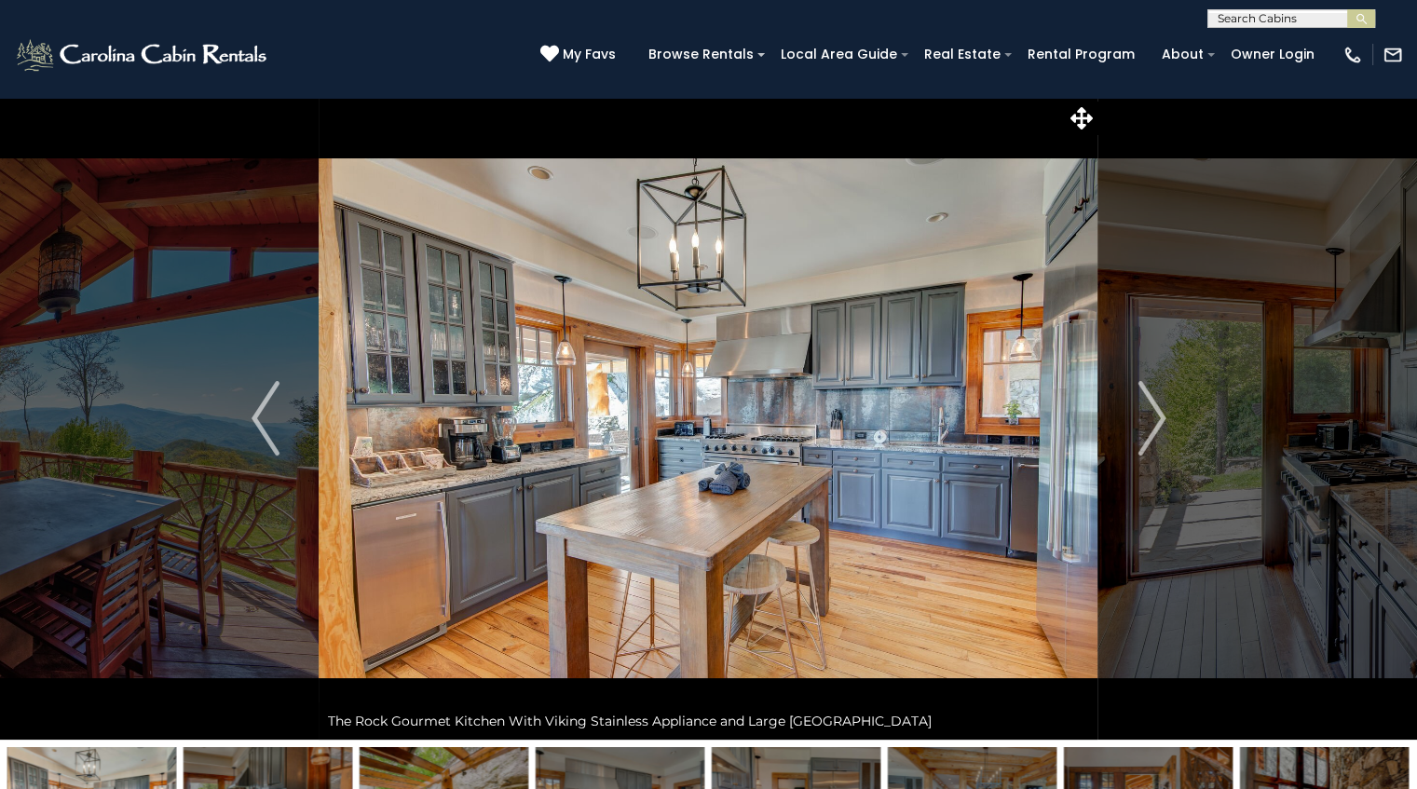
click at [1145, 424] on img "Next" at bounding box center [1151, 418] width 28 height 75
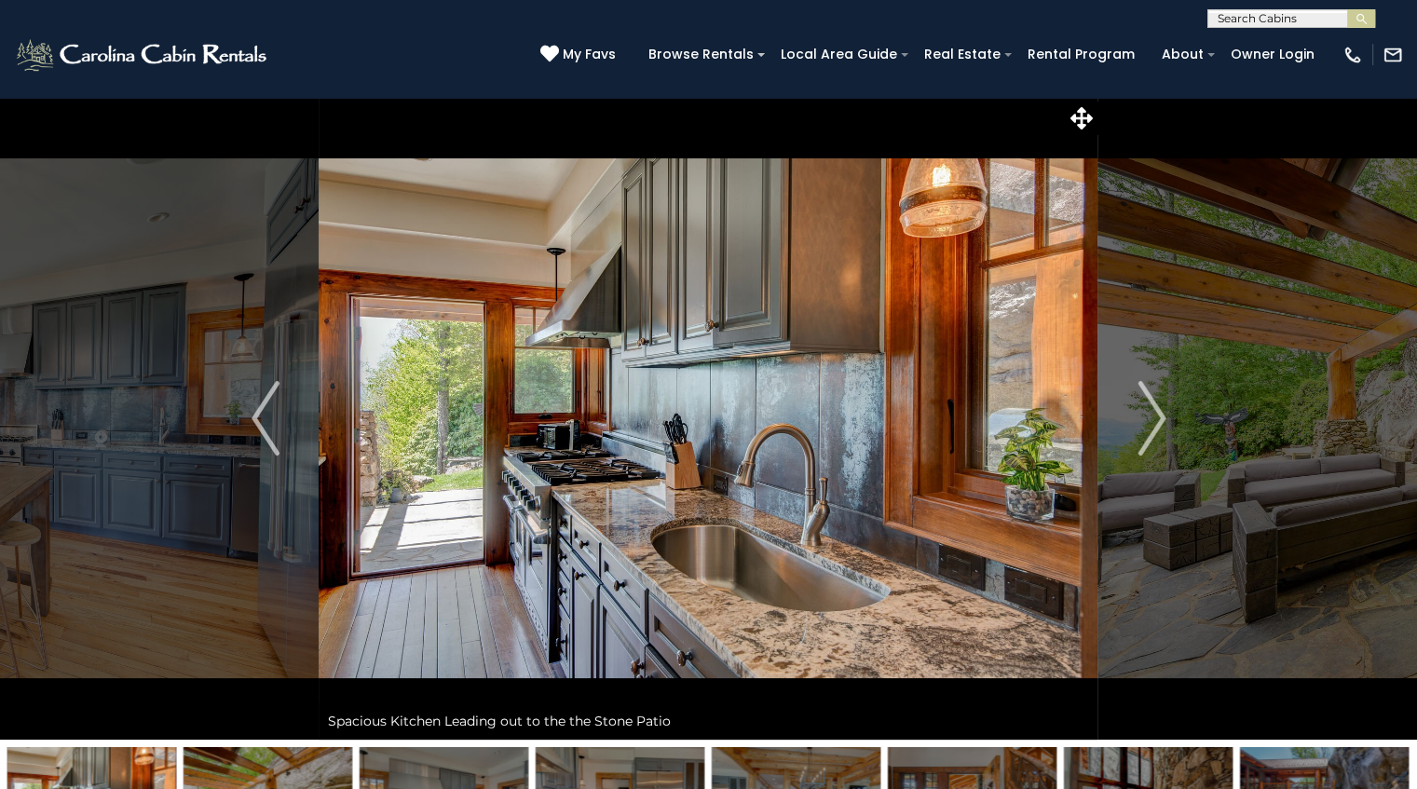
click at [1145, 424] on img "Next" at bounding box center [1151, 418] width 28 height 75
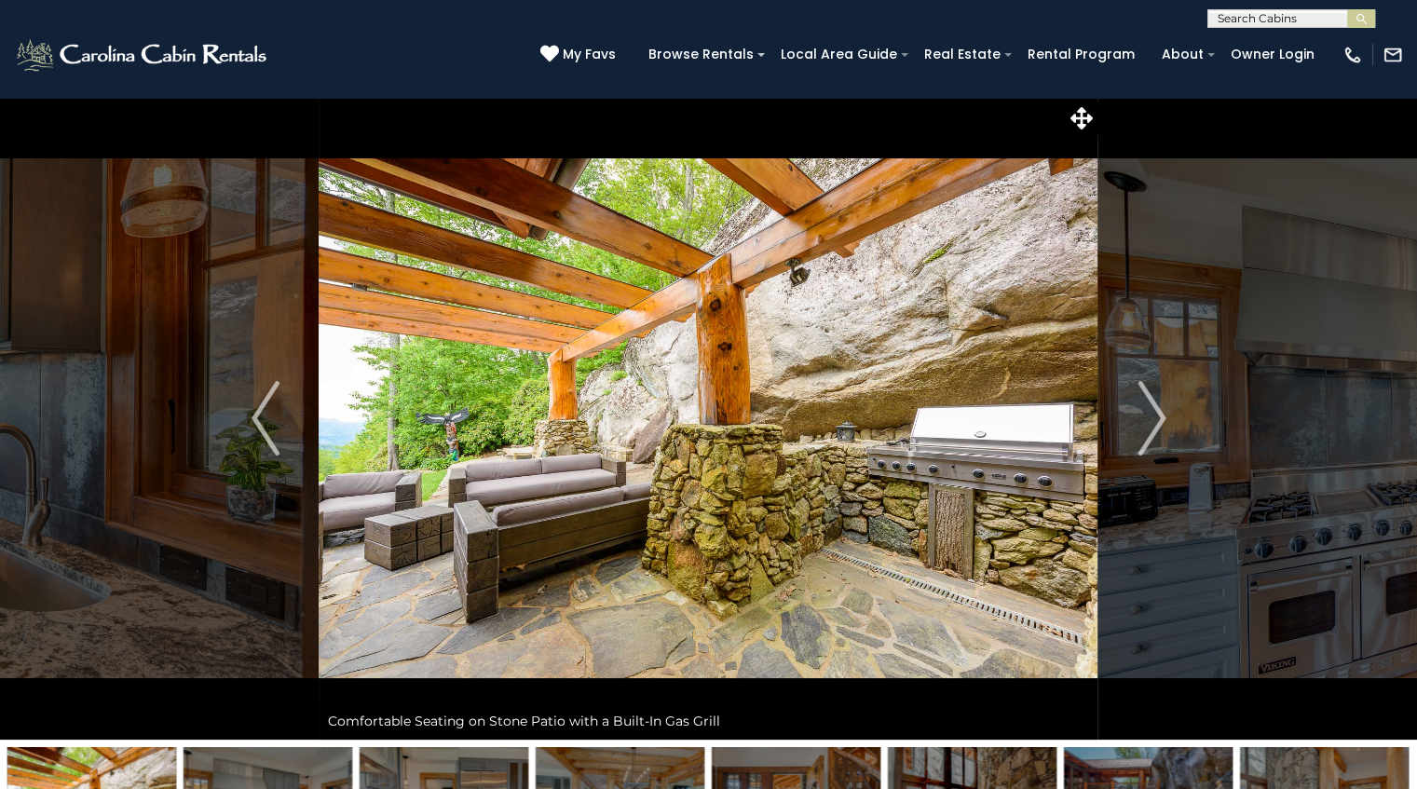
click at [1150, 415] on img "Next" at bounding box center [1151, 418] width 28 height 75
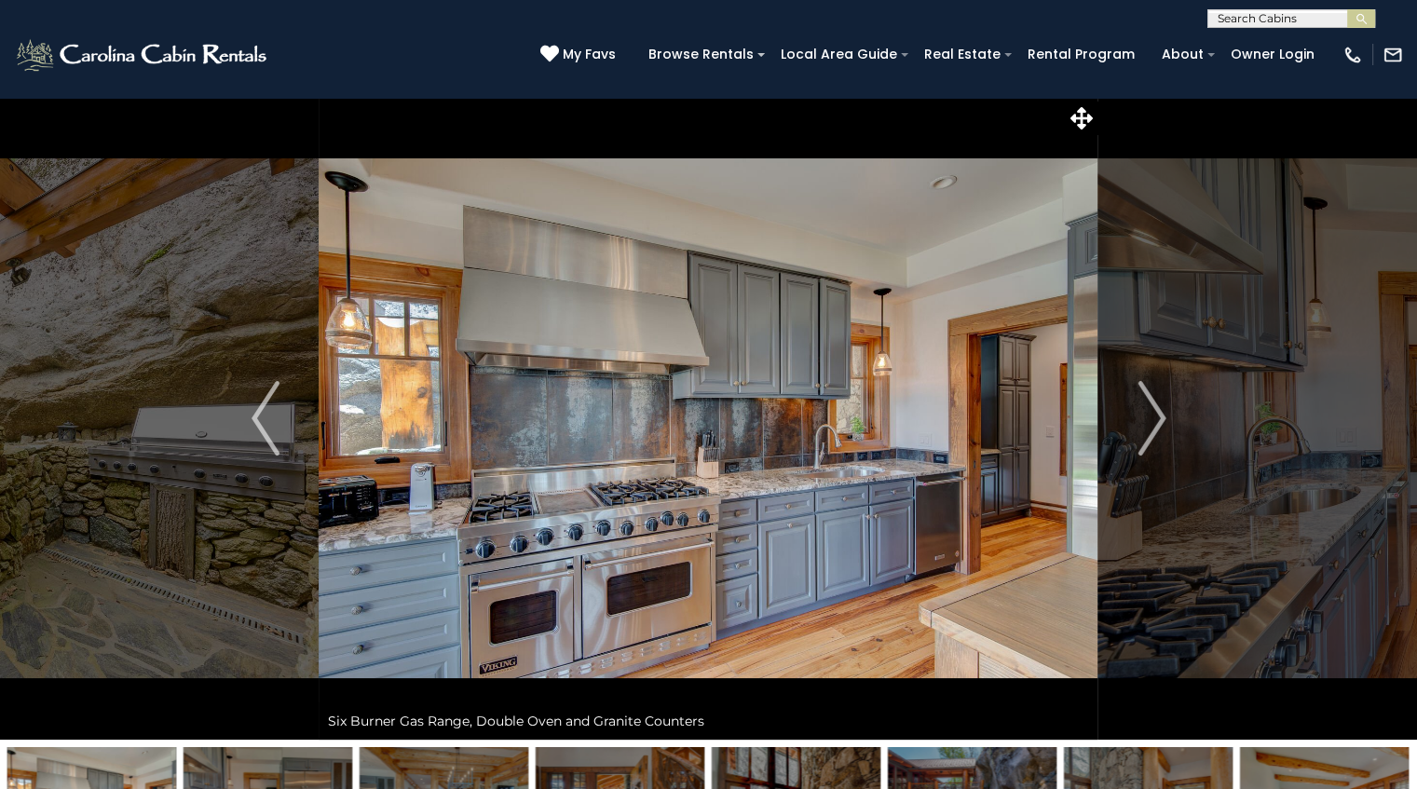
click at [1150, 415] on img "Next" at bounding box center [1151, 418] width 28 height 75
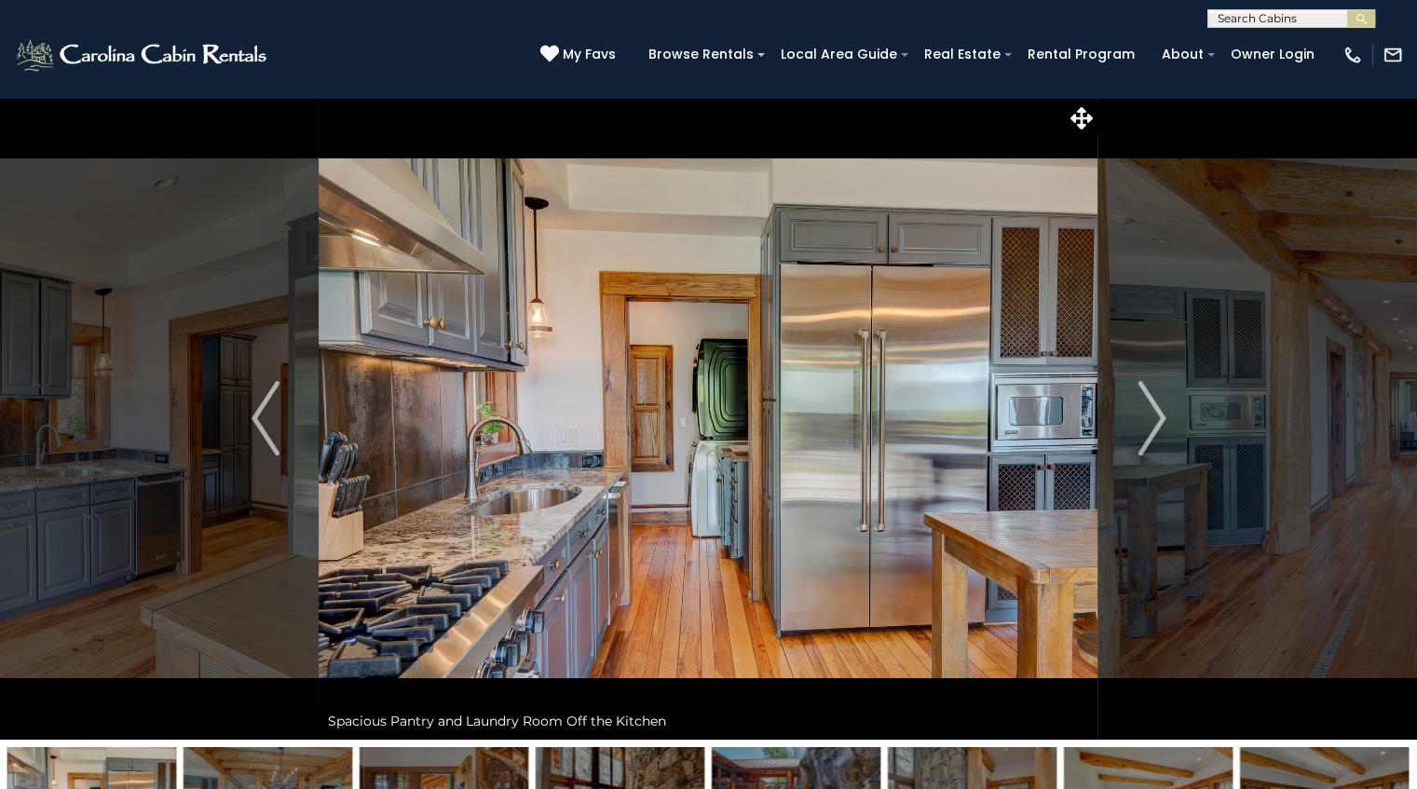
click at [1150, 415] on img "Next" at bounding box center [1151, 418] width 28 height 75
